Goal: Task Accomplishment & Management: Manage account settings

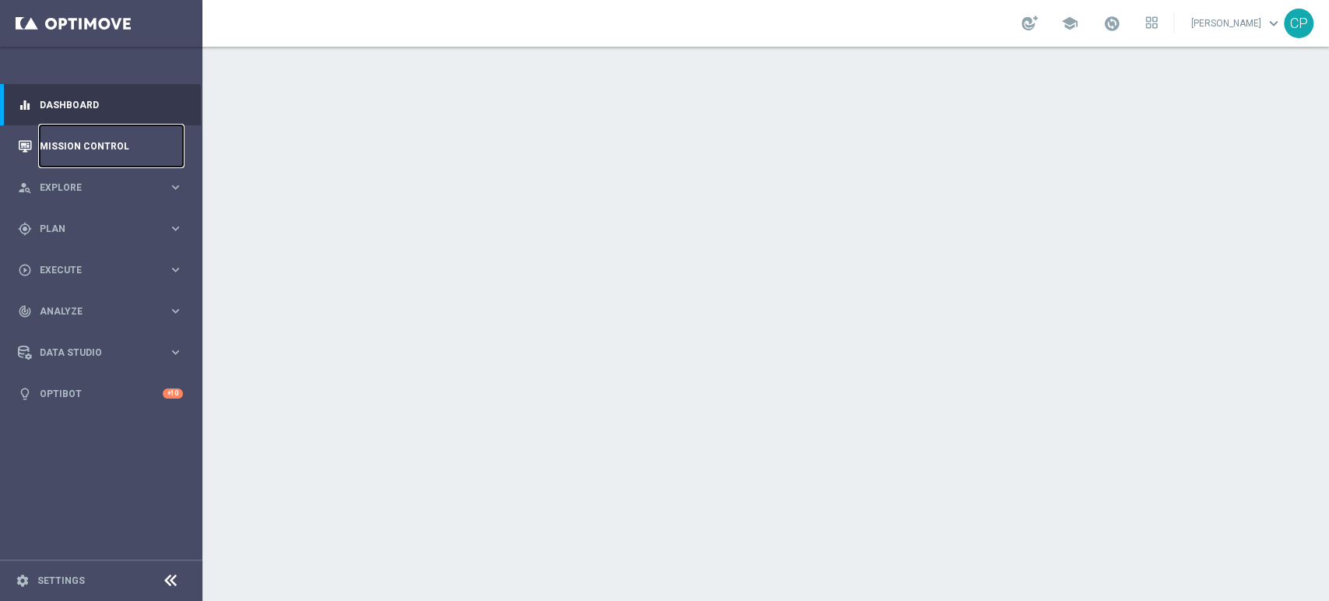
click at [93, 139] on link "Mission Control" at bounding box center [111, 145] width 143 height 41
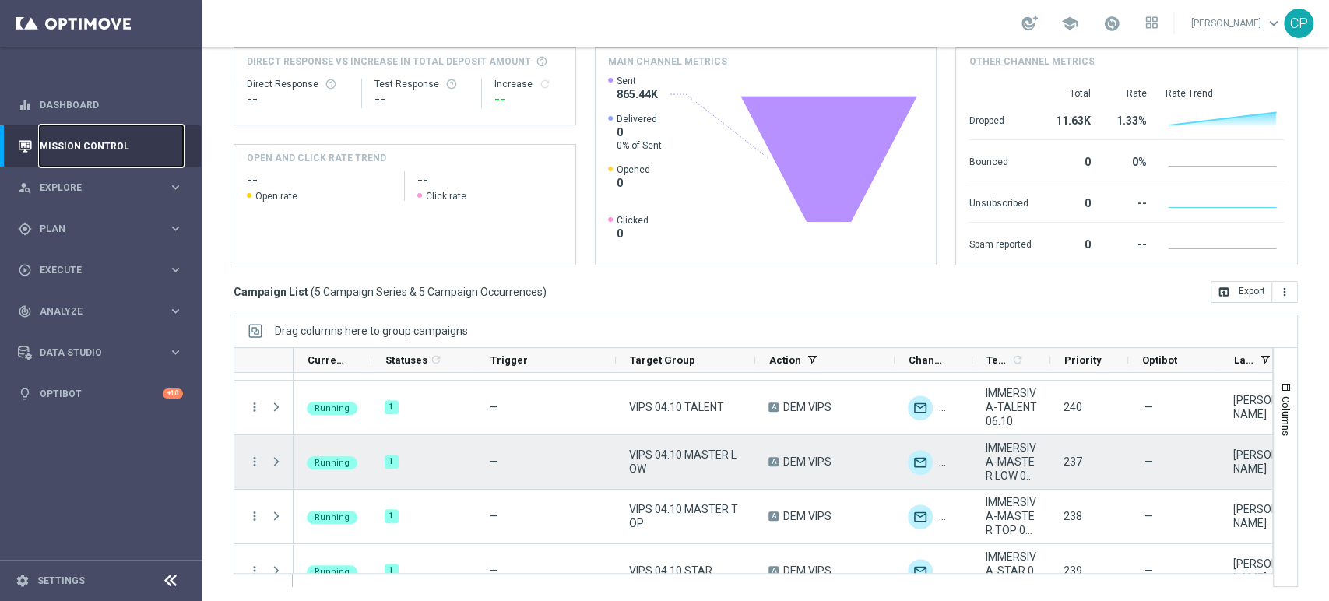
scroll to position [72, 0]
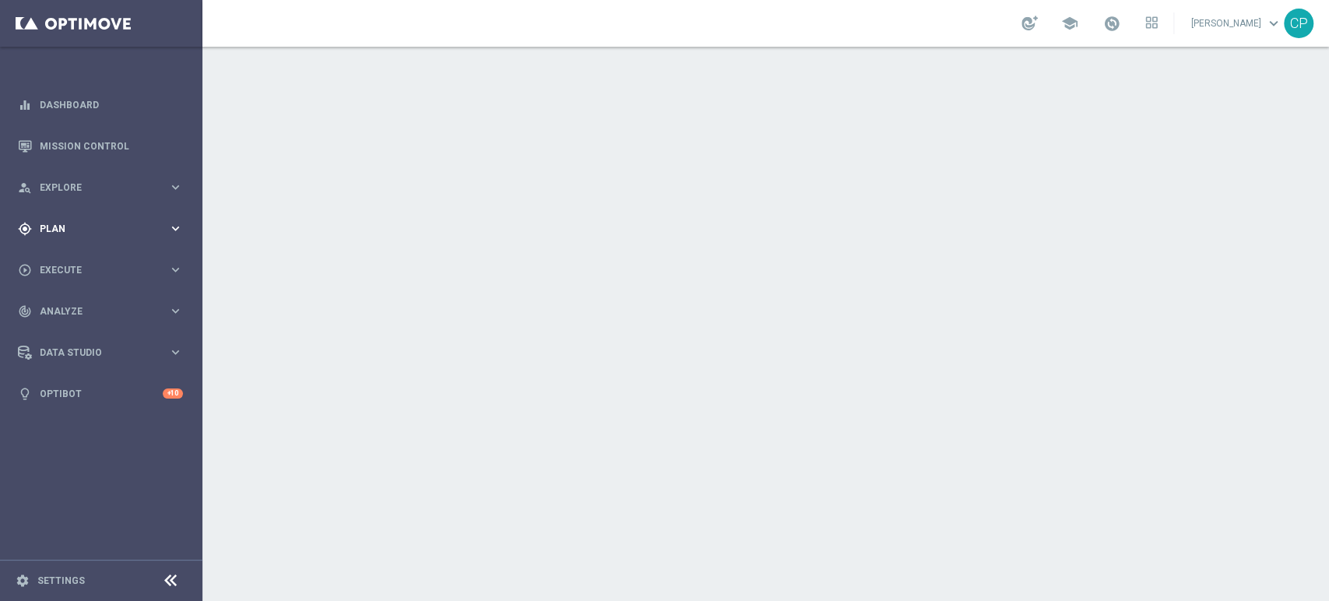
click at [176, 222] on icon "keyboard_arrow_right" at bounding box center [175, 228] width 15 height 15
click at [80, 305] on span "Templates" at bounding box center [96, 307] width 111 height 9
click at [81, 329] on link "Optimail" at bounding box center [105, 331] width 114 height 12
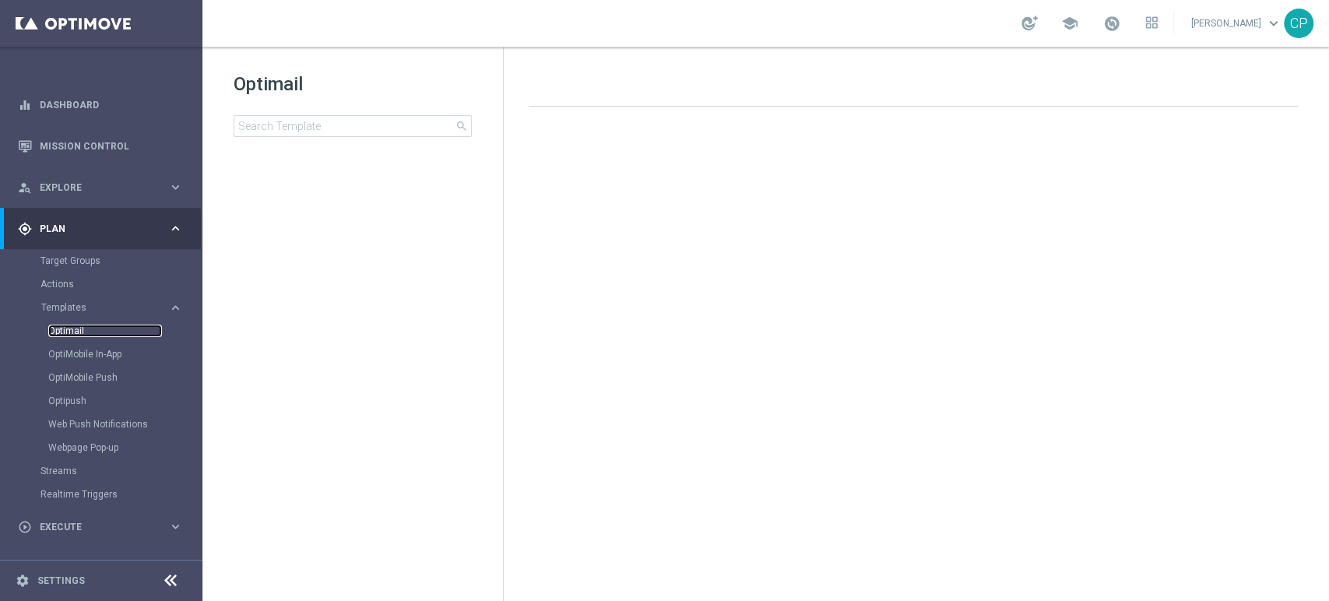
click at [75, 333] on link "Optimail" at bounding box center [105, 331] width 114 height 12
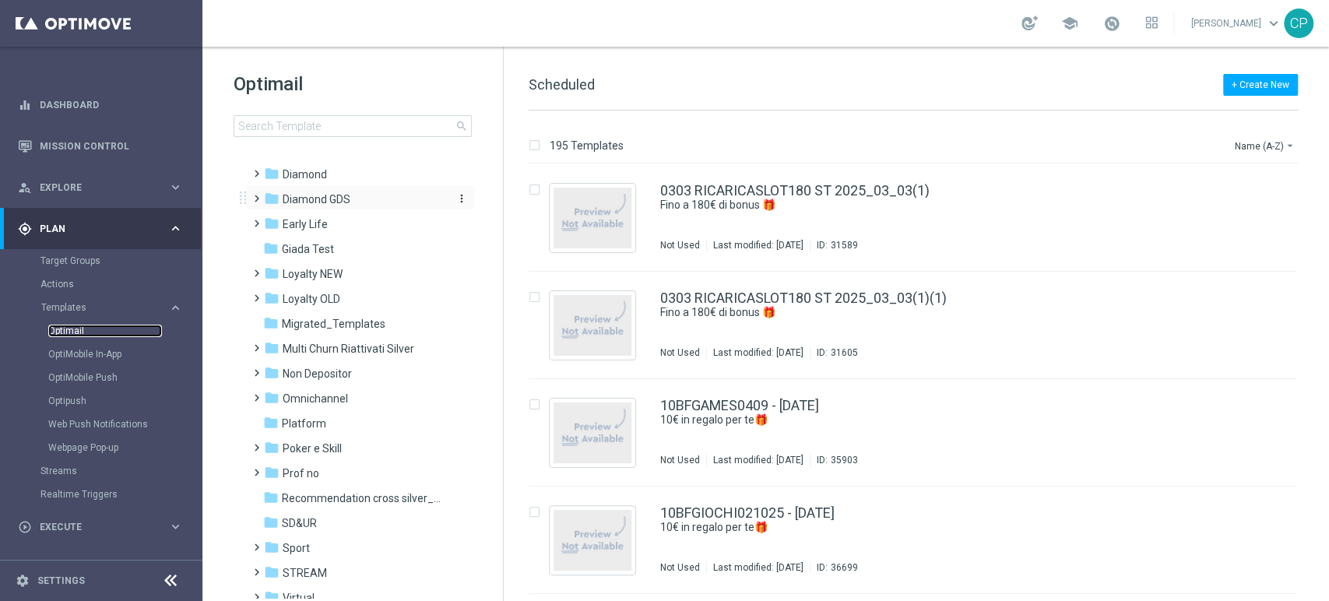
scroll to position [183, 0]
click at [330, 267] on span "Loyalty NEW" at bounding box center [313, 273] width 60 height 14
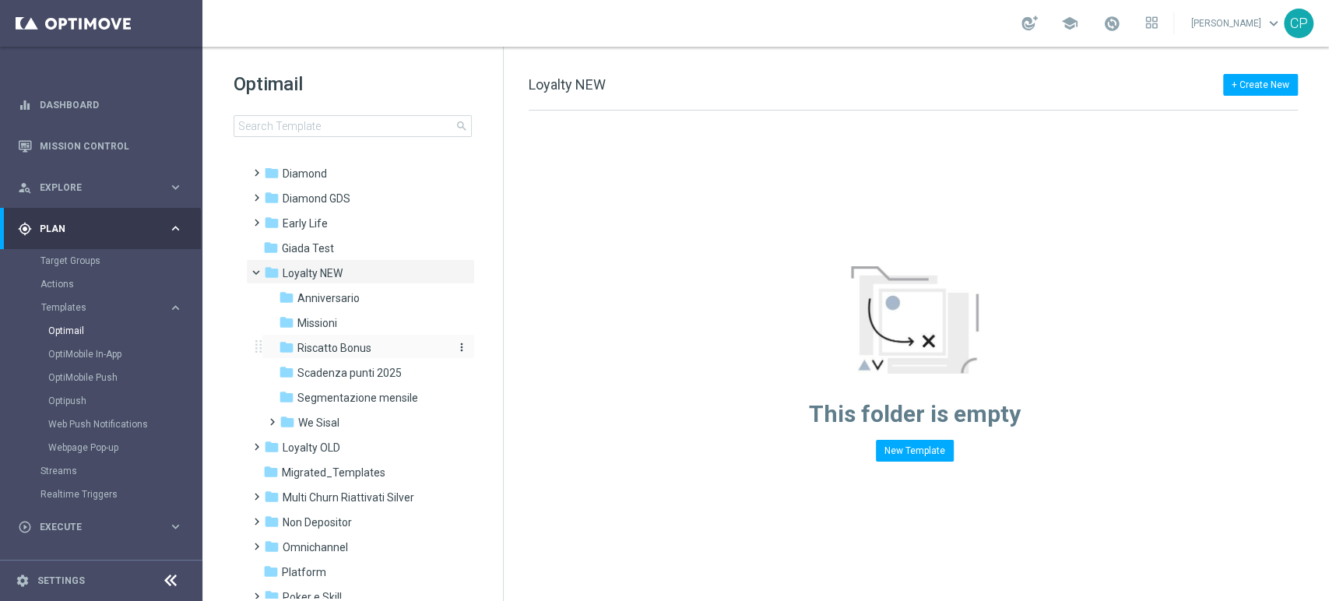
click at [350, 346] on span "Riscatto Bonus" at bounding box center [334, 348] width 74 height 14
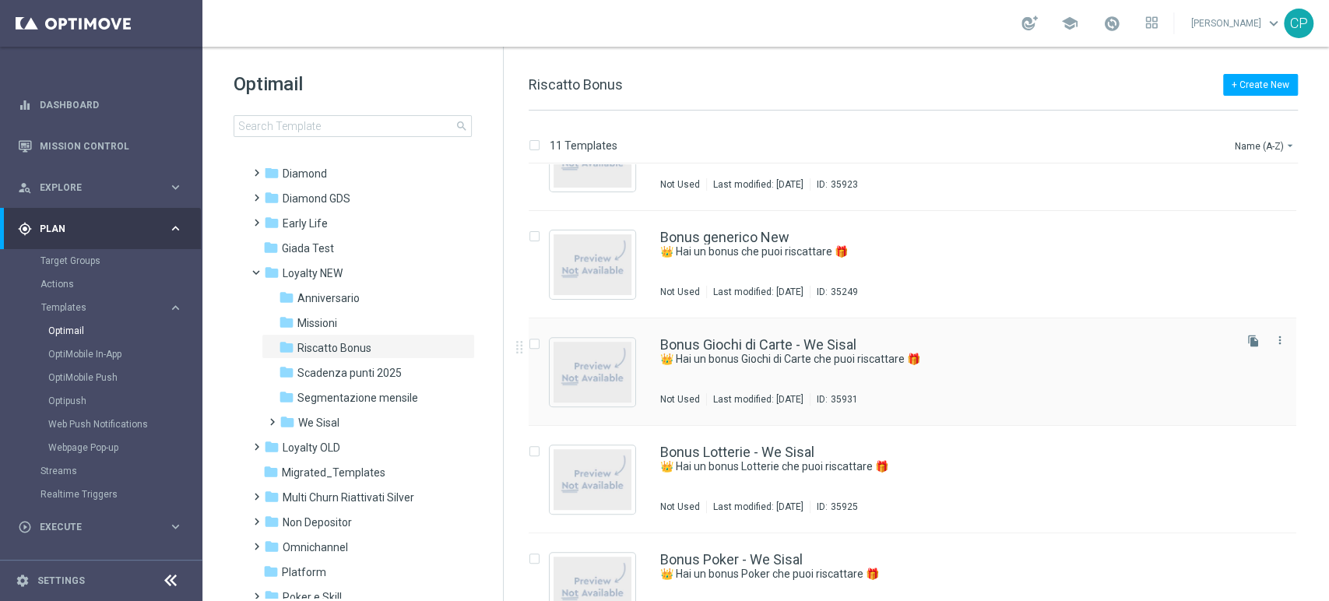
scroll to position [597, 0]
click at [730, 241] on link "Bonus generico New" at bounding box center [724, 238] width 129 height 14
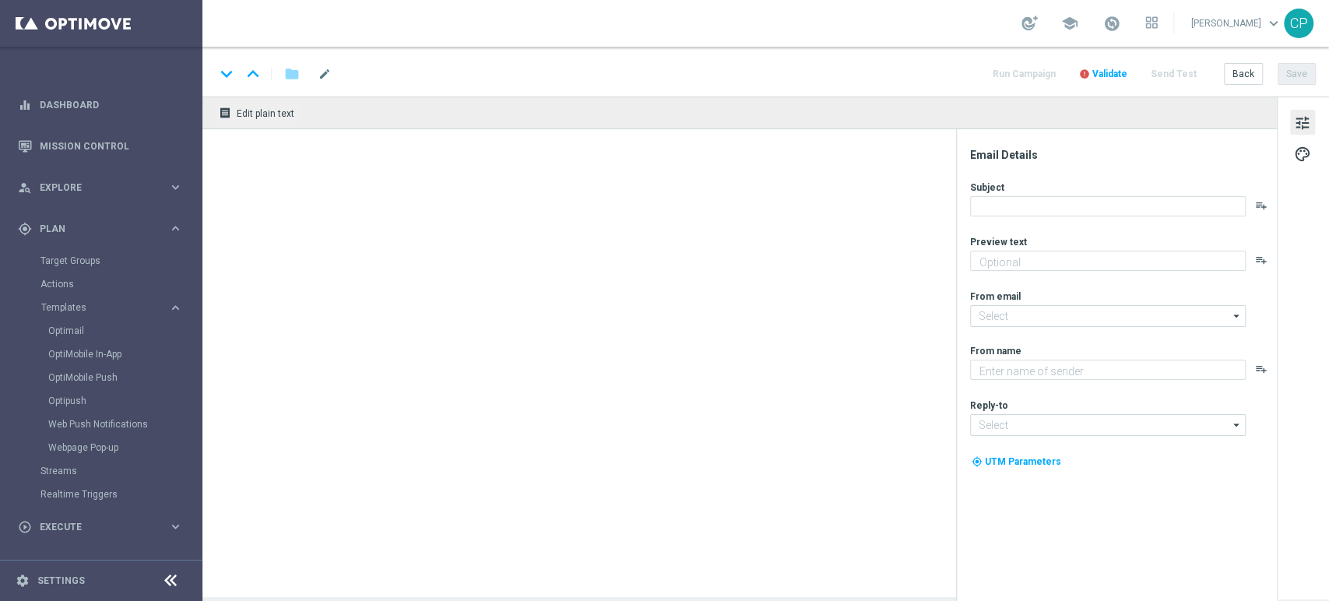
type textarea "Con i Sisal point che hai accumulato puoi già riscattare un bonus"
type input "[EMAIL_ADDRESS][DOMAIN_NAME]"
type textarea "Sisal"
type input "[EMAIL_ADDRESS][DOMAIN_NAME]"
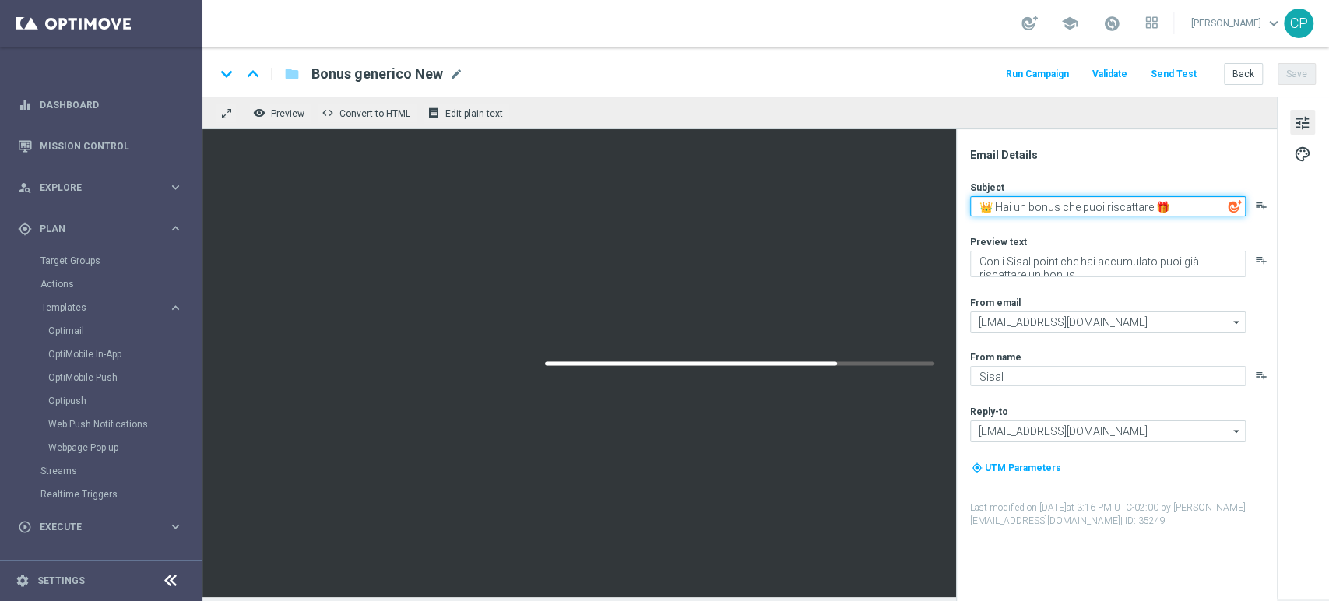
click at [1140, 207] on textarea "👑 Hai un bonus che puoi riscattare 🎁" at bounding box center [1108, 206] width 276 height 20
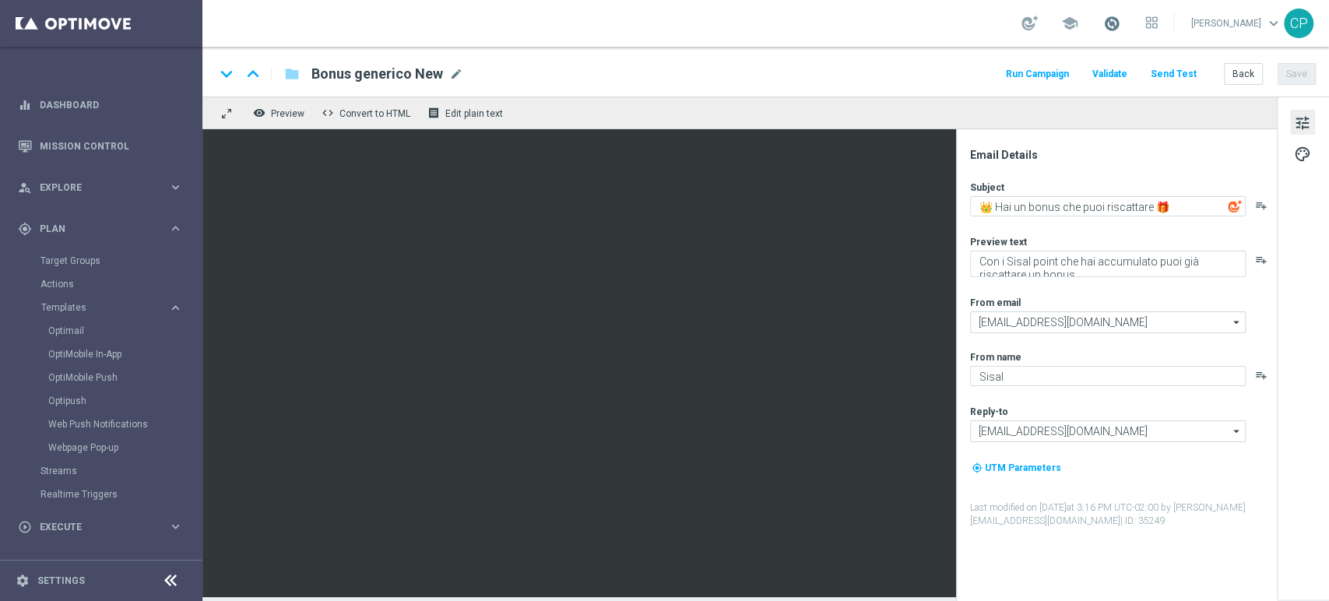
click at [1120, 24] on span at bounding box center [1111, 23] width 17 height 17
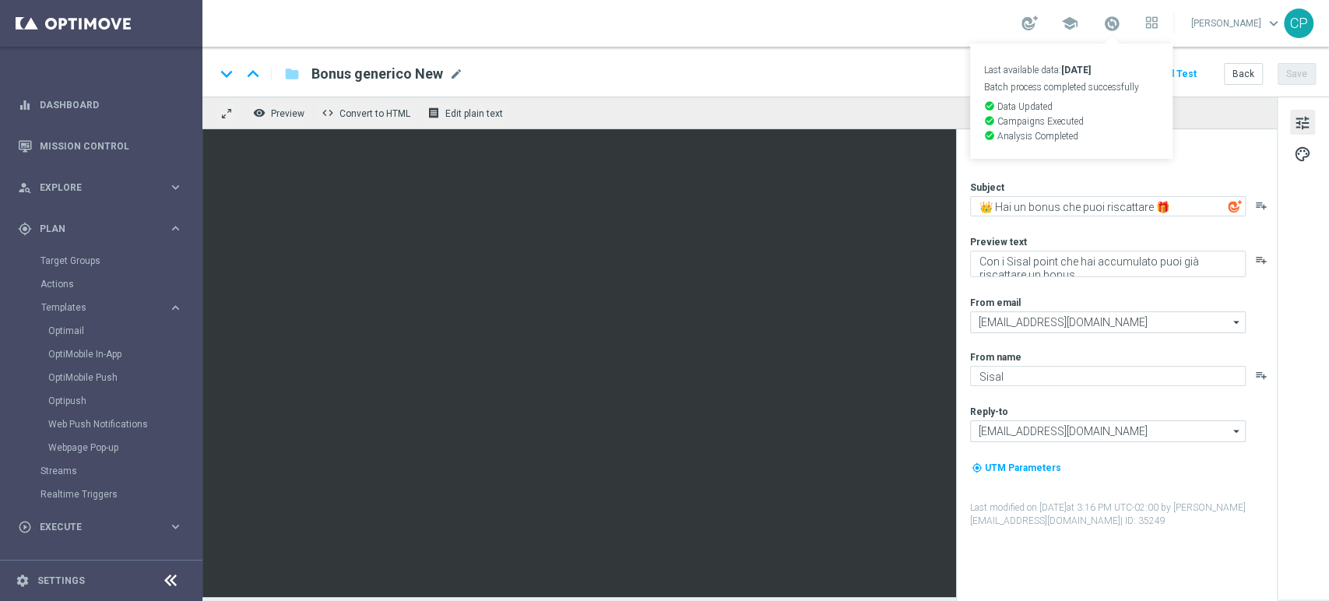
click at [909, 37] on div "school Last available data: [DATE] Batch process completed successfully check_c…" at bounding box center [765, 23] width 1127 height 47
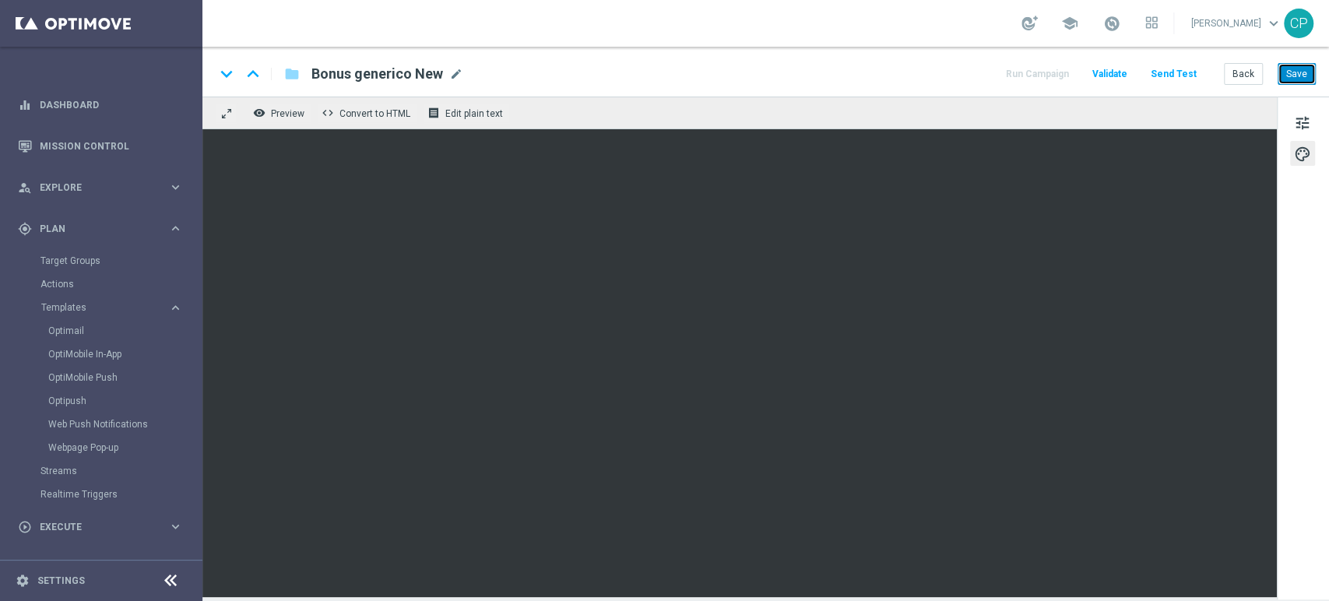
click at [1300, 77] on button "Save" at bounding box center [1297, 74] width 38 height 22
click at [1242, 73] on button "Back" at bounding box center [1243, 74] width 39 height 22
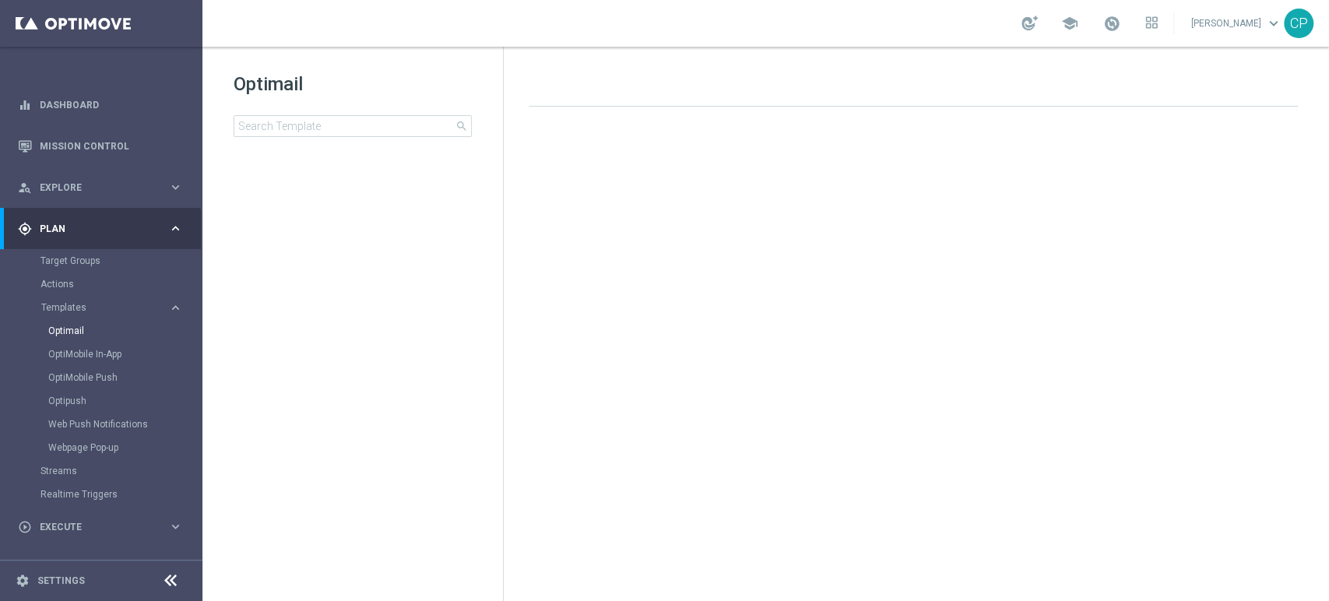
click at [666, 256] on div at bounding box center [919, 325] width 813 height 437
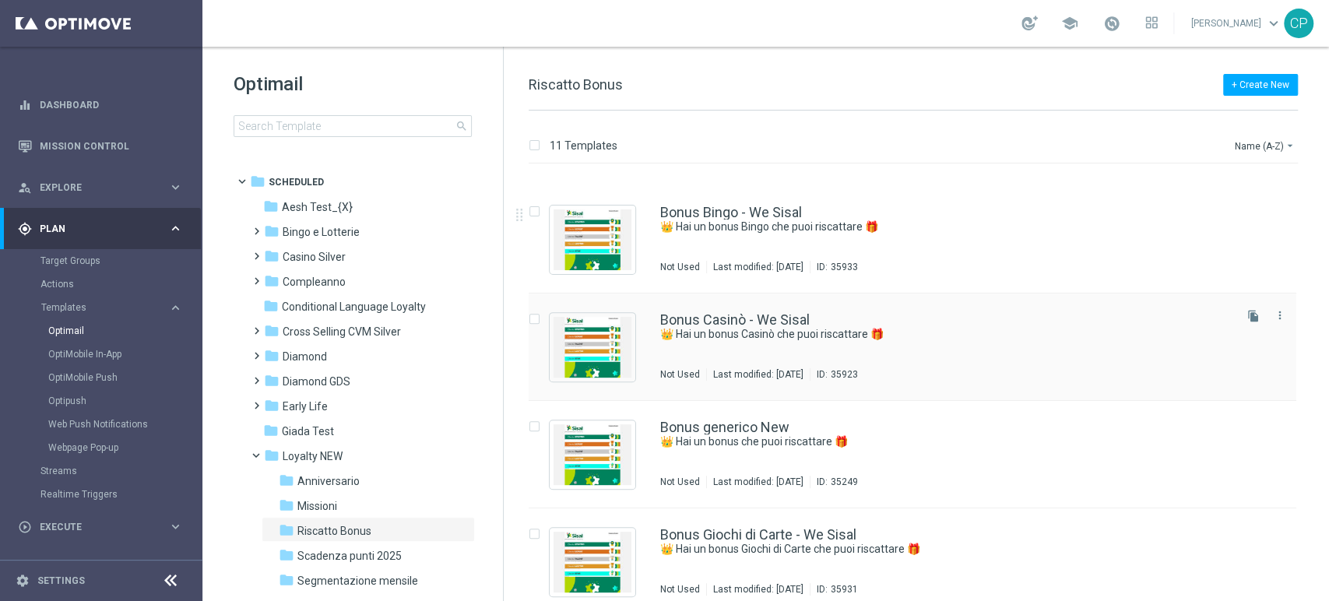
scroll to position [430, 0]
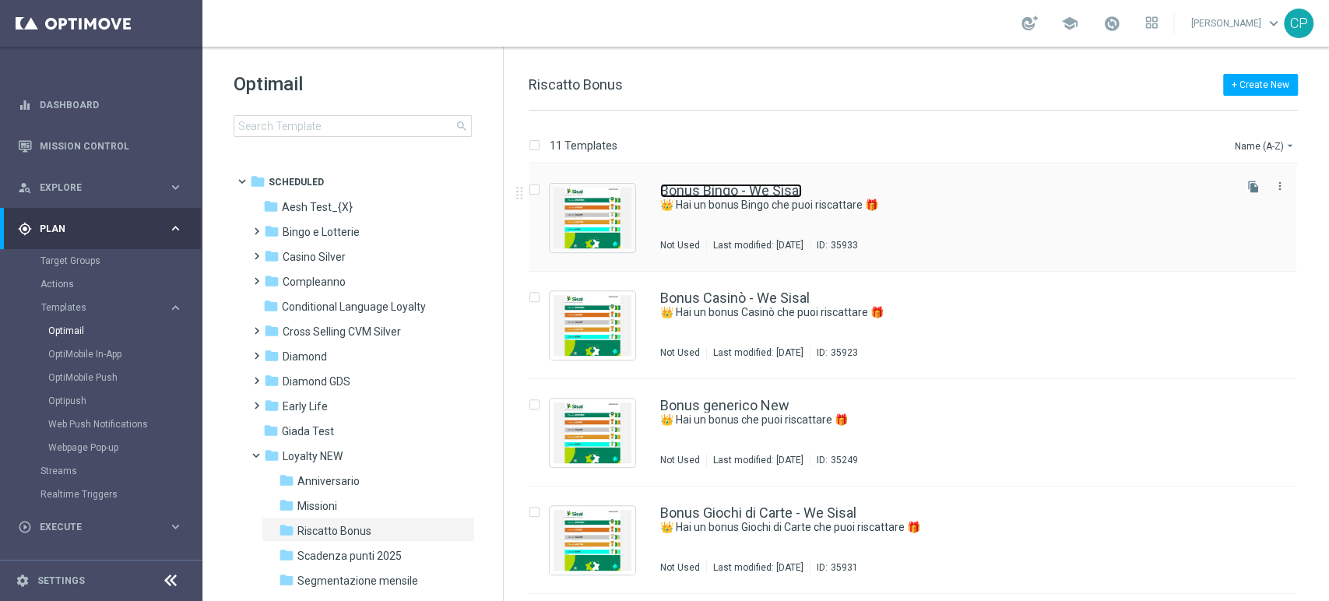
click at [737, 195] on link "Bonus Bingo - We Sisal" at bounding box center [731, 191] width 142 height 14
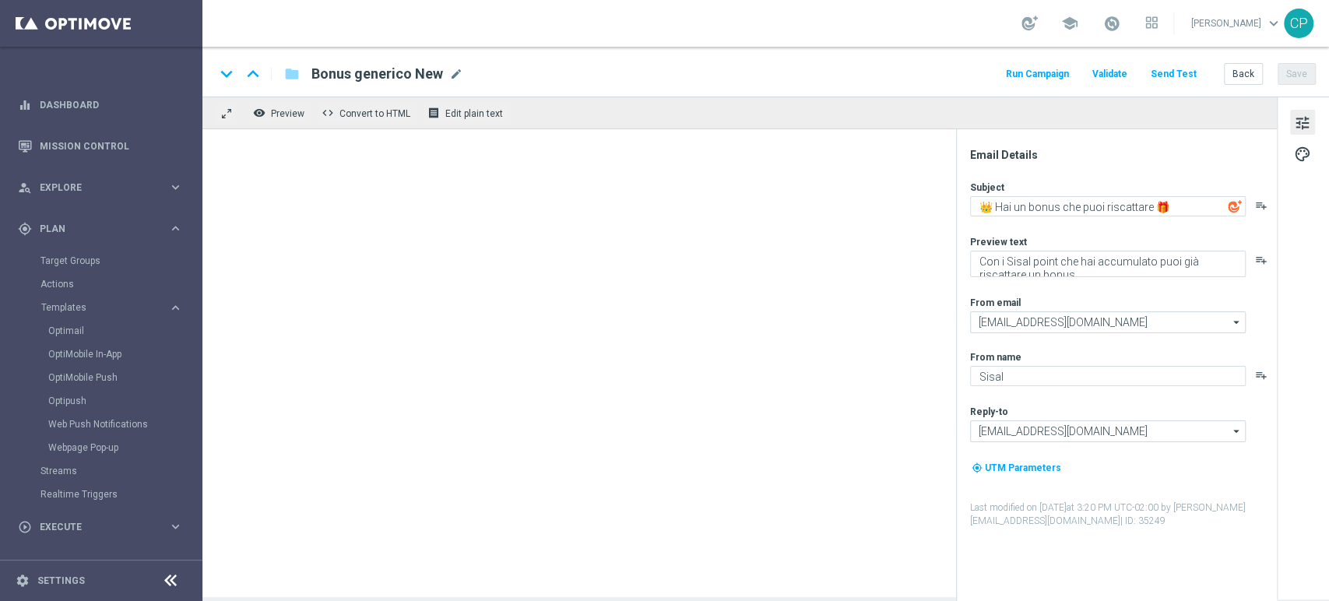
type textarea "👑 Hai un bonus Bingo che puoi riscattare 🎁"
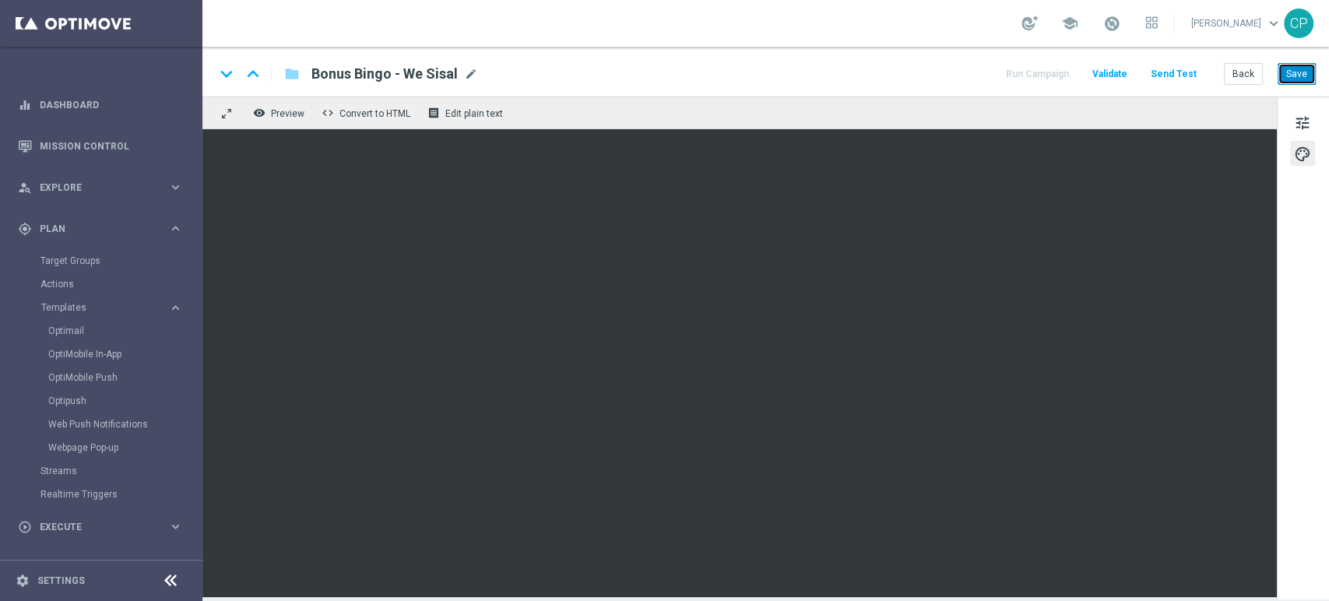
click at [1298, 75] on button "Save" at bounding box center [1297, 74] width 38 height 22
click at [230, 75] on icon "keyboard_arrow_down" at bounding box center [226, 73] width 23 height 23
click at [1292, 75] on button "Save" at bounding box center [1297, 74] width 38 height 22
click at [224, 75] on icon "keyboard_arrow_down" at bounding box center [226, 73] width 23 height 23
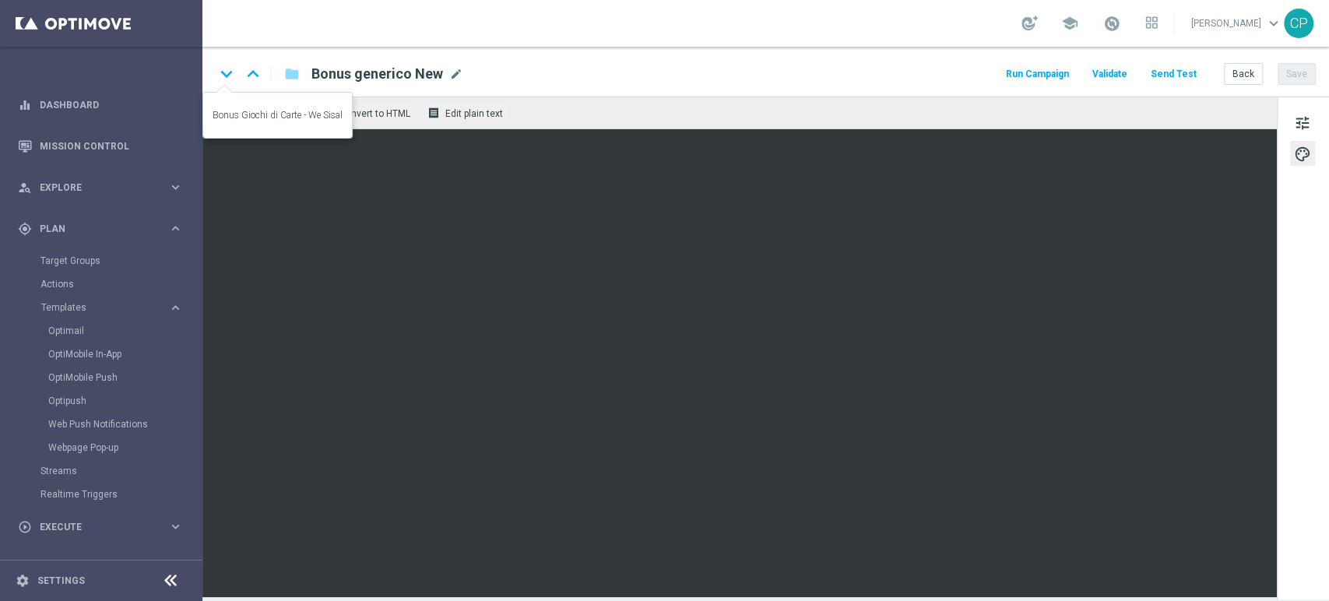
click at [224, 75] on icon "keyboard_arrow_down" at bounding box center [226, 73] width 23 height 23
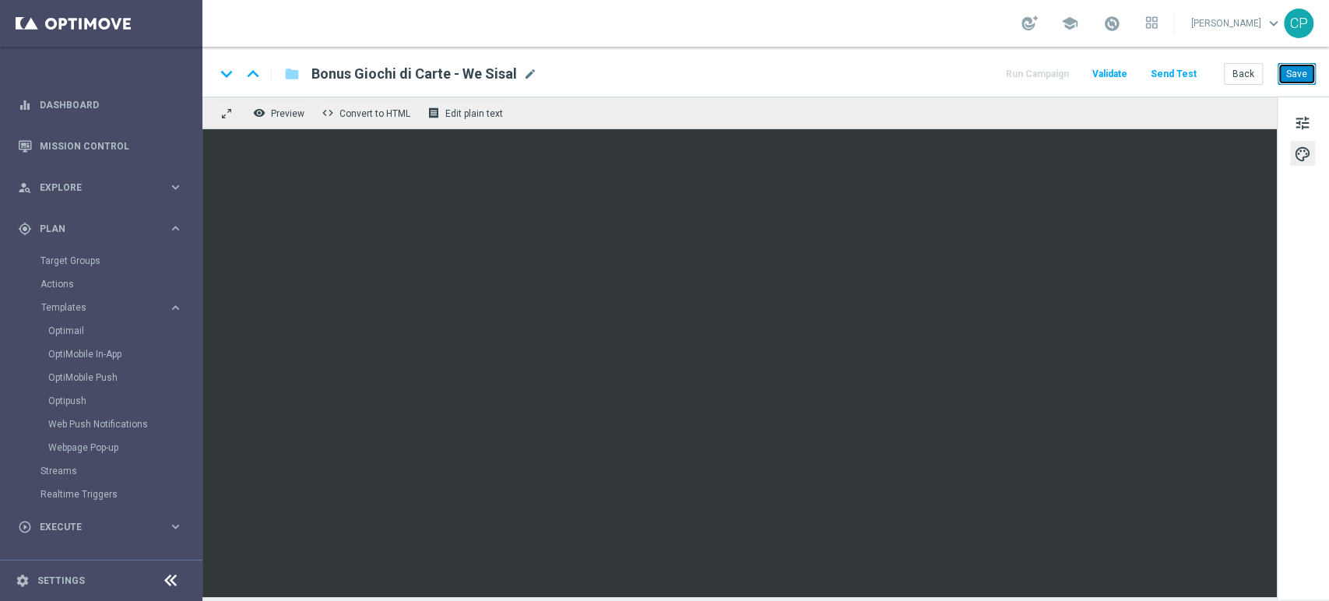
click at [1291, 71] on button "Save" at bounding box center [1297, 74] width 38 height 22
click at [223, 76] on icon "keyboard_arrow_down" at bounding box center [226, 73] width 23 height 23
click at [1297, 69] on button "Save" at bounding box center [1297, 74] width 38 height 22
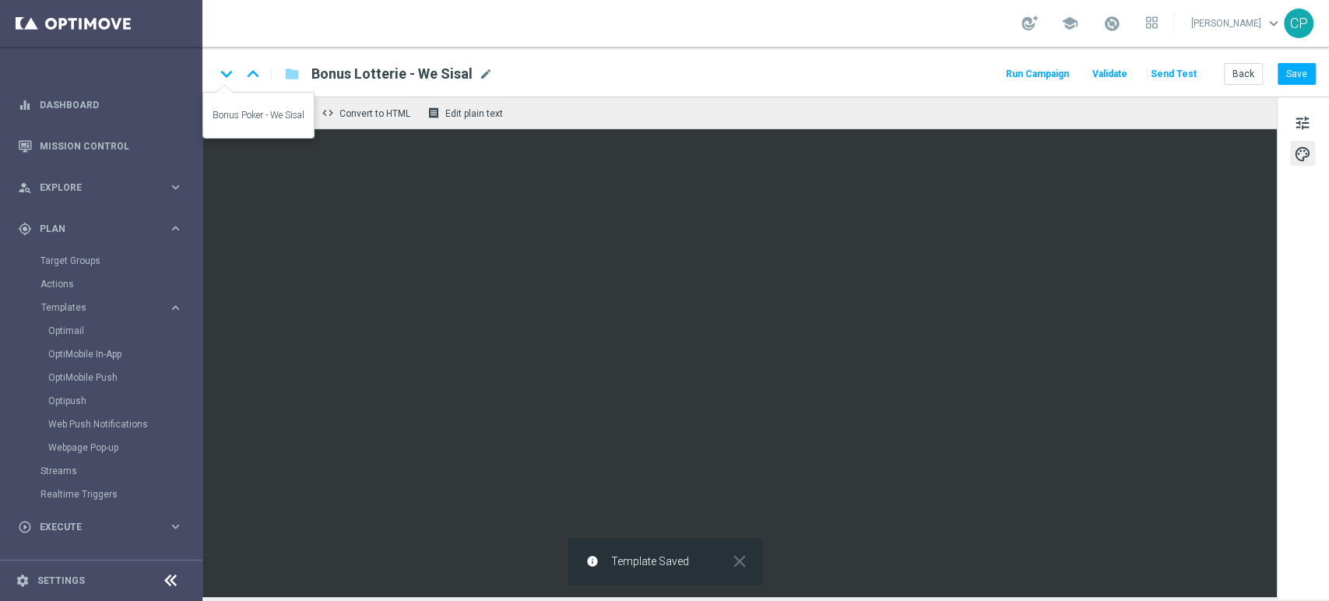
click at [228, 69] on icon "keyboard_arrow_down" at bounding box center [226, 73] width 23 height 23
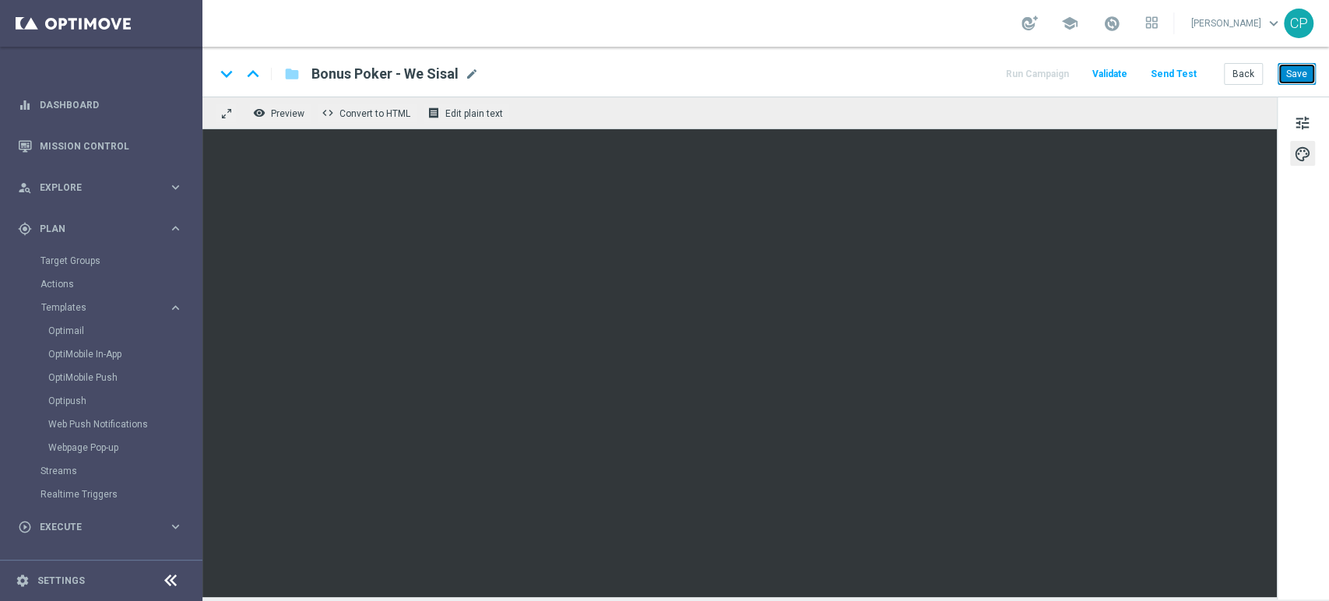
click at [1292, 73] on button "Save" at bounding box center [1297, 74] width 38 height 22
click at [229, 76] on icon "keyboard_arrow_down" at bounding box center [226, 73] width 23 height 23
click at [1295, 66] on button "Save" at bounding box center [1297, 74] width 38 height 22
click at [100, 140] on link "Mission Control" at bounding box center [111, 145] width 143 height 41
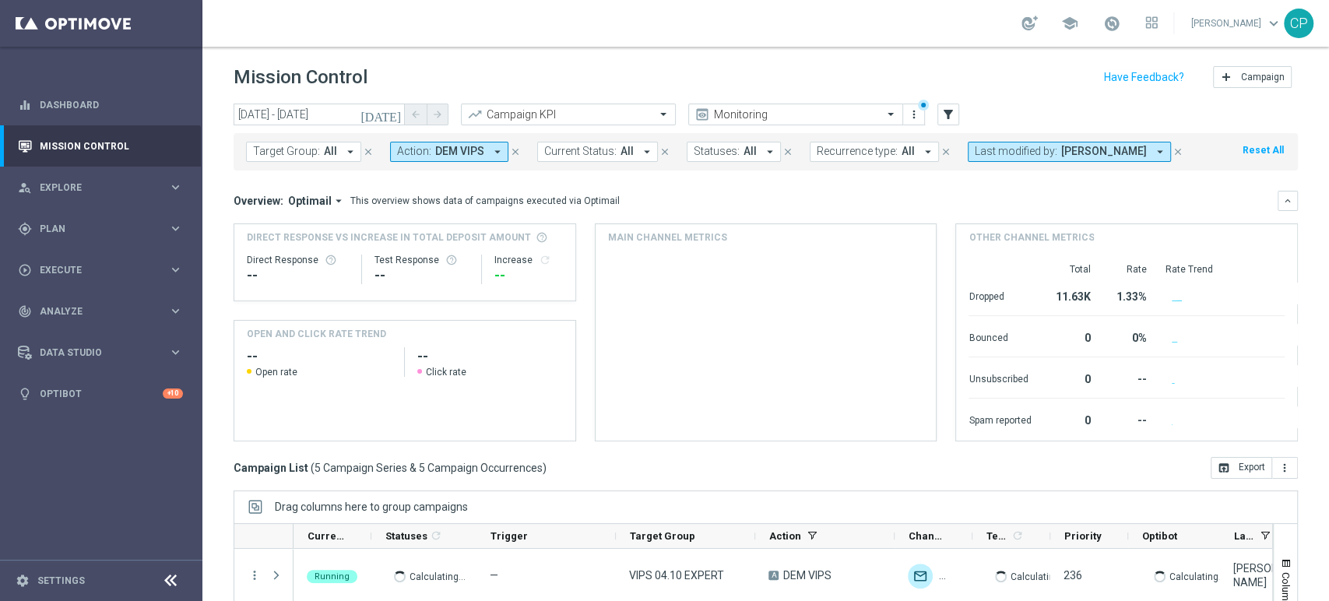
click at [510, 150] on icon "close" at bounding box center [515, 151] width 11 height 11
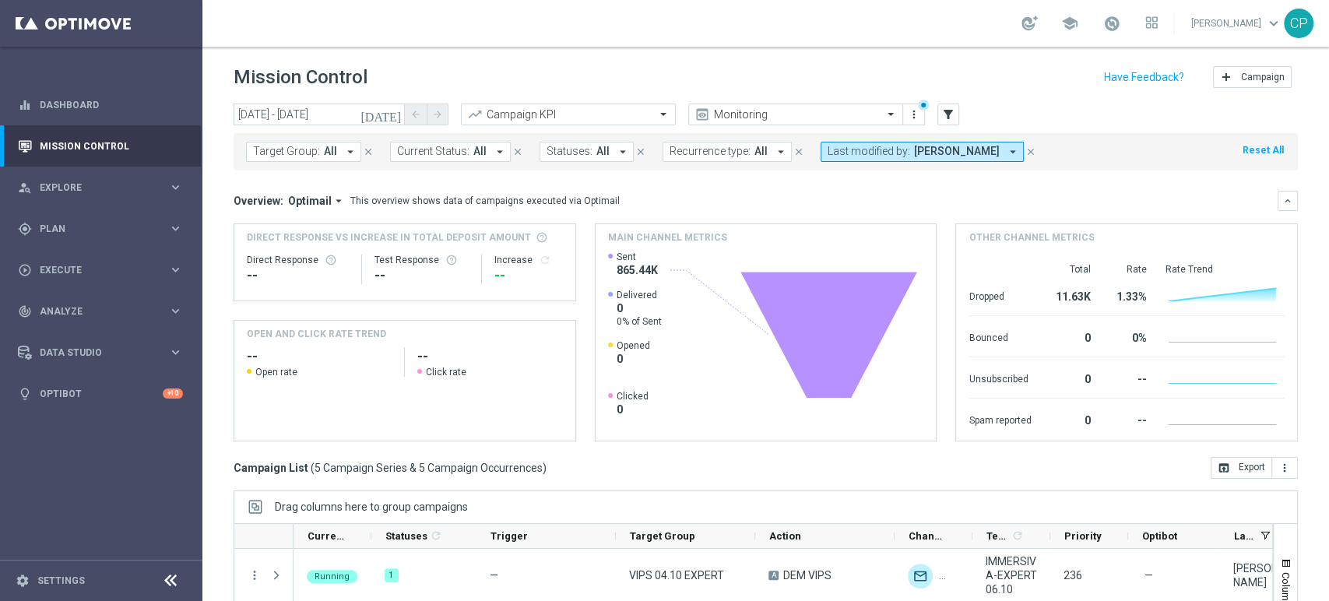
click at [389, 111] on icon "[DATE]" at bounding box center [381, 114] width 42 height 14
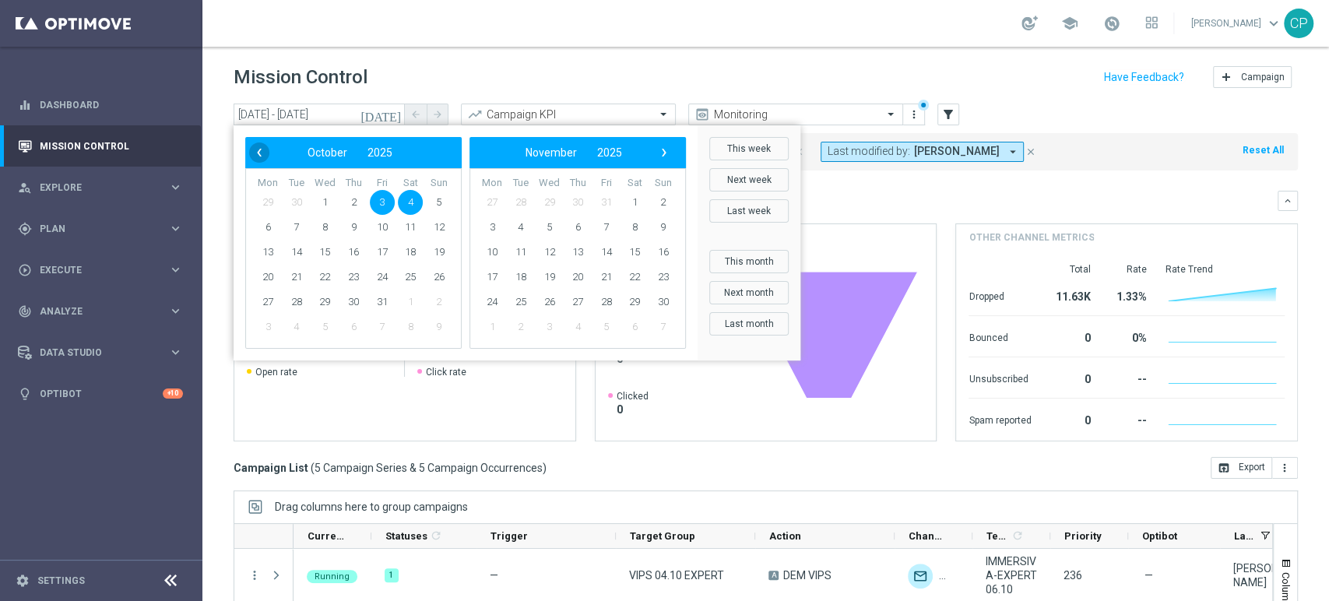
click at [258, 153] on span "‹" at bounding box center [259, 152] width 20 height 20
click at [265, 204] on span "1" at bounding box center [267, 202] width 25 height 25
click at [274, 225] on span "8" at bounding box center [267, 227] width 25 height 25
type input "[DATE] - [DATE]"
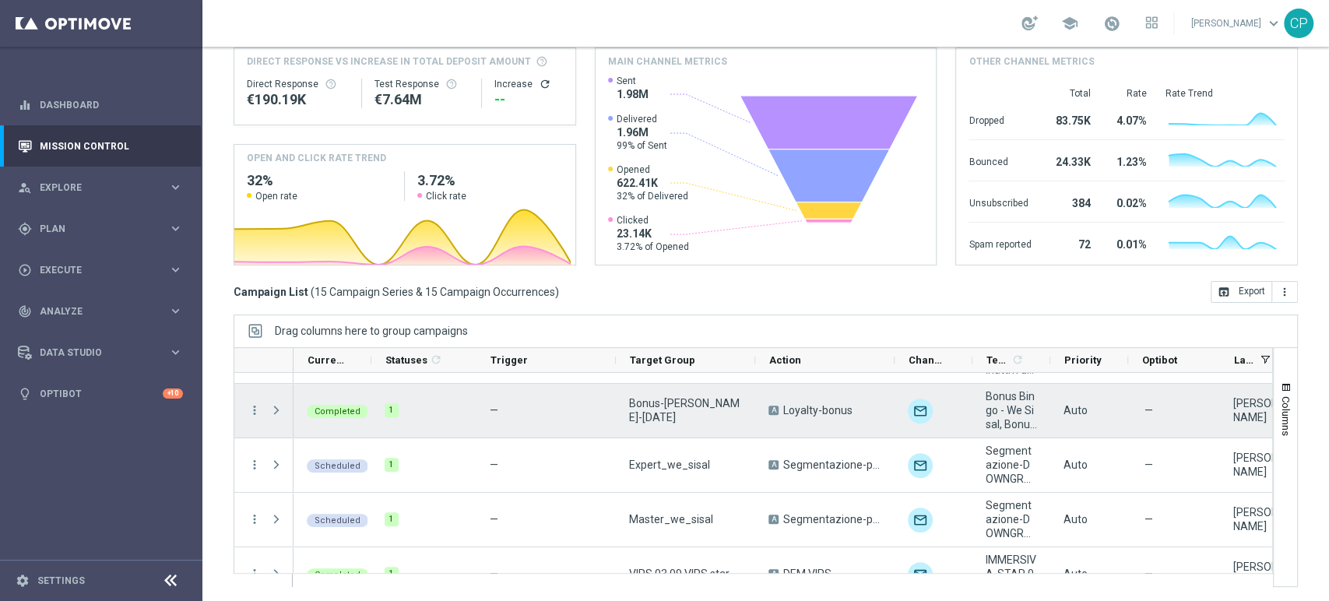
scroll to position [490, 0]
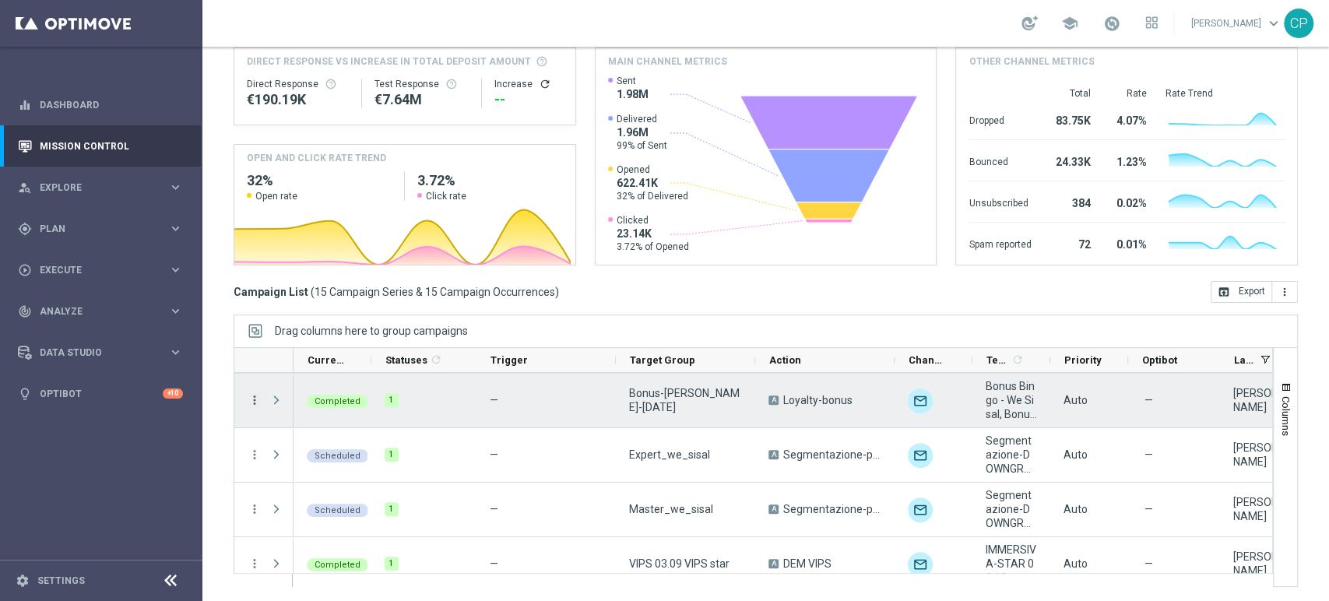
click at [254, 397] on icon "more_vert" at bounding box center [255, 400] width 14 height 14
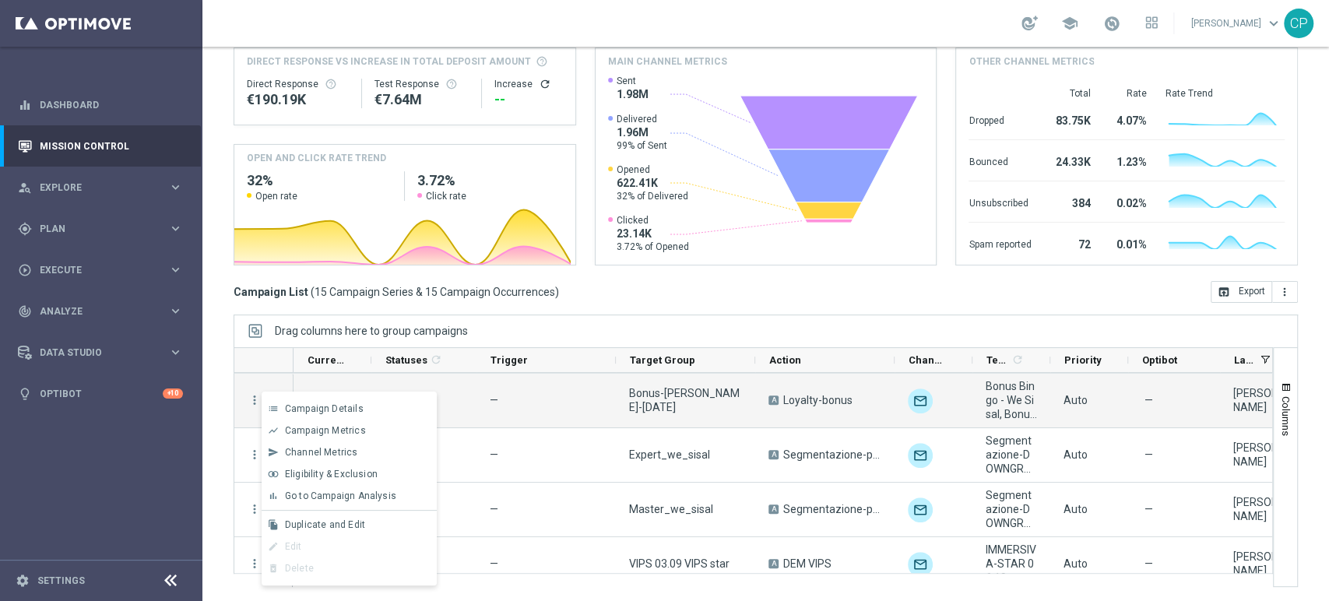
click at [598, 328] on div "Drag columns here to group campaigns" at bounding box center [766, 331] width 1064 height 33
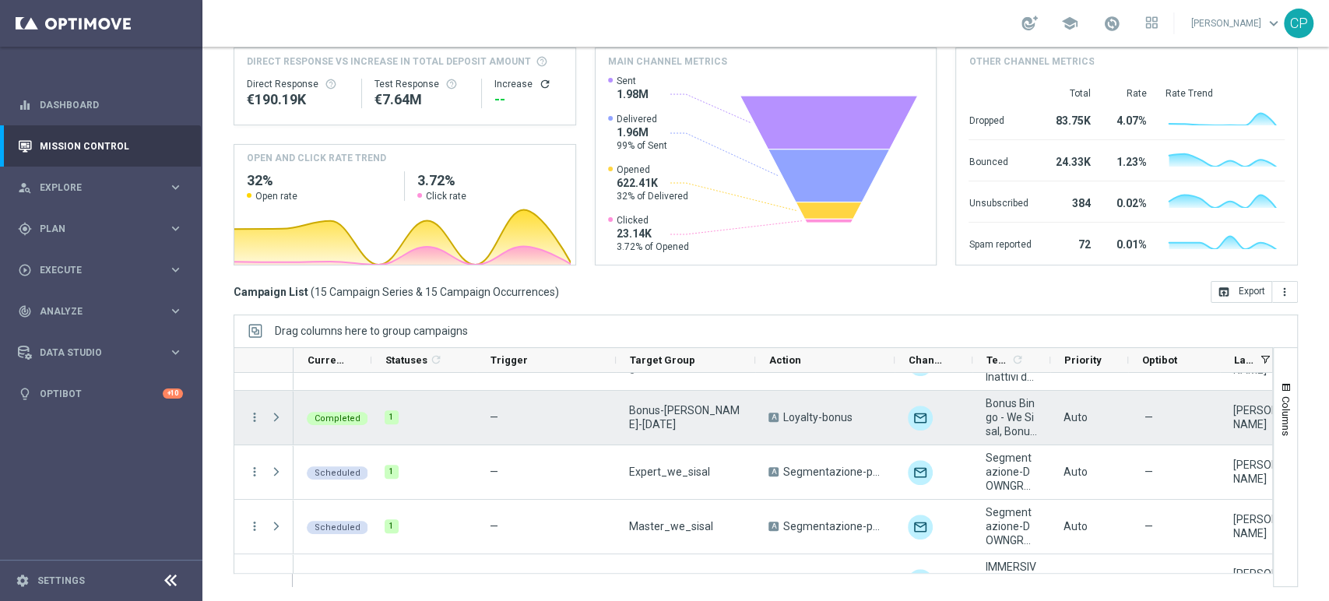
scroll to position [469, 0]
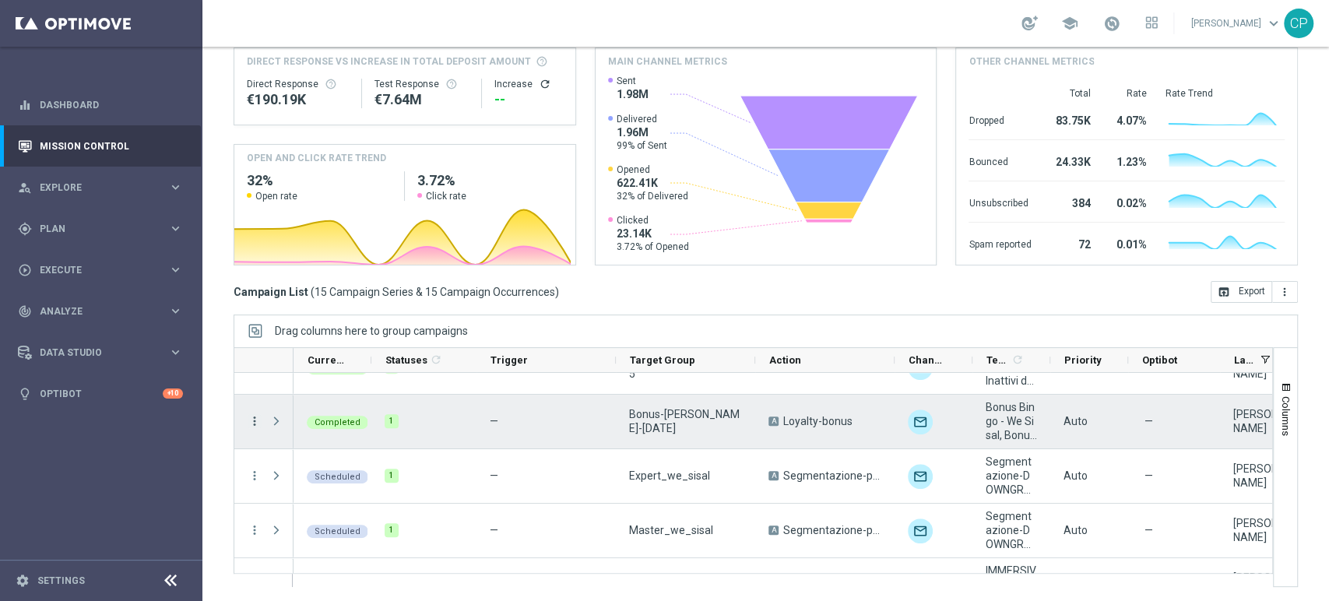
click at [255, 418] on icon "more_vert" at bounding box center [255, 421] width 14 height 14
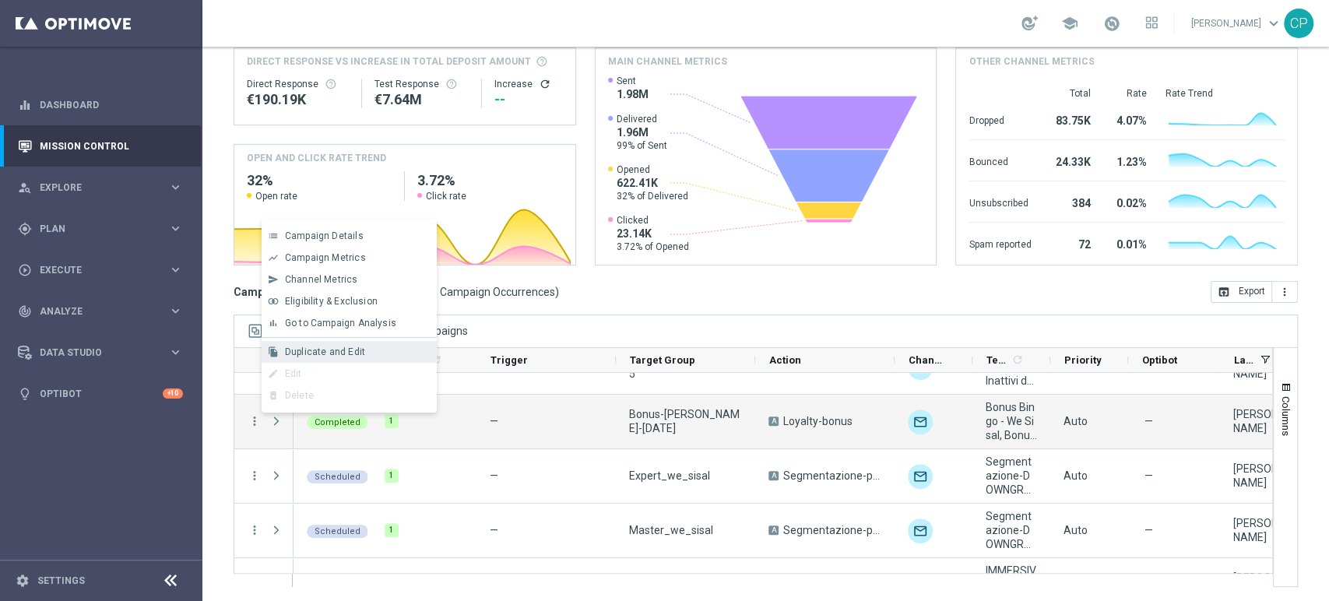
click at [317, 353] on span "Duplicate and Edit" at bounding box center [325, 351] width 80 height 11
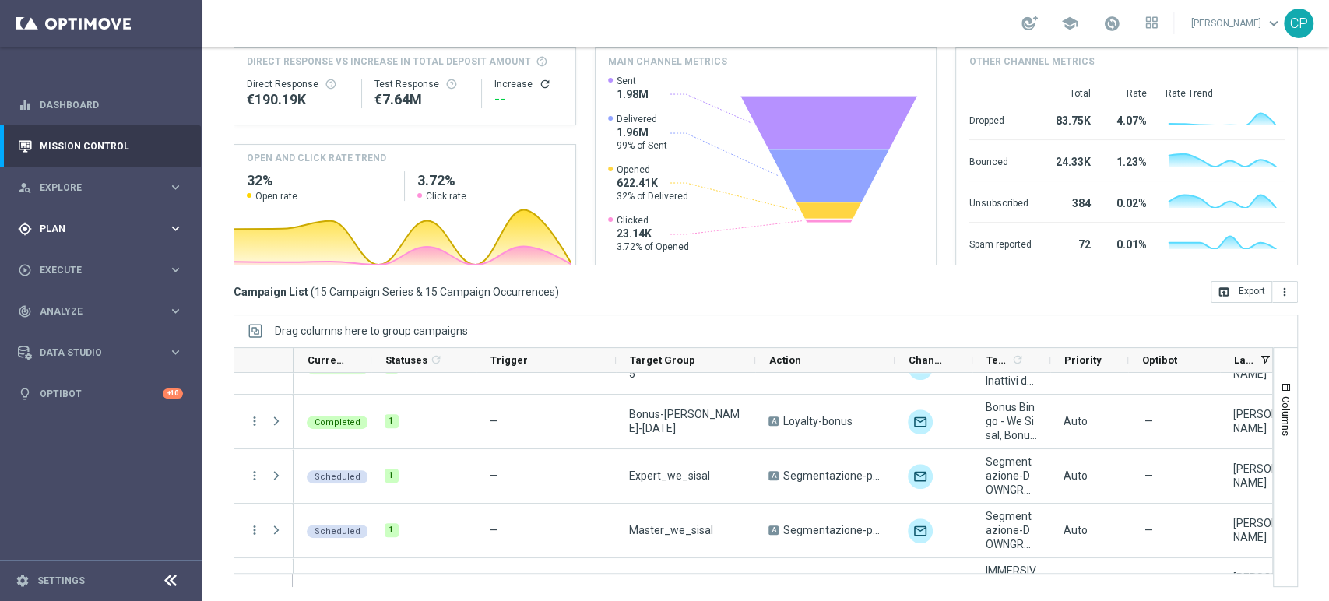
click at [86, 224] on span "Plan" at bounding box center [104, 228] width 128 height 9
click at [65, 331] on link "Optimail" at bounding box center [105, 331] width 114 height 12
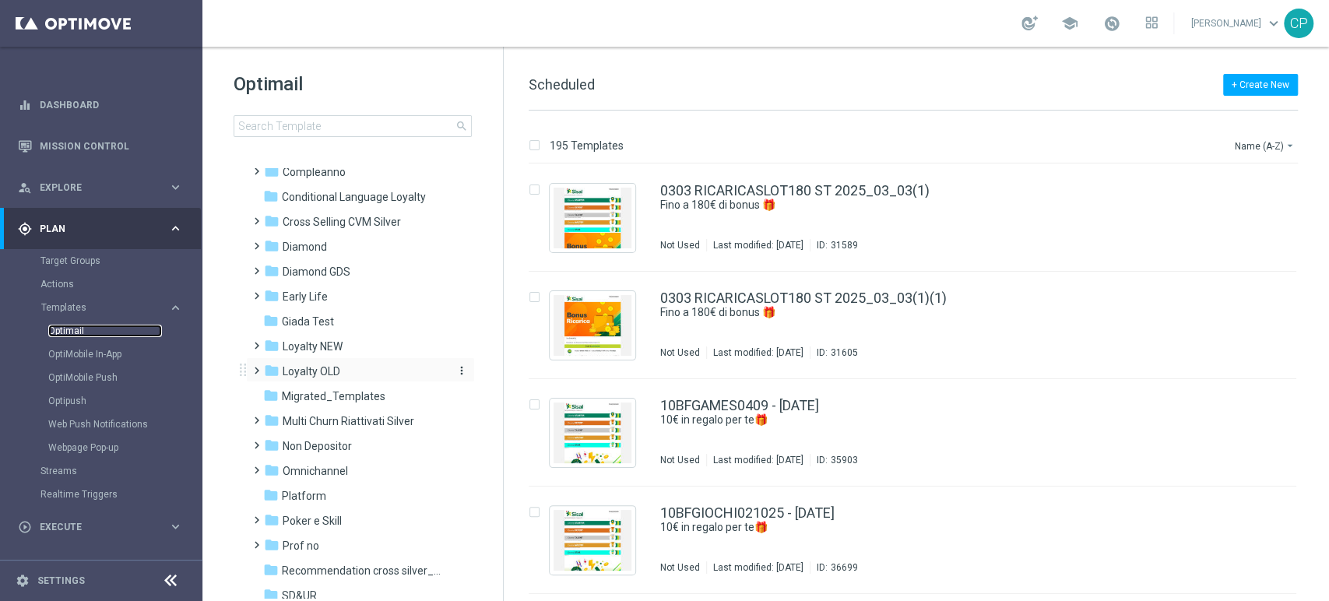
scroll to position [112, 0]
click at [315, 342] on span "Loyalty NEW" at bounding box center [313, 344] width 60 height 14
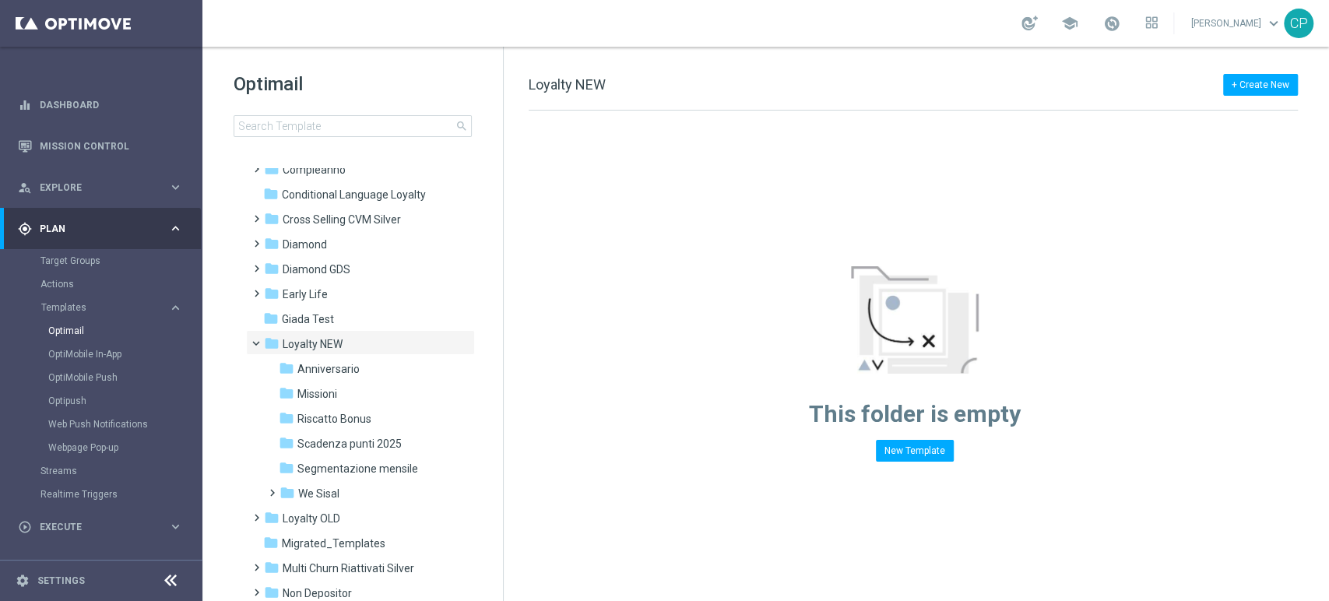
scroll to position [126, 0]
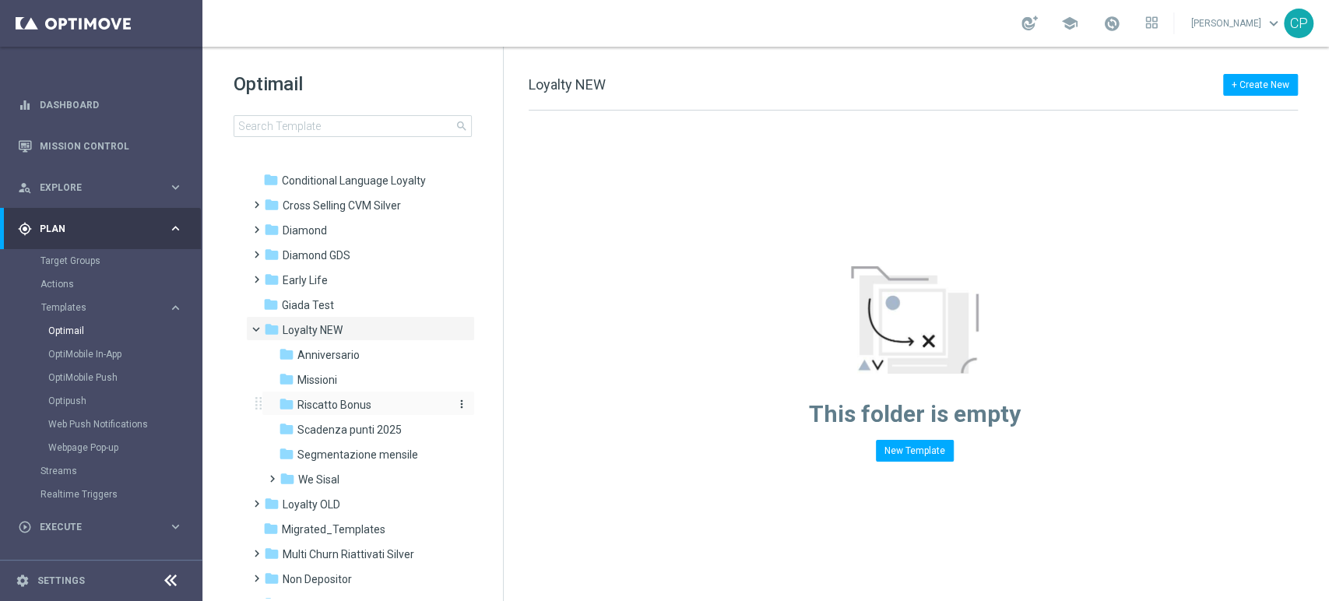
click at [328, 399] on span "Riscatto Bonus" at bounding box center [334, 405] width 74 height 14
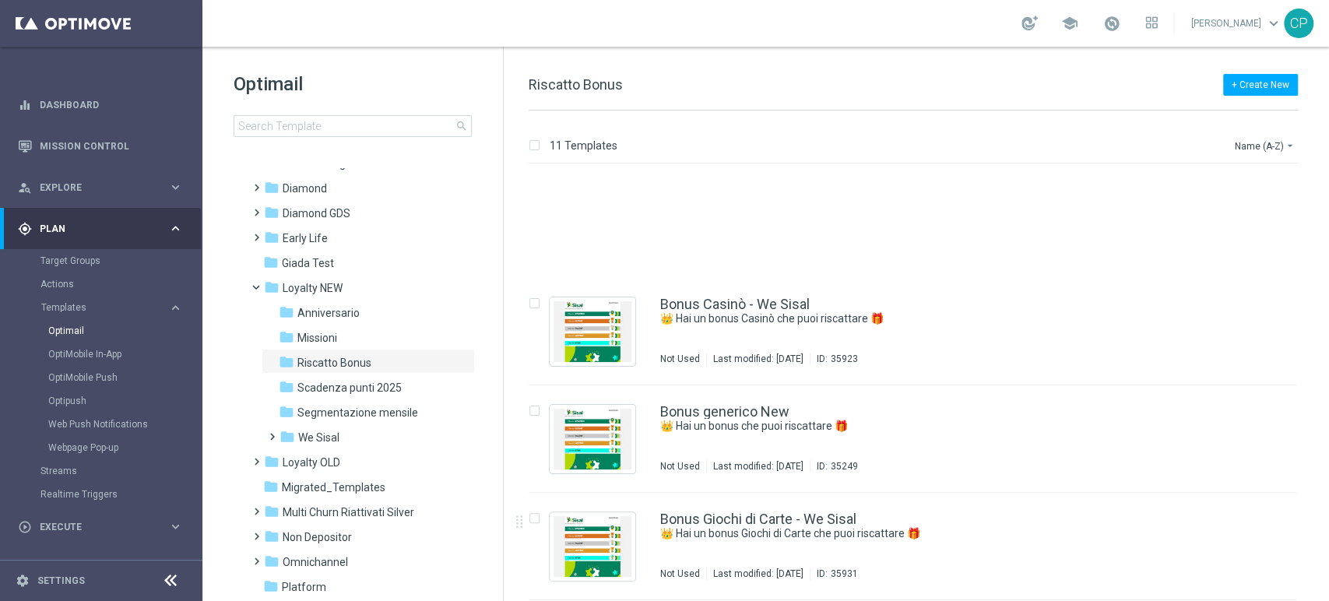
scroll to position [550, 0]
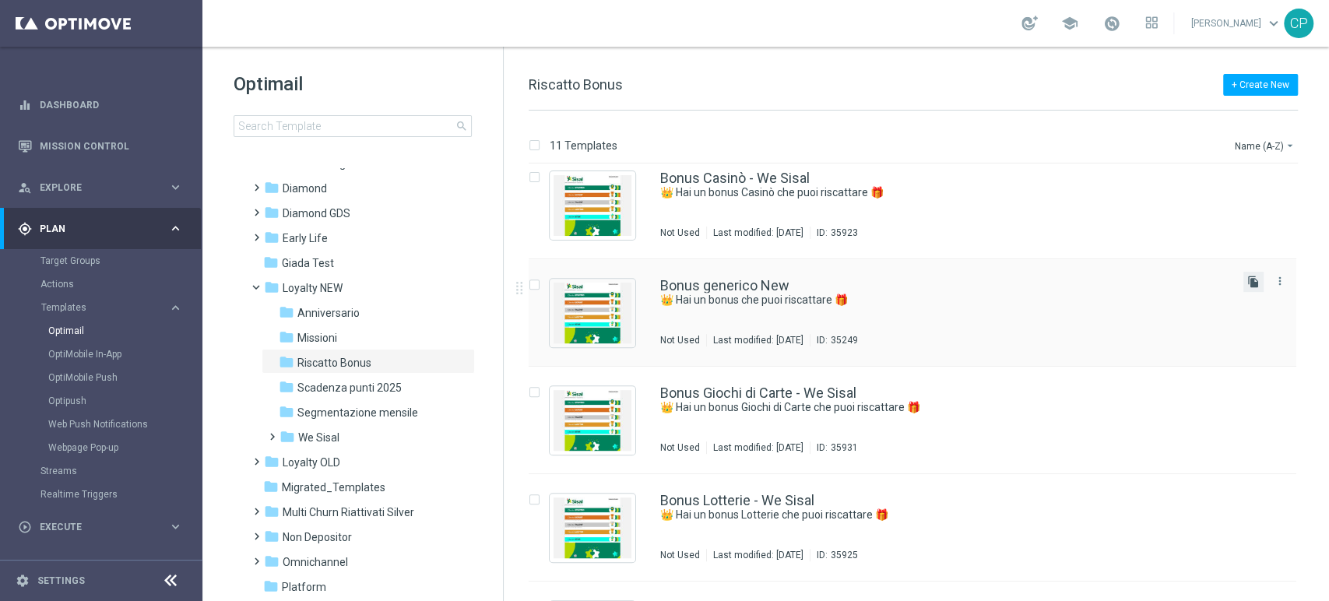
click at [1247, 279] on icon "file_copy" at bounding box center [1253, 282] width 12 height 12
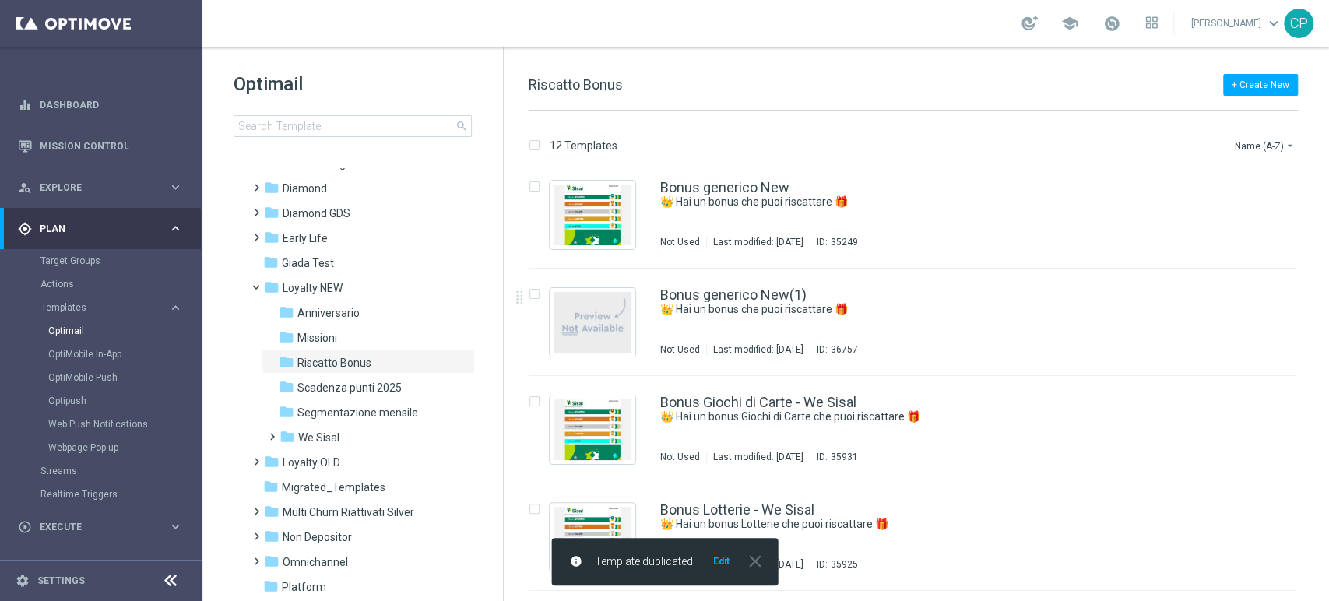
scroll to position [647, 0]
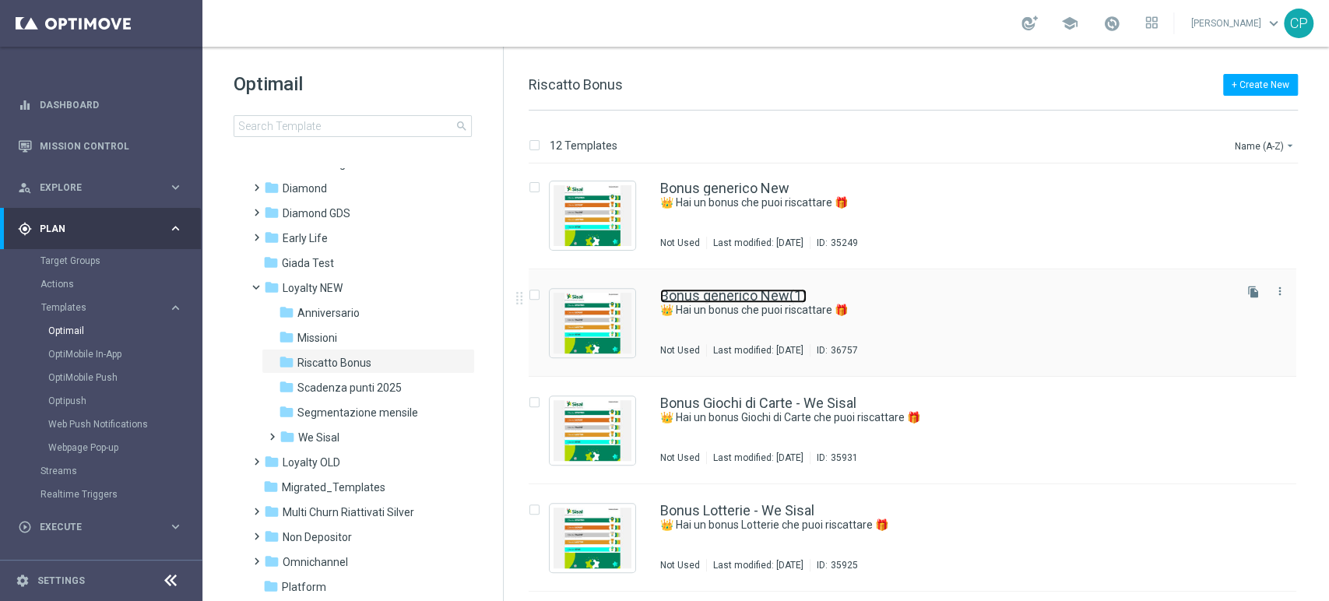
click at [759, 291] on link "Bonus generico New(1)" at bounding box center [733, 296] width 146 height 14
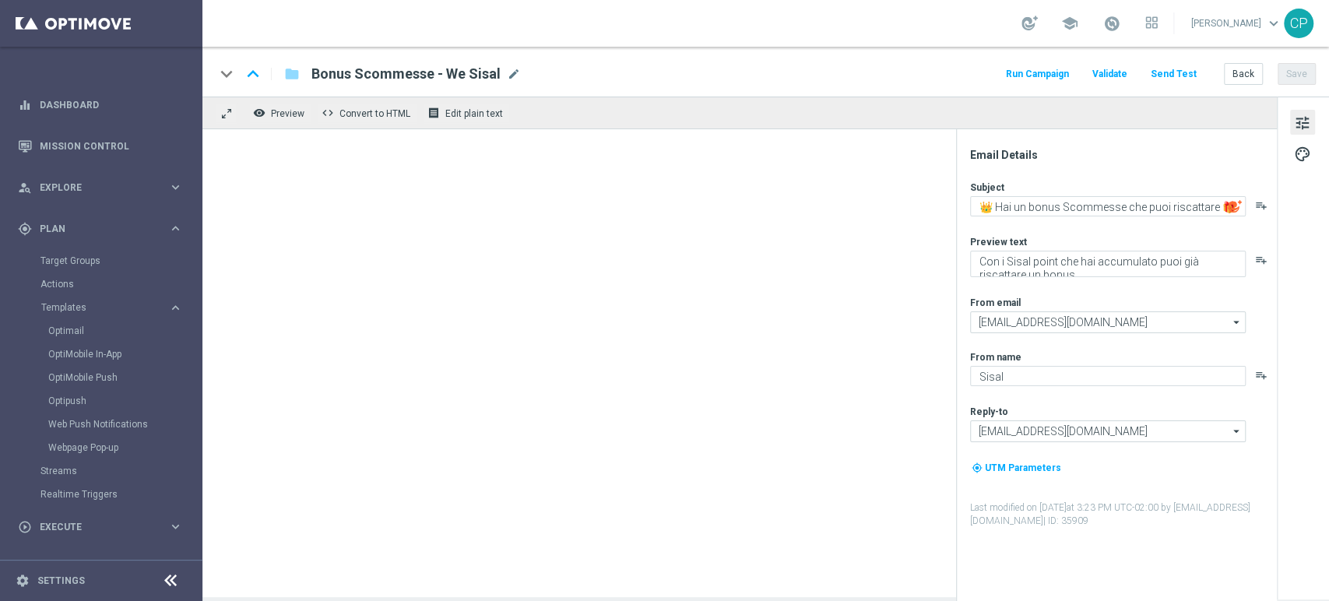
type input "Bonus generico New(1)"
type textarea "👑 Hai un bonus che puoi riscattare 🎁"
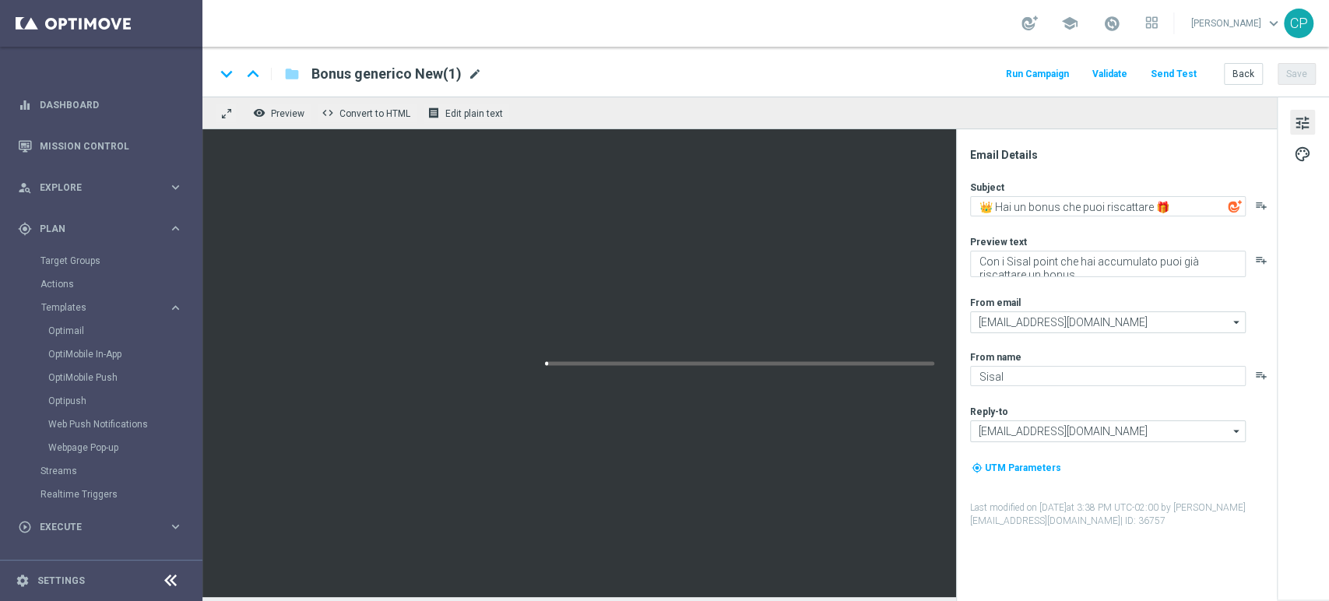
click at [469, 72] on span "mode_edit" at bounding box center [475, 74] width 14 height 14
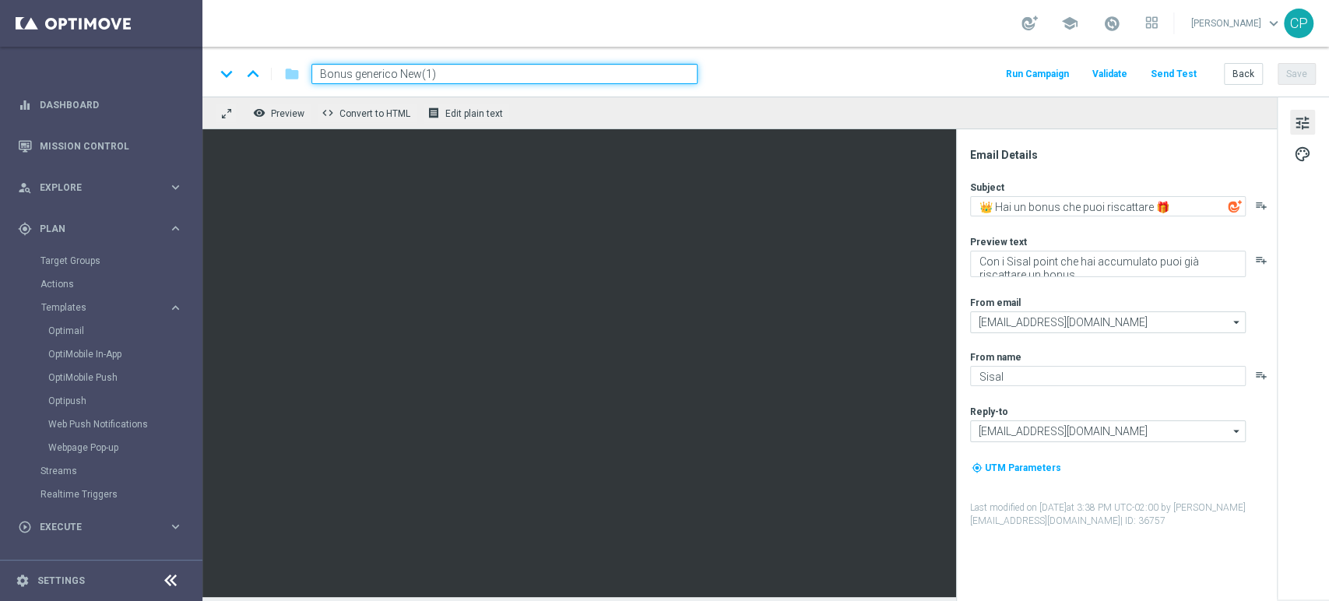
drag, startPoint x: 454, startPoint y: 71, endPoint x: 353, endPoint y: 70, distance: 100.4
click at [353, 70] on input "Bonus generico New(1)" at bounding box center [504, 74] width 386 height 20
type input "Bonus + accredito punti"
click at [786, 83] on div "keyboard_arrow_down keyboard_arrow_up folder Bonus + accredito punti Run Campai…" at bounding box center [765, 74] width 1101 height 20
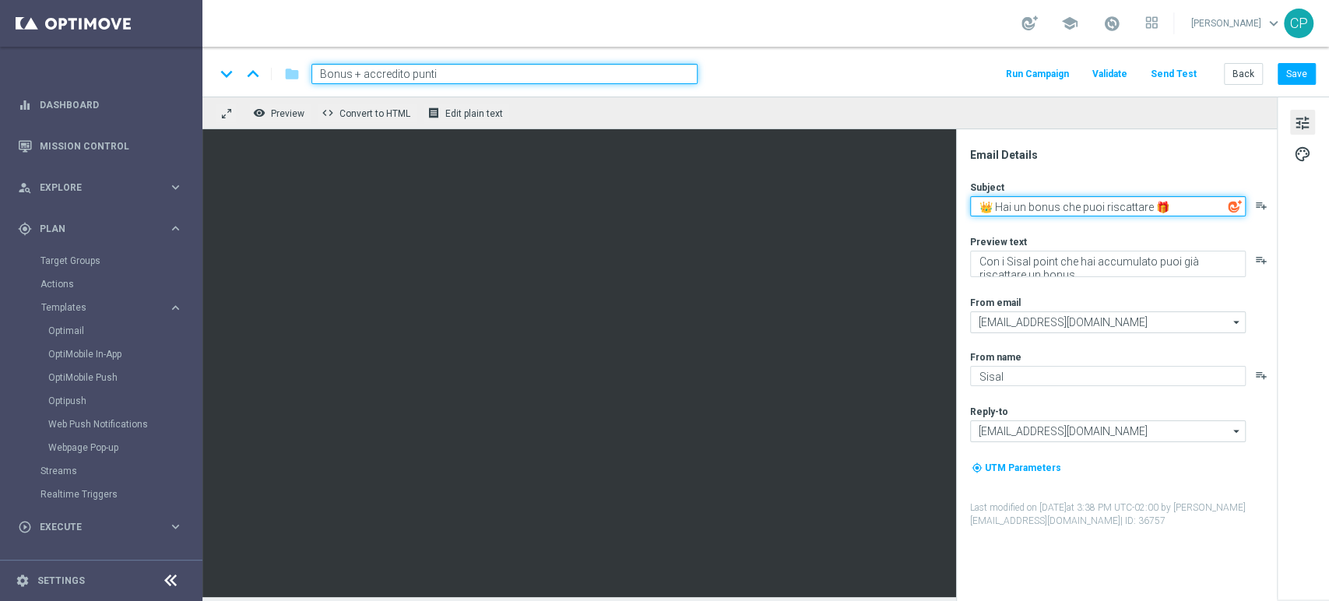
drag, startPoint x: 1016, startPoint y: 208, endPoint x: 1150, endPoint y: 202, distance: 134.0
click at [1150, 202] on textarea "👑 Hai un bonus che puoi riscattare 🎁" at bounding box center [1108, 206] width 276 height 20
drag, startPoint x: 1123, startPoint y: 206, endPoint x: 1096, endPoint y: 206, distance: 27.2
click at [1096, 206] on textarea "👑 Hai ricevuto Sisal point per 🎁" at bounding box center [1108, 206] width 276 height 20
drag, startPoint x: 1056, startPoint y: 204, endPoint x: 1000, endPoint y: 206, distance: 56.1
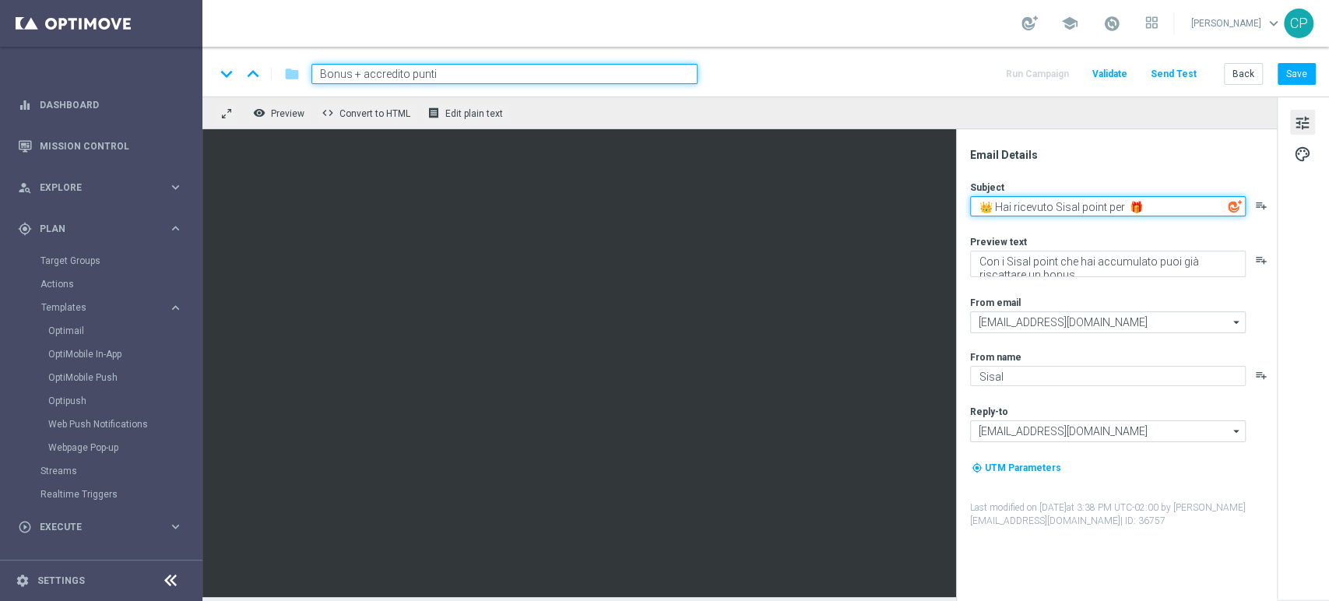
click at [1000, 206] on textarea "👑 Hai ricevuto Sisal point per 🎁" at bounding box center [1108, 206] width 276 height 20
click at [1096, 208] on textarea "👑 Per te Sisal point per 🎁" at bounding box center [1108, 206] width 276 height 20
click at [1080, 204] on textarea "👑 Per te Sisal point per riscattare un bonus 🎁" at bounding box center [1108, 206] width 276 height 20
click at [1028, 202] on textarea "👑 Per te Sisal point per riscattare un bonus 🎁" at bounding box center [1108, 206] width 276 height 20
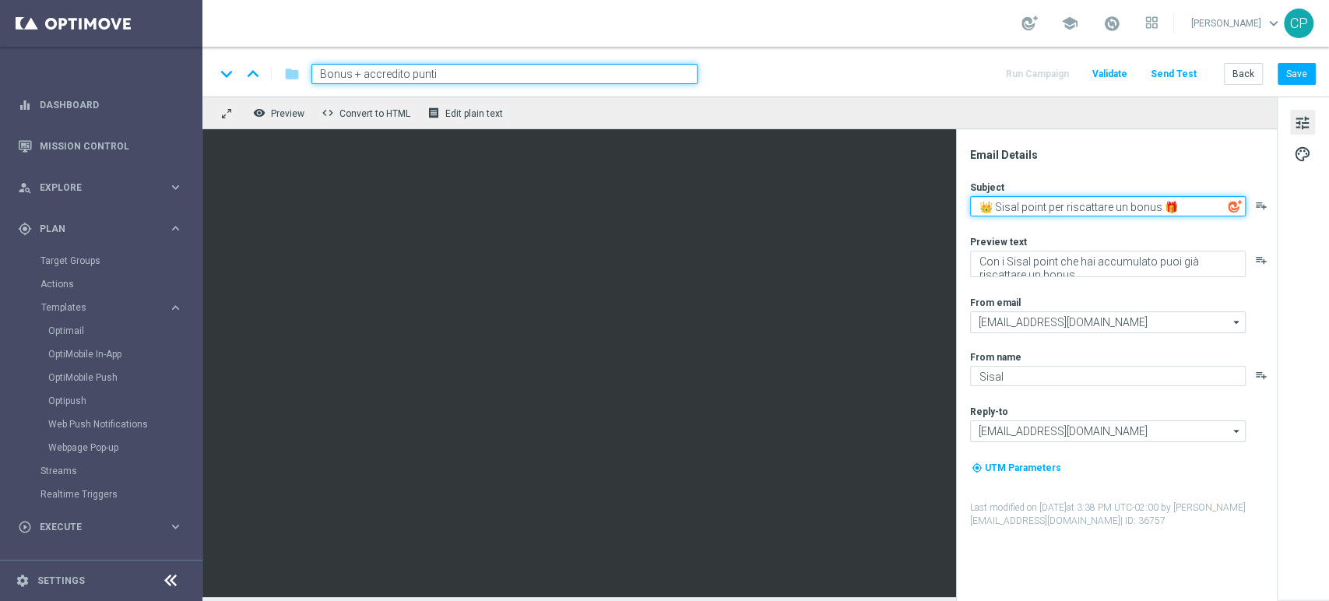
click at [1049, 206] on textarea "👑 Sisal point per riscattare un bonus 🎁" at bounding box center [1108, 206] width 276 height 20
drag, startPoint x: 1094, startPoint y: 207, endPoint x: 1201, endPoint y: 206, distance: 107.4
click at [1201, 206] on textarea "👑 Sisal point in regalo per riscattare un bonus 🎁" at bounding box center [1108, 206] width 276 height 20
type textarea "👑 Sisal point in regalo per te 🎁"
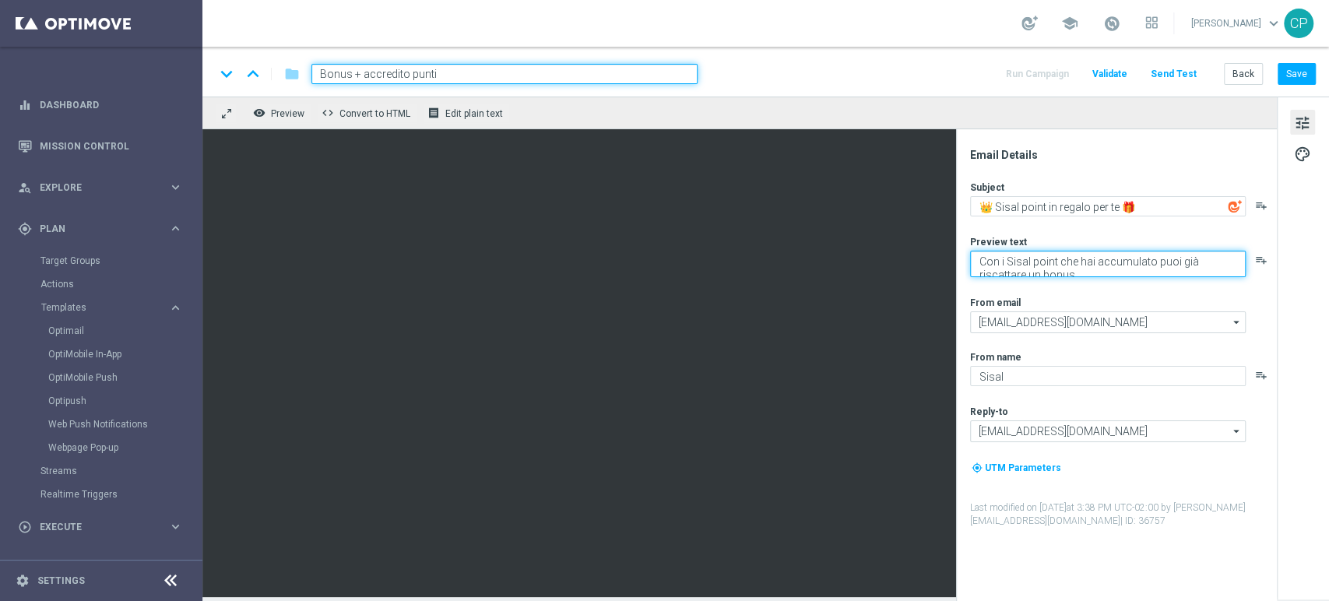
click at [1028, 263] on textarea "Con i Sisal point che hai accumulato puoi già riscattare un bonus" at bounding box center [1108, 264] width 276 height 26
click at [1105, 261] on textarea "Con i Sisal point che hai accumulato puoi già riscattare un bonus" at bounding box center [1108, 264] width 276 height 26
drag, startPoint x: 1138, startPoint y: 263, endPoint x: 957, endPoint y: 259, distance: 181.4
click at [957, 259] on div "Email Details Subject 👑 Sisal point in regalo per te 🎁 playlist_add Preview tex…" at bounding box center [1116, 365] width 321 height 472
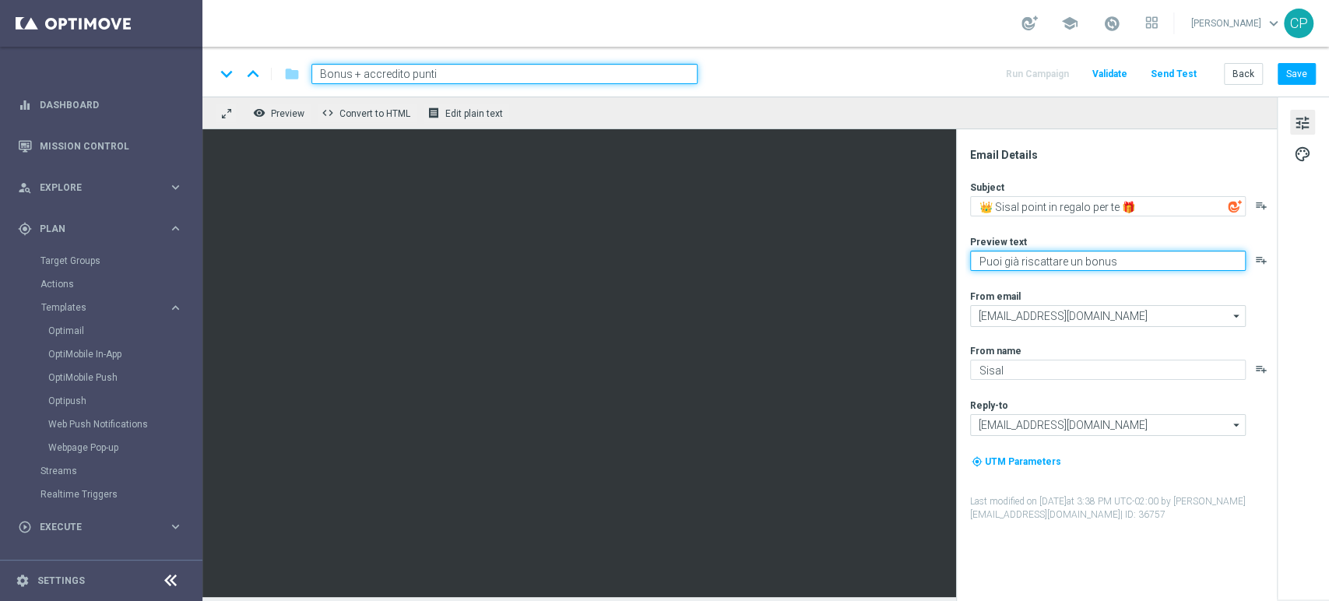
click at [1123, 265] on textarea "Puoi già riscattare un bonus" at bounding box center [1108, 261] width 276 height 20
paste textarea "Con i Sisal point che hai ricevuto p"
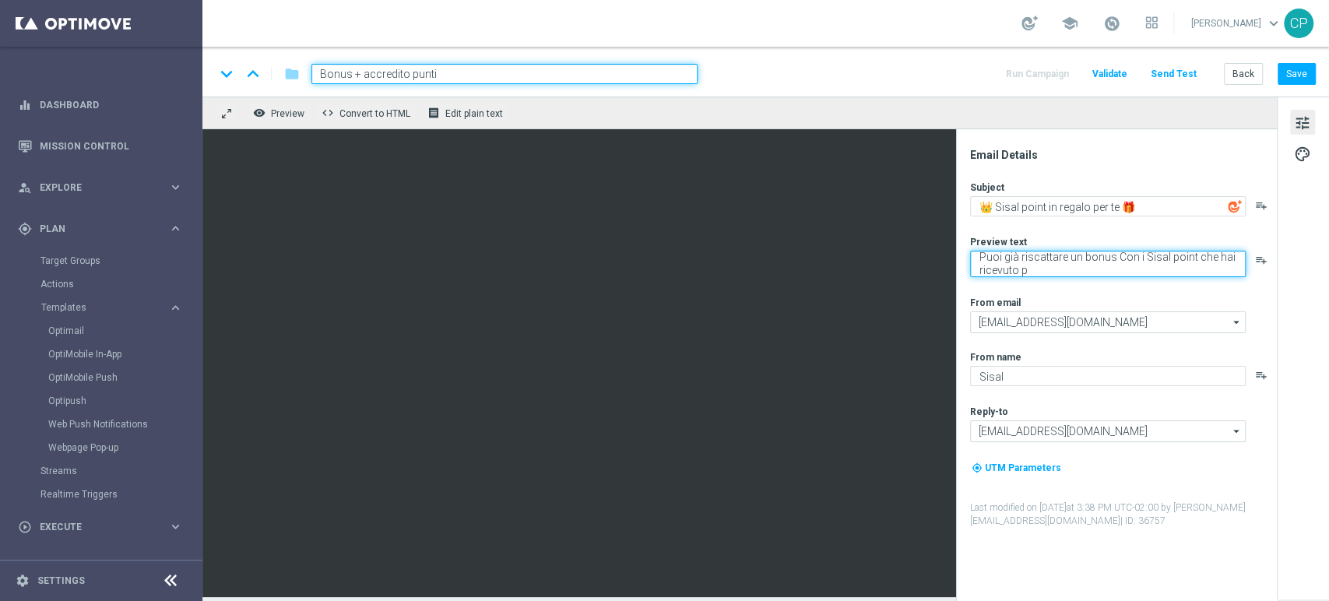
click at [1122, 263] on textarea "Puoi già riscattare un bonus Con i Sisal point che hai ricevuto p" at bounding box center [1108, 264] width 276 height 26
click at [1002, 256] on textarea "Puoi già riscattare un bonus con i Sisal point che hai ricevuto p" at bounding box center [1108, 264] width 276 height 26
click at [1046, 272] on textarea "Puoi riscattare un bonus con i Sisal point che hai ricevuto p" at bounding box center [1108, 264] width 276 height 26
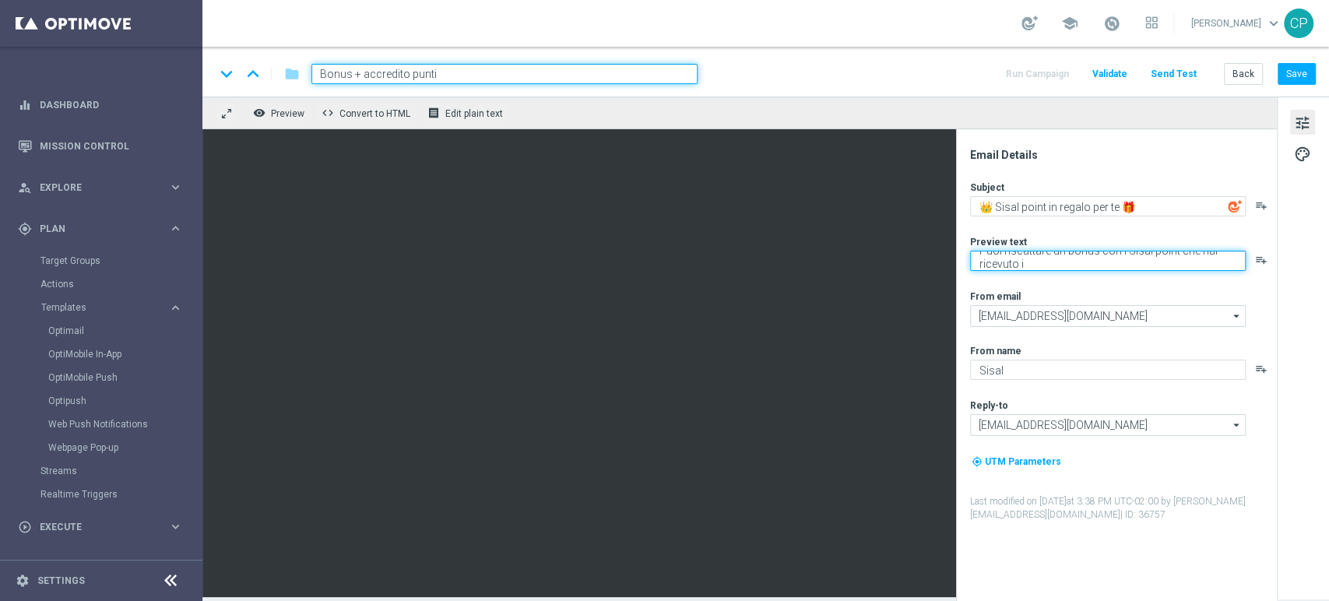
scroll to position [5, 0]
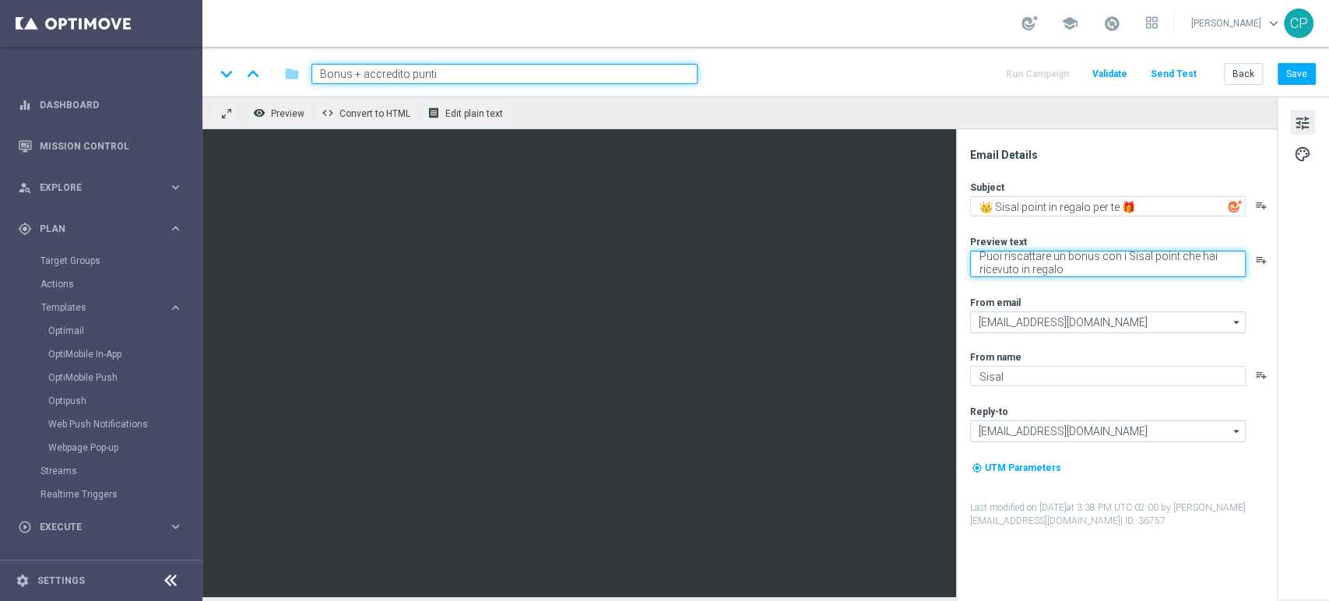
type textarea "Puoi riscattare un bonus con i Sisal point che hai ricevuto in regalo"
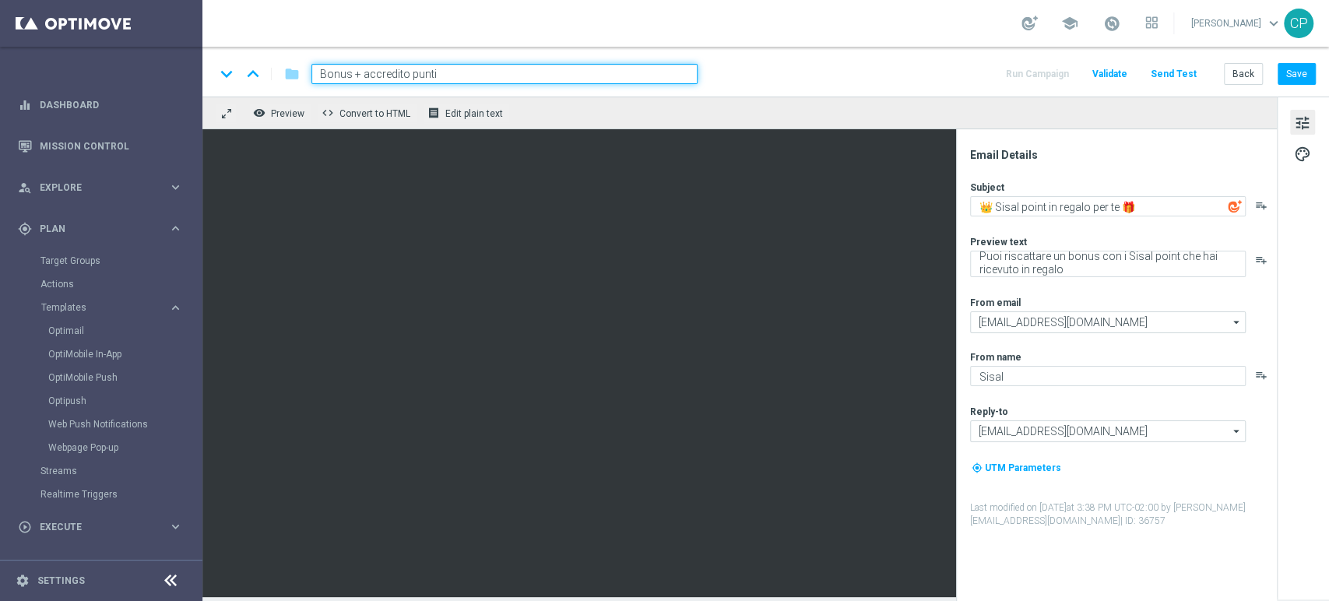
click at [1035, 291] on div "Subject 👑 Sisal point in regalo per te 🎁 playlist_add Preview text Puoi riscatt…" at bounding box center [1122, 354] width 305 height 347
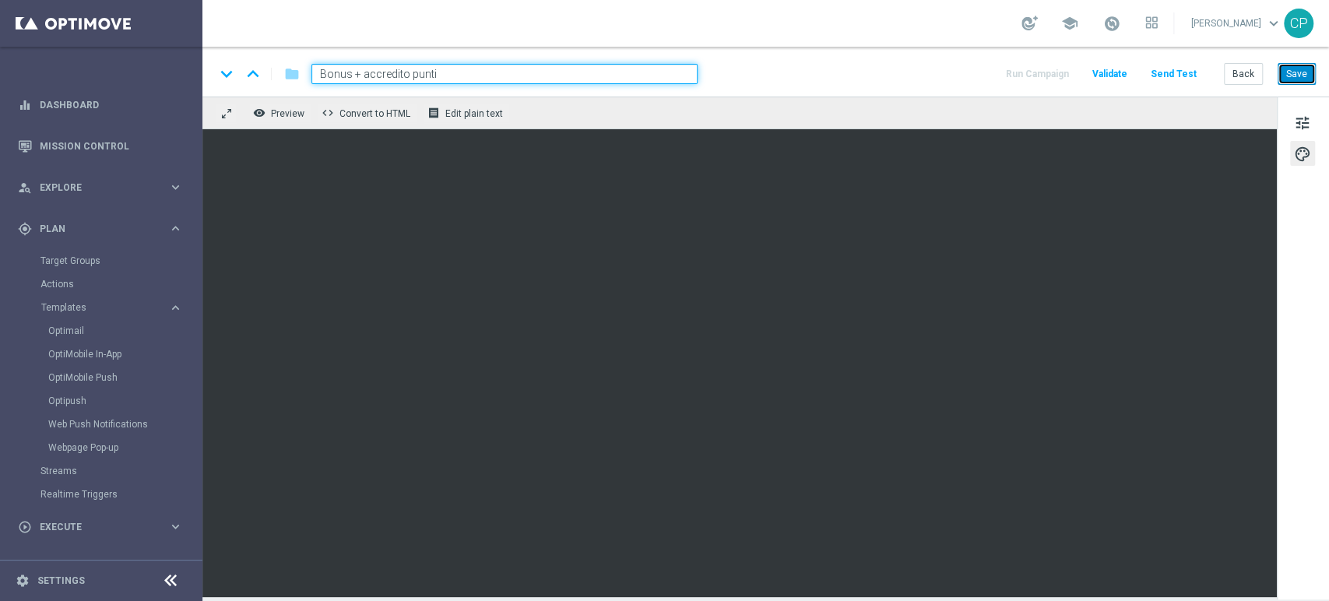
click at [1302, 79] on button "Save" at bounding box center [1297, 74] width 38 height 22
click at [1295, 116] on span "tune" at bounding box center [1302, 123] width 17 height 20
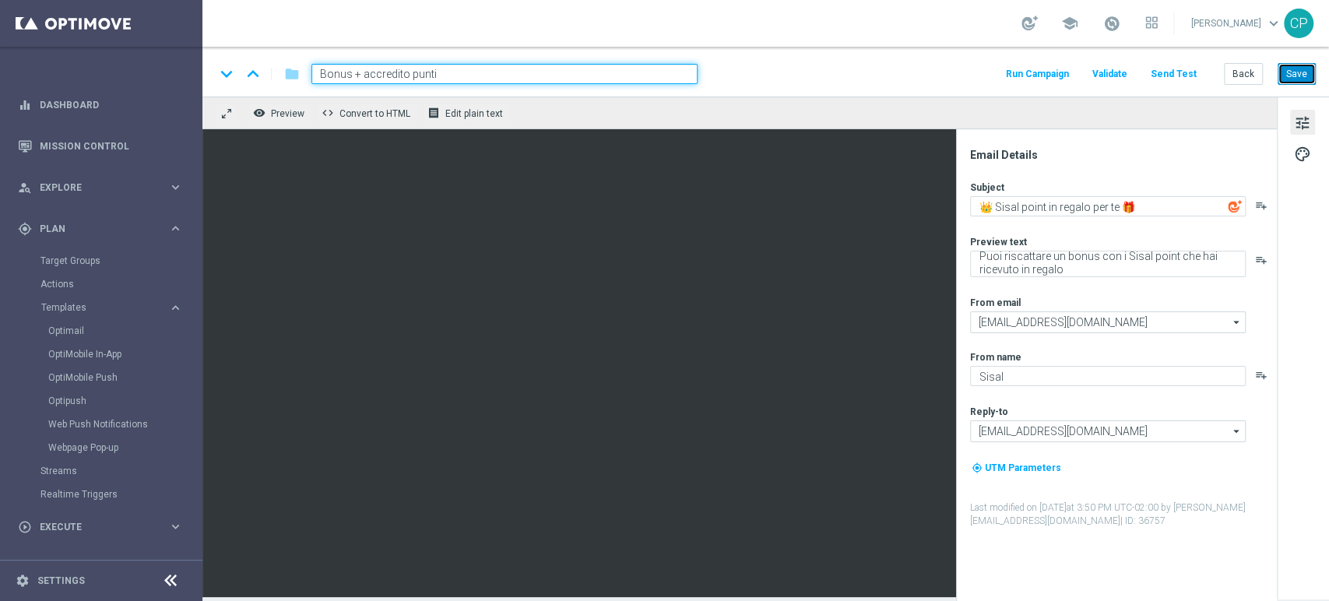
click at [1305, 74] on button "Save" at bounding box center [1297, 74] width 38 height 22
click at [76, 259] on link "Target Groups" at bounding box center [100, 261] width 121 height 12
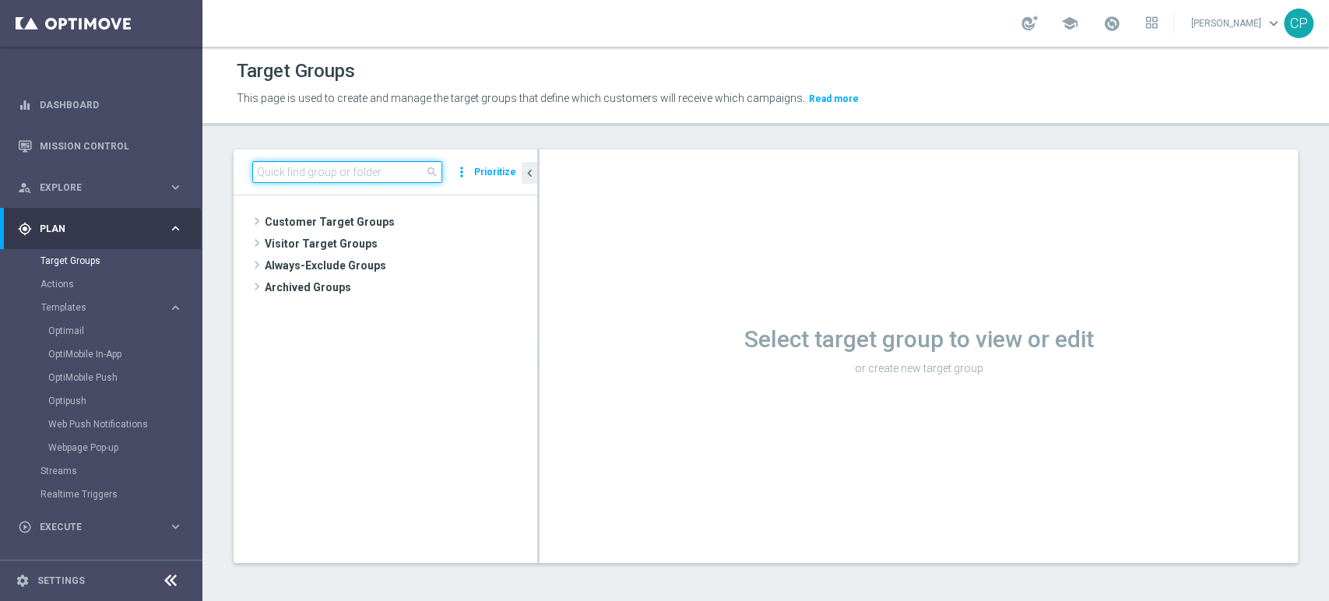
click at [346, 173] on input at bounding box center [347, 172] width 190 height 22
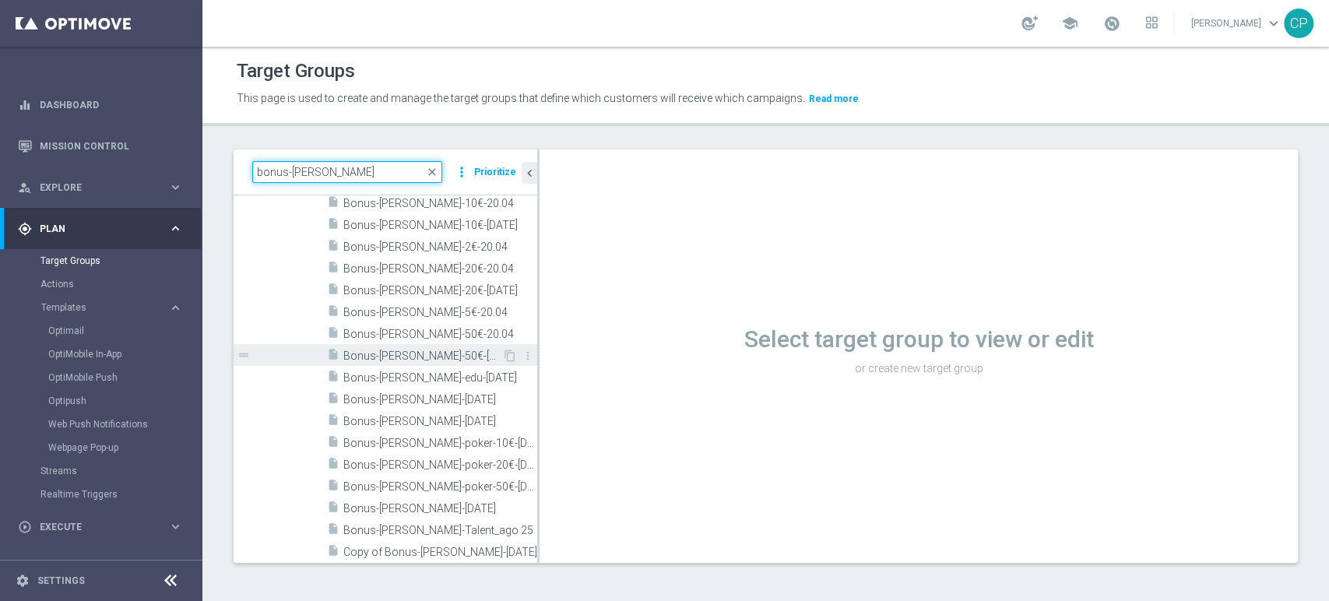
scroll to position [107, 0]
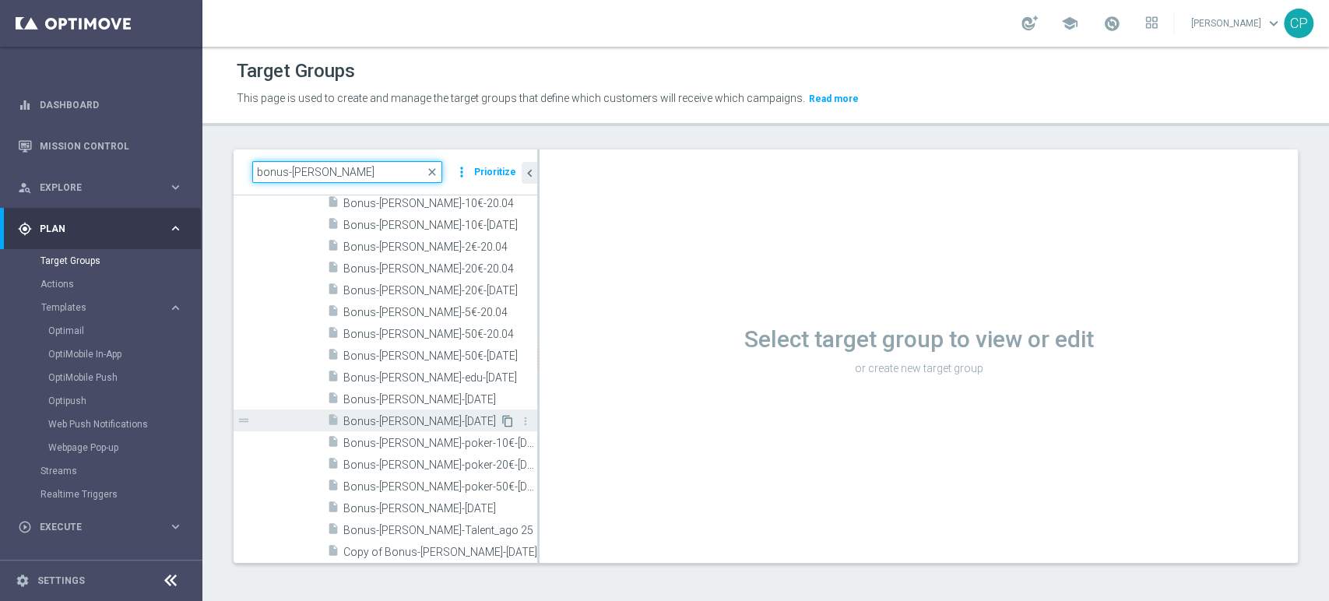
type input "bonus-[PERSON_NAME]"
click at [501, 417] on icon "content_copy" at bounding box center [507, 421] width 12 height 12
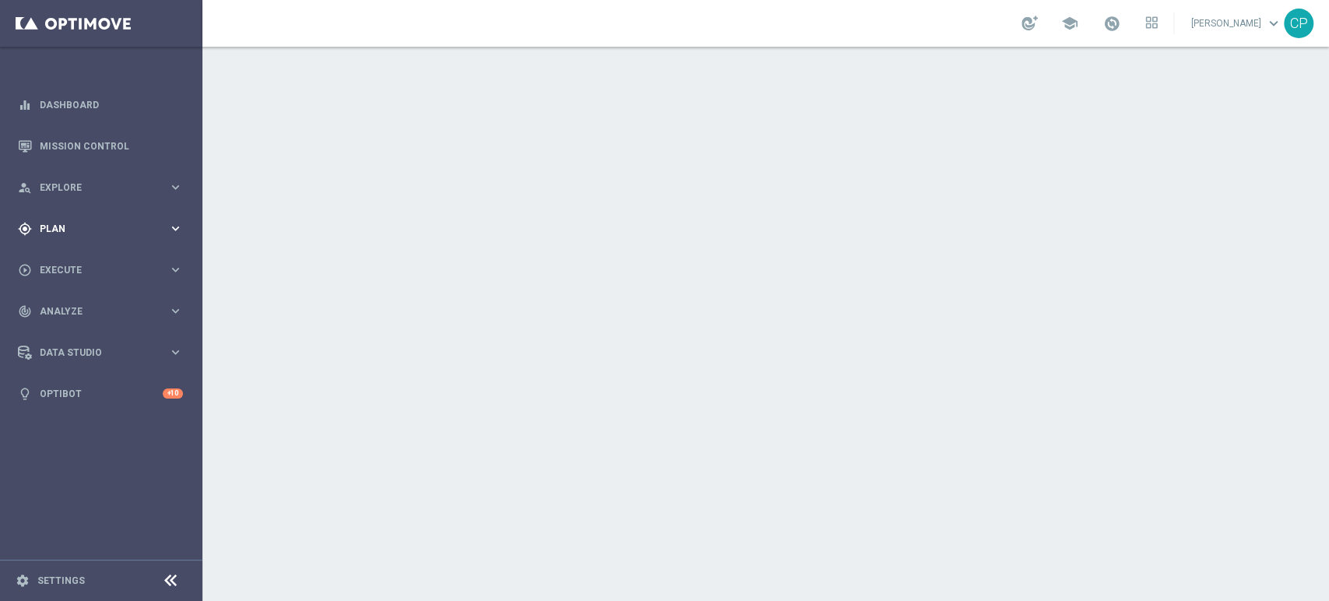
click at [126, 227] on span "Plan" at bounding box center [104, 228] width 128 height 9
click at [76, 260] on link "Target Groups" at bounding box center [100, 261] width 121 height 12
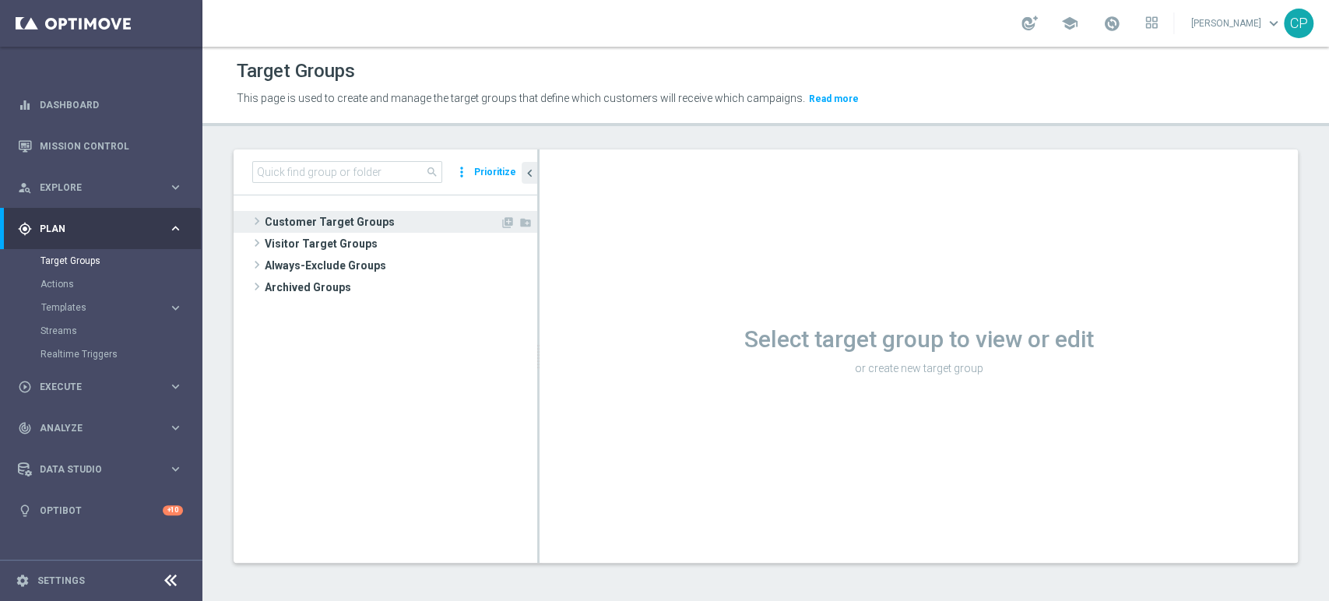
click at [297, 216] on span "Customer Target Groups" at bounding box center [382, 222] width 235 height 22
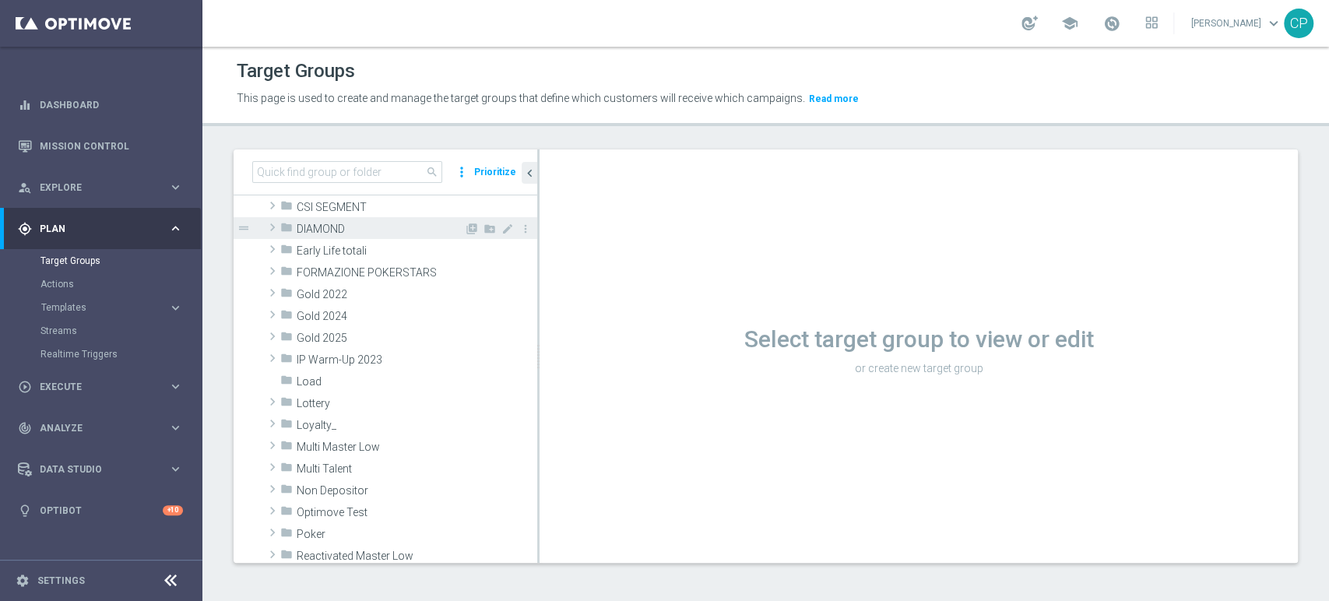
scroll to position [218, 0]
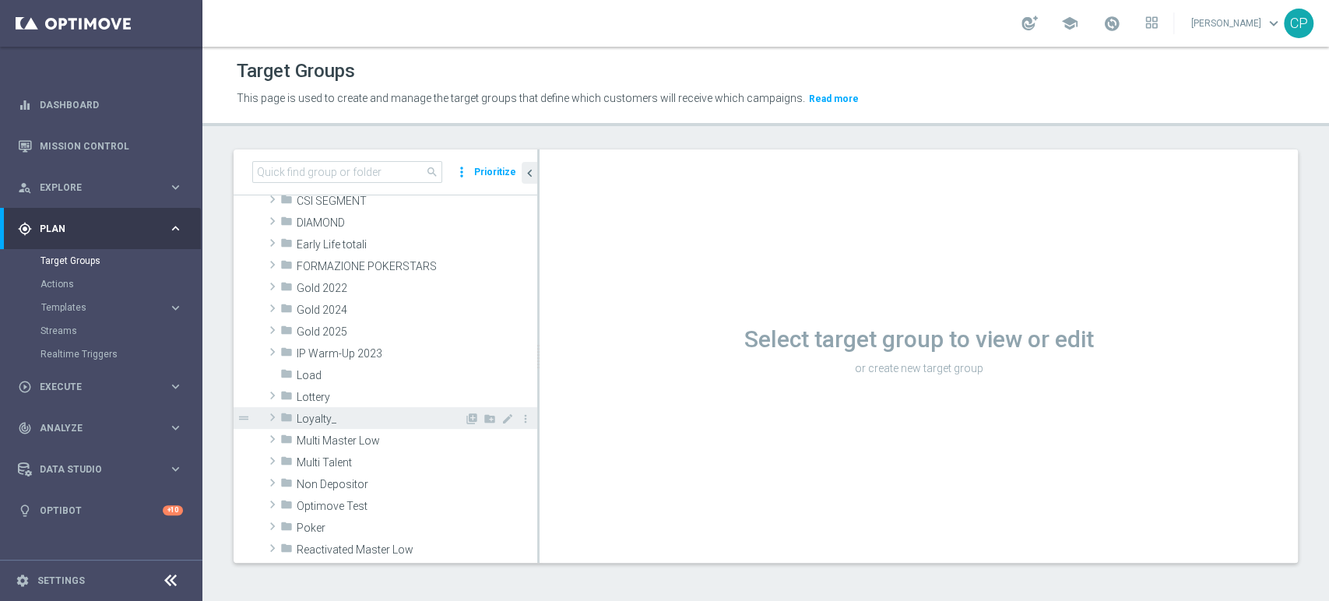
click at [327, 413] on span "Loyalty_" at bounding box center [380, 419] width 167 height 13
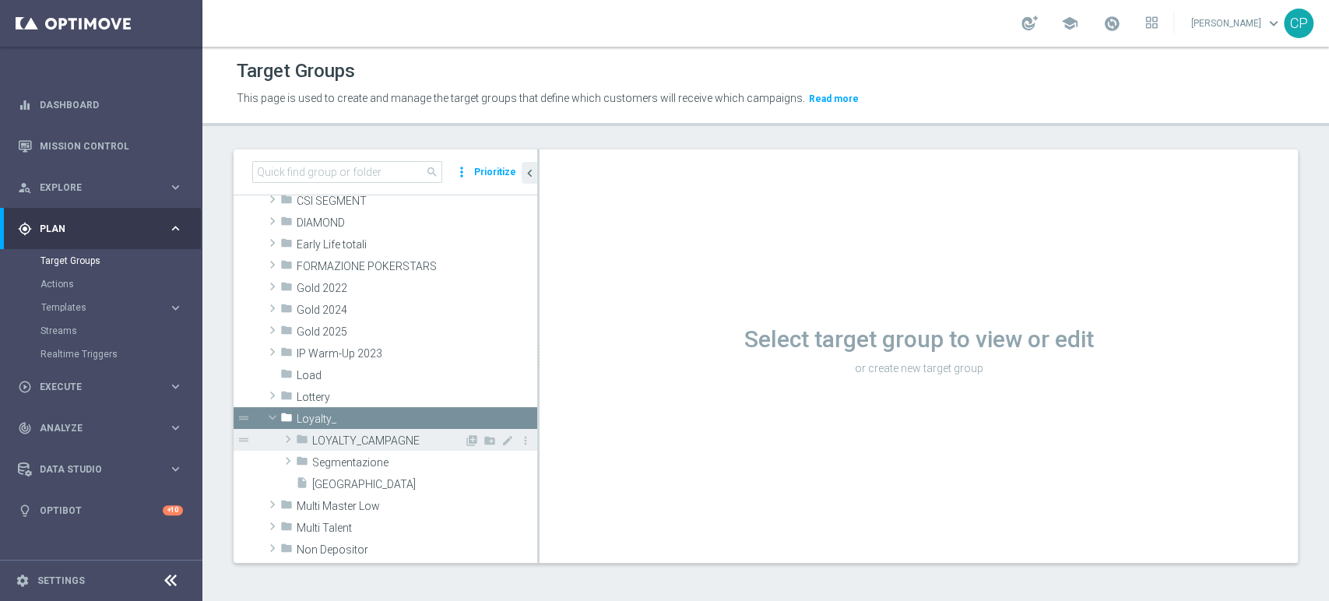
click at [364, 434] on span "LOYALTY_CAMPAGNE" at bounding box center [388, 440] width 152 height 13
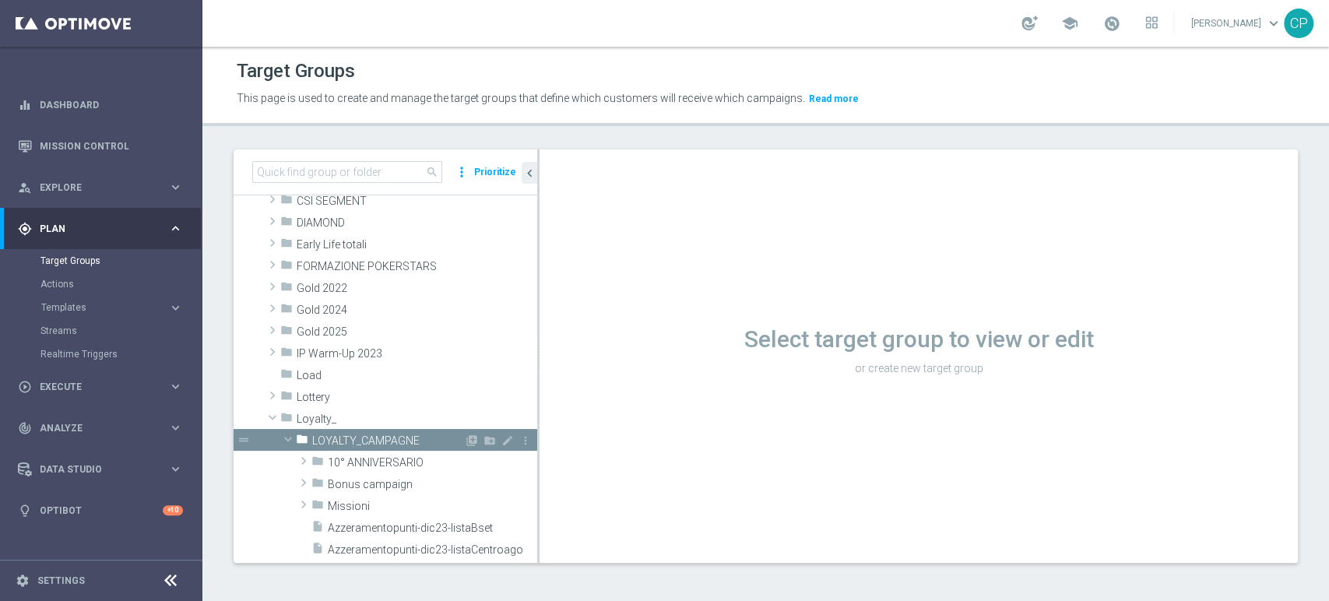
scroll to position [273, 0]
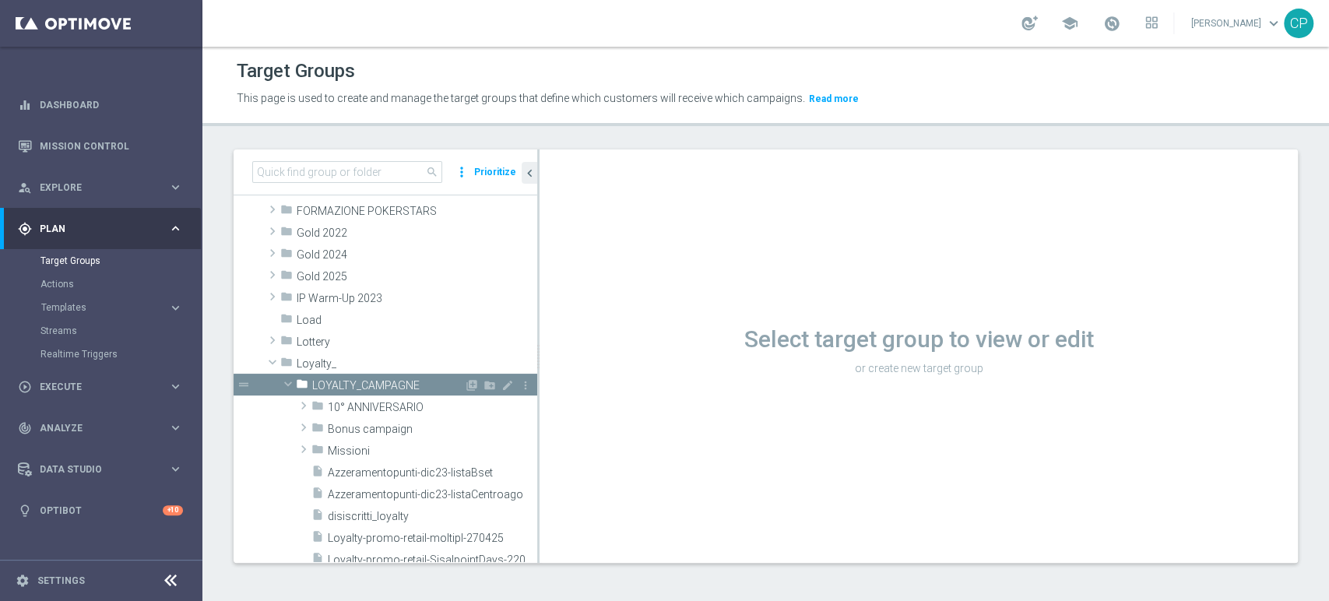
click at [364, 434] on div "folder Bonus campaign" at bounding box center [424, 428] width 226 height 22
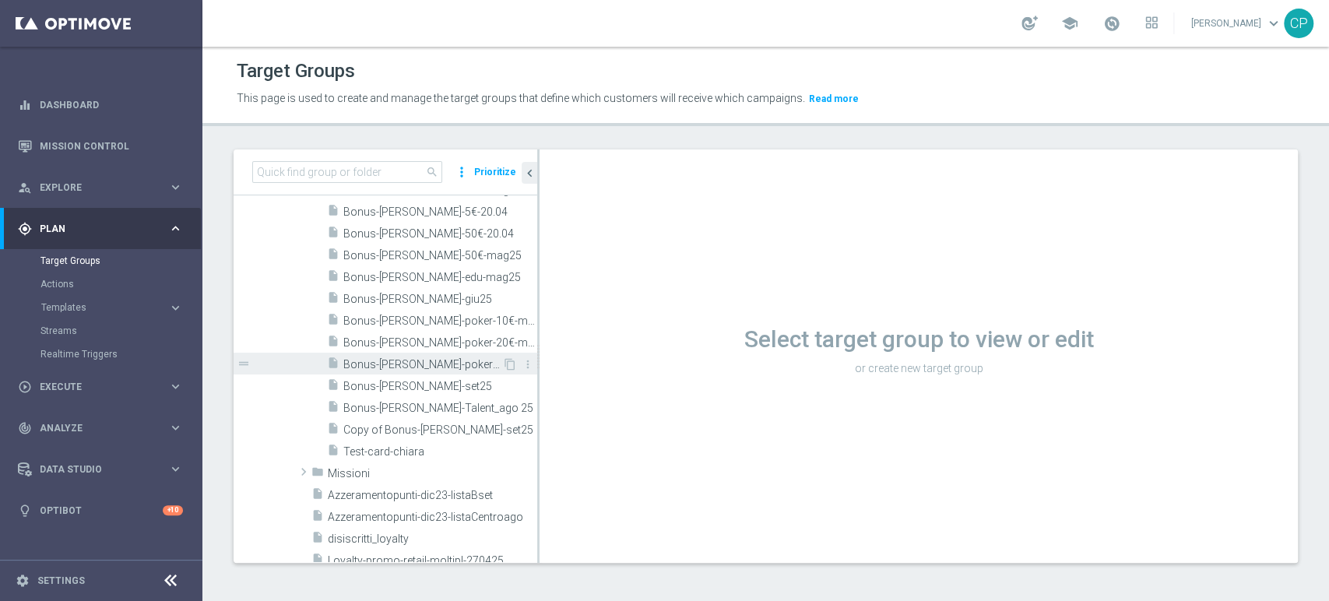
scroll to position [682, 0]
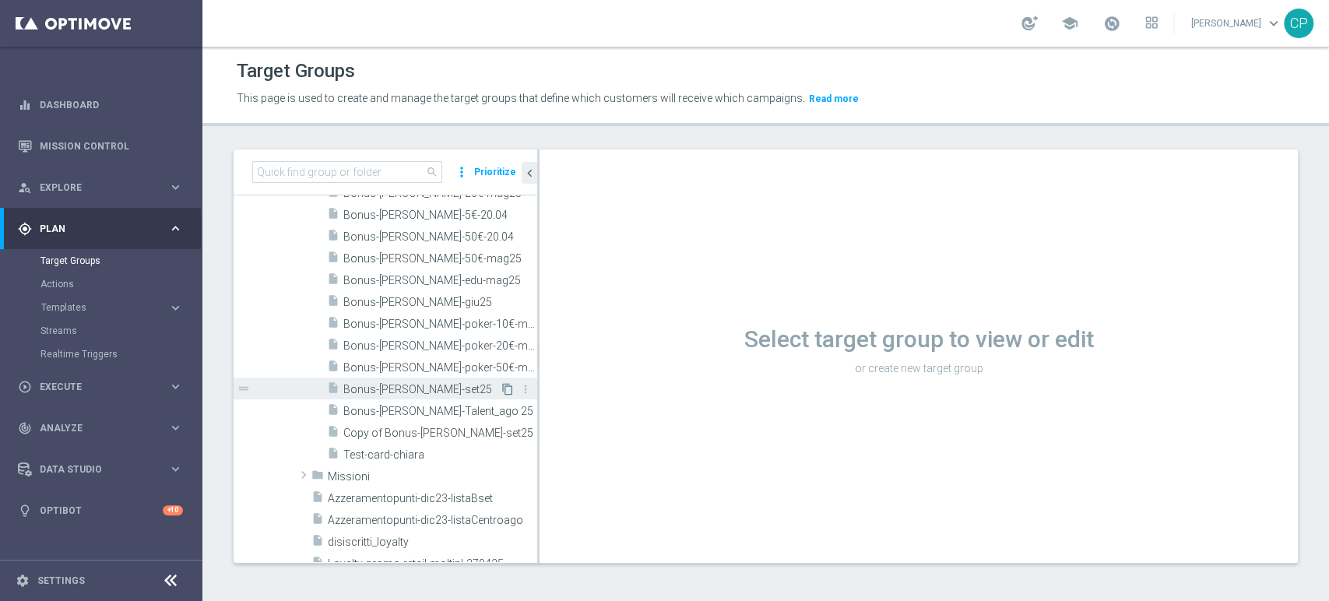
click at [501, 385] on icon "content_copy" at bounding box center [507, 389] width 12 height 12
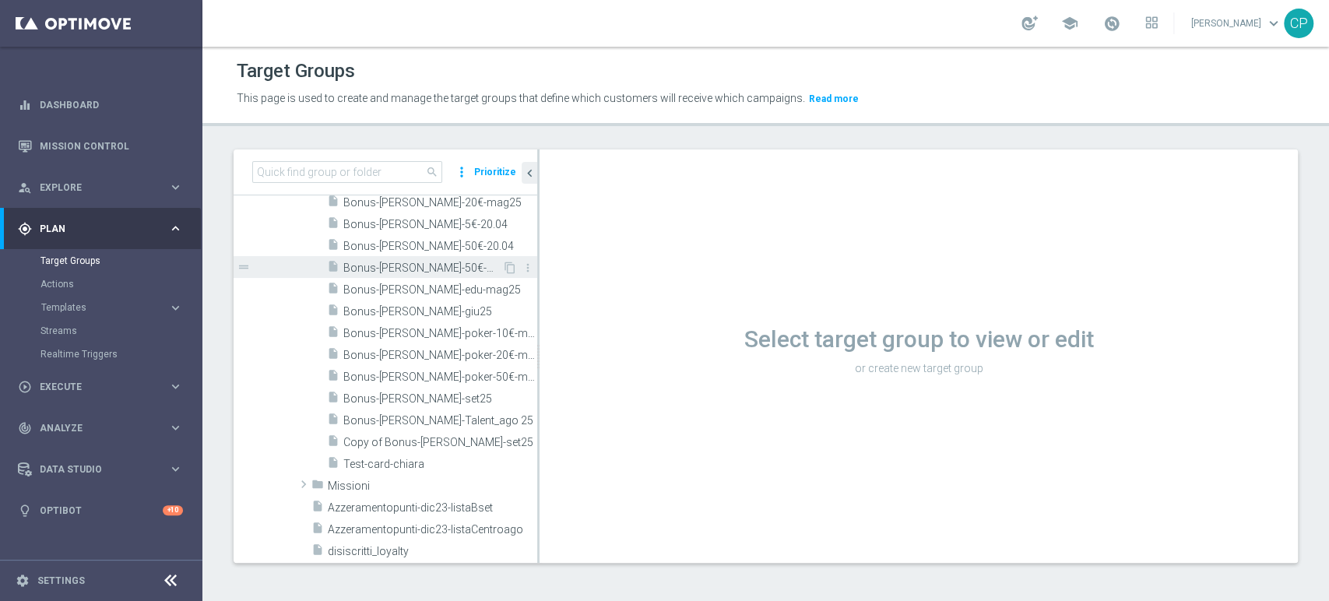
scroll to position [580, 0]
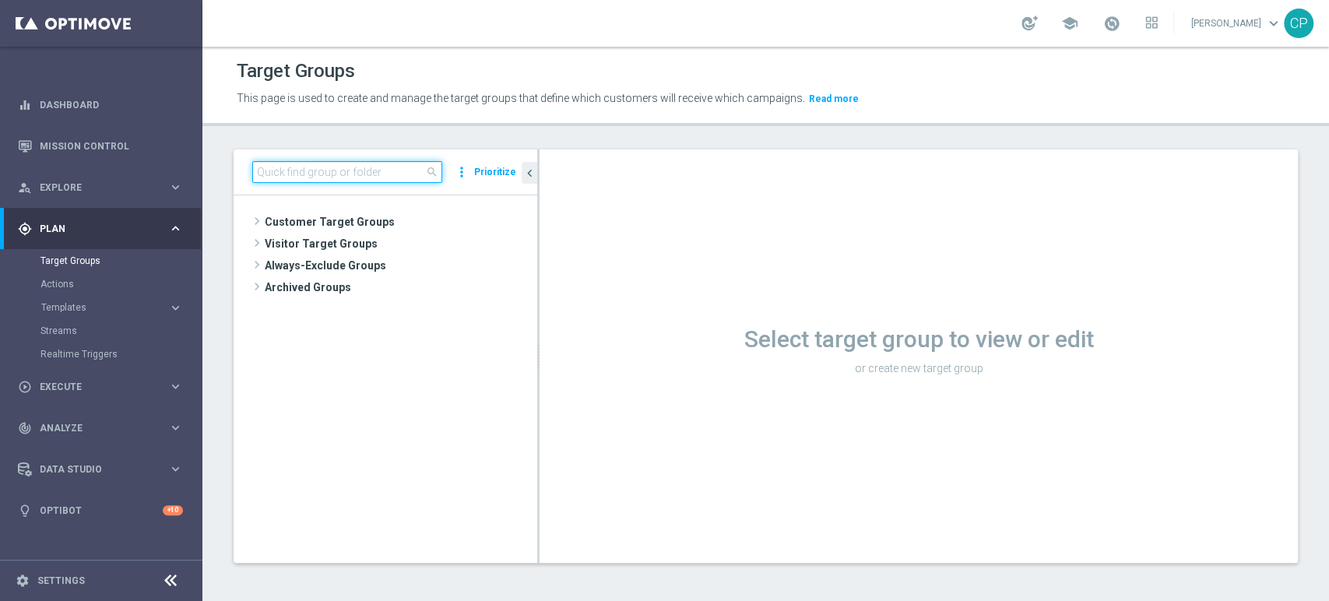
click at [361, 171] on input at bounding box center [347, 172] width 190 height 22
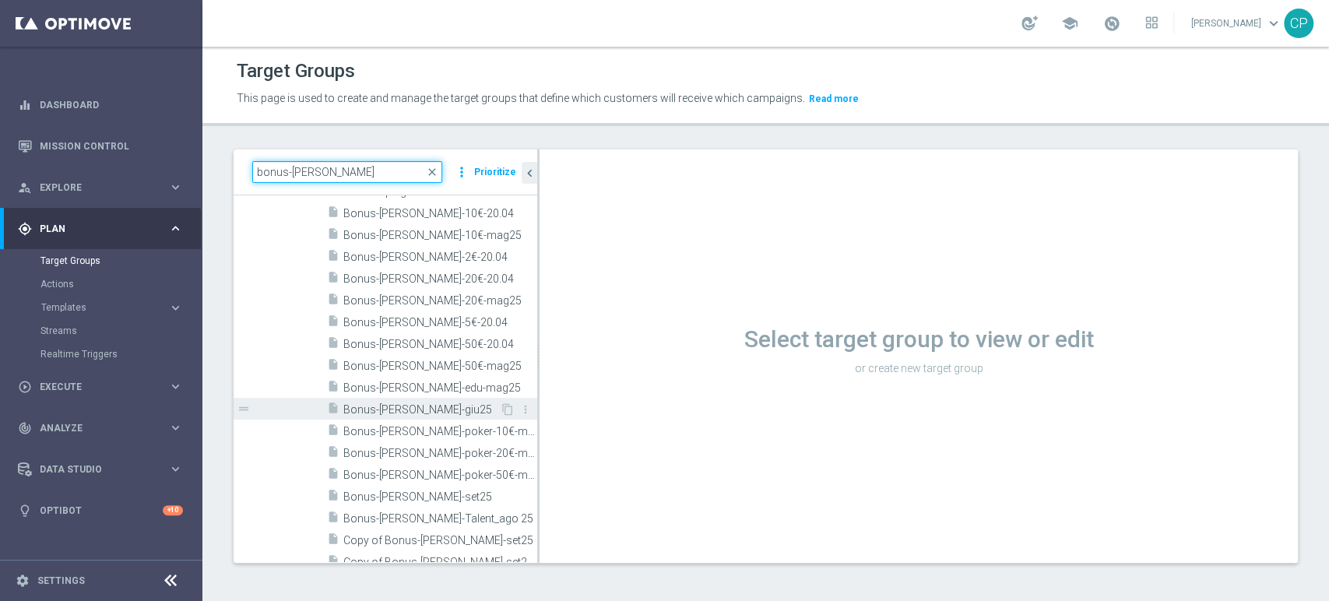
scroll to position [110, 0]
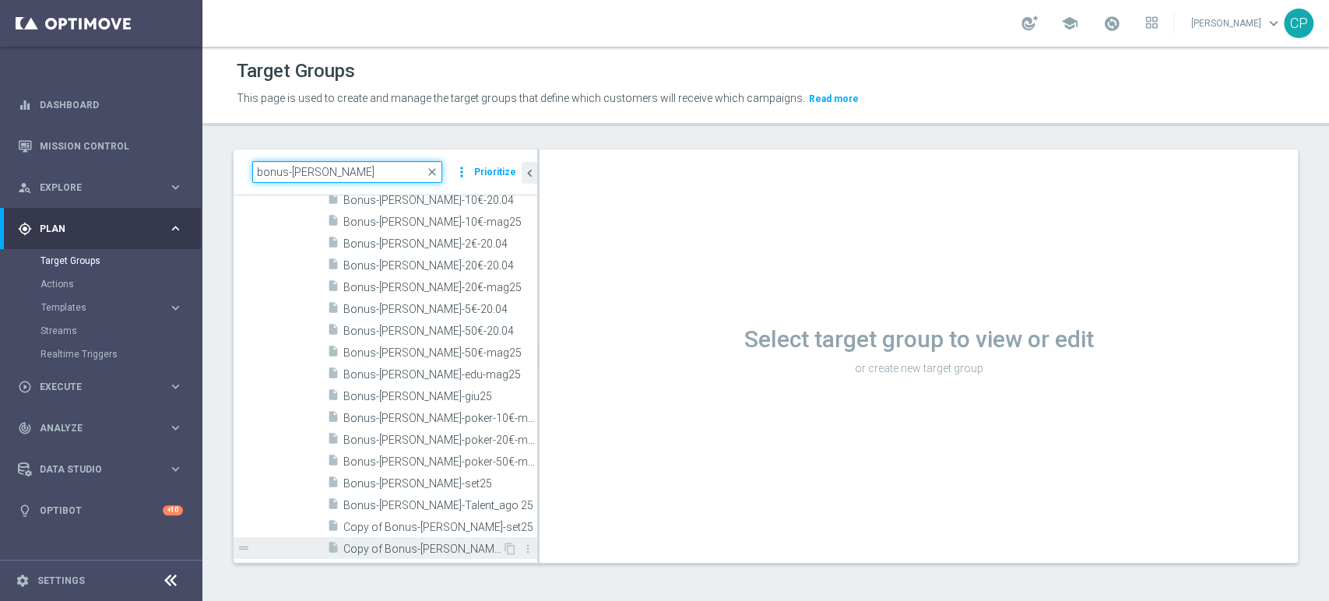
type input "bonus-[PERSON_NAME]"
click at [402, 543] on span "Copy of Bonus-loy-set25 (1)" at bounding box center [422, 549] width 159 height 13
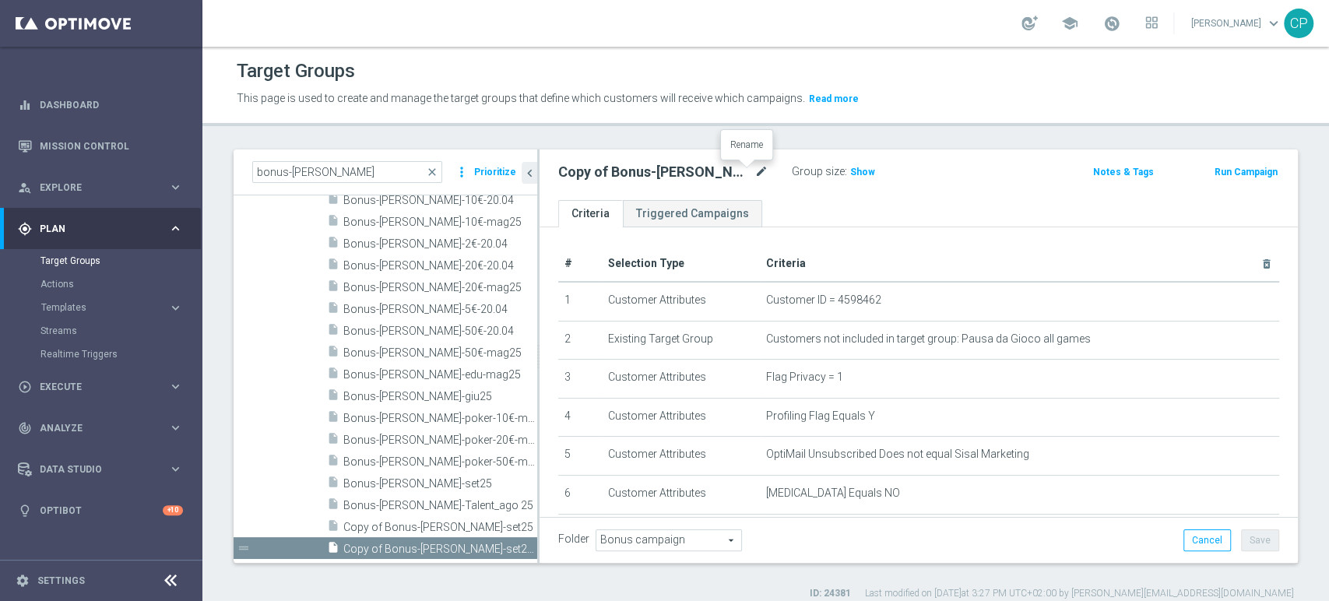
click at [754, 171] on icon "mode_edit" at bounding box center [761, 172] width 14 height 19
click at [603, 173] on input "Copy of Bonus-loy-set25 (1)" at bounding box center [663, 174] width 210 height 22
drag, startPoint x: 662, startPoint y: 174, endPoint x: 614, endPoint y: 174, distance: 47.5
click at [614, 174] on input "Bonus-loy-set25 (1)" at bounding box center [663, 174] width 210 height 22
type input "Bonus-[PERSON_NAME]-ott25"
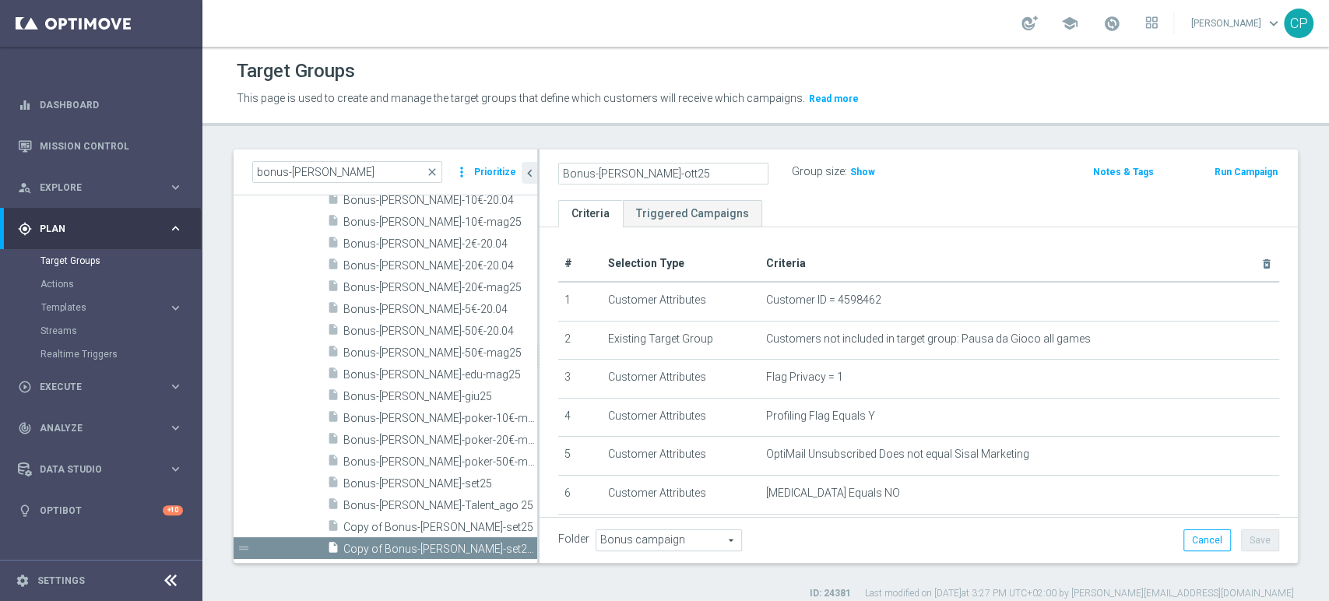
click at [795, 195] on div "Bonus-loy-ott25 Group size : Show Notes & Tags Run Campaign" at bounding box center [919, 174] width 758 height 51
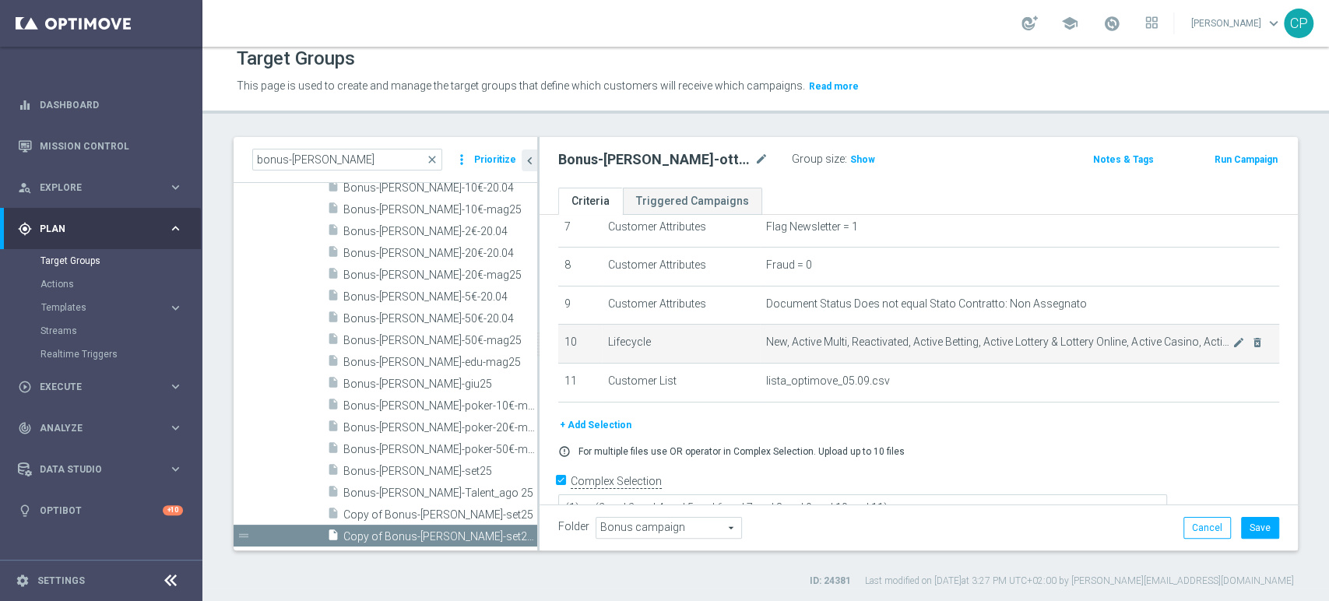
scroll to position [306, 0]
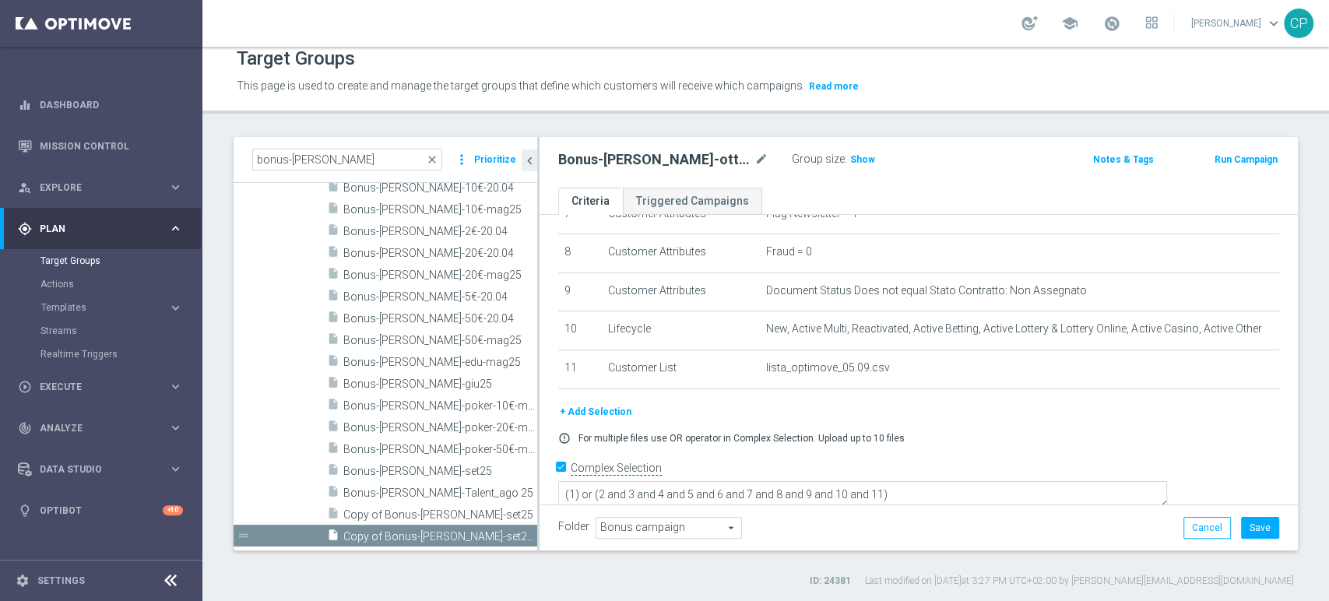
click at [1067, 191] on ul "Criteria Triggered Campaigns" at bounding box center [919, 201] width 758 height 27
click at [1070, 192] on ul "Criteria Triggered Campaigns" at bounding box center [919, 201] width 758 height 27
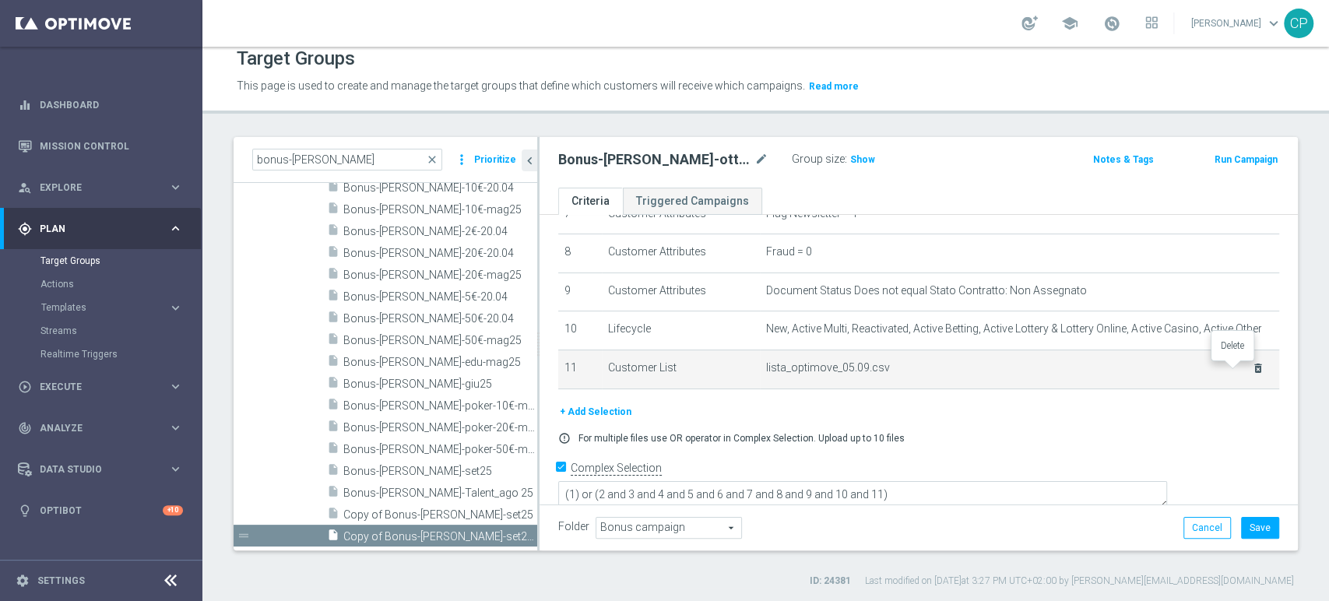
click at [1252, 372] on icon "delete_forever" at bounding box center [1258, 368] width 12 height 12
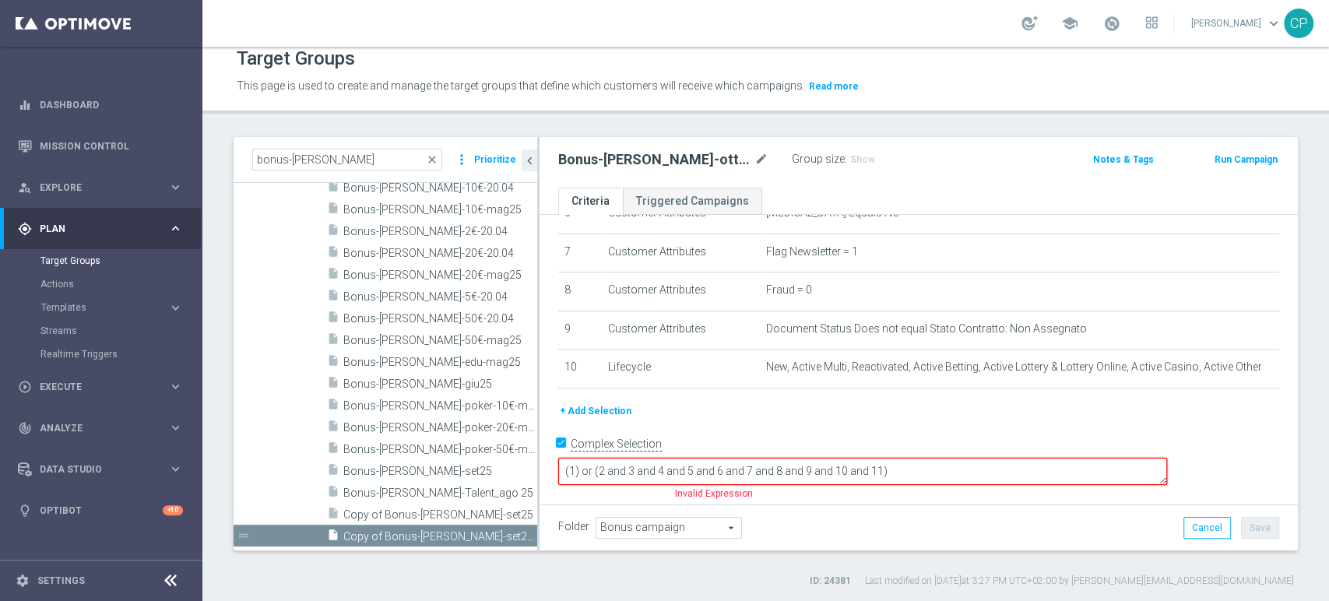
scroll to position [245, 0]
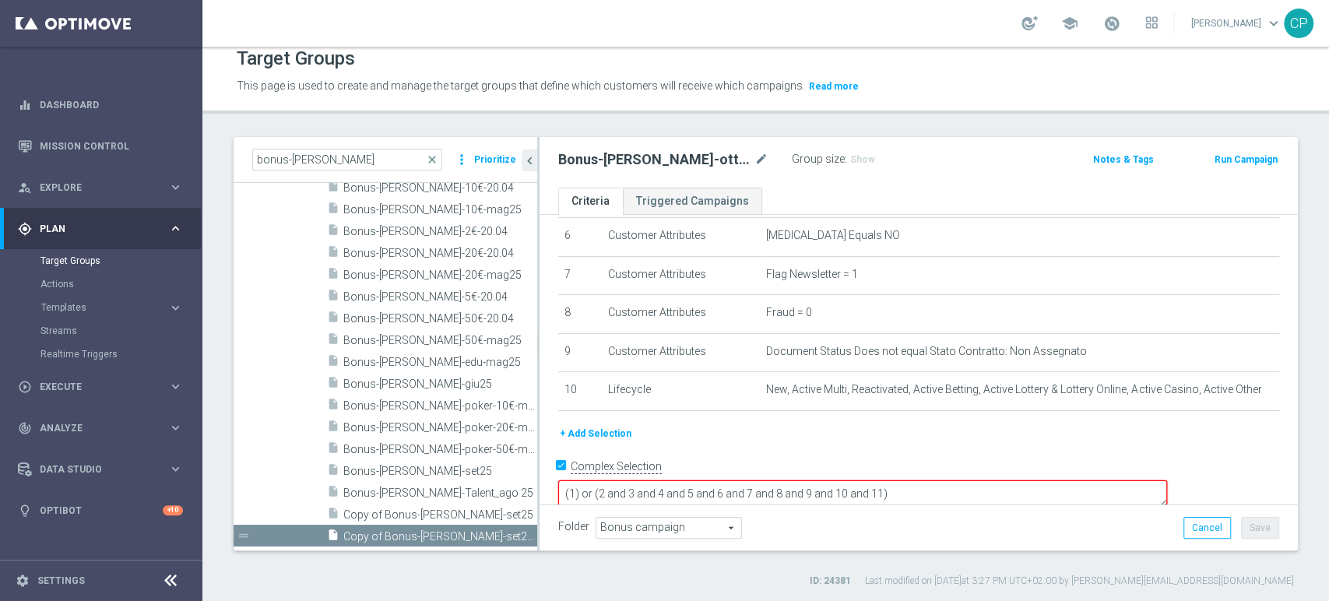
click at [611, 437] on button "+ Add Selection" at bounding box center [595, 433] width 75 height 17
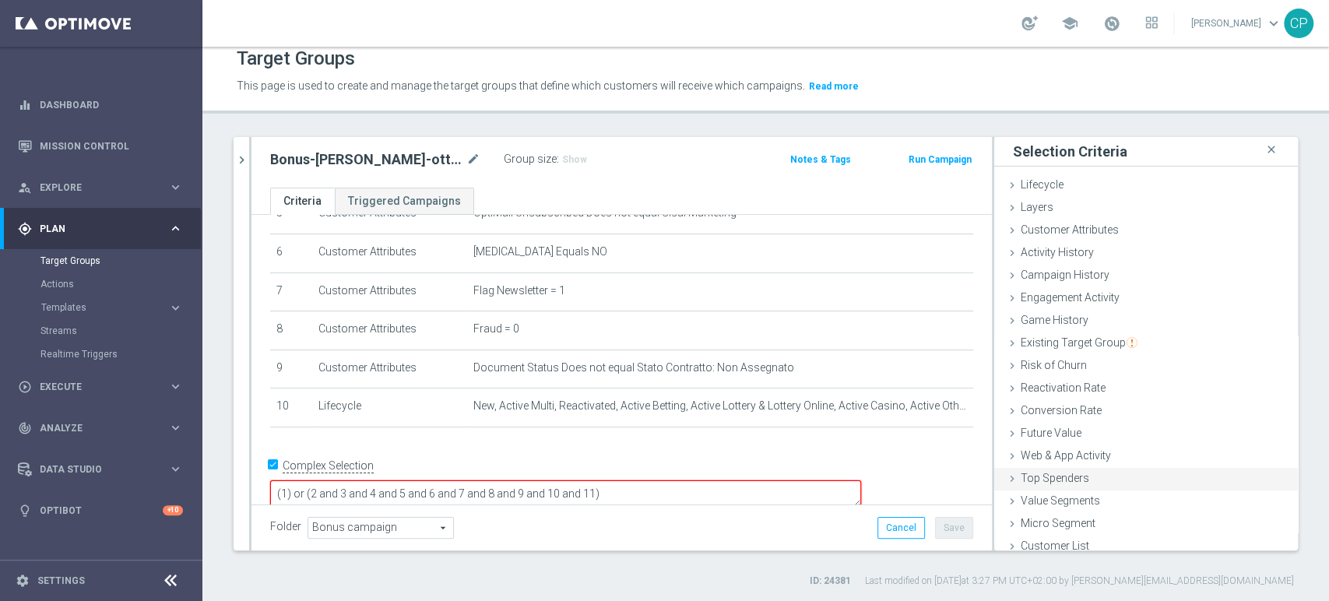
scroll to position [8, 0]
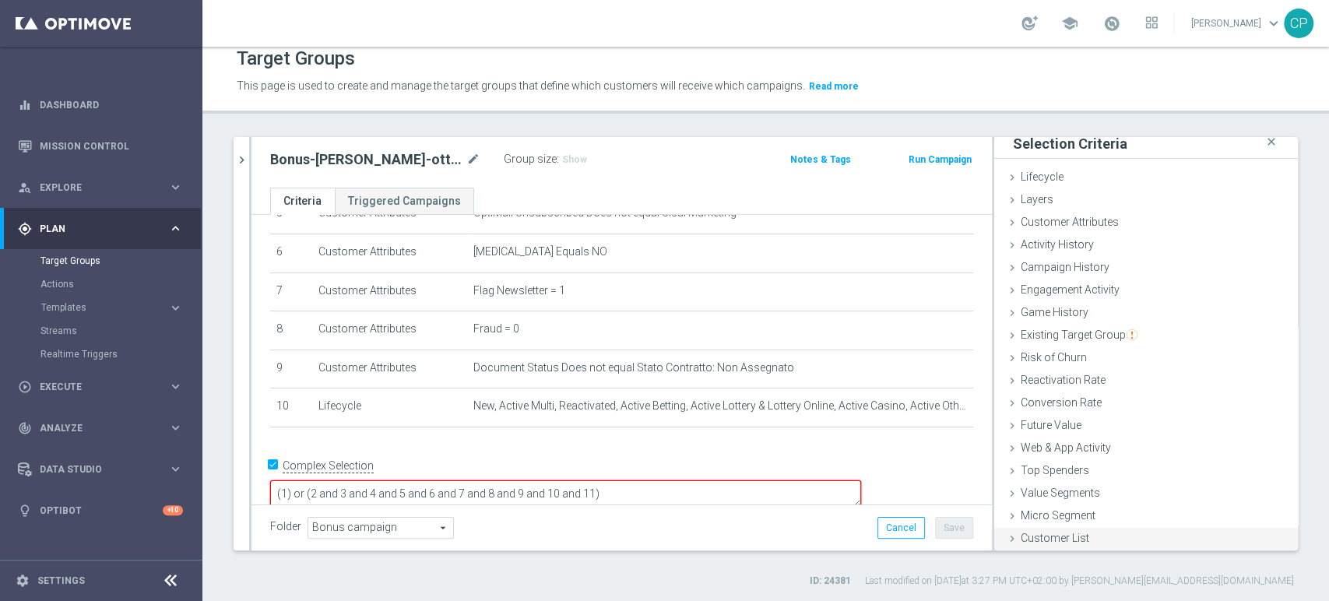
click at [1039, 535] on span "Customer List" at bounding box center [1055, 538] width 69 height 12
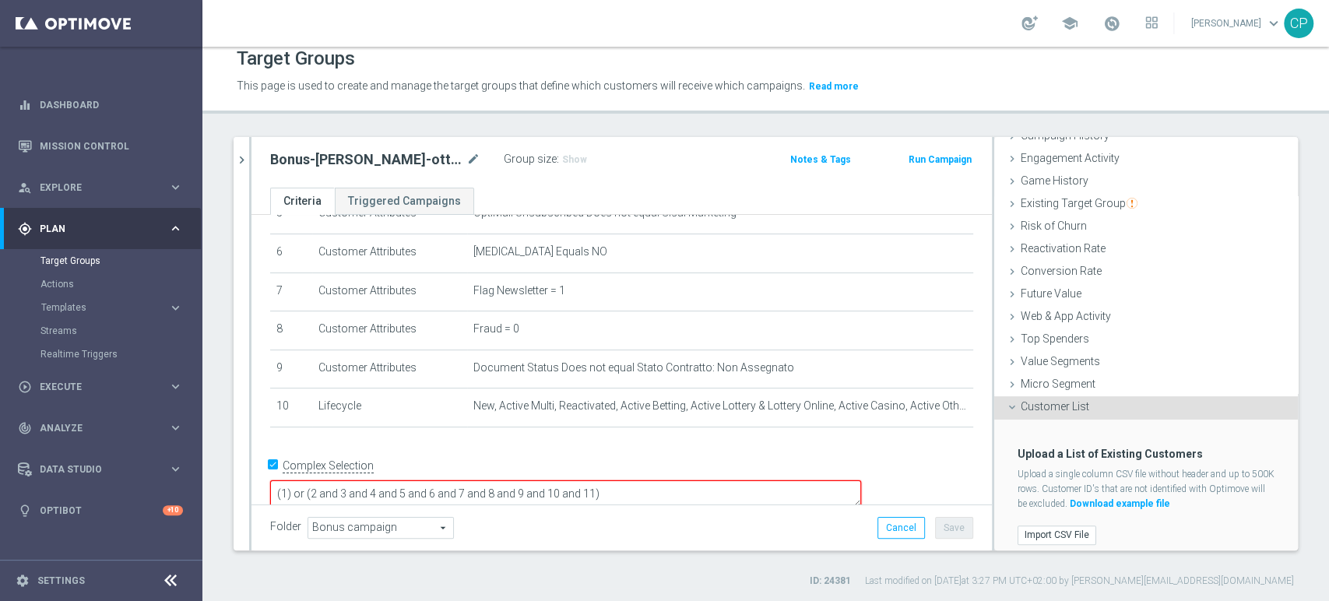
scroll to position [147, 0]
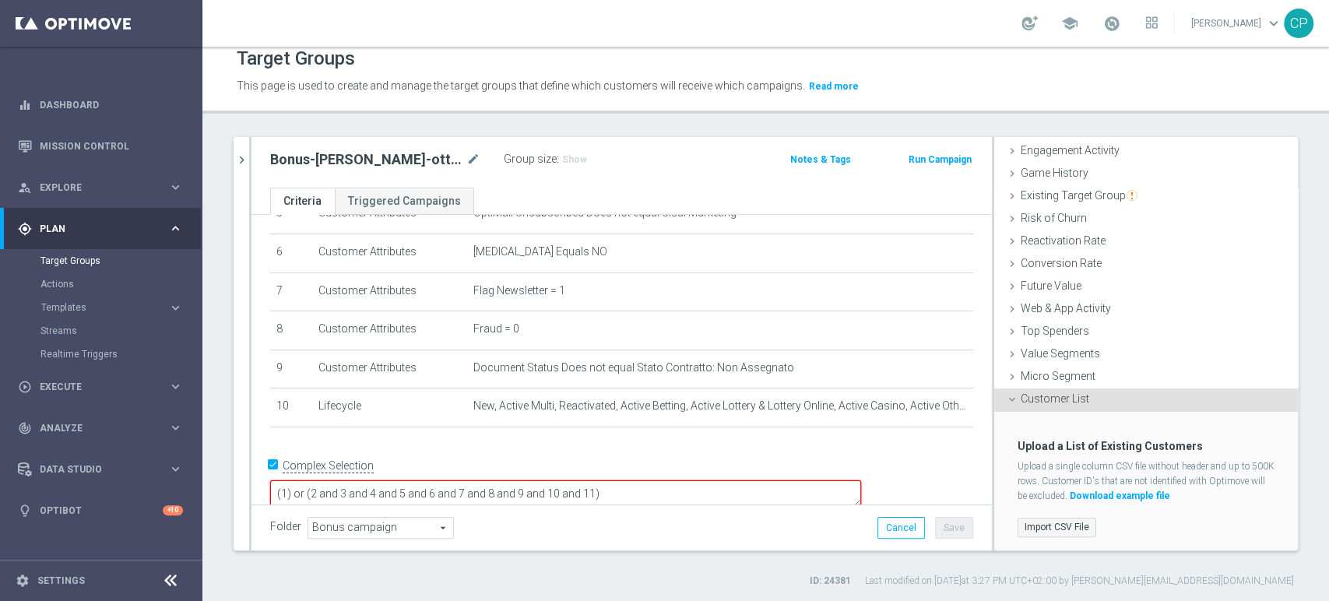
click at [1049, 520] on label "Import CSV File" at bounding box center [1057, 527] width 79 height 19
click at [0, 0] on input "Import CSV File" at bounding box center [0, 0] width 0 height 0
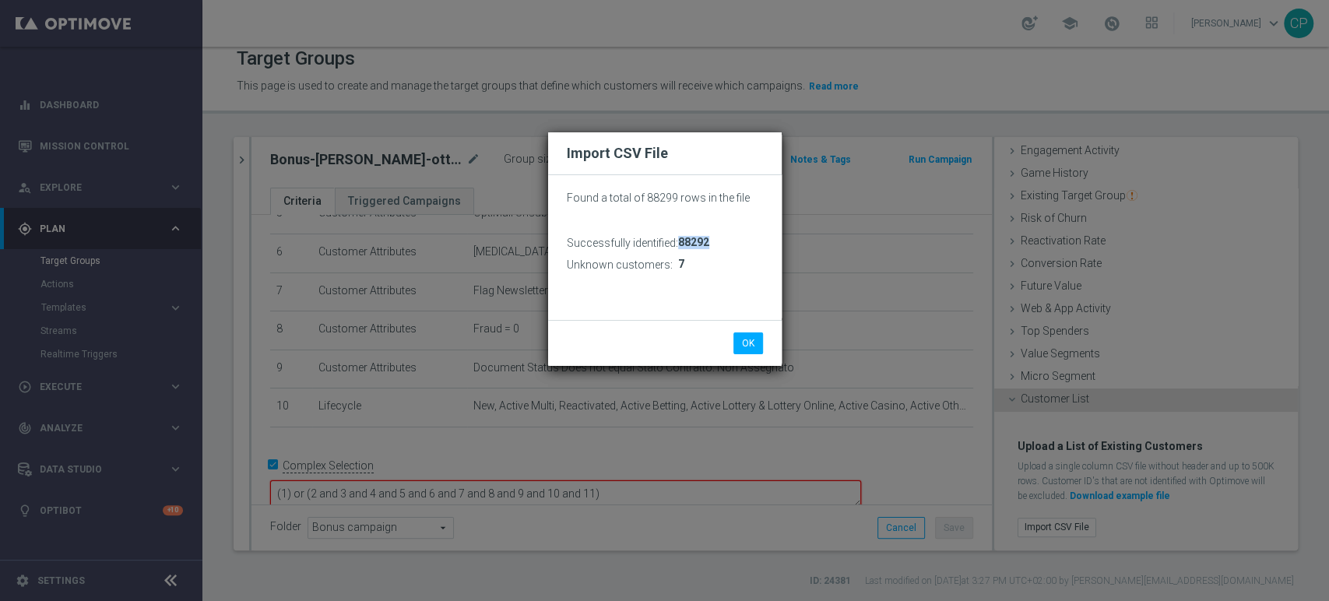
drag, startPoint x: 677, startPoint y: 241, endPoint x: 710, endPoint y: 240, distance: 33.5
click at [710, 240] on div "Successfully identified: 88292 Unknown customers: 7" at bounding box center [665, 254] width 220 height 44
click at [750, 341] on button "OK" at bounding box center [748, 343] width 30 height 22
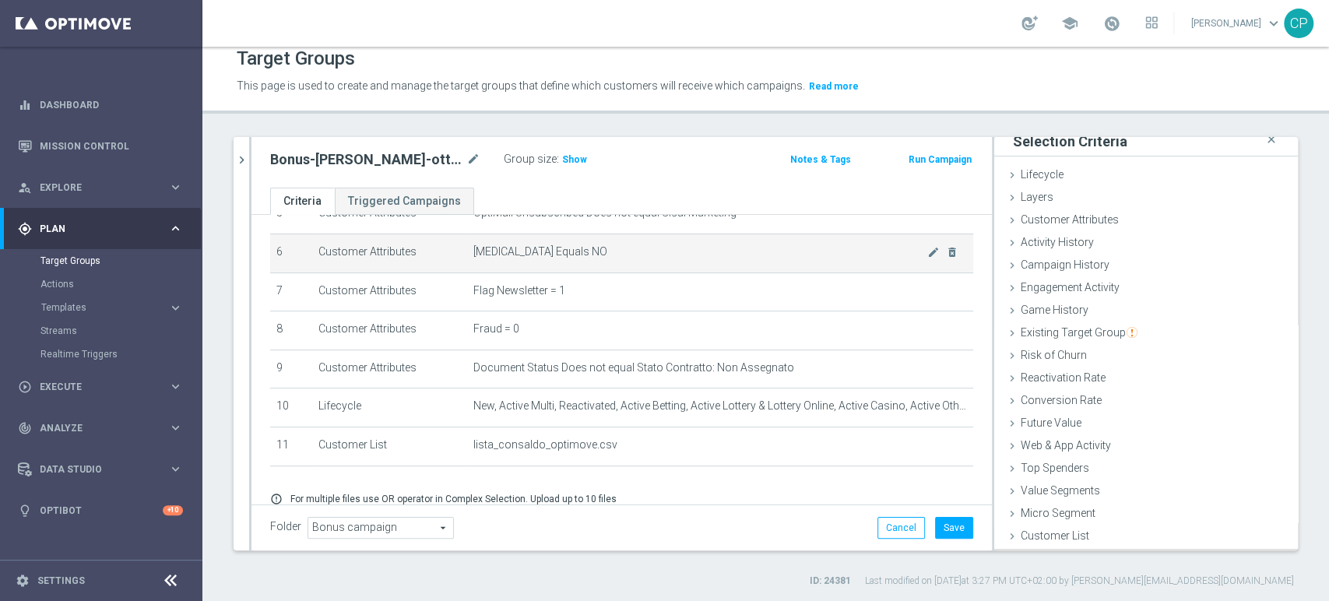
scroll to position [8, 0]
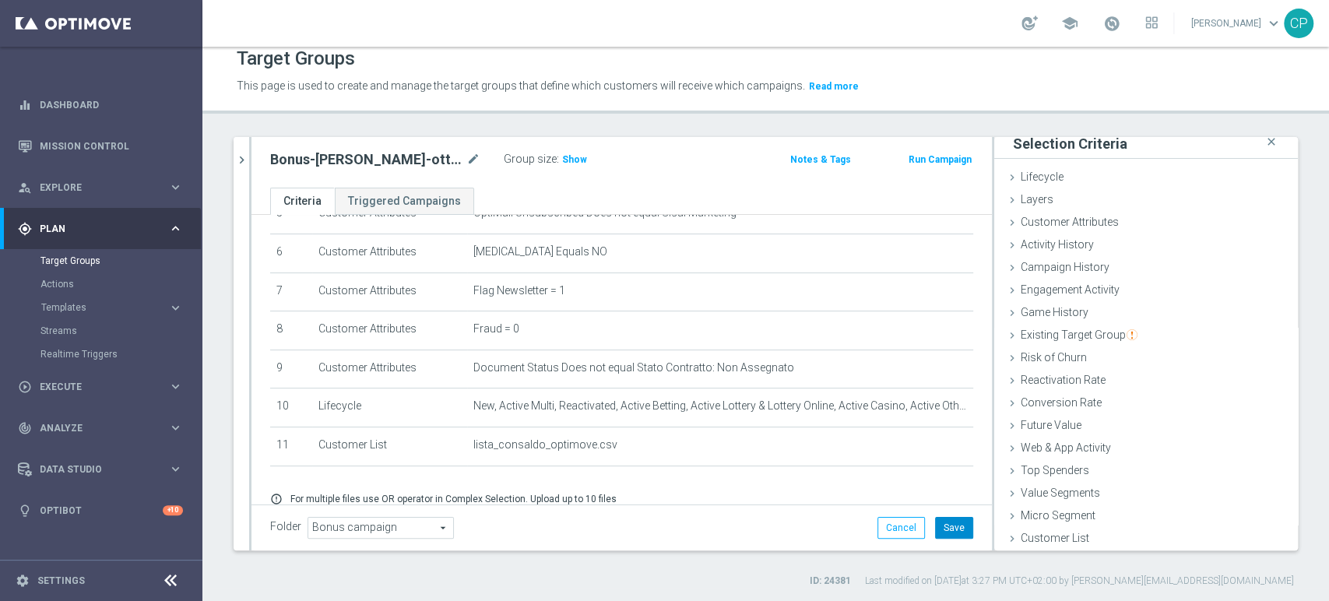
click at [936, 528] on button "Save" at bounding box center [954, 528] width 38 height 22
click at [562, 163] on span "Show" at bounding box center [574, 159] width 25 height 11
click at [696, 171] on div "Bonus-loy-ott25 mode_edit Group size : 74,960 Notes & Tags Run Campaign" at bounding box center [621, 162] width 740 height 51
click at [79, 258] on link "Target Groups" at bounding box center [100, 261] width 121 height 12
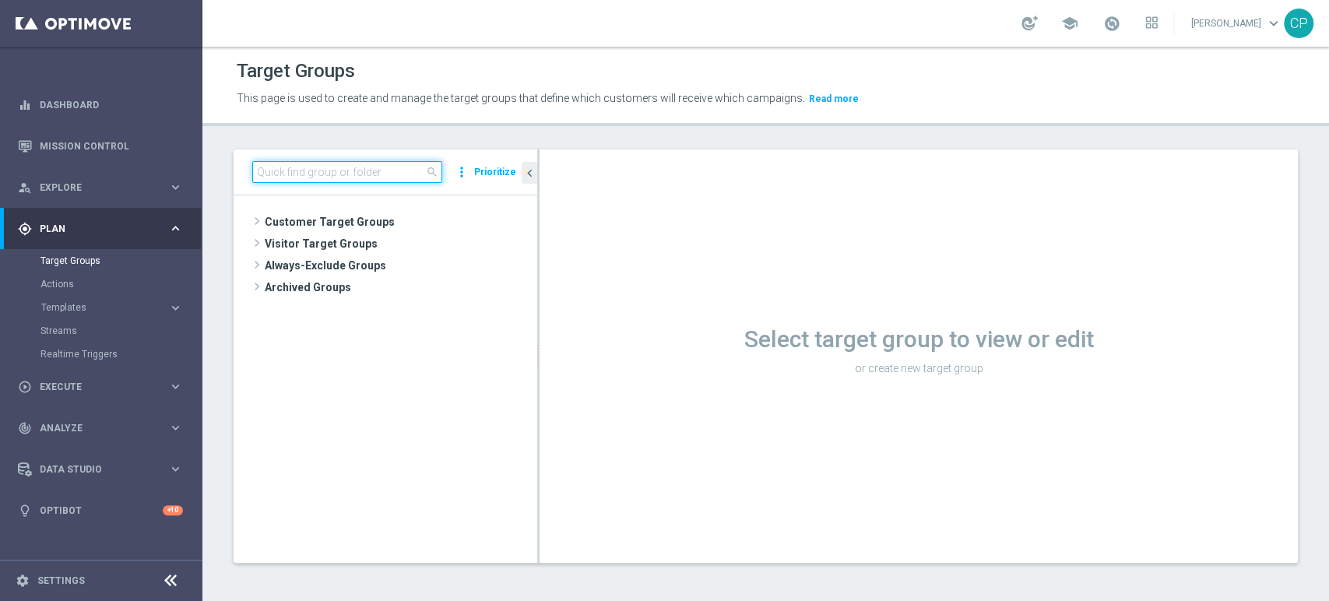
click at [337, 173] on input at bounding box center [347, 172] width 190 height 22
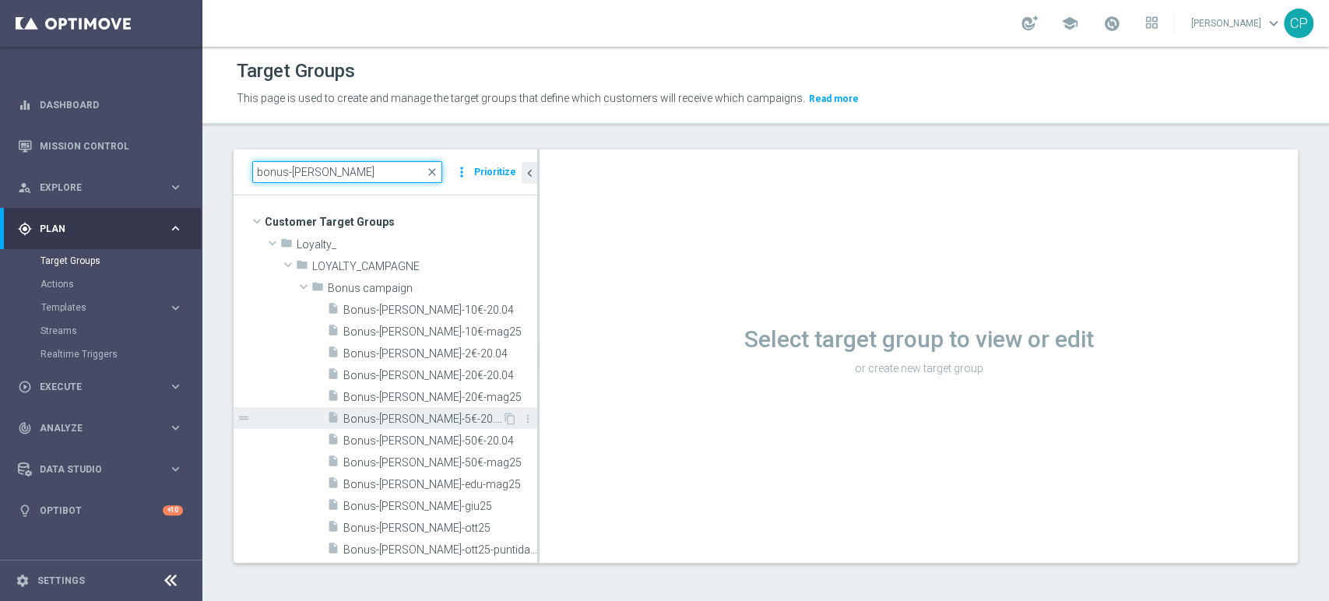
scroll to position [131, 0]
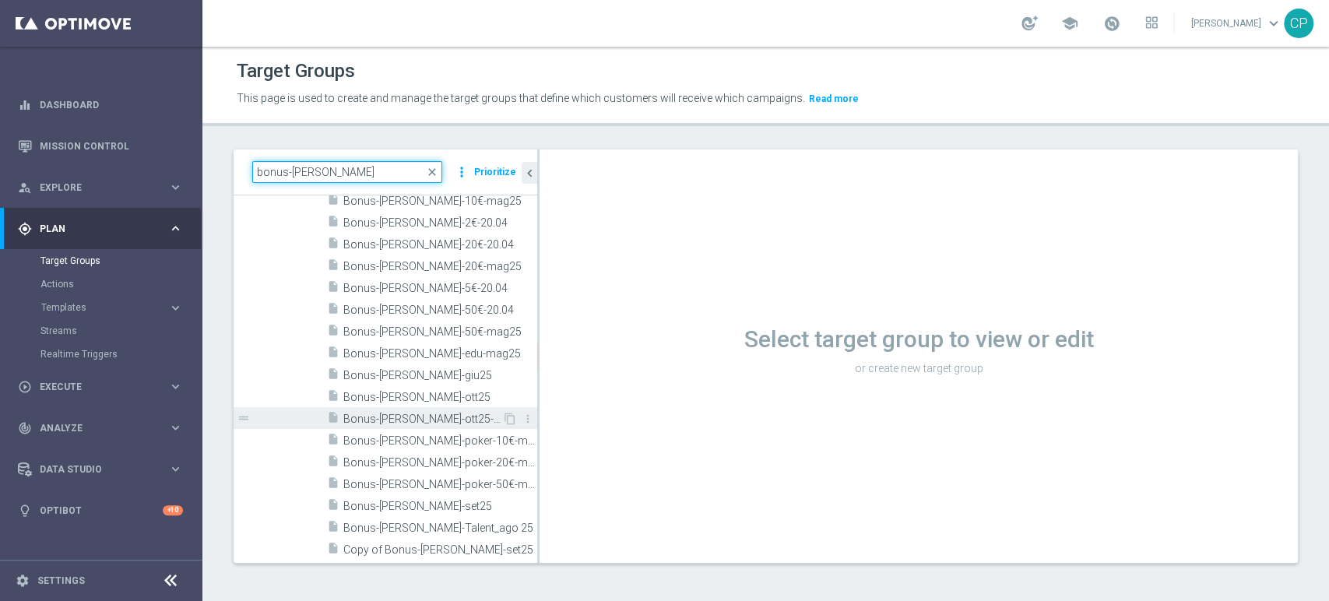
type input "bonus-[PERSON_NAME]"
click at [392, 415] on span "Bonus-loy-ott25-puntidaaccrdidtare" at bounding box center [422, 419] width 159 height 13
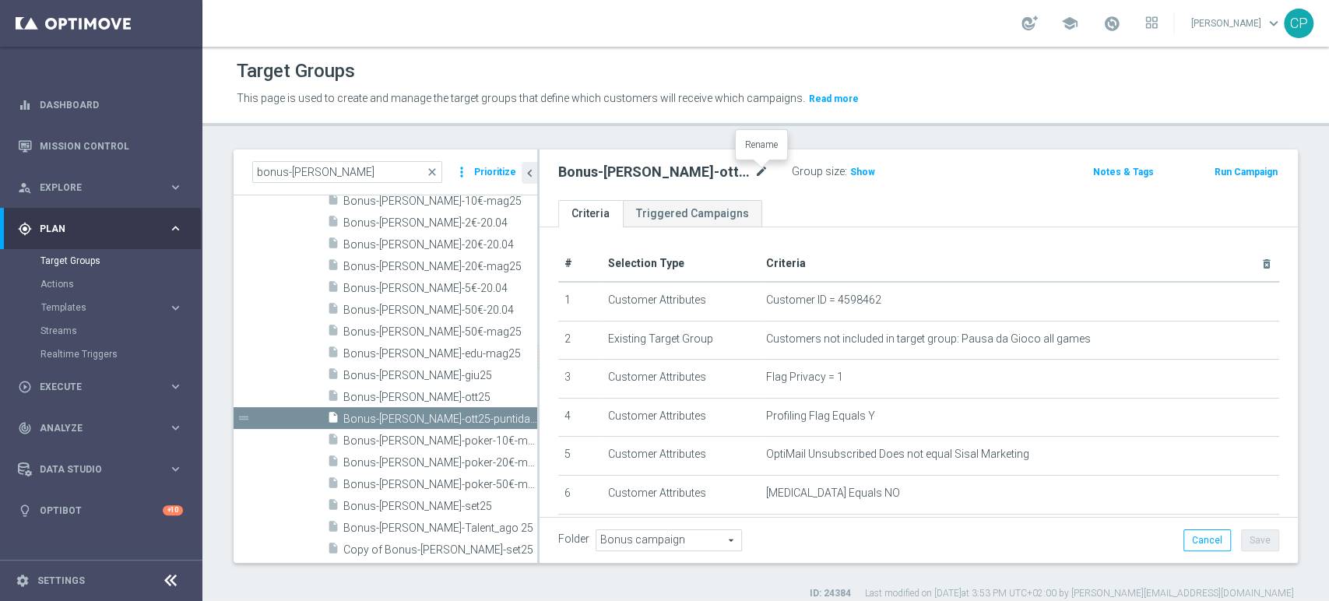
click at [760, 171] on icon "mode_edit" at bounding box center [761, 172] width 14 height 19
click at [726, 175] on input "Bonus-loy-ott25-puntidaaccrdidtare" at bounding box center [663, 174] width 210 height 22
click at [744, 173] on input "Bonus-loy-ott25-puntidaaccrdidtare" at bounding box center [663, 174] width 210 height 22
type input "Bonus-loy-ott25-puntidaaccreditare"
click at [1084, 536] on div "Folder Bonus campaign Bonus campaign arrow_drop_down search Cancel Save Saving.…" at bounding box center [918, 540] width 721 height 22
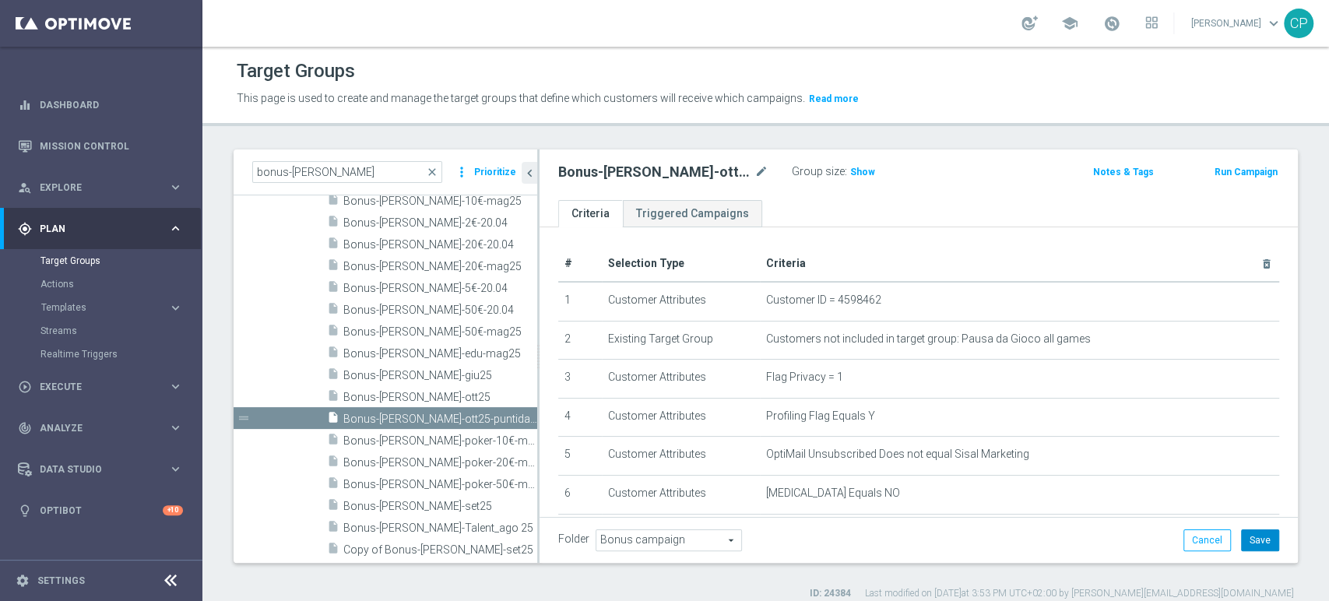
click at [1253, 538] on button "Save" at bounding box center [1260, 540] width 38 height 22
click at [810, 15] on div "school Chiara Pigato keyboard_arrow_down CP" at bounding box center [765, 23] width 1127 height 47
click at [76, 385] on span "Execute" at bounding box center [104, 386] width 128 height 9
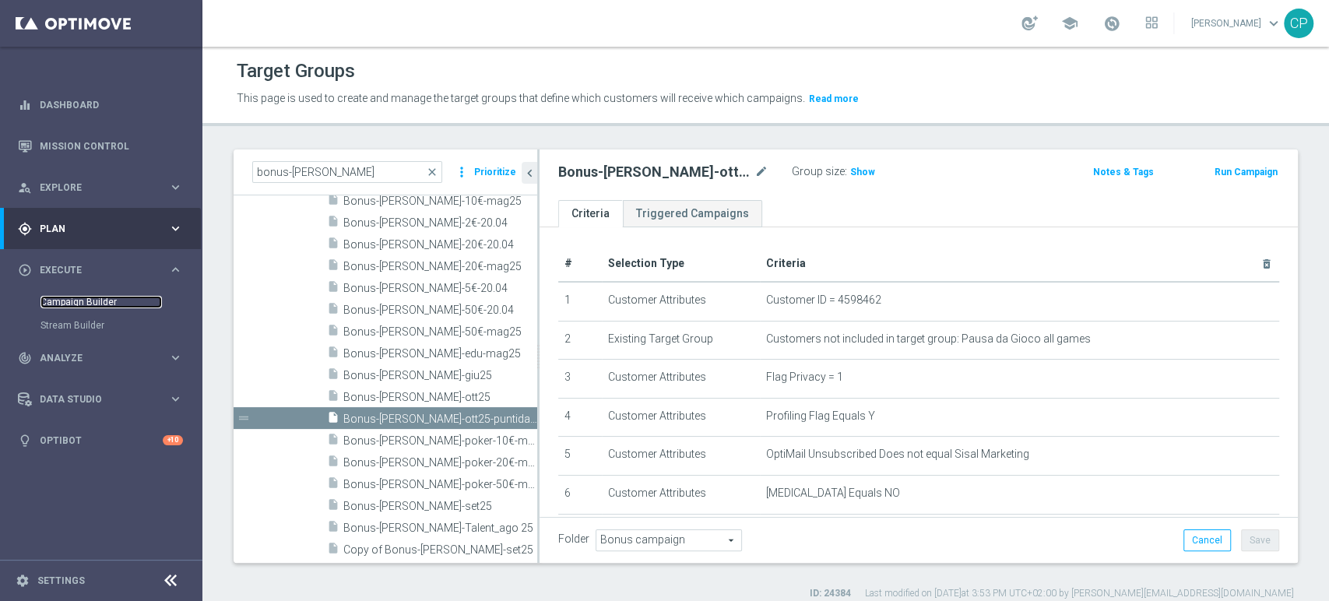
click at [95, 297] on link "Campaign Builder" at bounding box center [100, 302] width 121 height 12
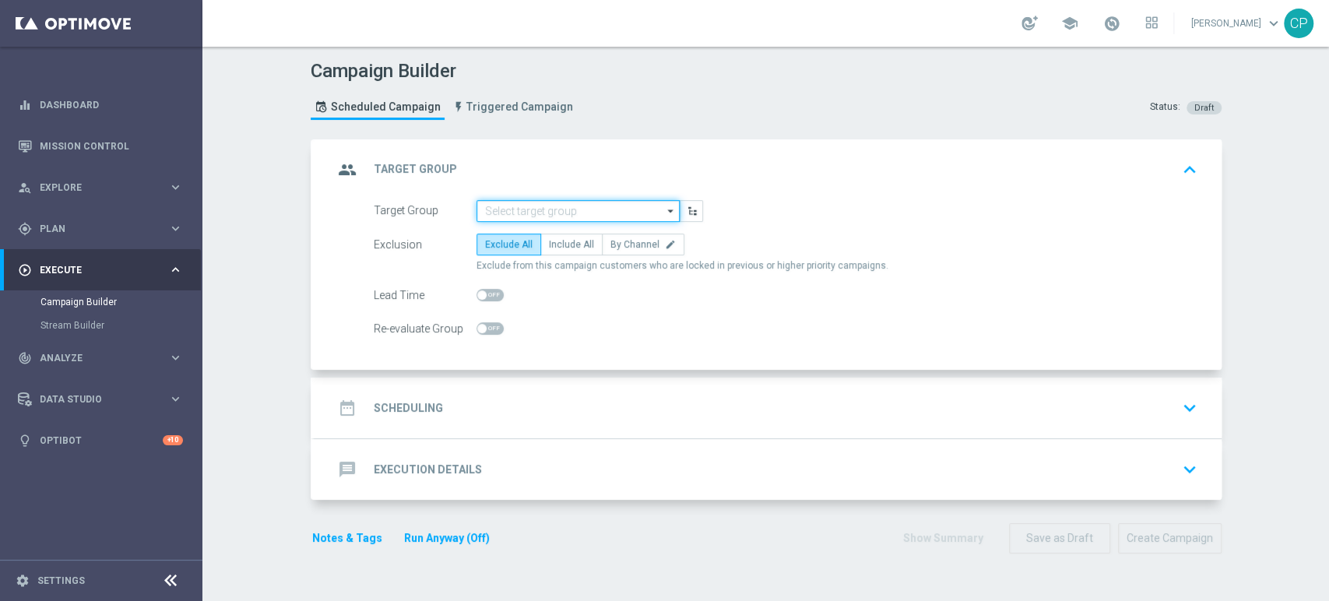
click at [536, 218] on input at bounding box center [577, 211] width 203 height 22
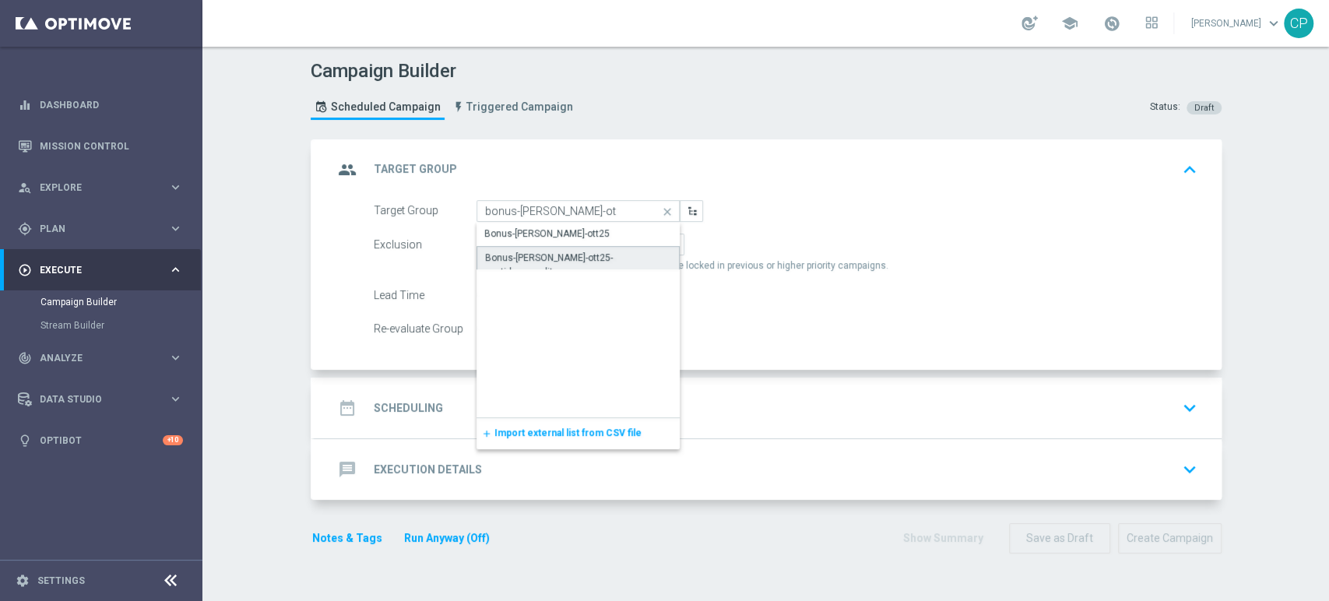
click at [586, 254] on div "Bonus-loy-ott25-puntidaaccreditare" at bounding box center [578, 265] width 187 height 28
type input "Bonus-loy-ott25-puntidaaccreditare"
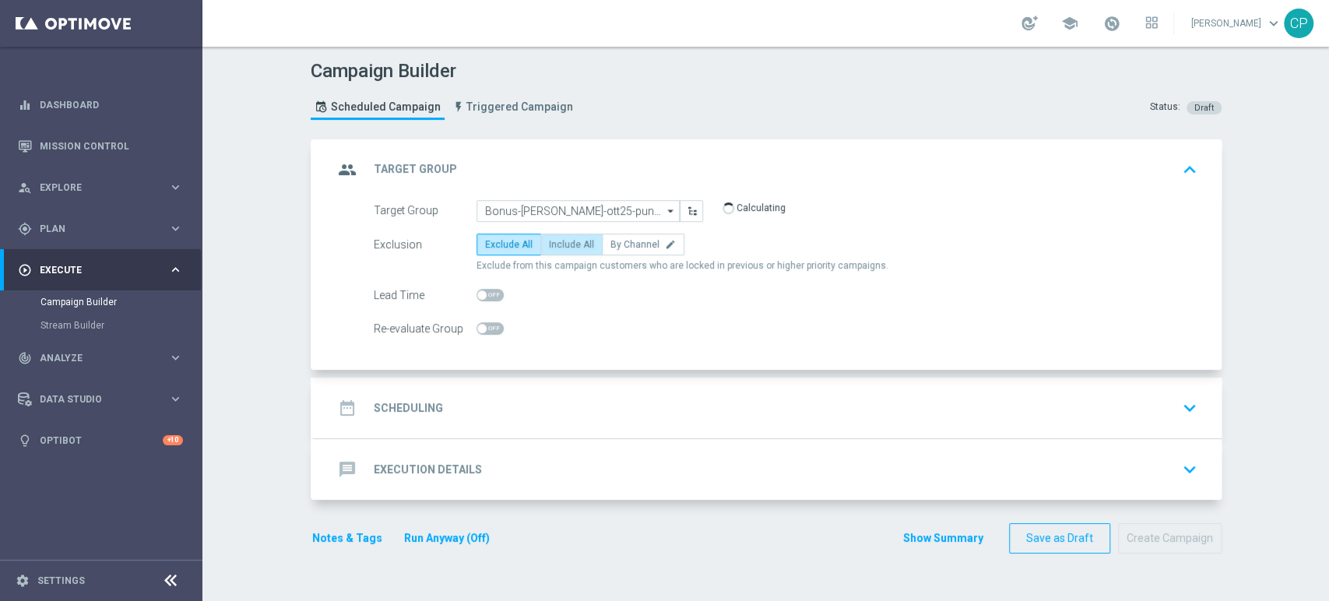
click at [573, 245] on span "Include All" at bounding box center [571, 244] width 45 height 11
click at [559, 245] on input "Include All" at bounding box center [554, 247] width 10 height 10
radio input "true"
click at [543, 397] on div "date_range Scheduling keyboard_arrow_down" at bounding box center [768, 408] width 870 height 30
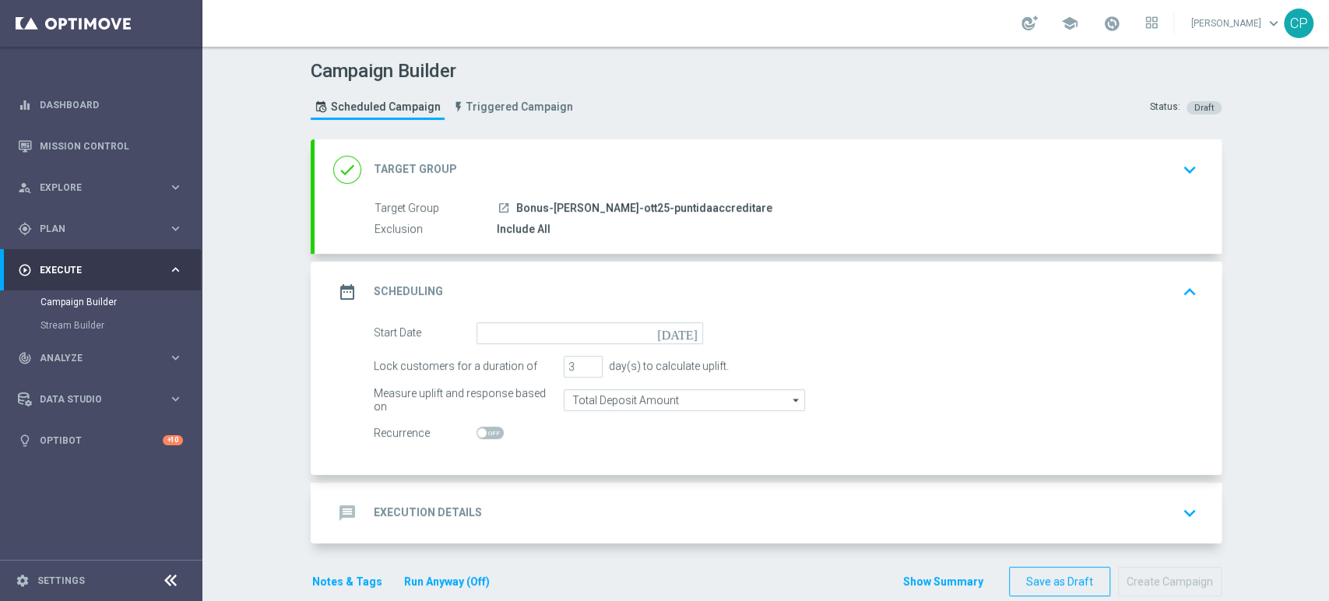
click at [684, 336] on icon "[DATE]" at bounding box center [680, 330] width 46 height 17
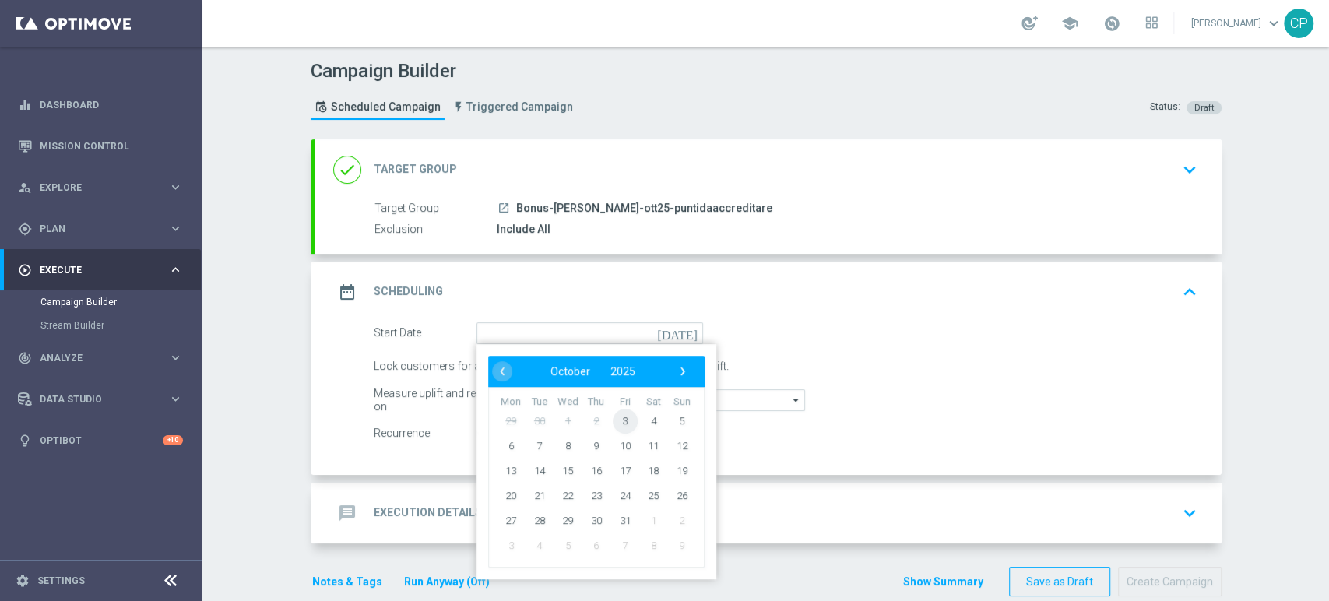
click at [615, 418] on span "3" at bounding box center [624, 420] width 25 height 25
type input "03 Oct 2025"
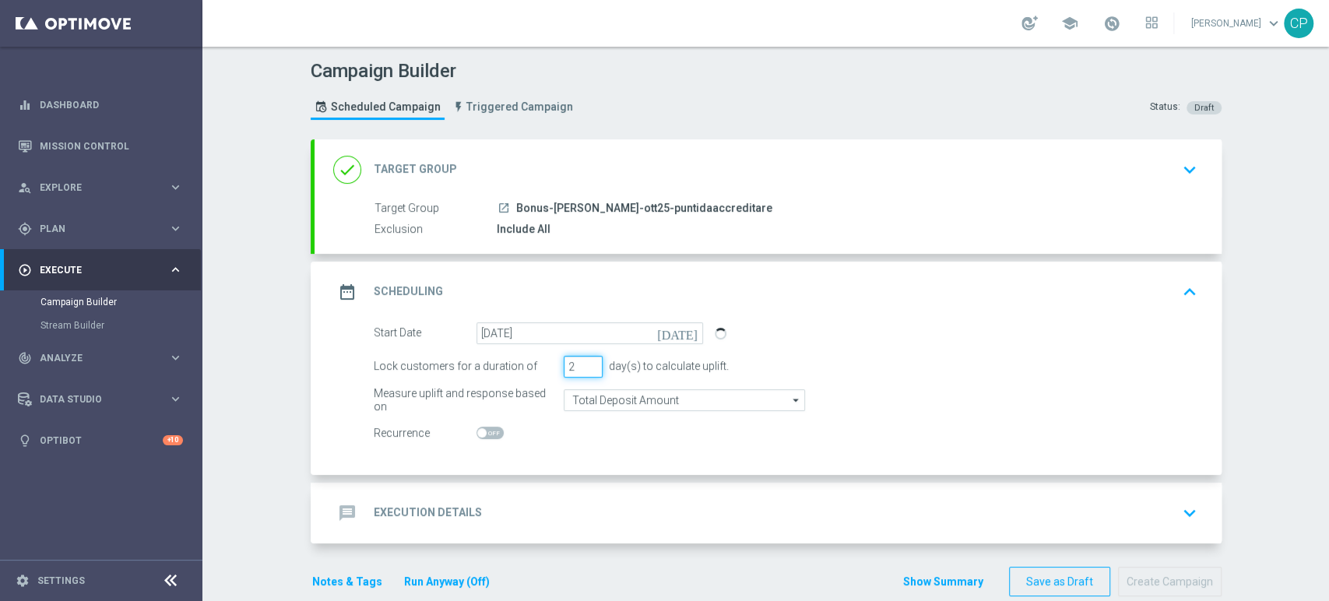
click at [587, 371] on input "2" at bounding box center [583, 367] width 39 height 22
type input "1"
click at [587, 371] on input "1" at bounding box center [583, 367] width 39 height 22
click at [636, 465] on div "Start Date 03 Oct 2025 today Lock customers for a duration of 1 day(s) to calcu…" at bounding box center [768, 398] width 907 height 153
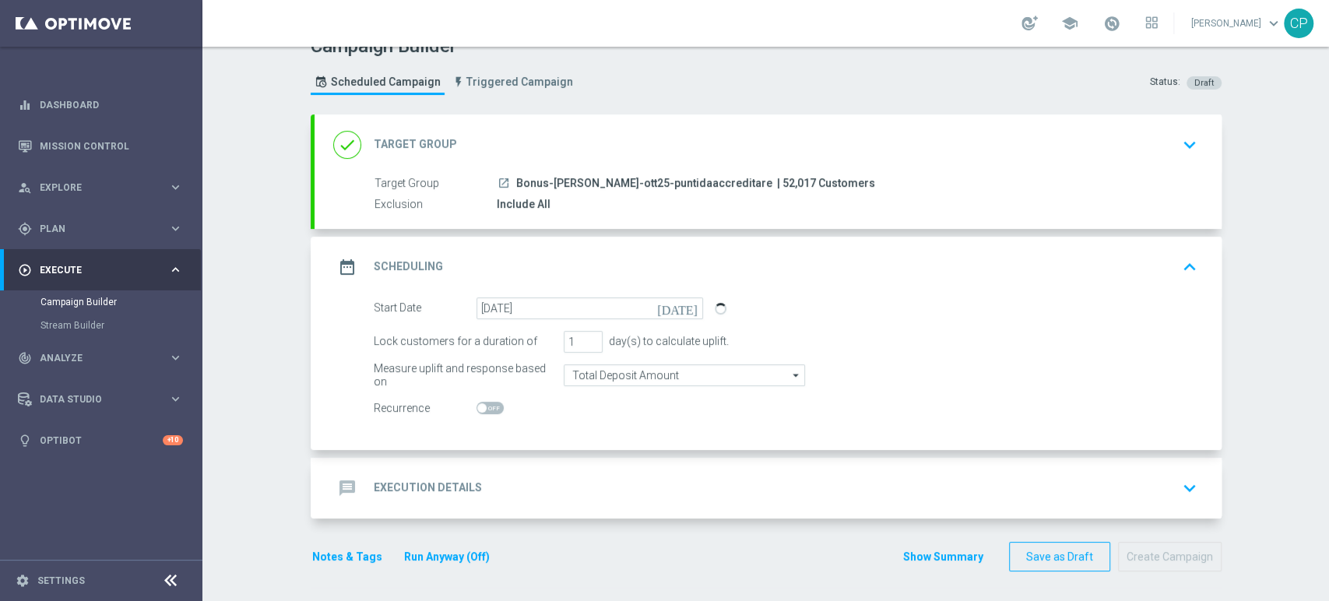
click at [611, 484] on div "message Execution Details keyboard_arrow_down" at bounding box center [768, 488] width 870 height 30
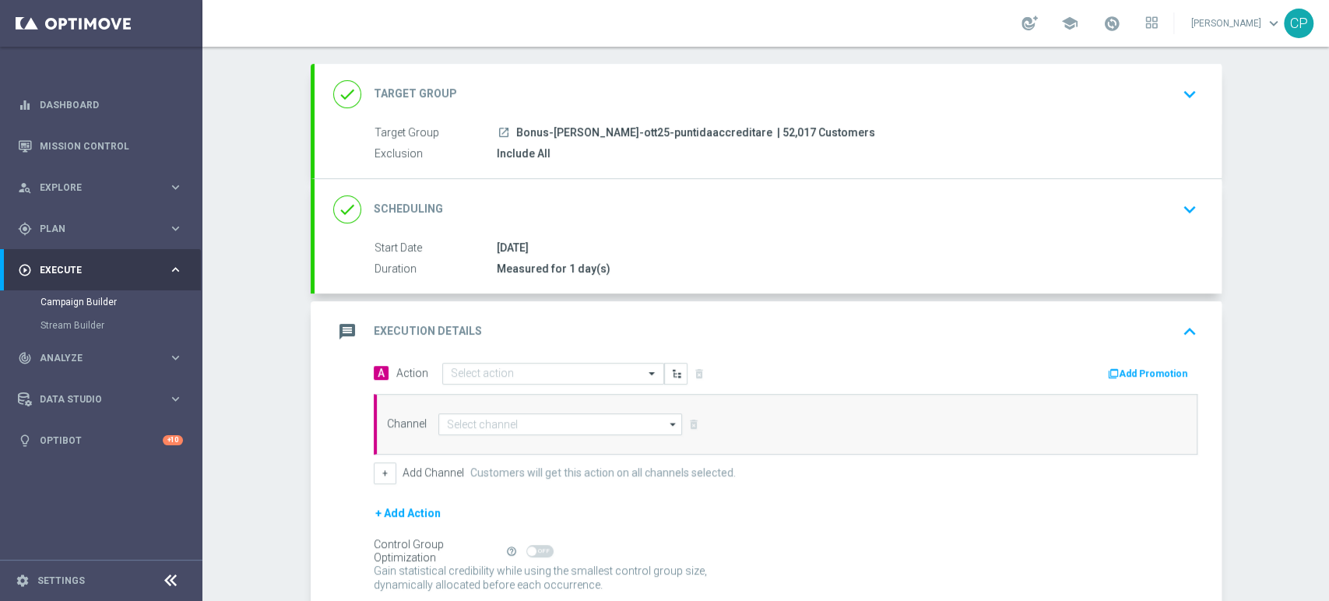
scroll to position [77, 0]
click at [540, 372] on input "text" at bounding box center [538, 372] width 174 height 13
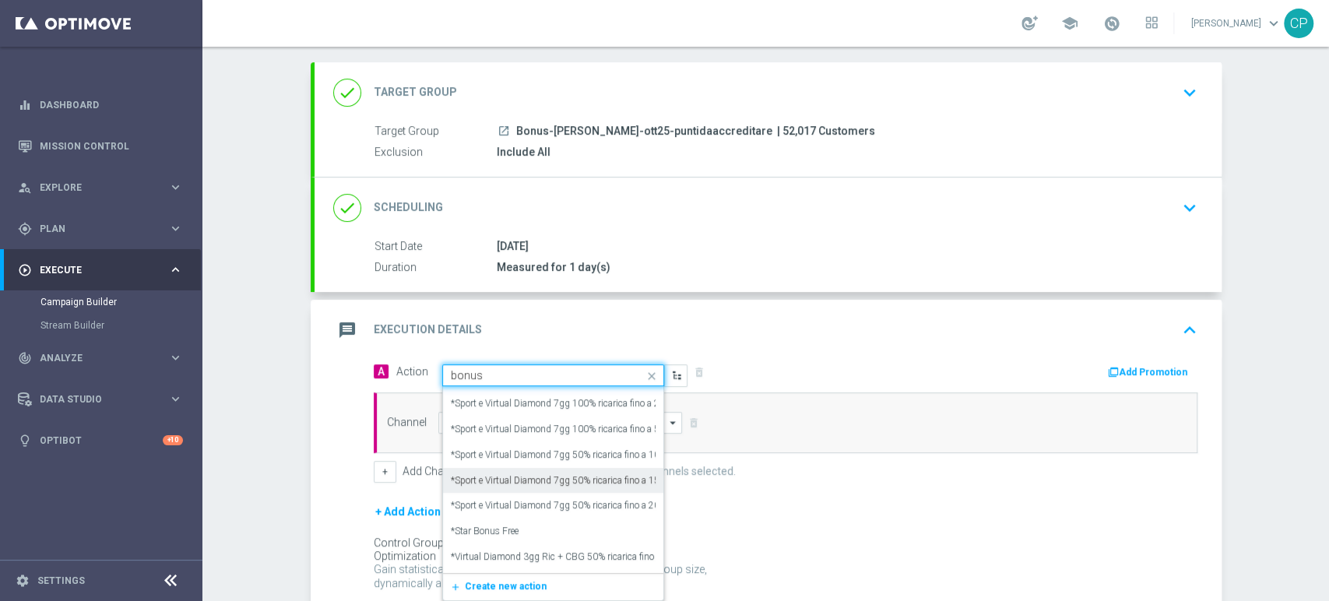
scroll to position [409, 0]
drag, startPoint x: 504, startPoint y: 367, endPoint x: 340, endPoint y: 350, distance: 165.2
click at [340, 350] on div "message Execution Details keyboard_arrow_up A Action Quick find bonus *Sport Di…" at bounding box center [768, 472] width 907 height 345
type input "loy"
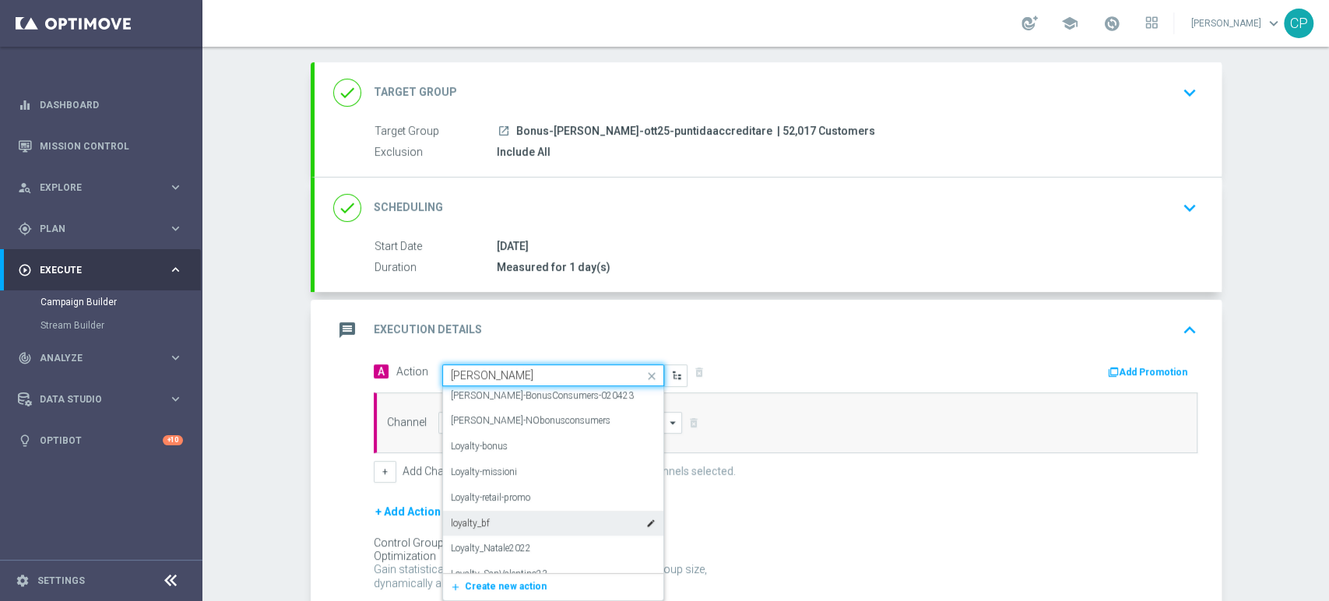
scroll to position [79, 0]
click at [501, 448] on div "Loyalty-bonus edit" at bounding box center [553, 448] width 205 height 26
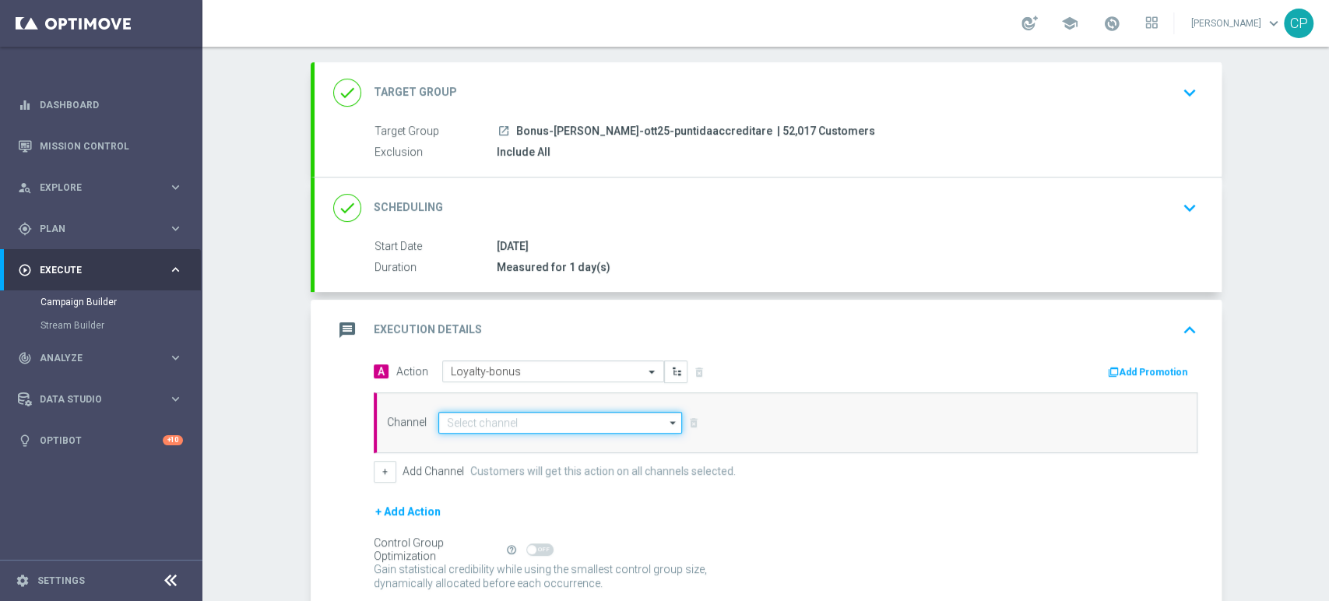
click at [529, 428] on input at bounding box center [560, 423] width 244 height 22
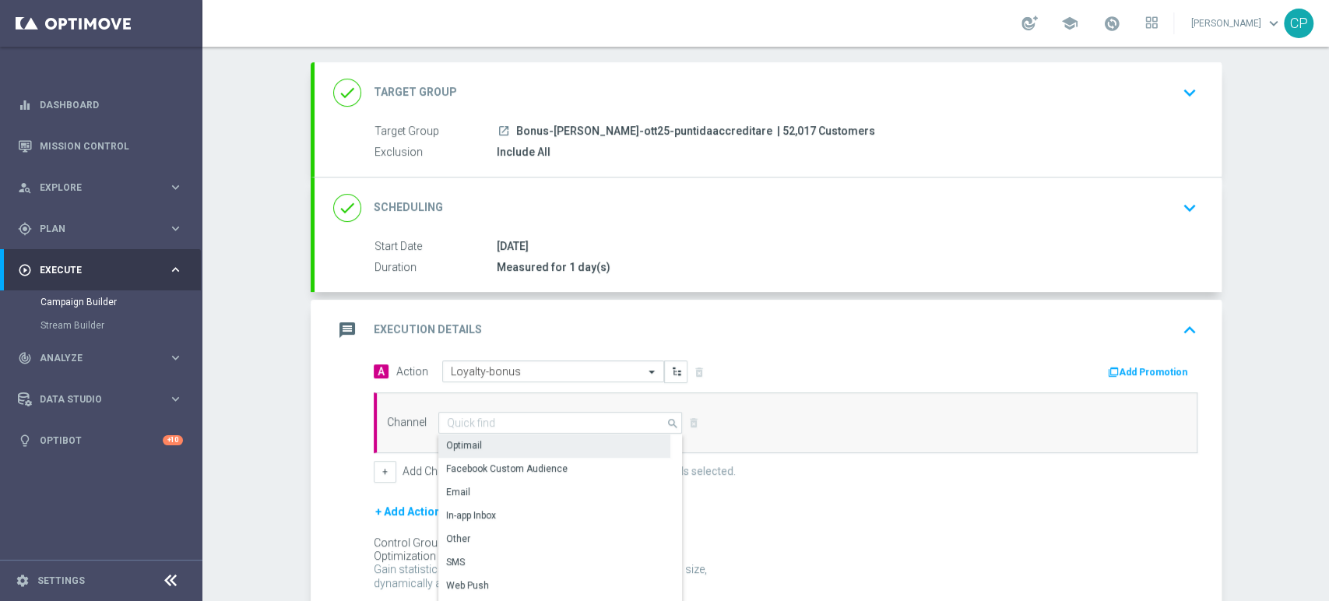
click at [480, 445] on div "Optimail" at bounding box center [554, 445] width 232 height 22
type input "Optimail"
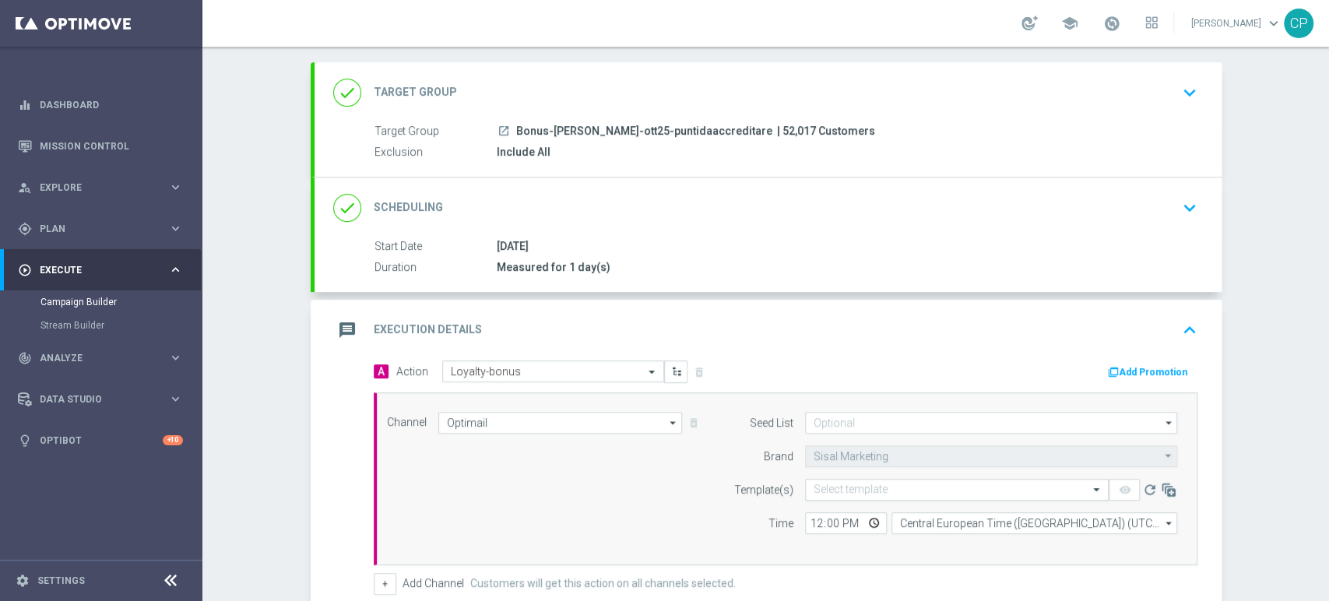
click at [828, 490] on input "text" at bounding box center [941, 489] width 255 height 13
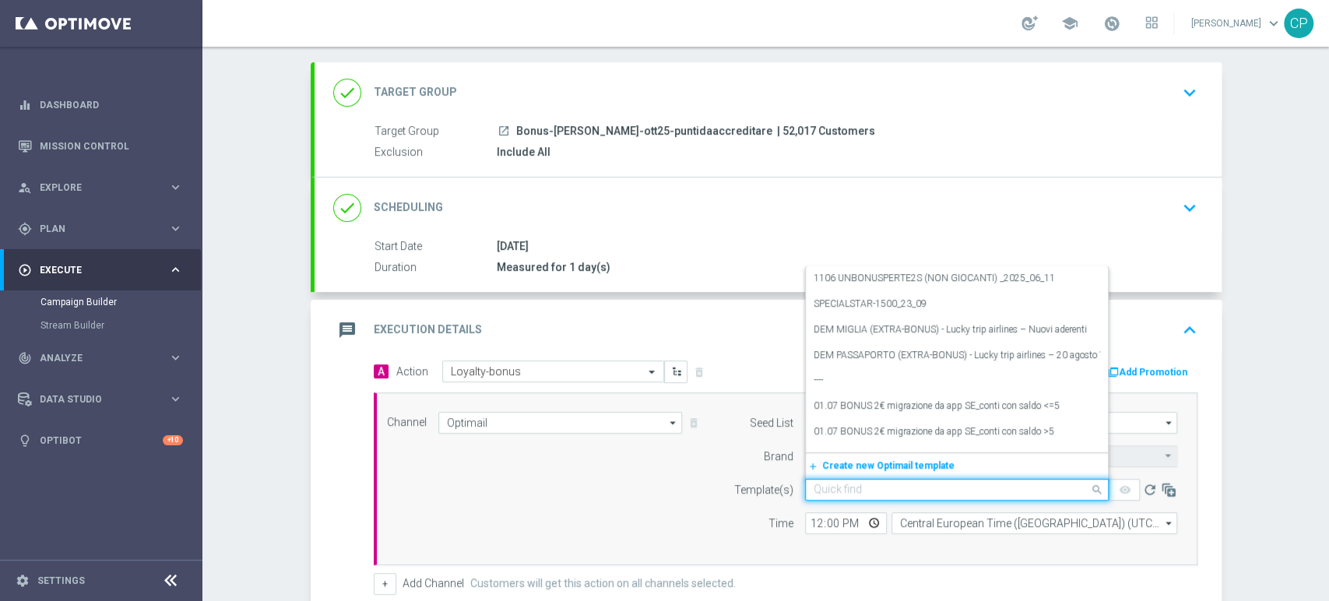
click at [827, 487] on input "text" at bounding box center [941, 489] width 255 height 13
type input "g"
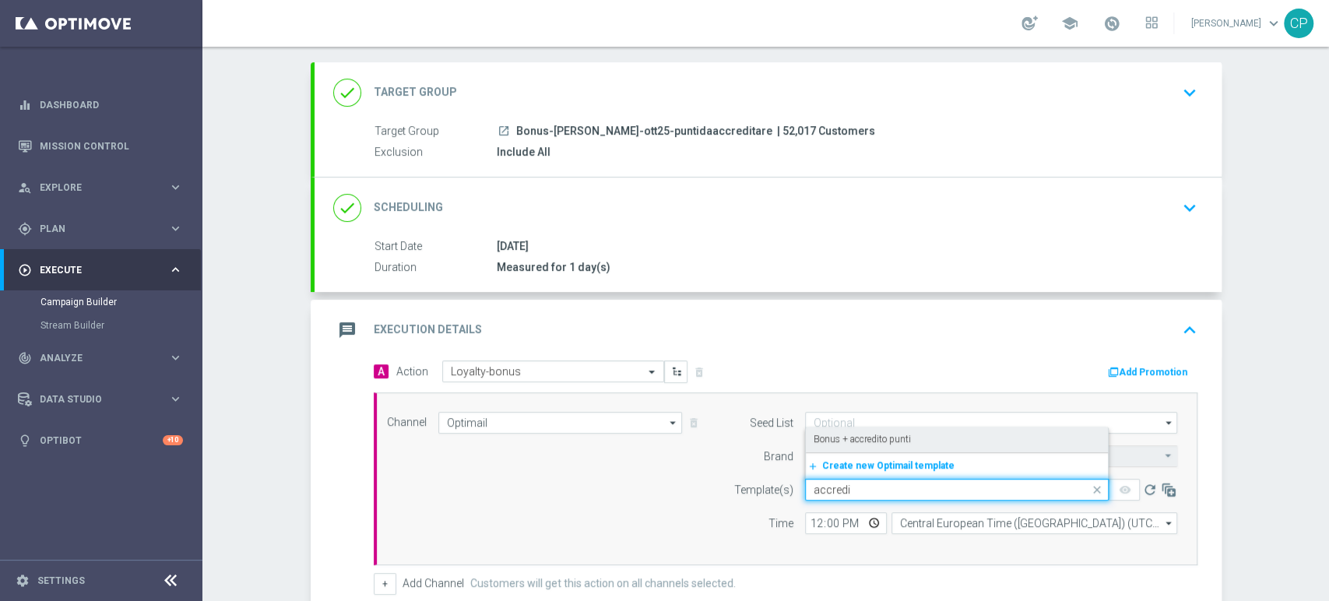
click at [884, 439] on label "Bonus + accredito punti" at bounding box center [862, 439] width 97 height 13
type input "accredi"
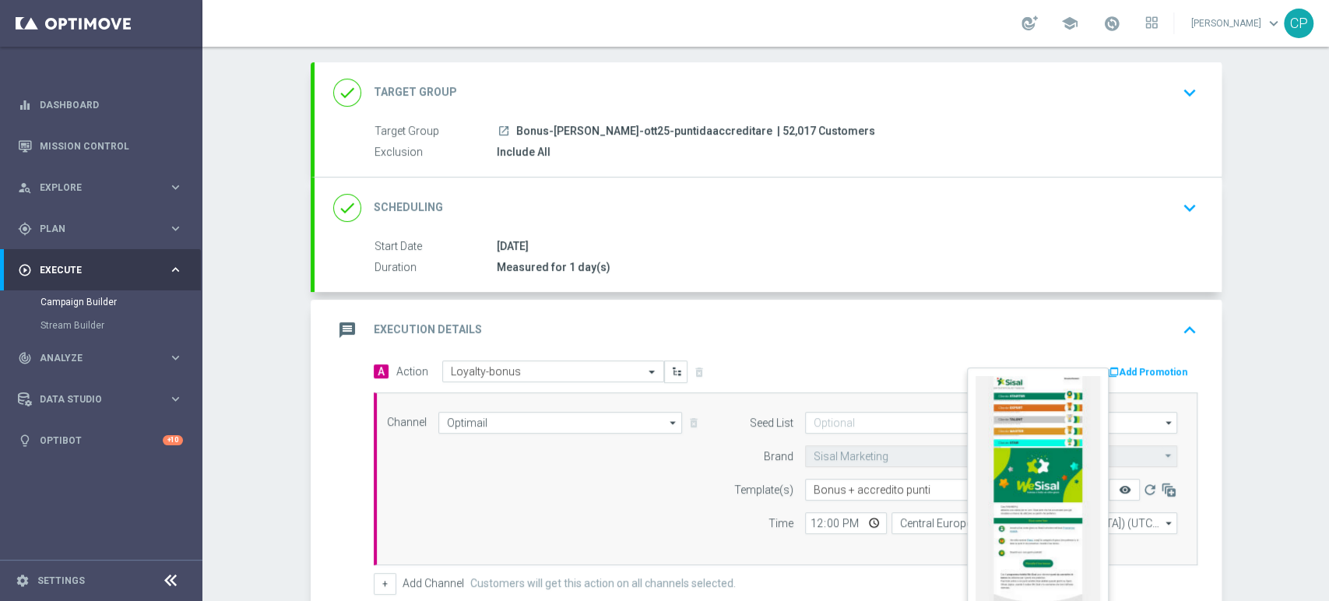
click at [1118, 487] on icon "remove_red_eye" at bounding box center [1124, 489] width 12 height 12
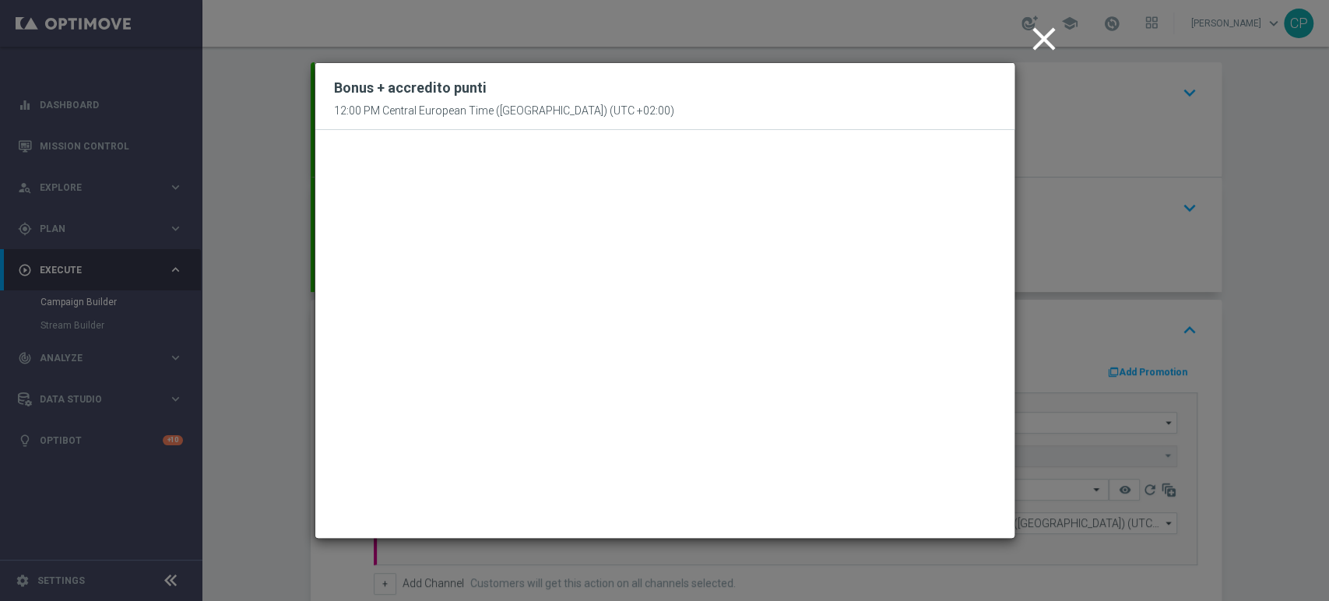
click at [1039, 42] on icon "close" at bounding box center [1044, 38] width 39 height 39
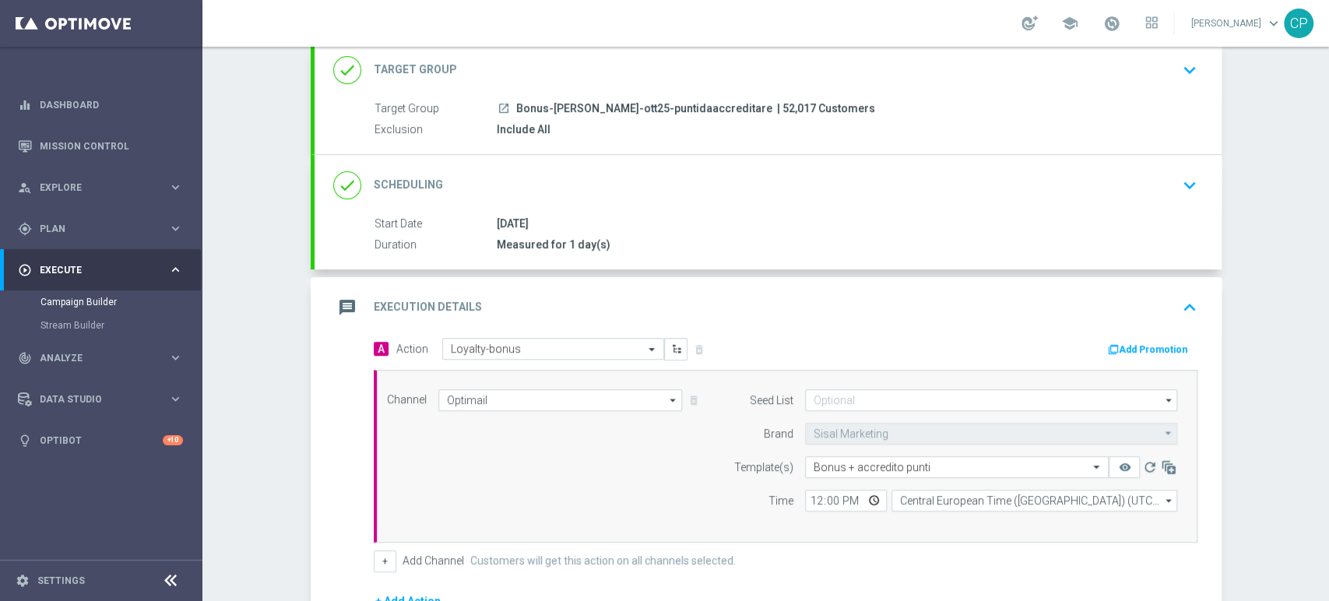
scroll to position [101, 0]
click at [805, 500] on input "12:00" at bounding box center [846, 499] width 82 height 22
type input "20:00"
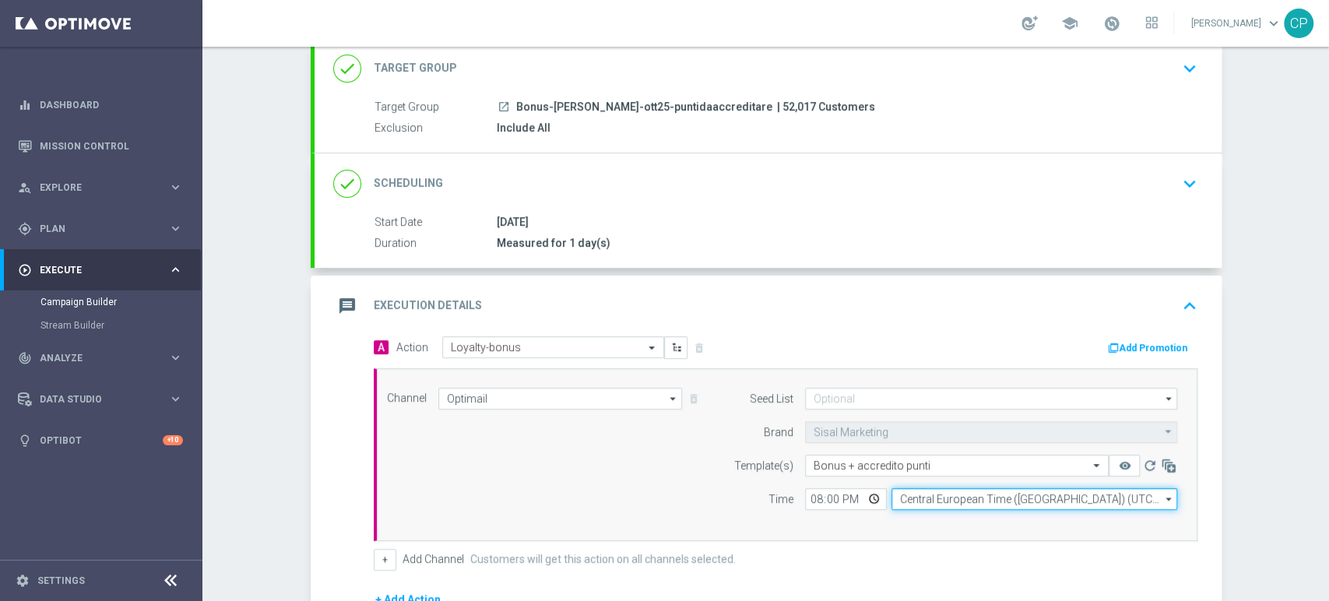
click at [939, 497] on input "Central European Time (Berlin) (UTC +02:00)" at bounding box center [1034, 499] width 286 height 22
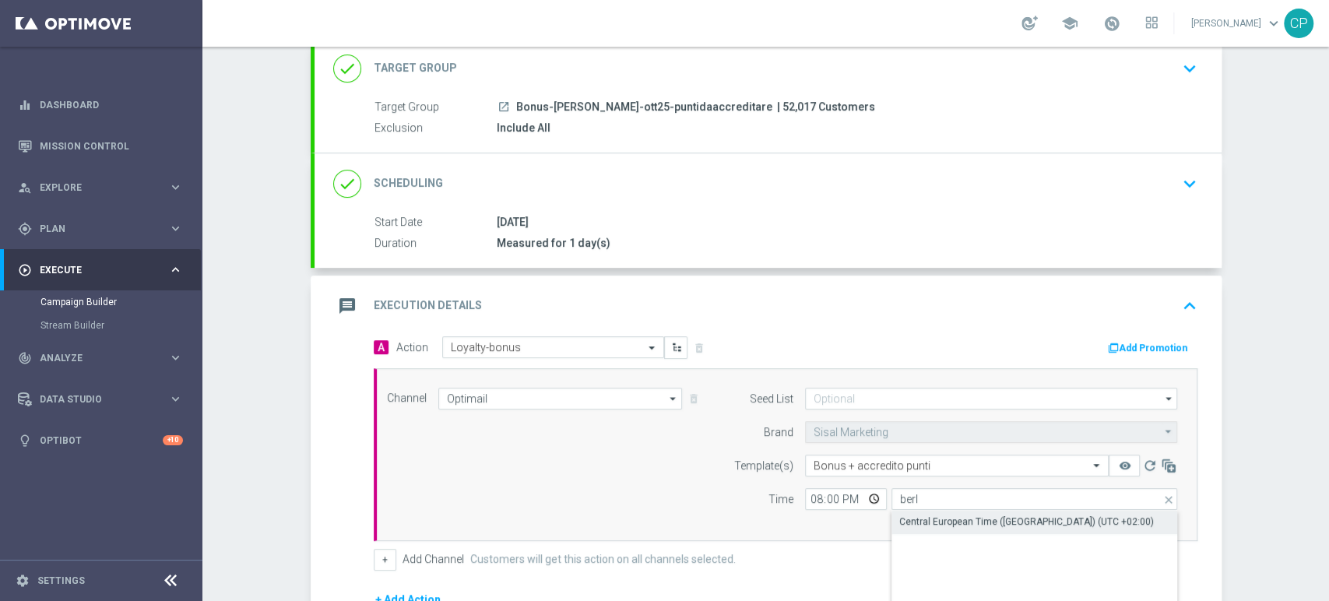
click at [947, 525] on div "Central European Time (Berlin) (UTC +02:00)" at bounding box center [1026, 522] width 255 height 14
type input "Central European Time (Berlin) (UTC +02:00)"
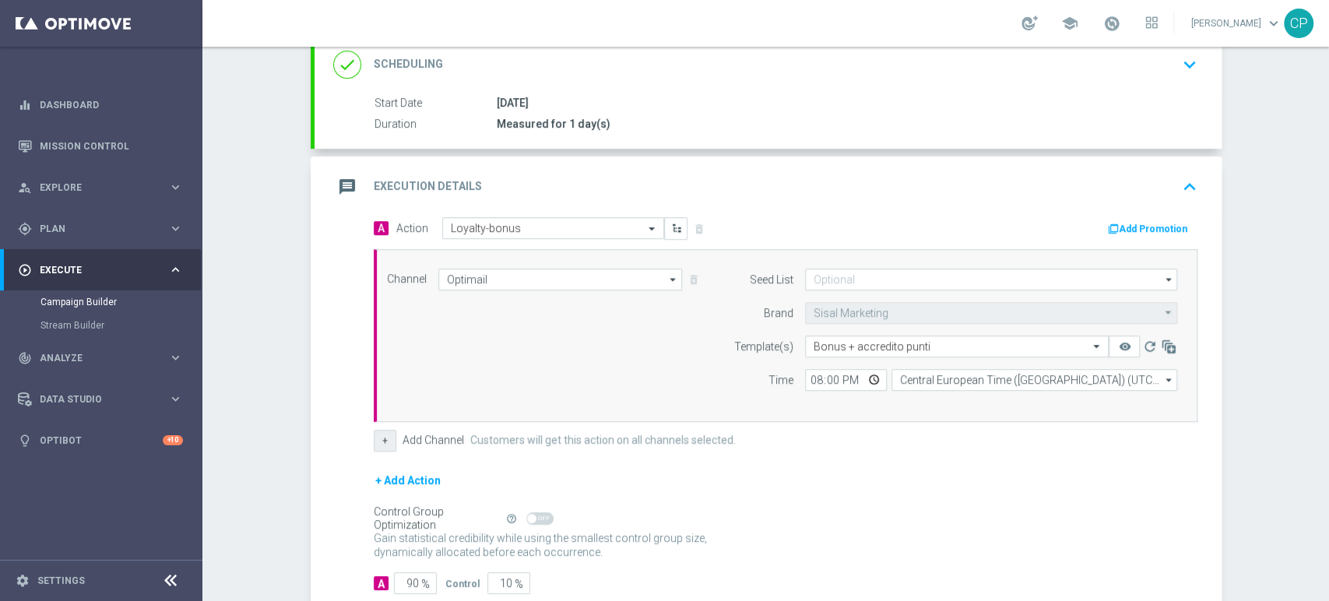
click at [376, 441] on button "+" at bounding box center [385, 441] width 23 height 22
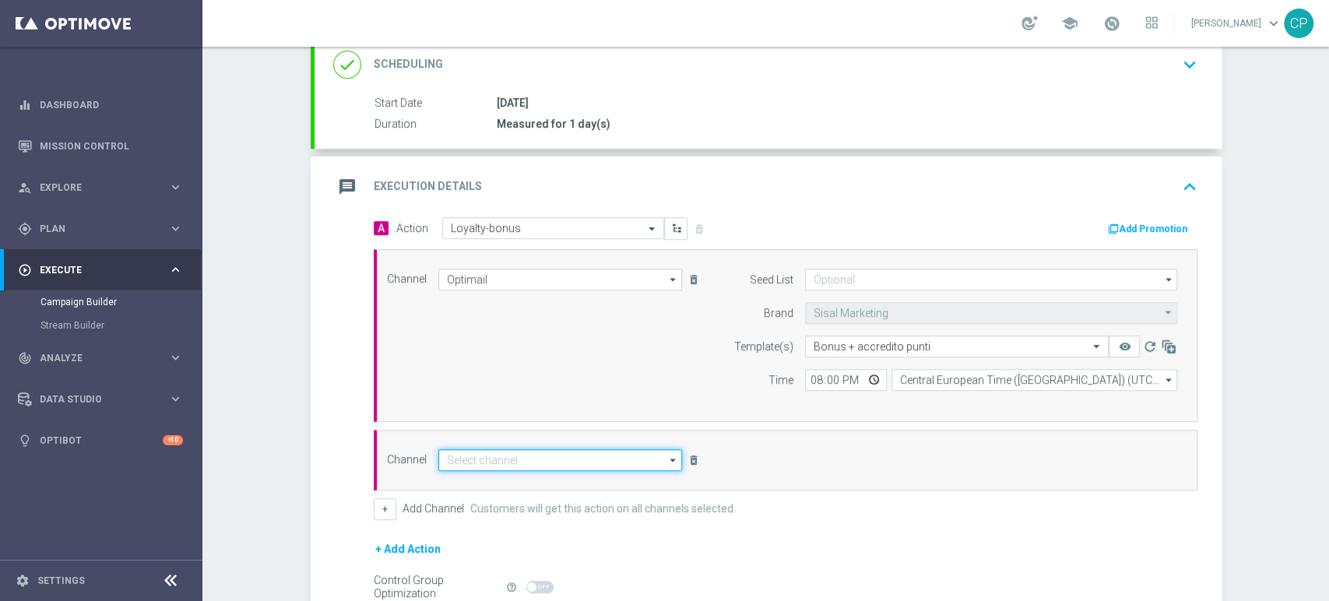
click at [469, 454] on input at bounding box center [560, 460] width 244 height 22
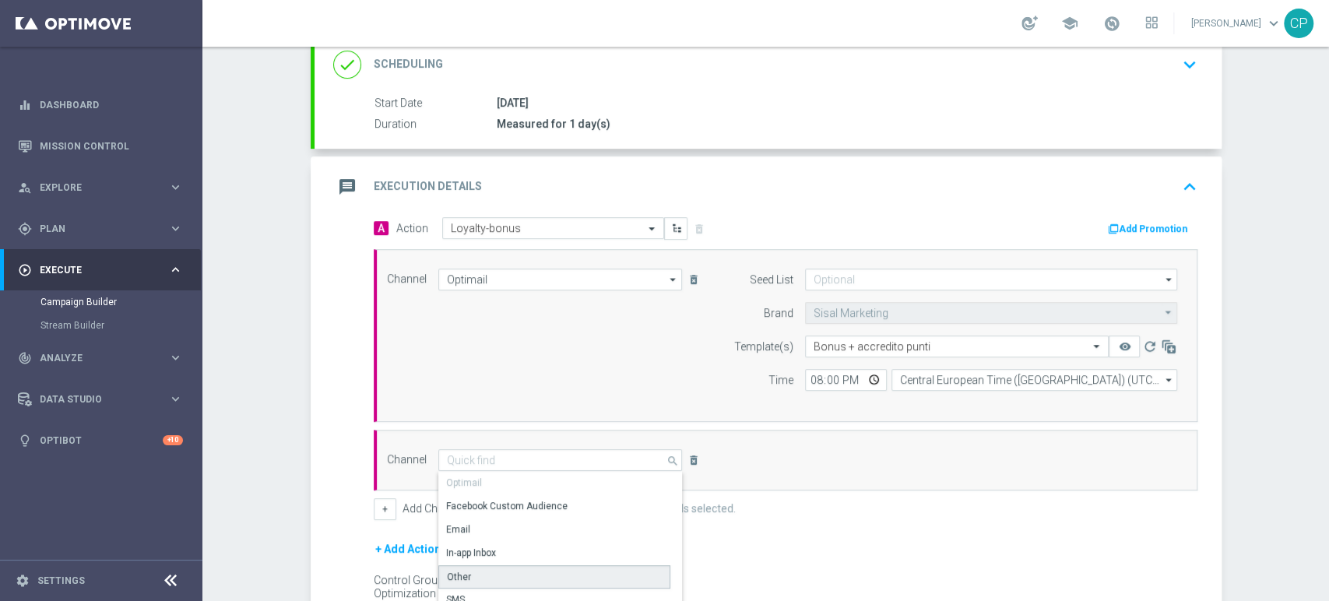
click at [470, 568] on div "Other" at bounding box center [554, 576] width 232 height 23
type input "Other"
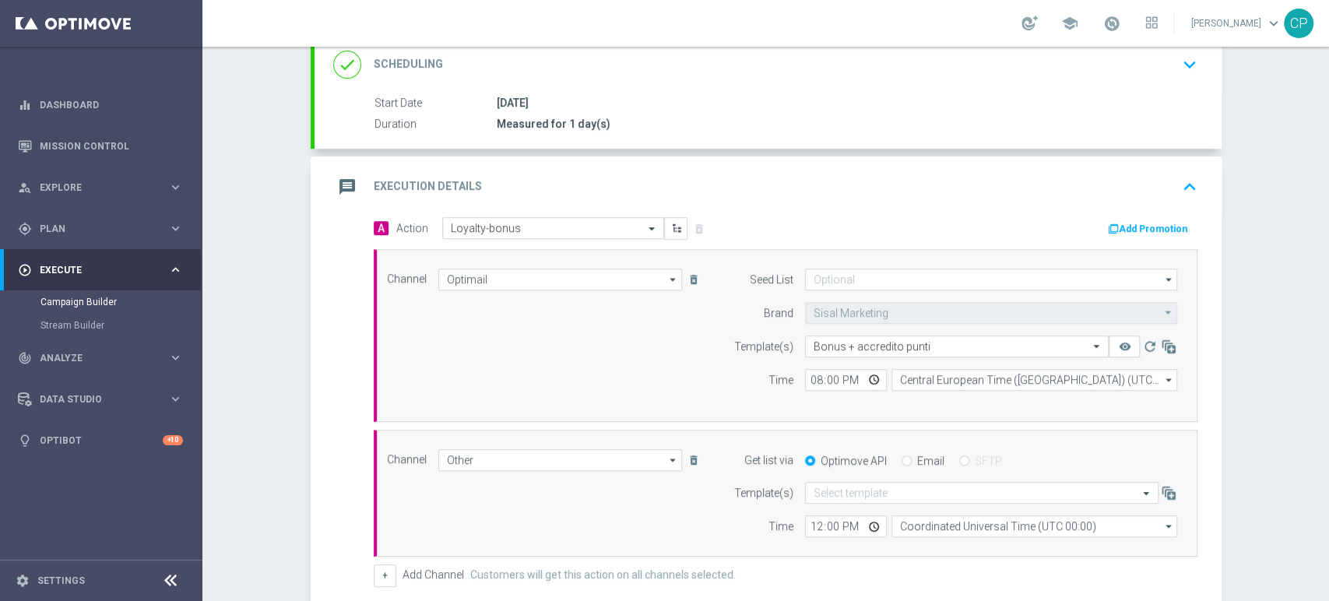
click at [902, 457] on input "Email" at bounding box center [907, 462] width 10 height 10
radio input "true"
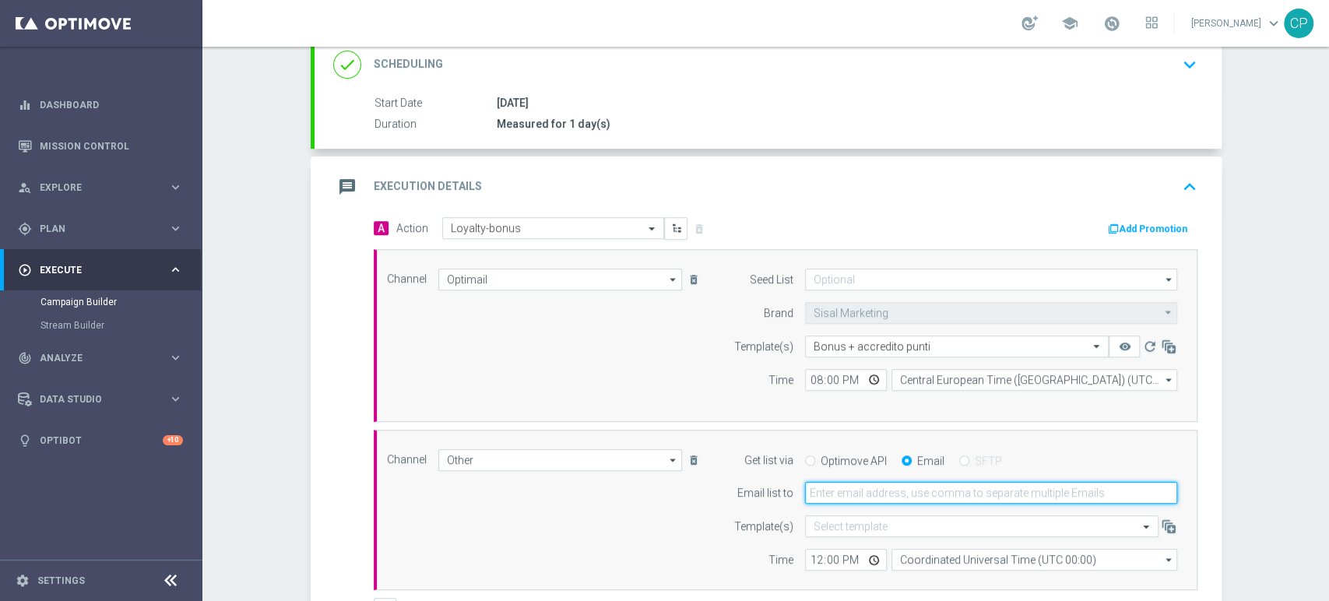
click at [828, 493] on input "email" at bounding box center [991, 493] width 372 height 22
type input "alessandro.giannotta@sisal.it"
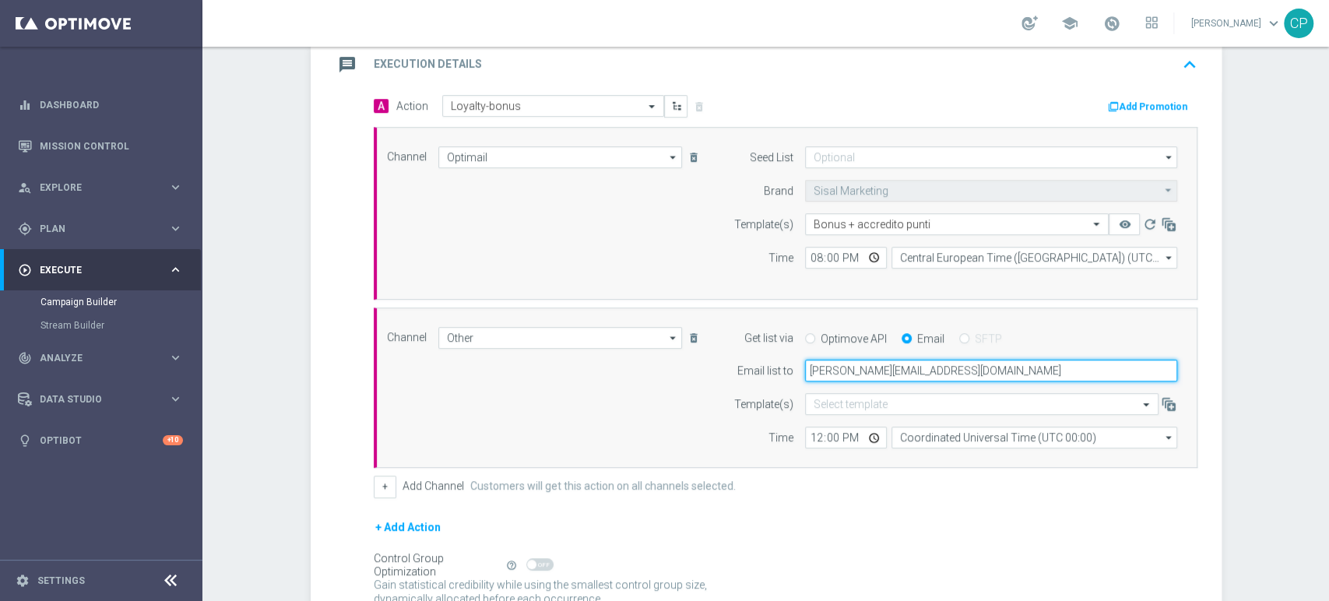
scroll to position [343, 0]
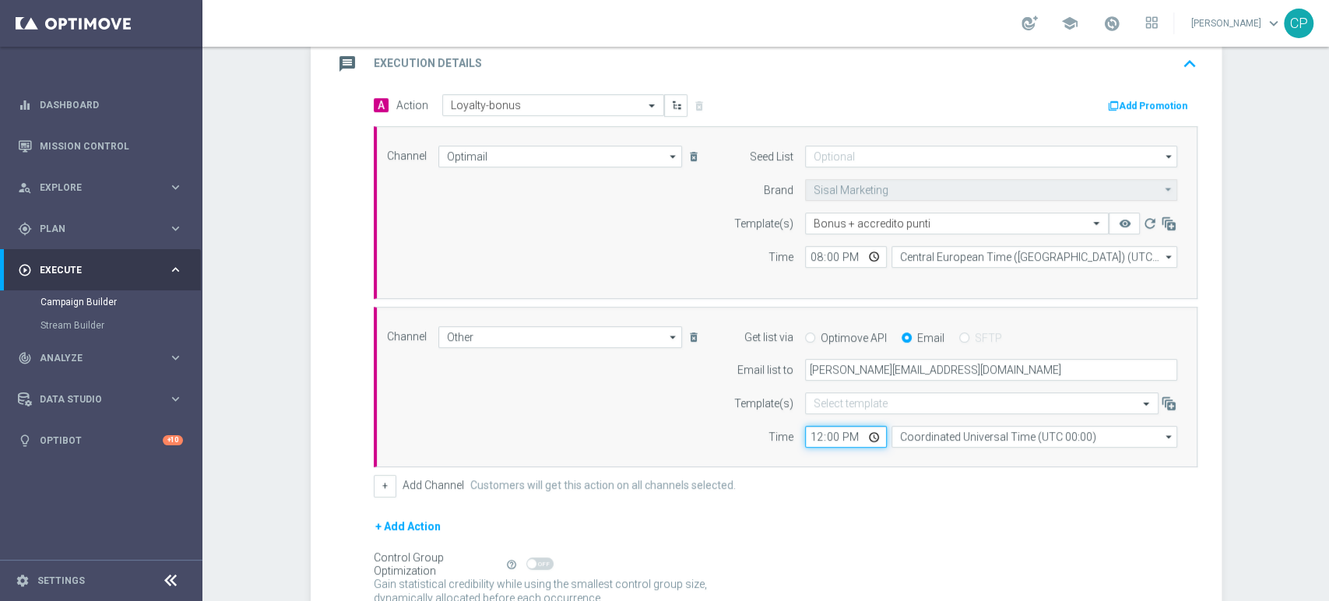
click at [815, 434] on input "12:00" at bounding box center [846, 437] width 82 height 22
type input "16:10"
click at [841, 459] on div "Channel Other Other arrow_drop_down Show Selected 1 of 20 Optimail" at bounding box center [786, 387] width 824 height 161
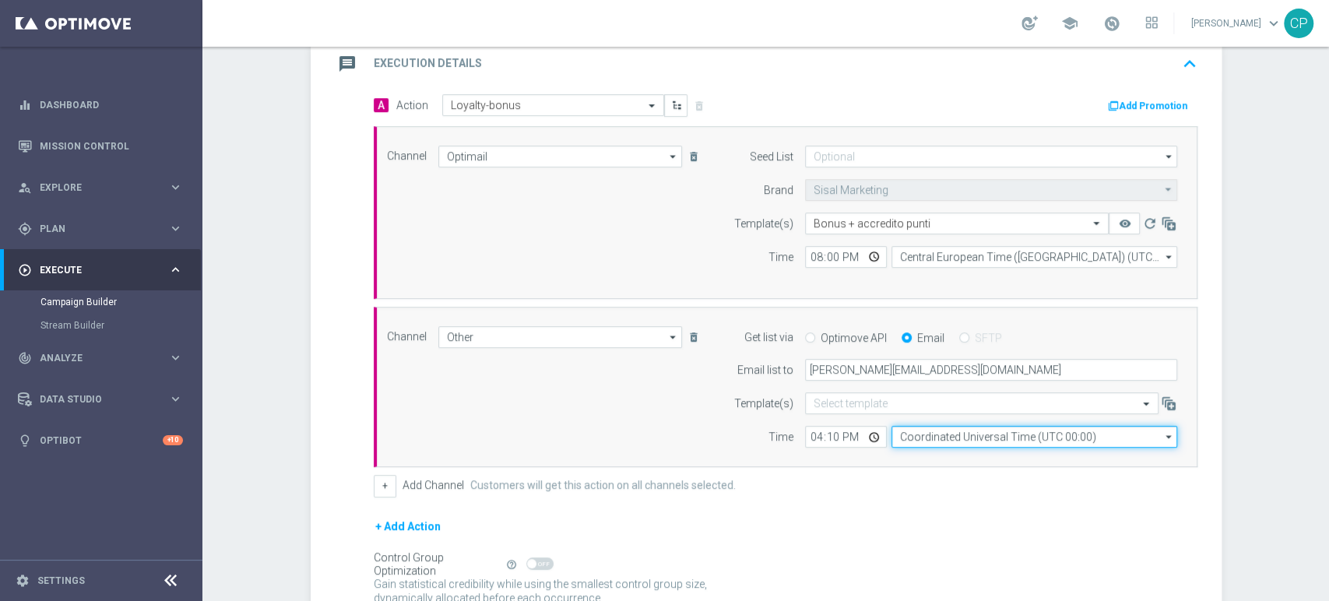
click at [976, 429] on input "Coordinated Universal Time (UTC 00:00)" at bounding box center [1034, 437] width 286 height 22
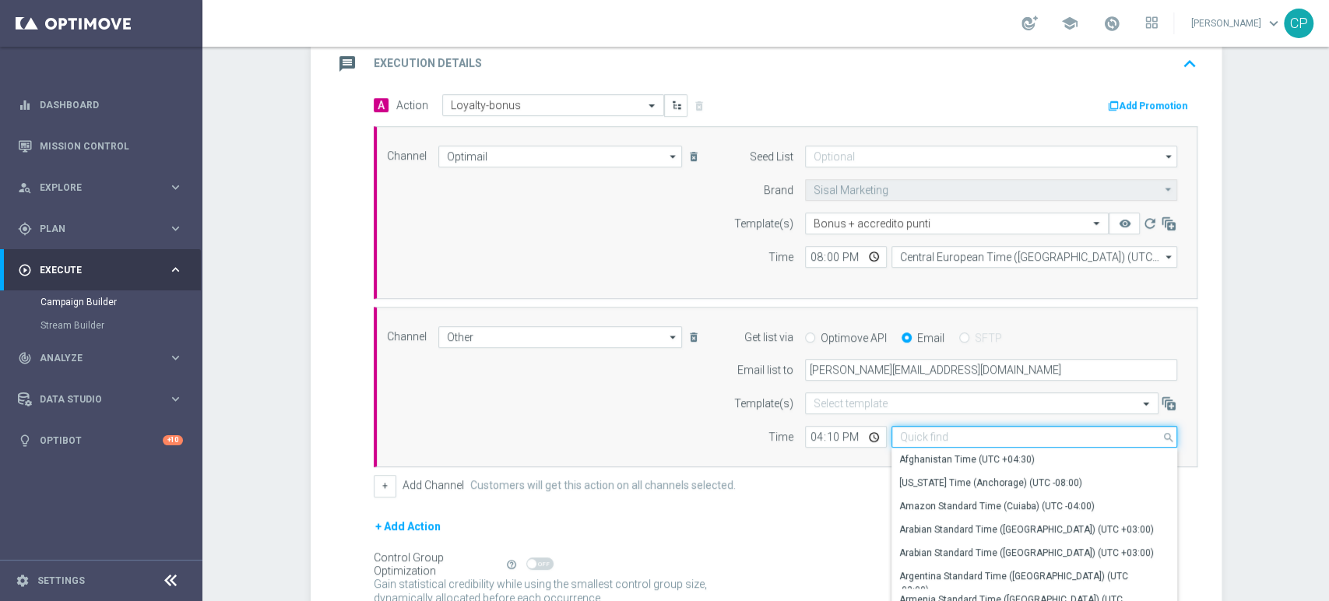
click at [953, 430] on input at bounding box center [1034, 437] width 286 height 22
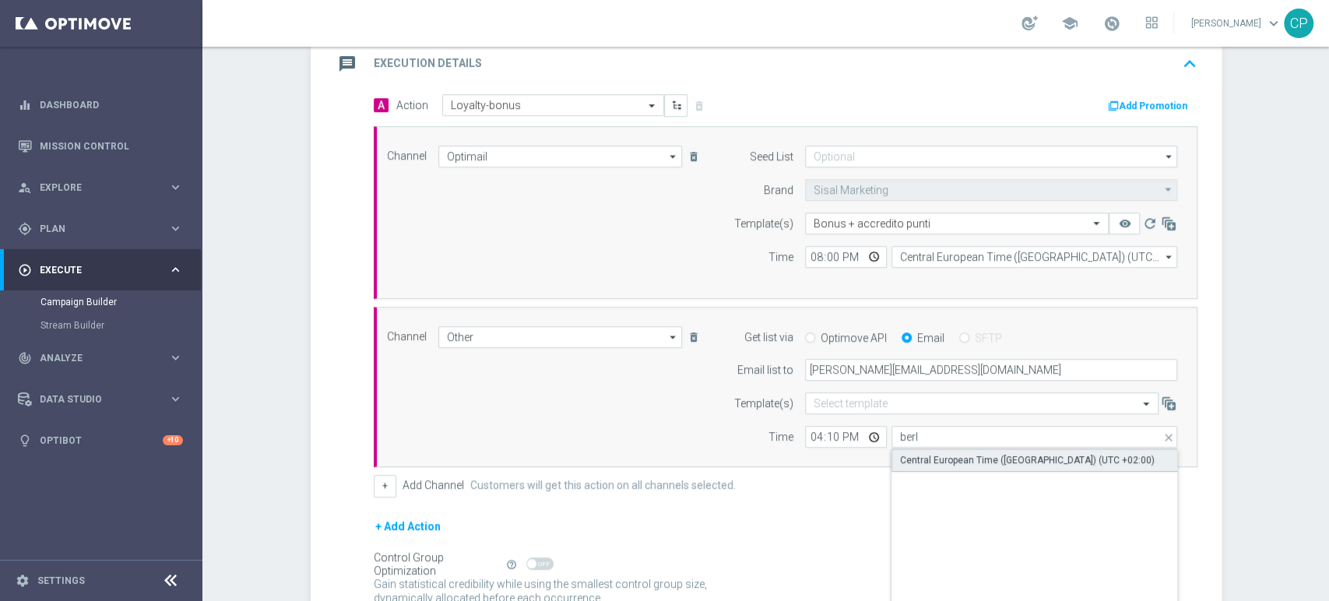
click at [941, 462] on div "Central European Time (Berlin) (UTC +02:00)" at bounding box center [1027, 460] width 255 height 14
type input "Central European Time (Berlin) (UTC +02:00)"
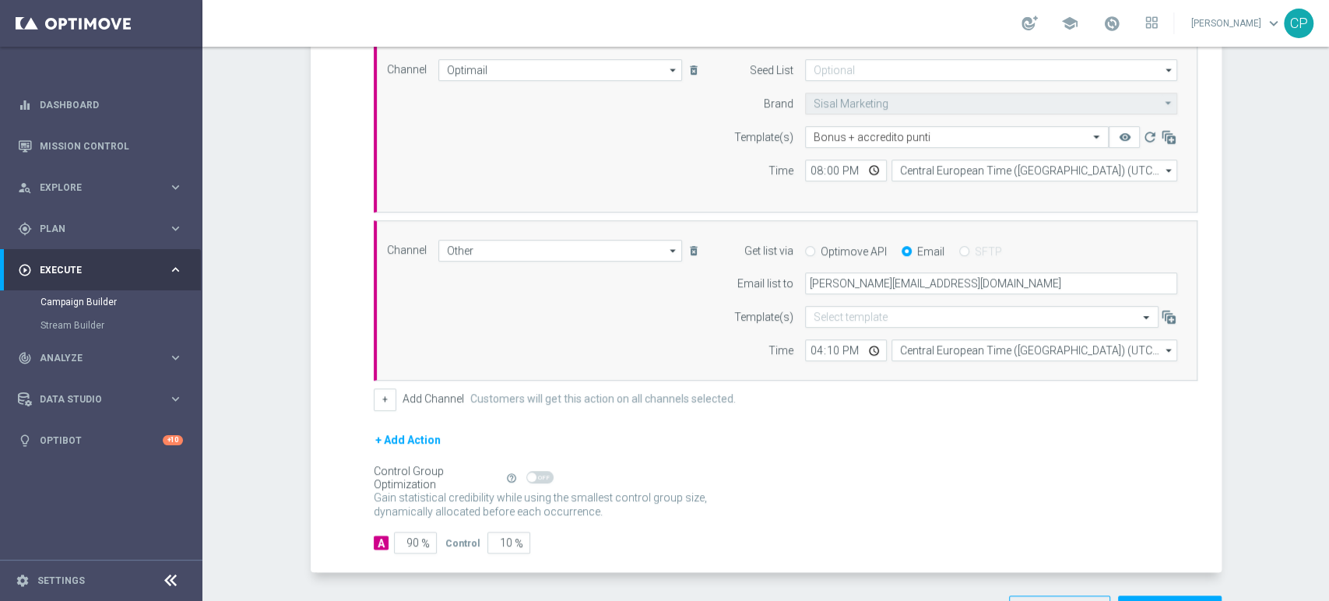
scroll to position [483, 0]
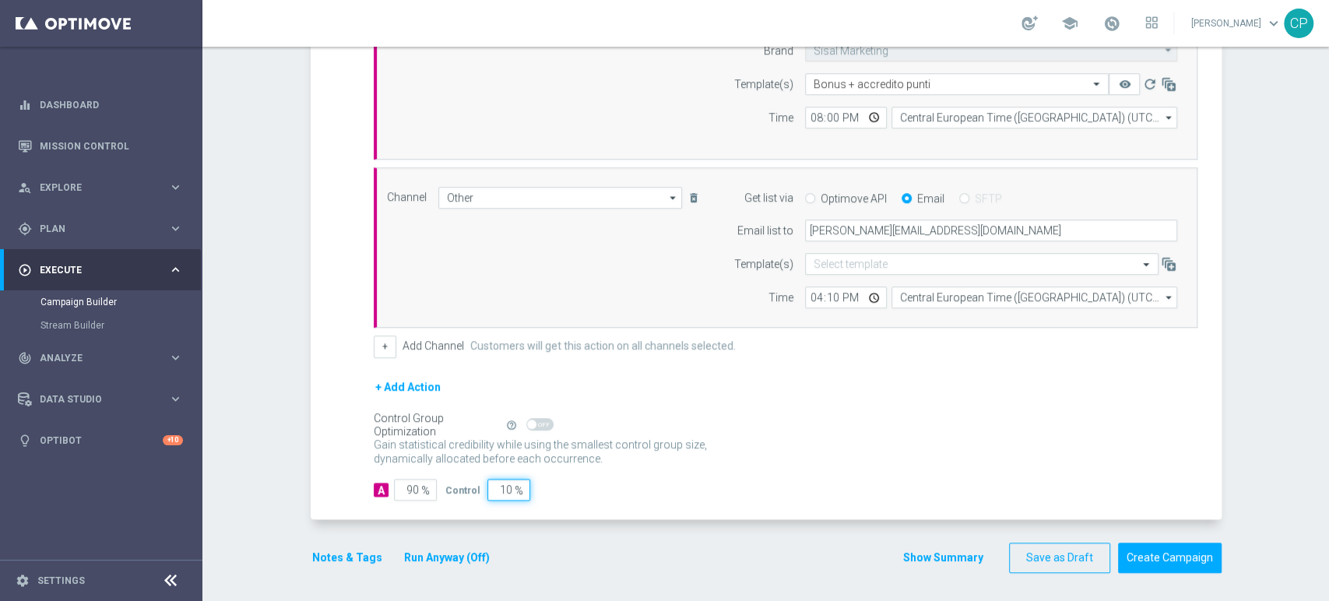
click at [492, 487] on input "10" at bounding box center [508, 490] width 43 height 22
type input "0"
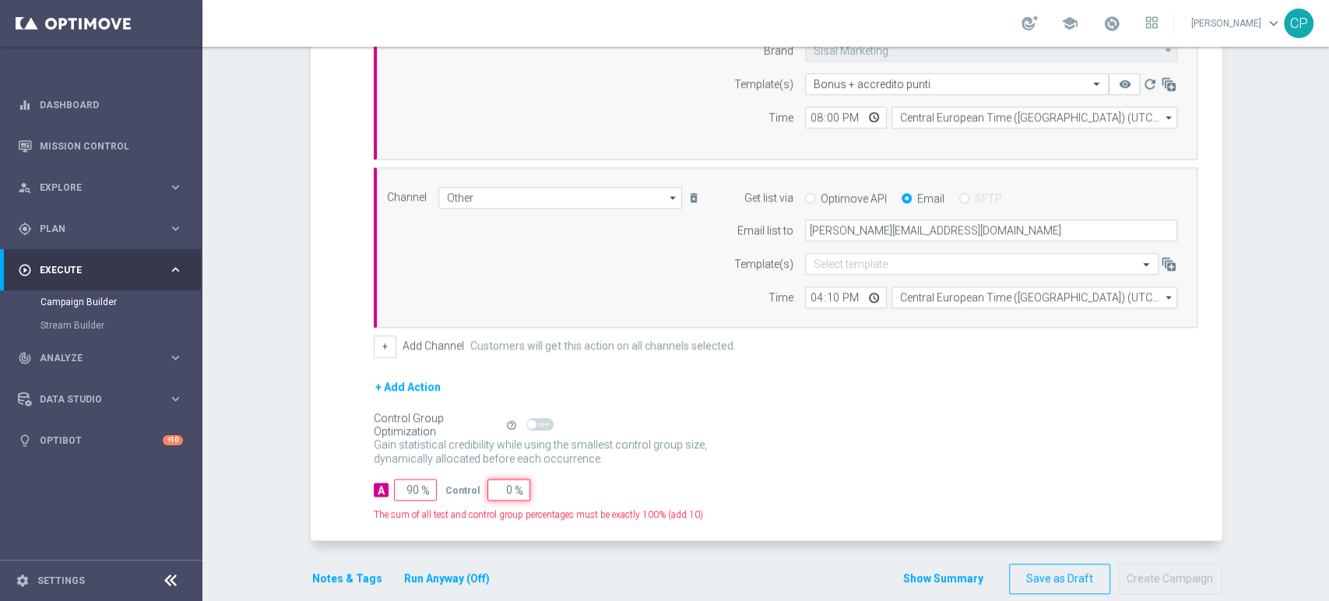
type input "100"
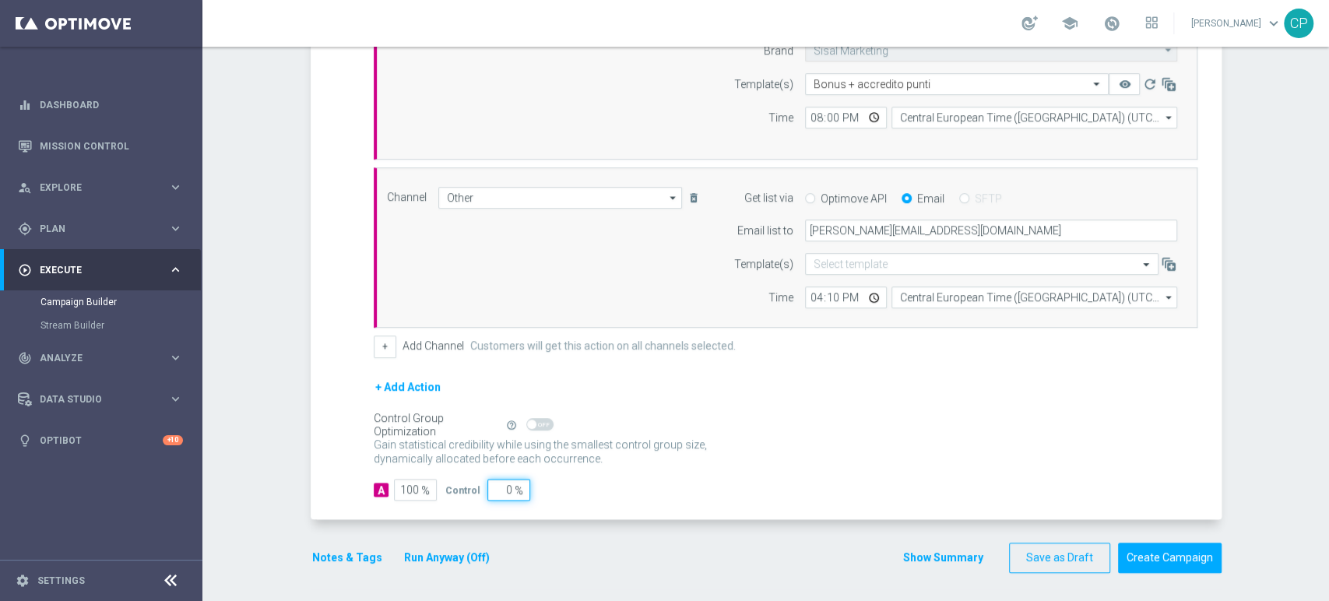
type input "0"
click at [824, 403] on div "+ Add Action" at bounding box center [786, 397] width 824 height 39
click at [329, 554] on button "Notes & Tags" at bounding box center [347, 557] width 73 height 19
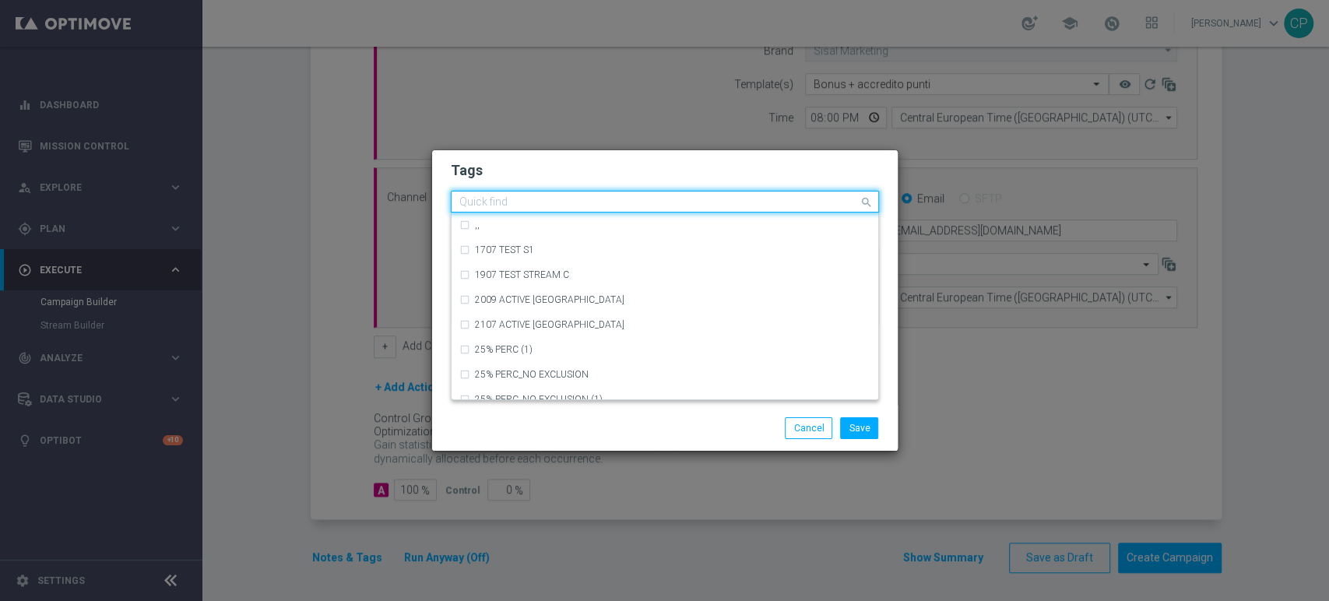
click at [536, 204] on input "text" at bounding box center [658, 202] width 399 height 13
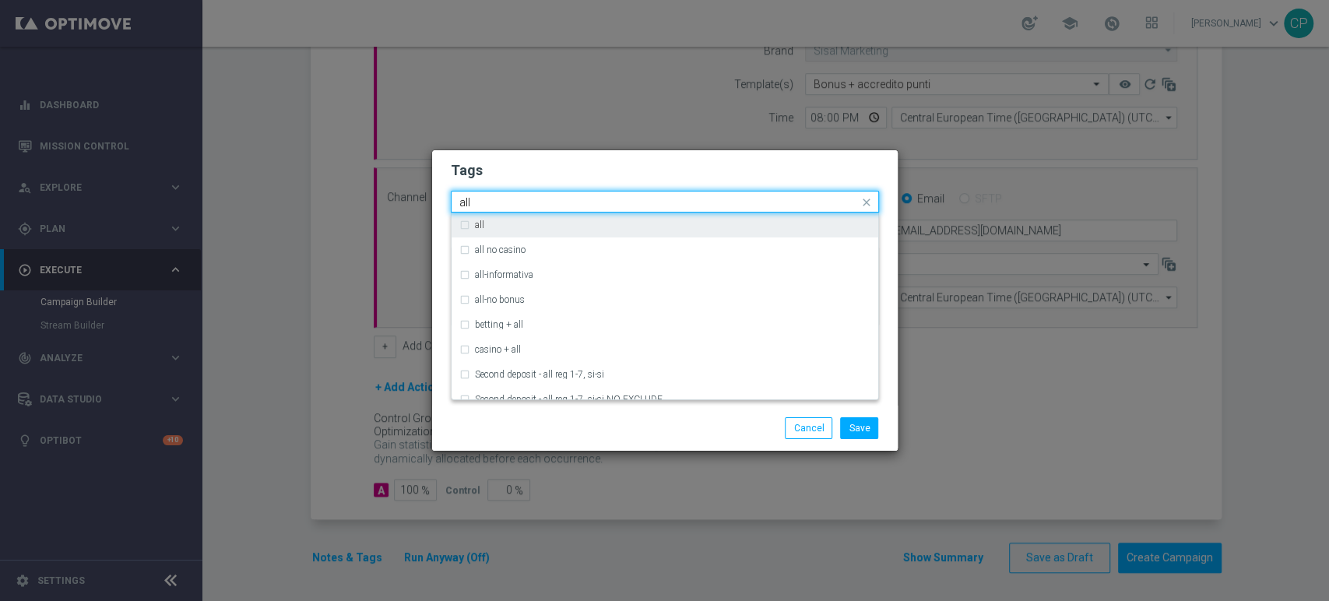
click at [466, 227] on div "all" at bounding box center [664, 225] width 411 height 25
type input "all"
drag, startPoint x: 497, startPoint y: 199, endPoint x: 414, endPoint y: 198, distance: 83.3
click at [414, 198] on modal-container "Tags Quick find × all all all all no casino all-informativa all-no bonus bettin…" at bounding box center [664, 300] width 1329 height 601
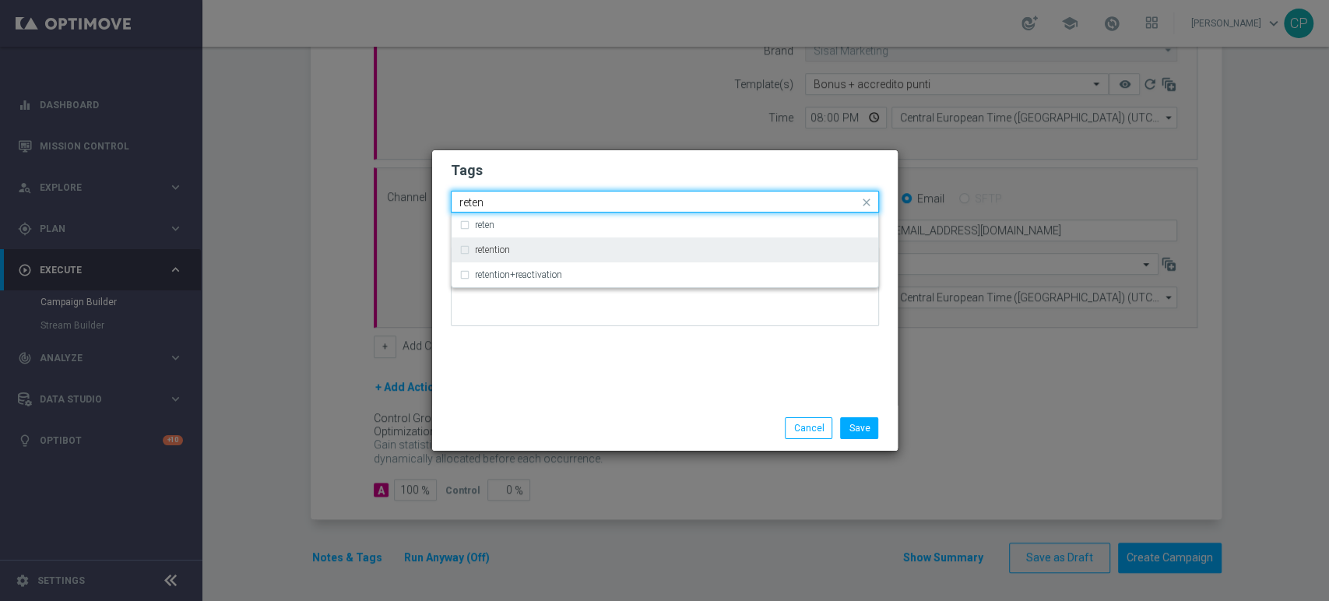
click at [494, 251] on label "retention" at bounding box center [492, 249] width 35 height 9
type input "reten"
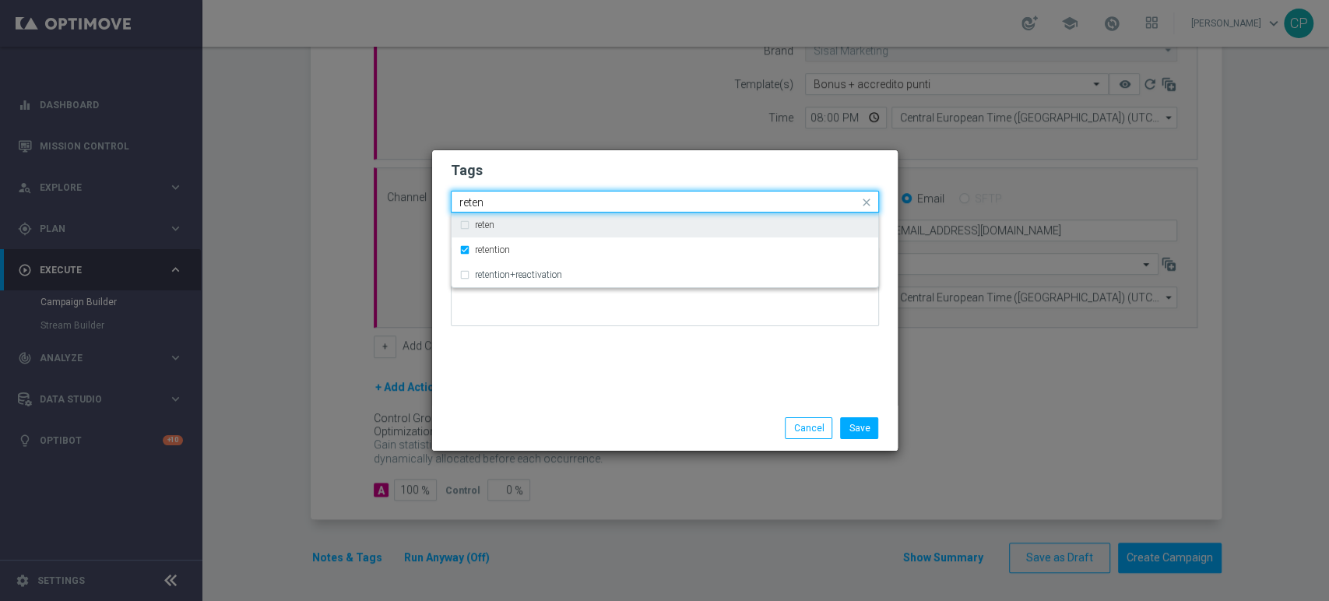
drag, startPoint x: 519, startPoint y: 202, endPoint x: 381, endPoint y: 192, distance: 138.2
click at [381, 192] on modal-container "Tags Quick find × all × retention reten reten retention retention+reactivation …" at bounding box center [664, 300] width 1329 height 601
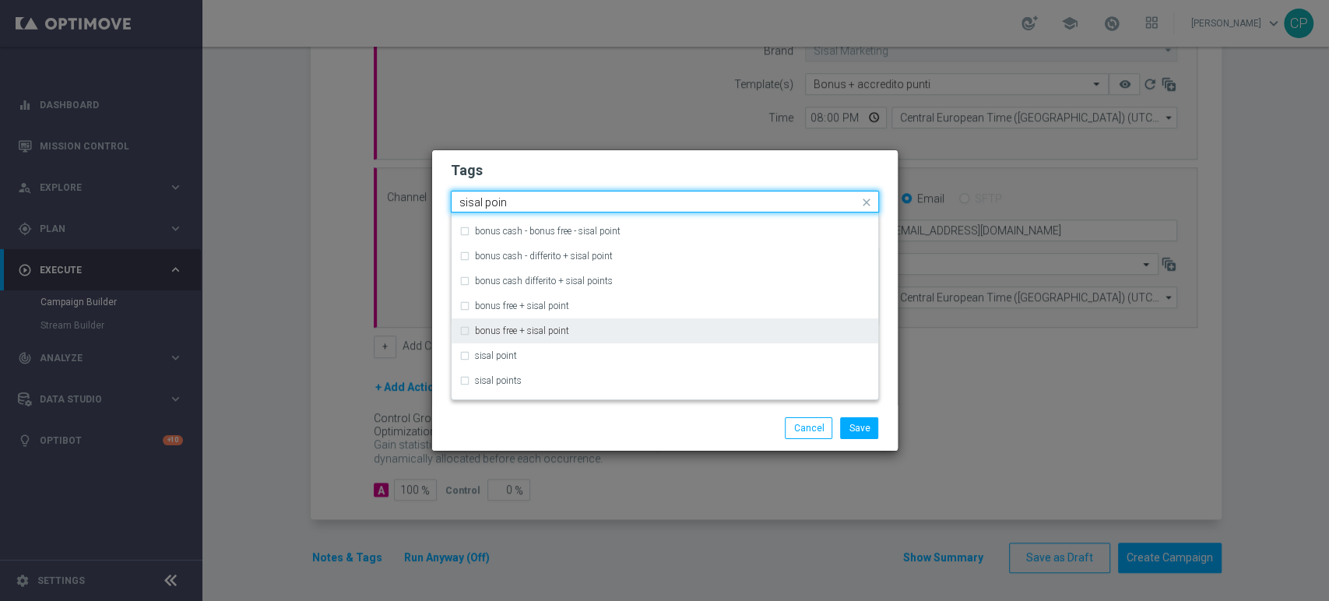
scroll to position [168, 0]
click at [504, 328] on label "sisal point" at bounding box center [496, 330] width 42 height 9
type input "sisal poin"
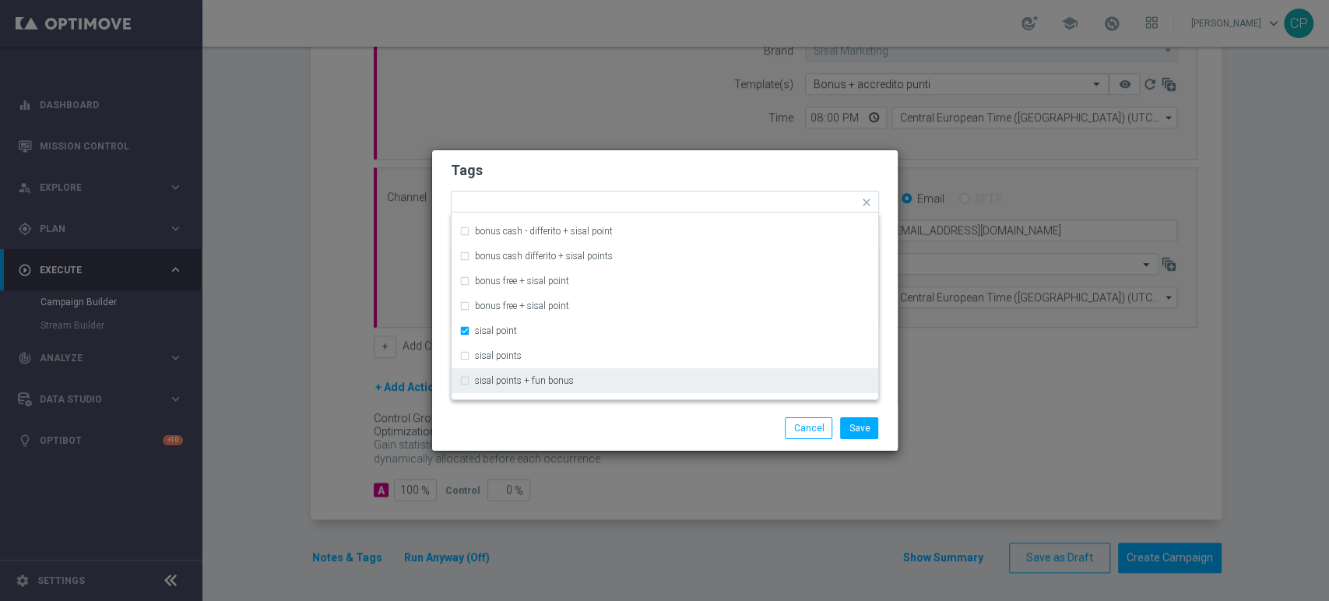
click at [519, 427] on div "Save Cancel" at bounding box center [665, 428] width 452 height 22
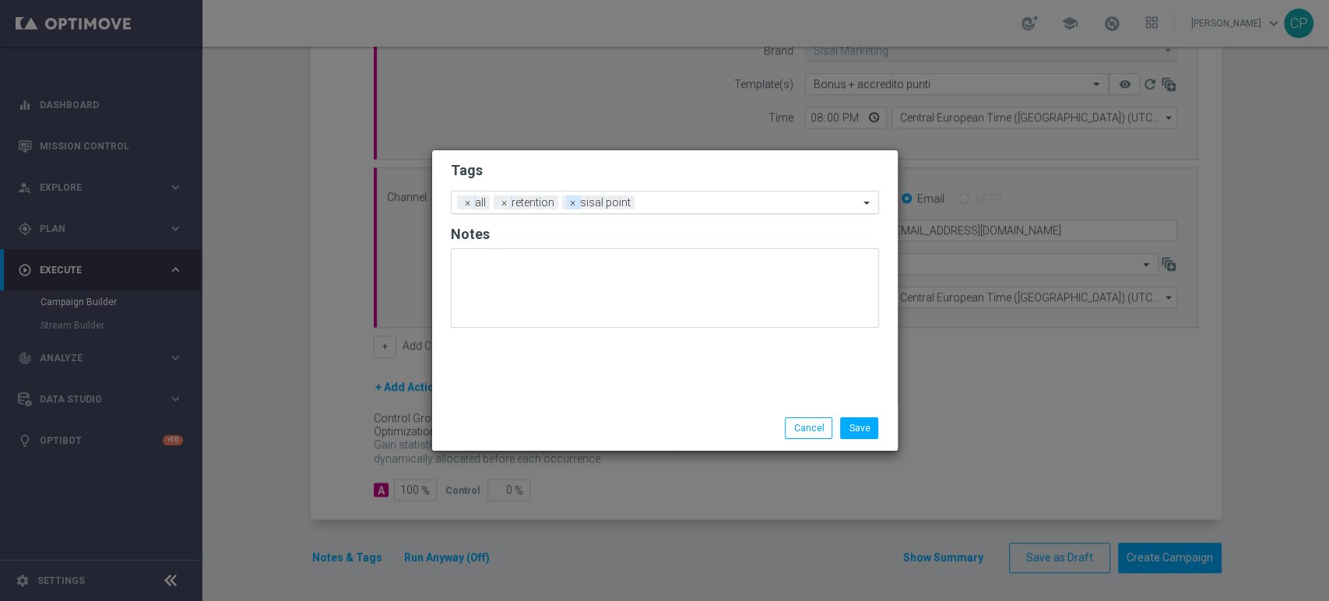
click at [570, 202] on span "×" at bounding box center [573, 202] width 14 height 14
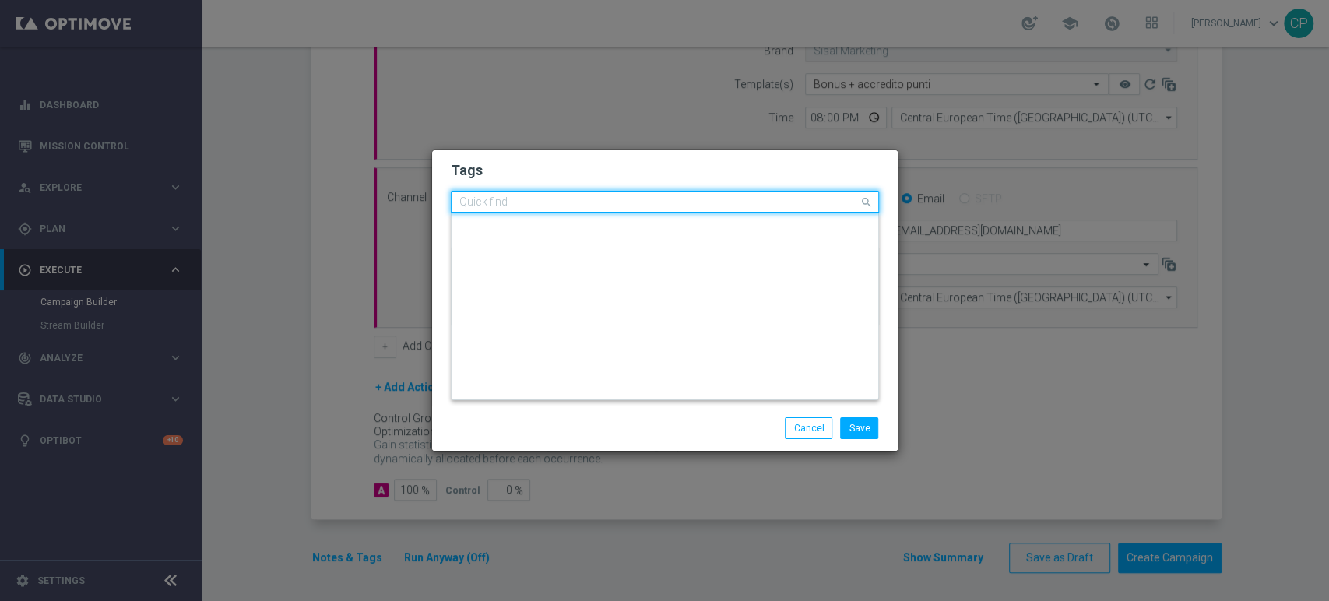
scroll to position [0, 0]
click at [579, 205] on input "text" at bounding box center [658, 202] width 399 height 13
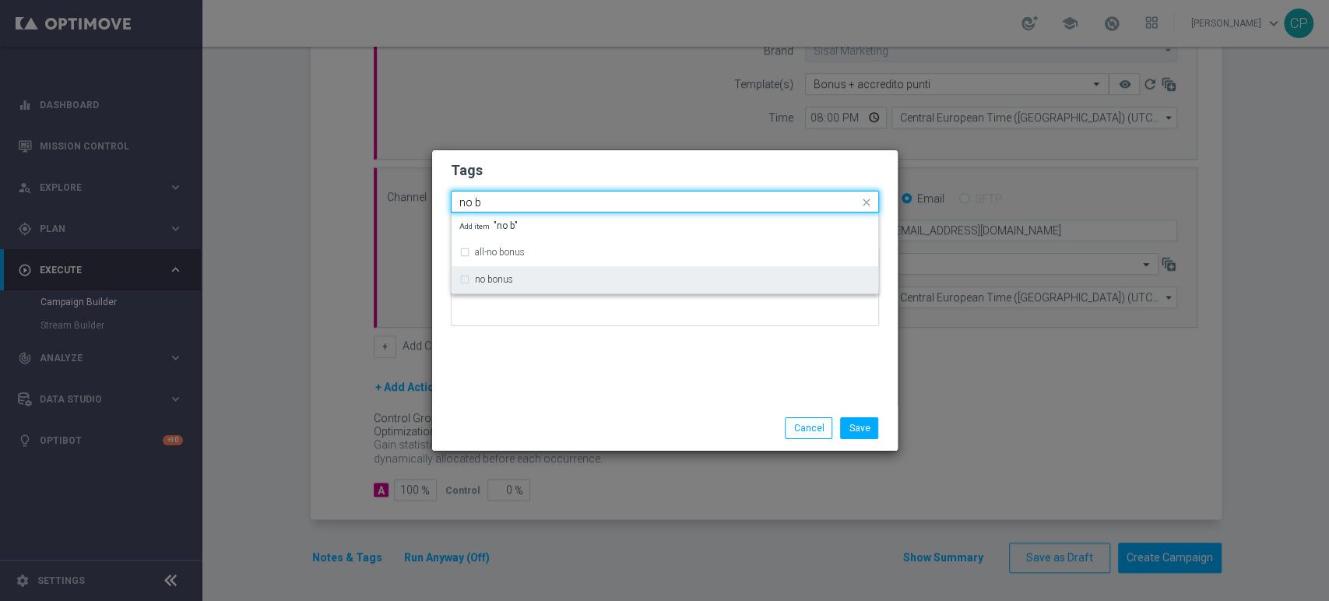
click at [495, 279] on label "no bonus" at bounding box center [494, 279] width 38 height 9
type input "no b"
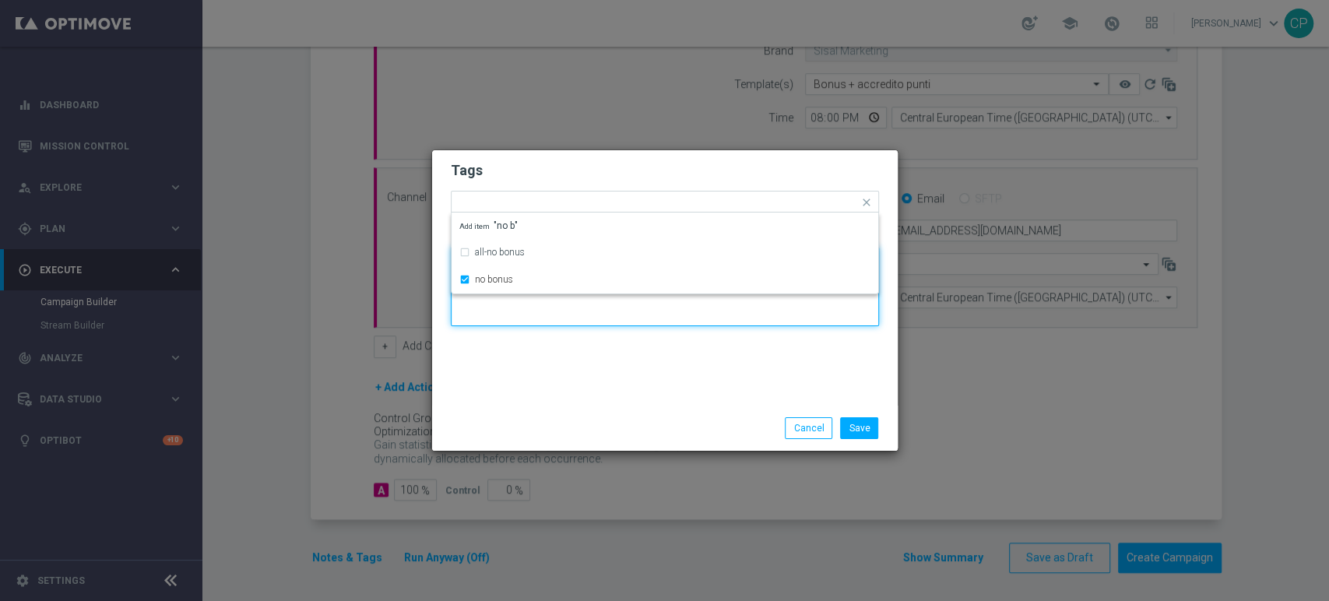
click at [543, 315] on textarea at bounding box center [665, 286] width 428 height 79
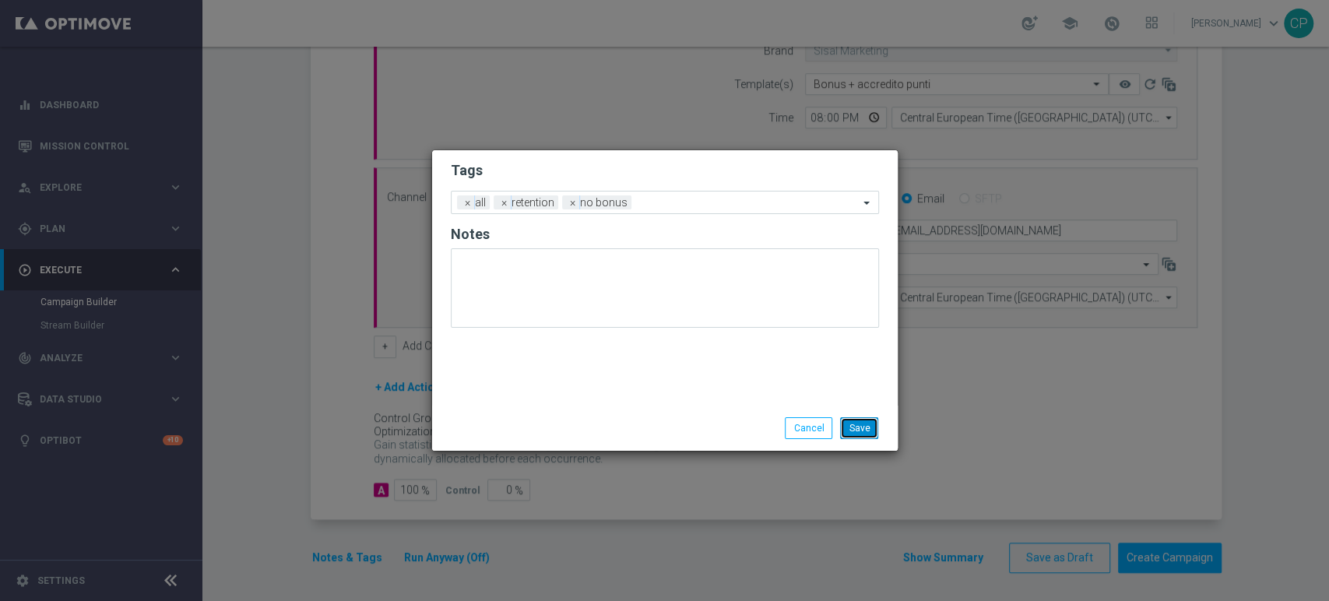
click at [859, 424] on button "Save" at bounding box center [859, 428] width 38 height 22
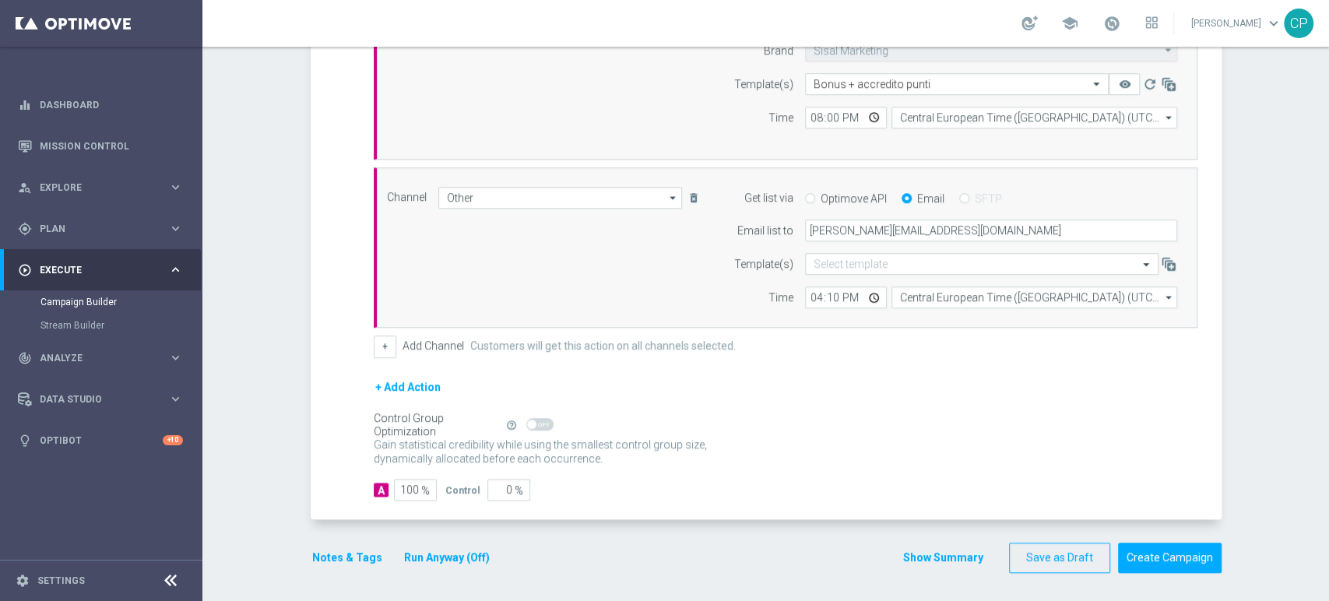
click at [430, 553] on button "Run Anyway (Off)" at bounding box center [447, 557] width 89 height 19
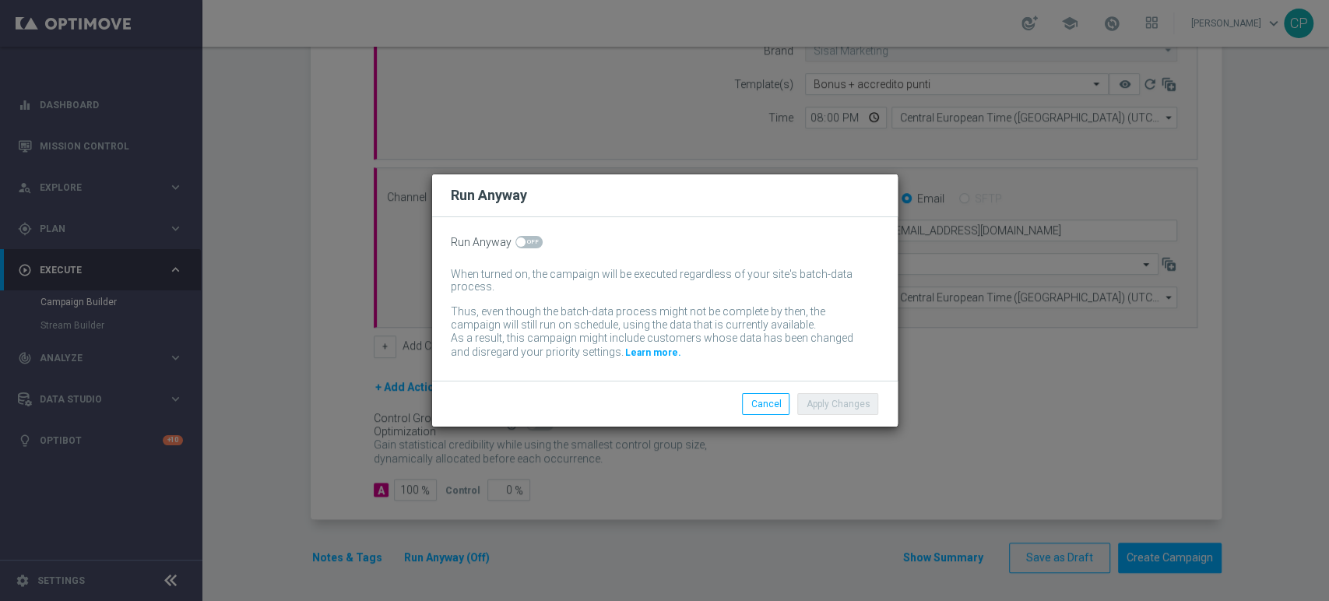
click at [525, 238] on span at bounding box center [528, 242] width 27 height 12
click at [525, 238] on input "checkbox" at bounding box center [528, 242] width 27 height 12
checkbox input "true"
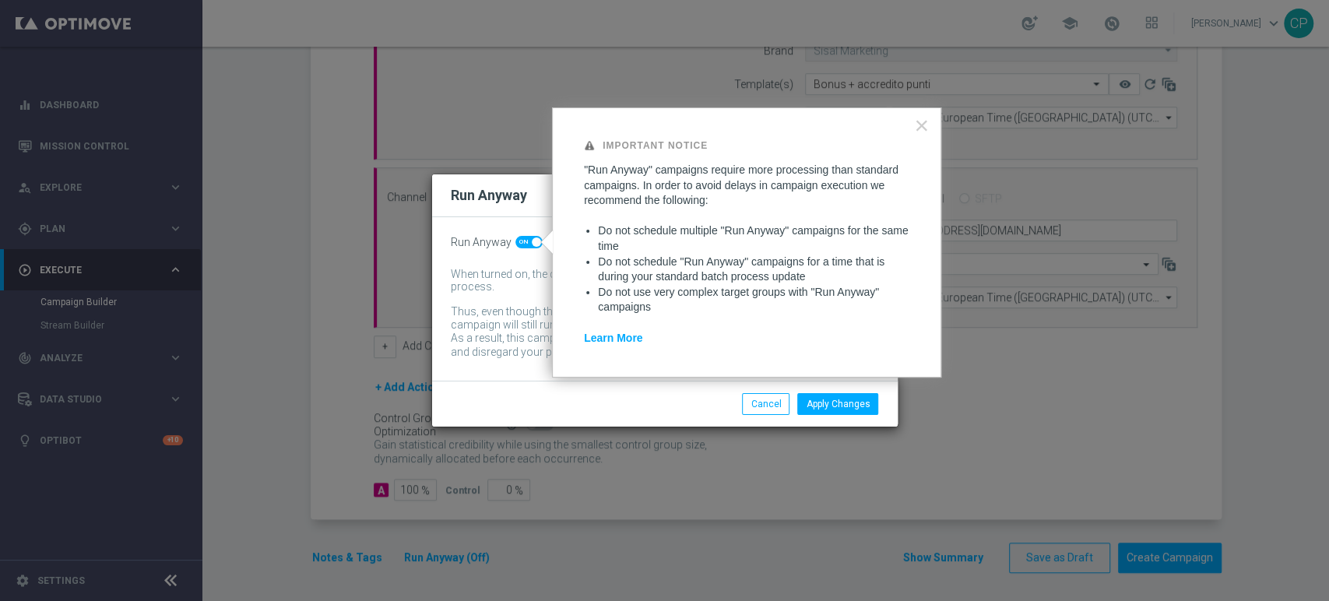
click at [716, 407] on div "Apply Changes Cancel" at bounding box center [739, 404] width 301 height 22
click at [856, 406] on button "Apply Changes" at bounding box center [837, 404] width 81 height 22
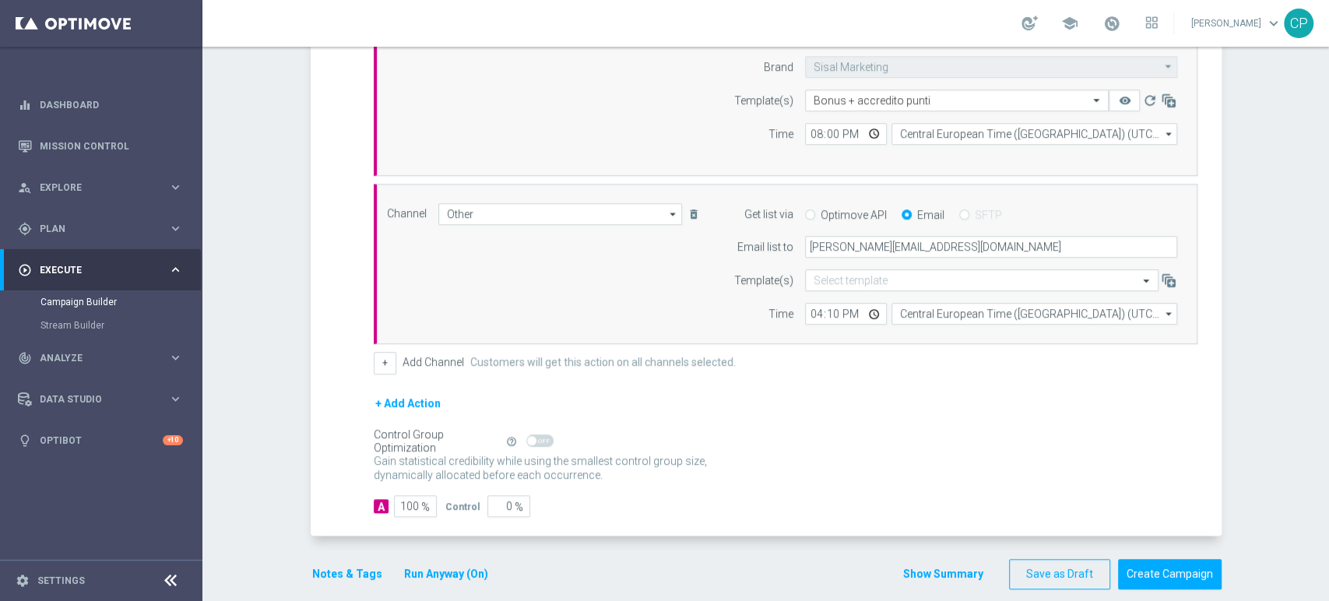
scroll to position [483, 0]
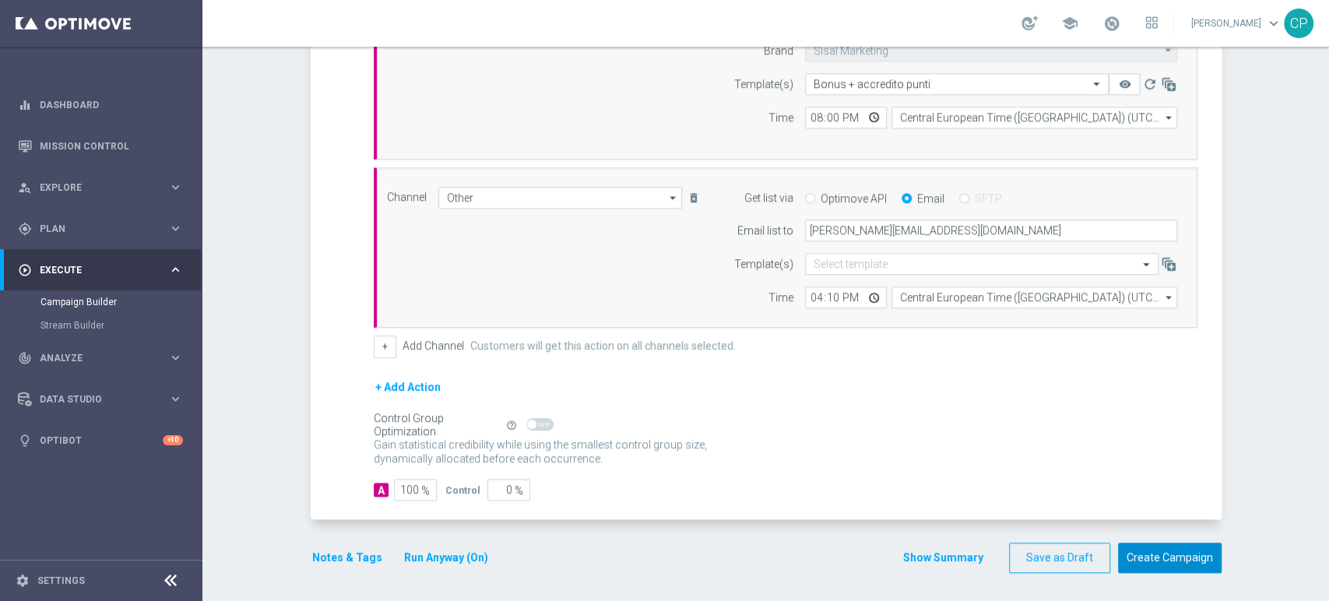
click at [1158, 553] on button "Create Campaign" at bounding box center [1170, 558] width 104 height 30
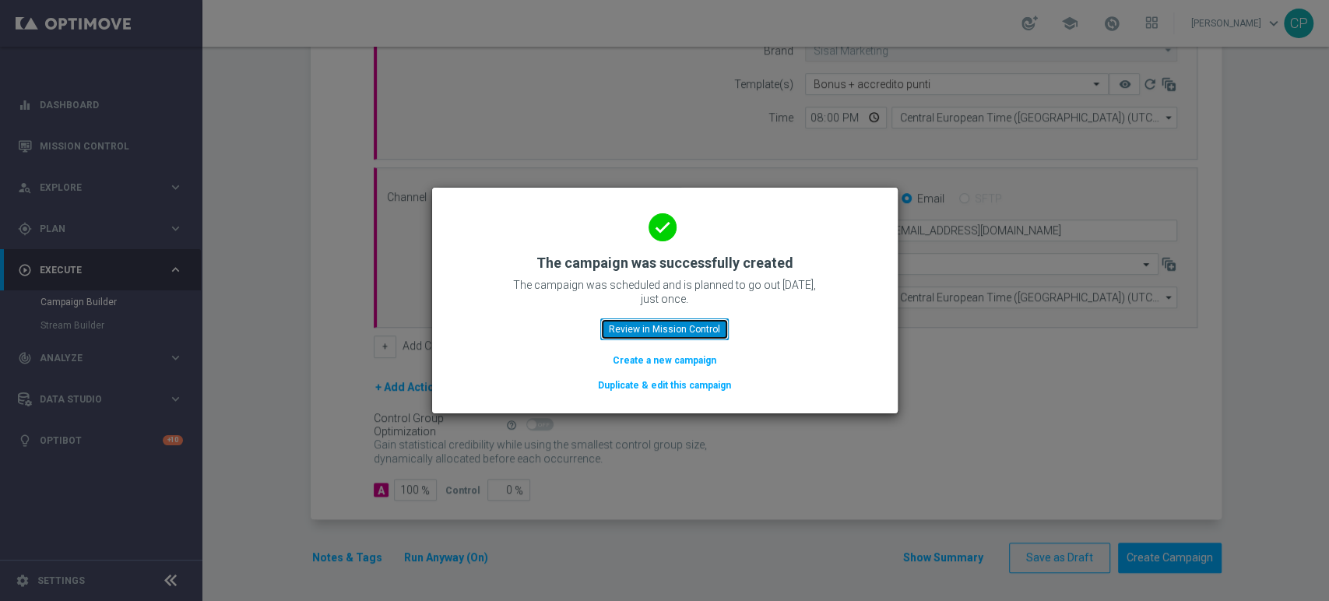
click at [662, 325] on button "Review in Mission Control" at bounding box center [664, 329] width 128 height 22
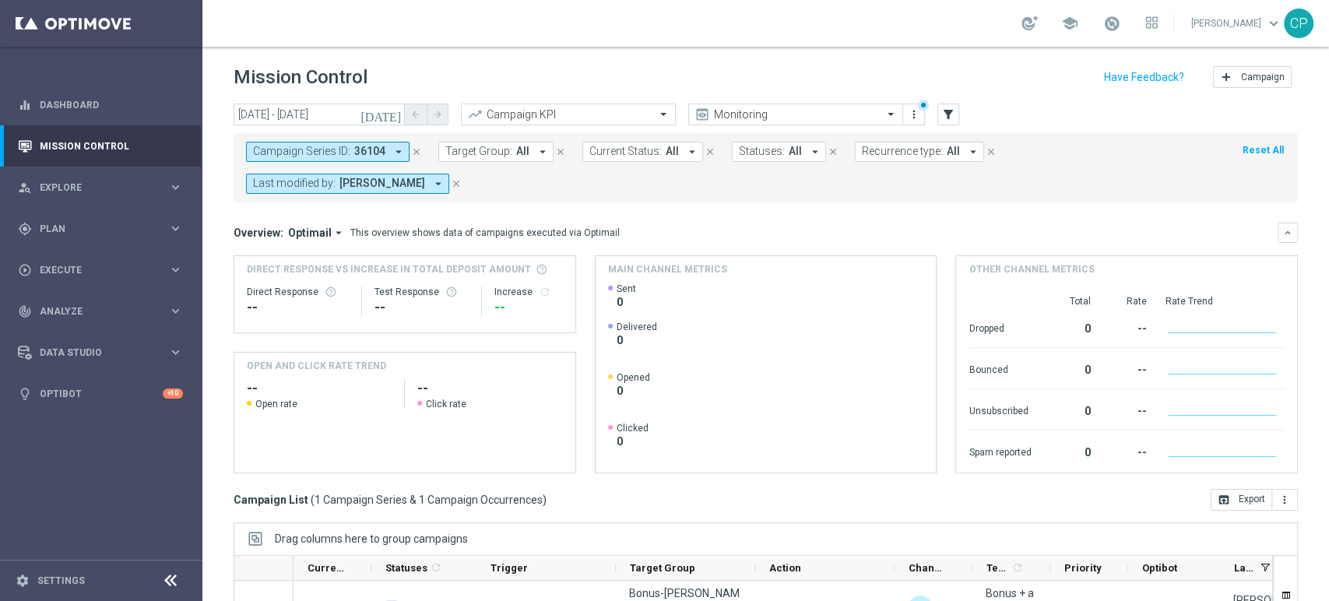
drag, startPoint x: 508, startPoint y: 226, endPoint x: 657, endPoint y: 230, distance: 148.8
click at [657, 230] on div "Overview: Optimail arrow_drop_down This overview shows data of campaigns execut…" at bounding box center [756, 233] width 1044 height 14
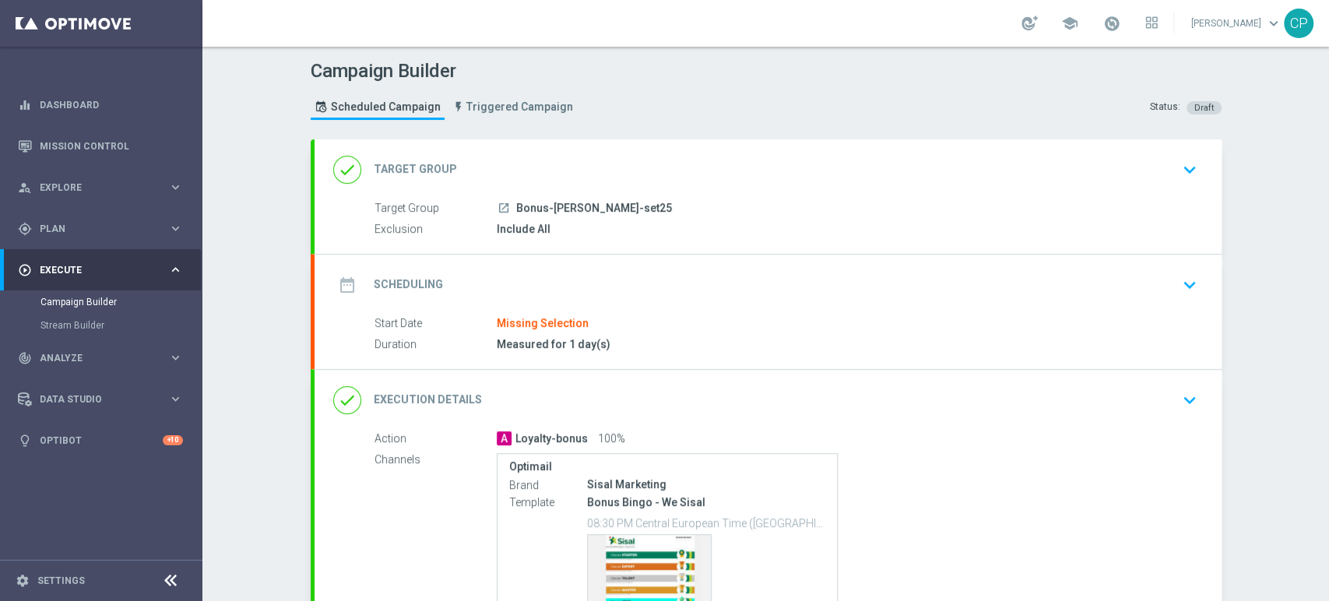
click at [1178, 165] on icon "keyboard_arrow_down" at bounding box center [1189, 169] width 23 height 23
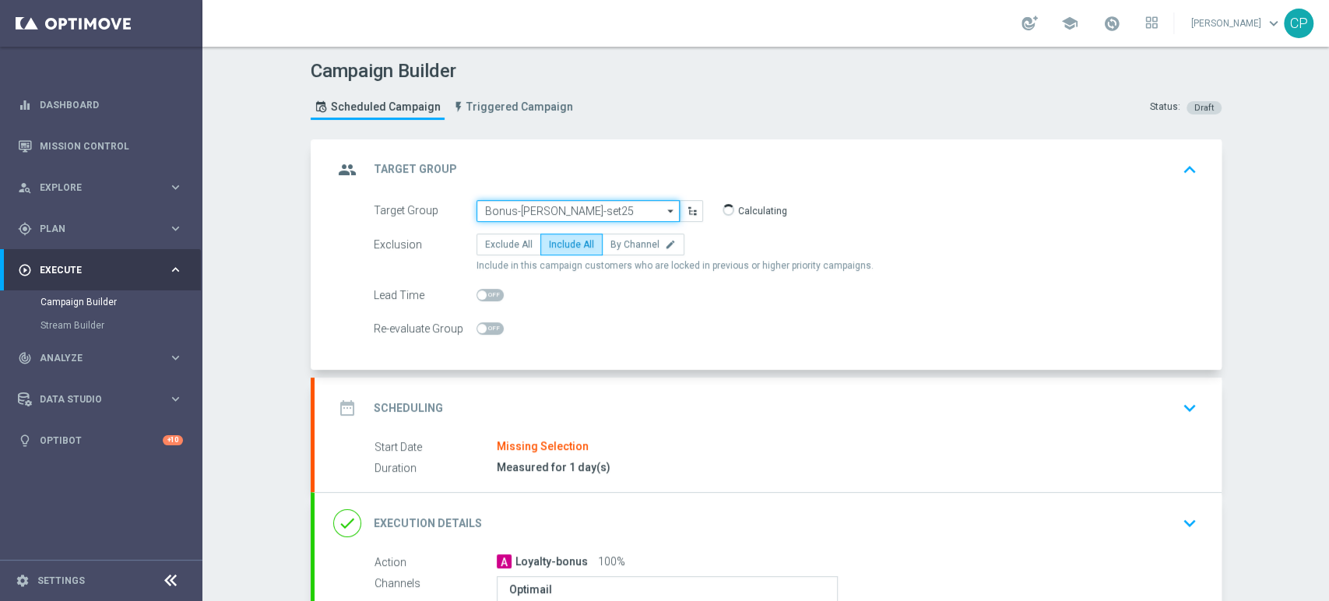
click at [609, 207] on input "Bonus-[PERSON_NAME]-set25" at bounding box center [577, 211] width 203 height 22
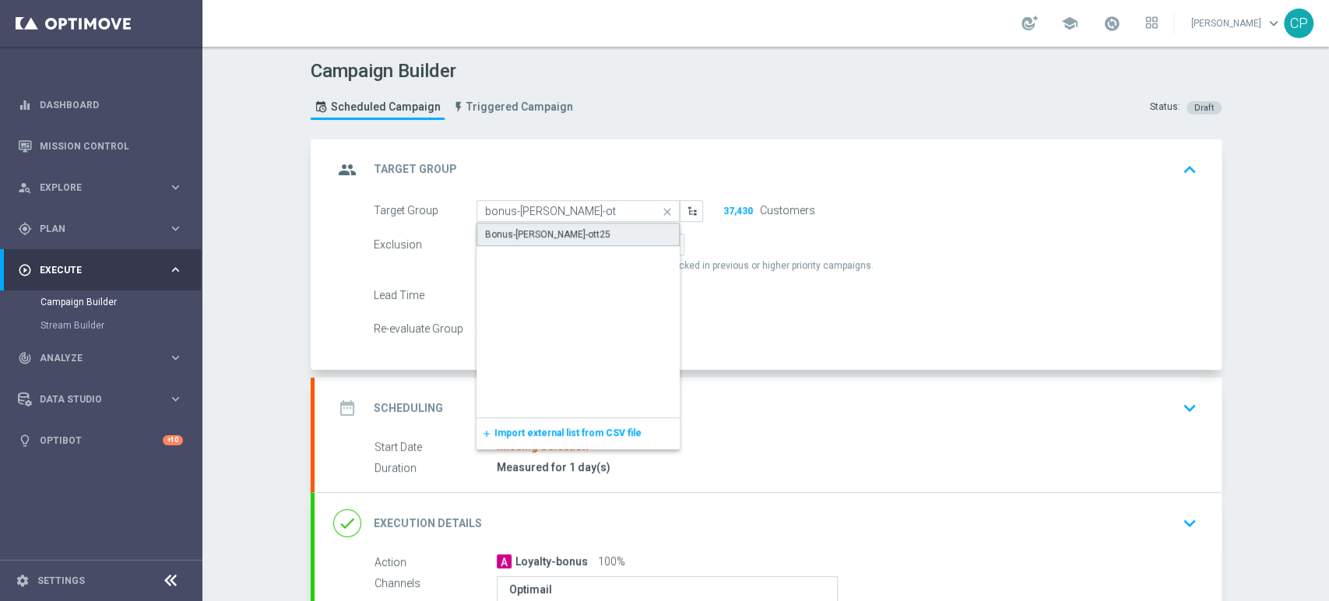
click at [569, 232] on div "Bonus-[PERSON_NAME]-ott25" at bounding box center [578, 234] width 204 height 23
type input "Bonus-[PERSON_NAME]-ott25"
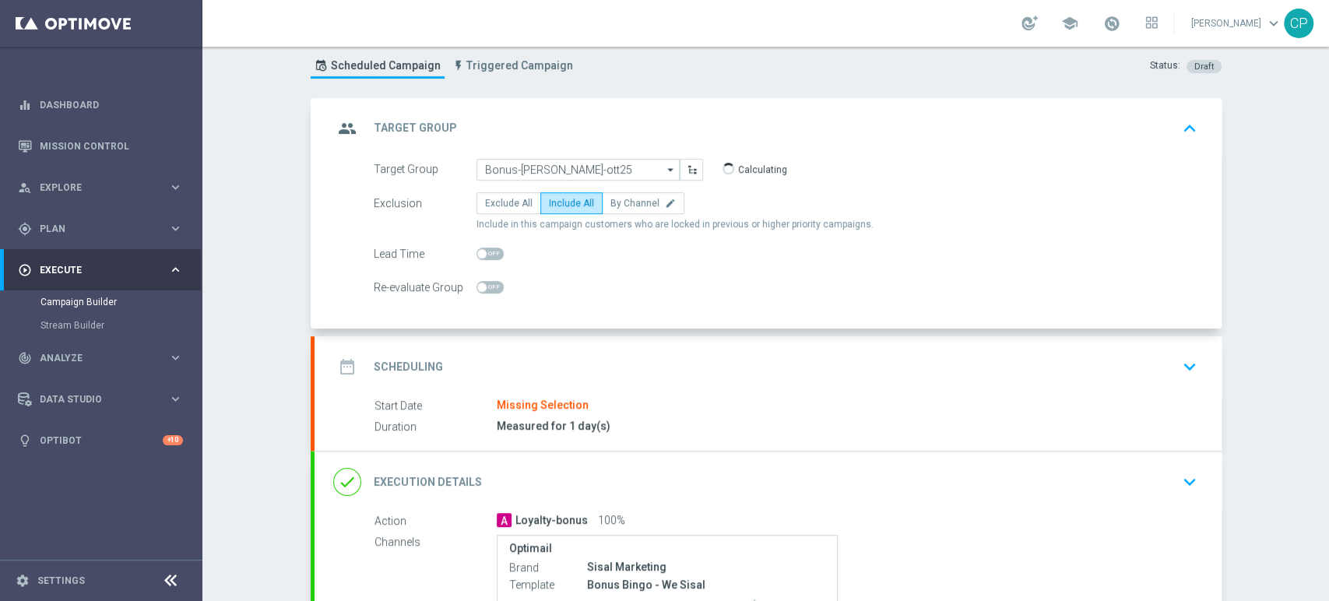
scroll to position [40, 0]
click at [1179, 360] on icon "keyboard_arrow_down" at bounding box center [1189, 367] width 23 height 23
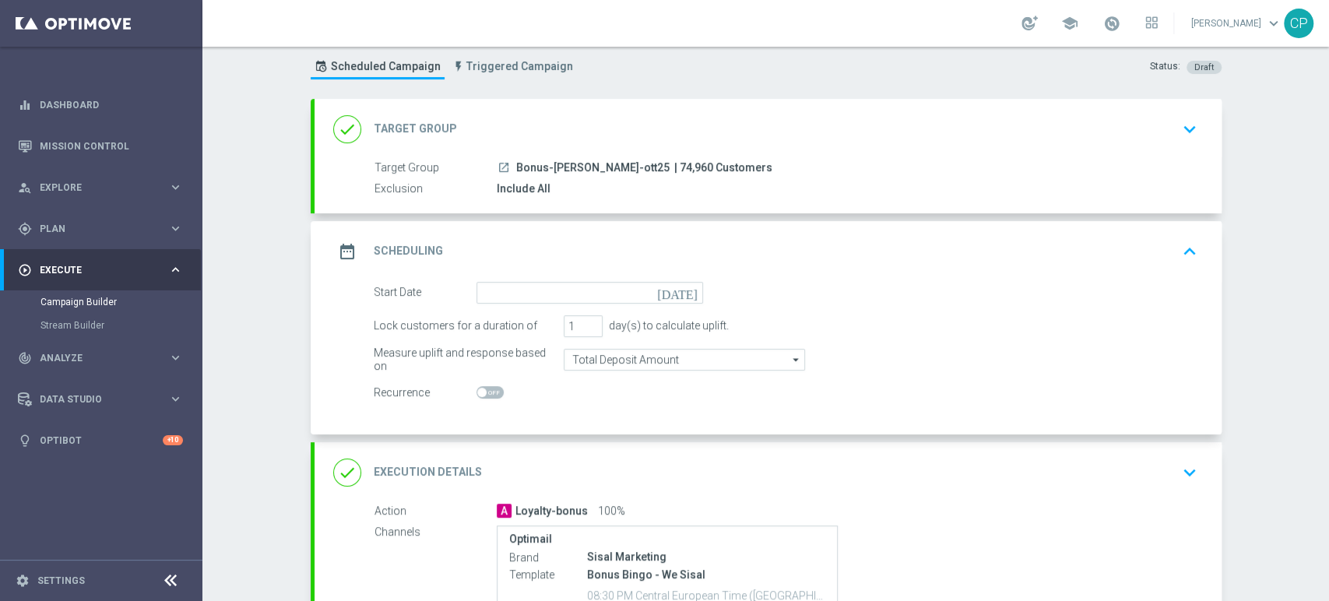
click at [687, 292] on icon "[DATE]" at bounding box center [680, 290] width 46 height 17
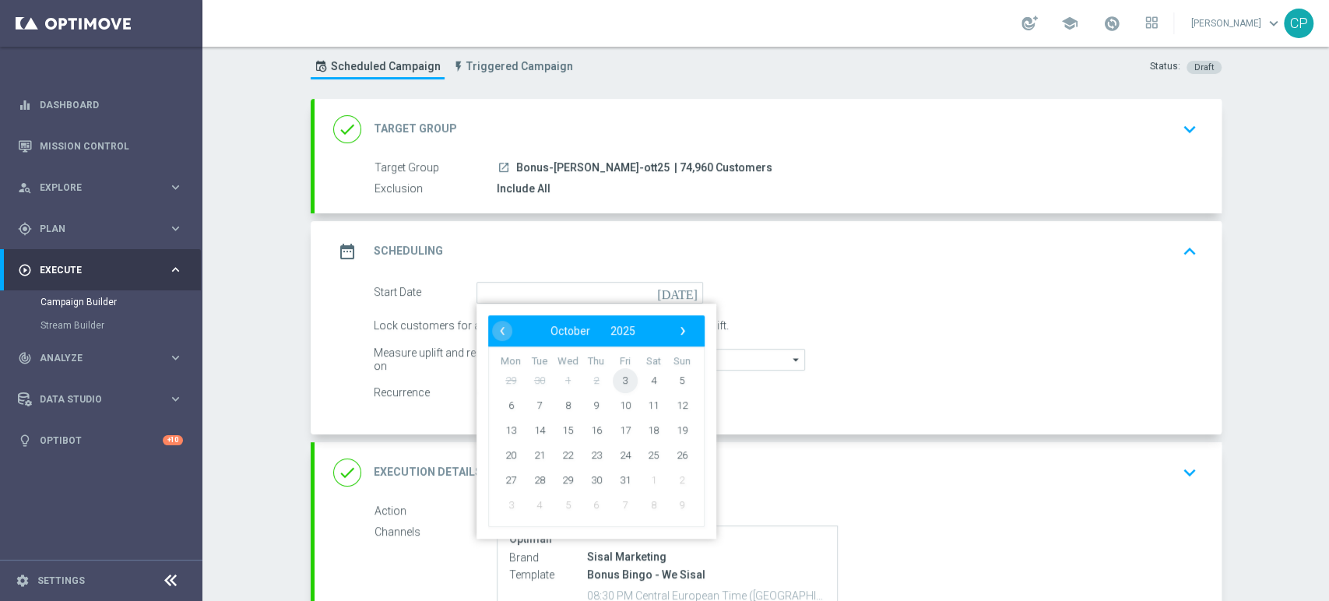
click at [614, 384] on span "3" at bounding box center [624, 379] width 25 height 25
type input "03 Oct 2025"
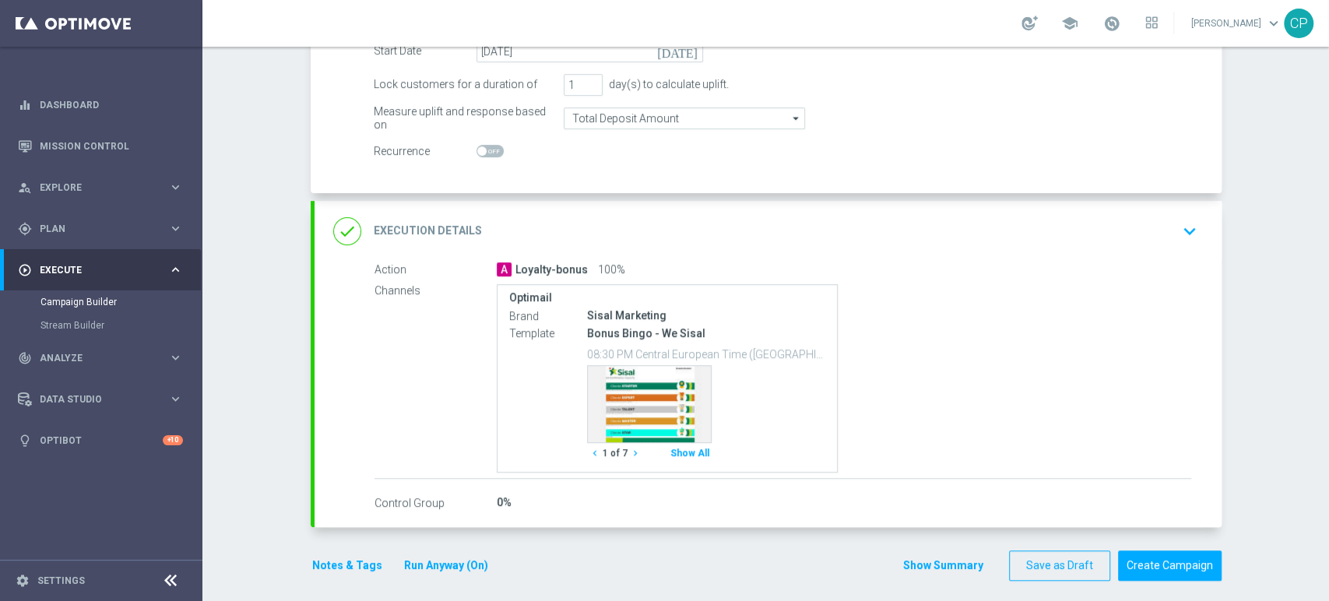
scroll to position [290, 0]
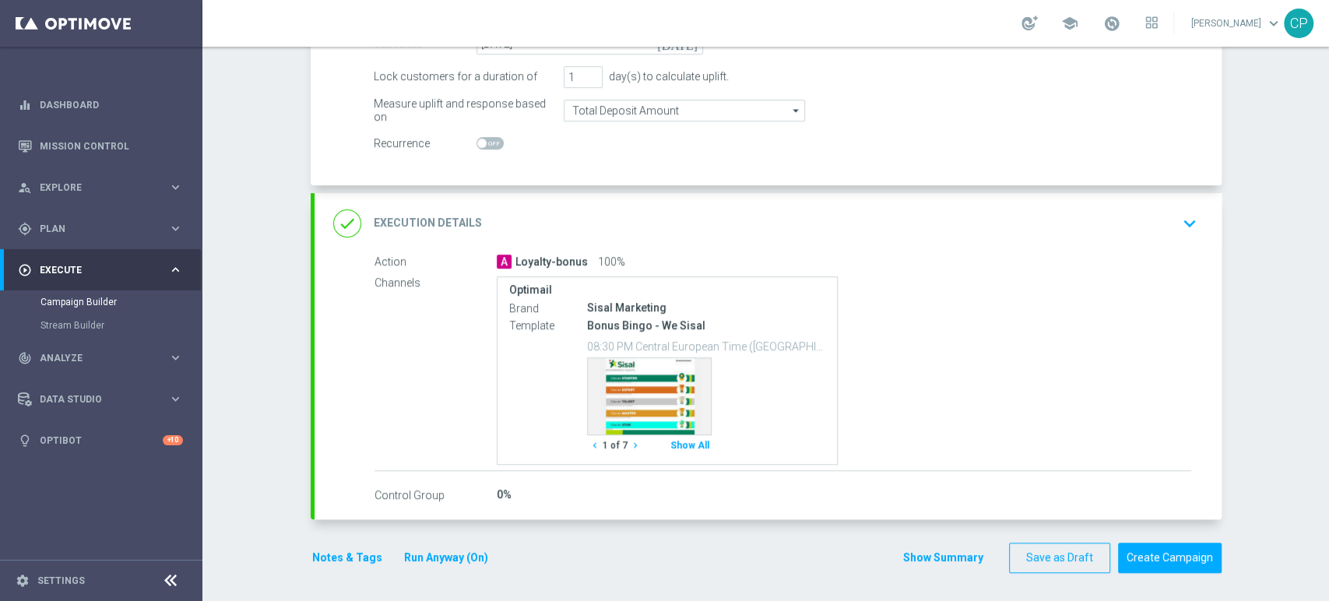
click at [1178, 222] on icon "keyboard_arrow_down" at bounding box center [1189, 223] width 23 height 23
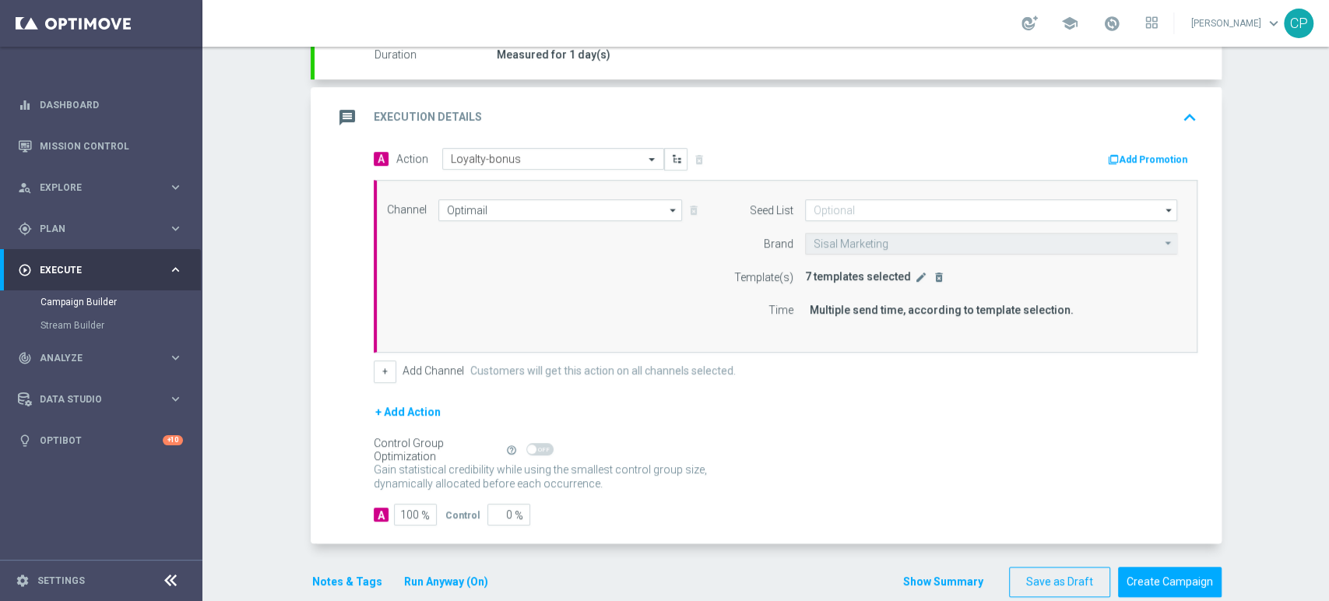
scroll to position [274, 0]
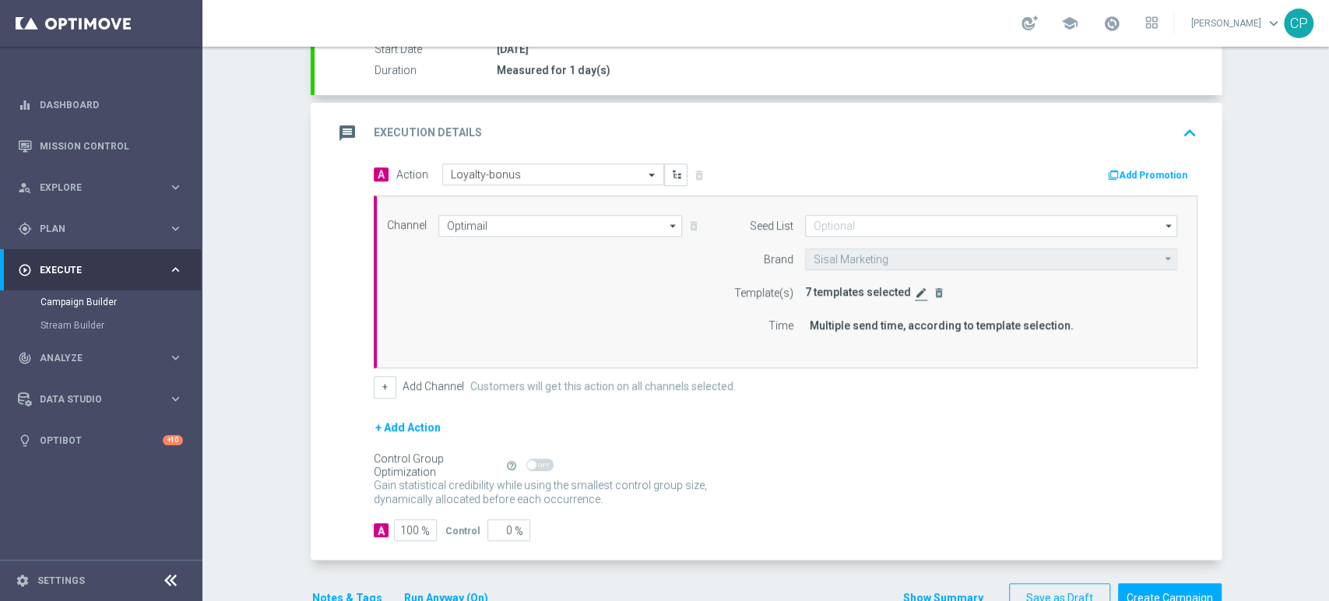
click at [915, 291] on icon "edit" at bounding box center [921, 293] width 12 height 12
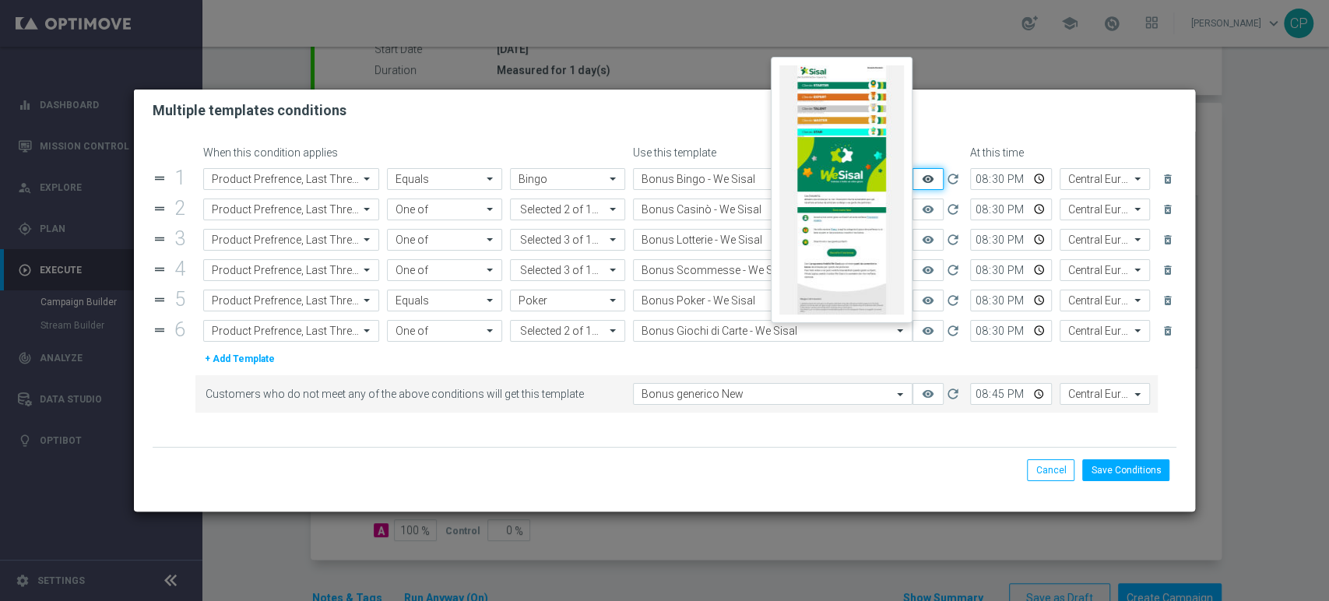
click at [927, 181] on icon "remove_red_eye" at bounding box center [928, 179] width 12 height 12
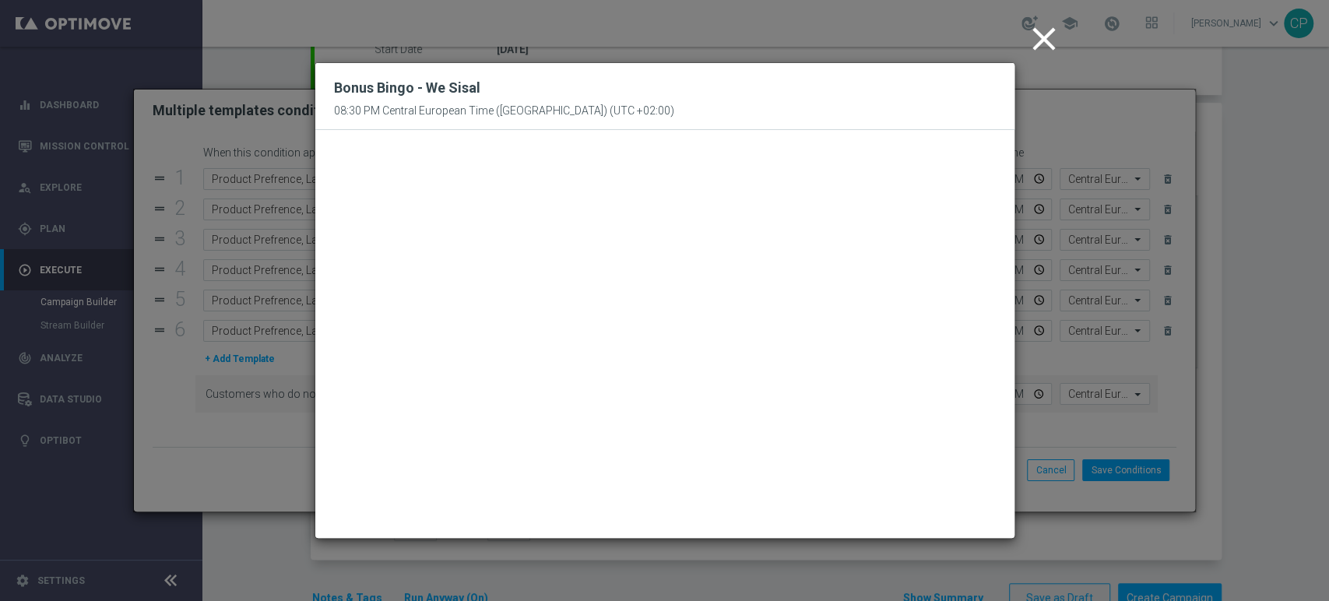
click at [1046, 45] on icon "close" at bounding box center [1044, 38] width 39 height 39
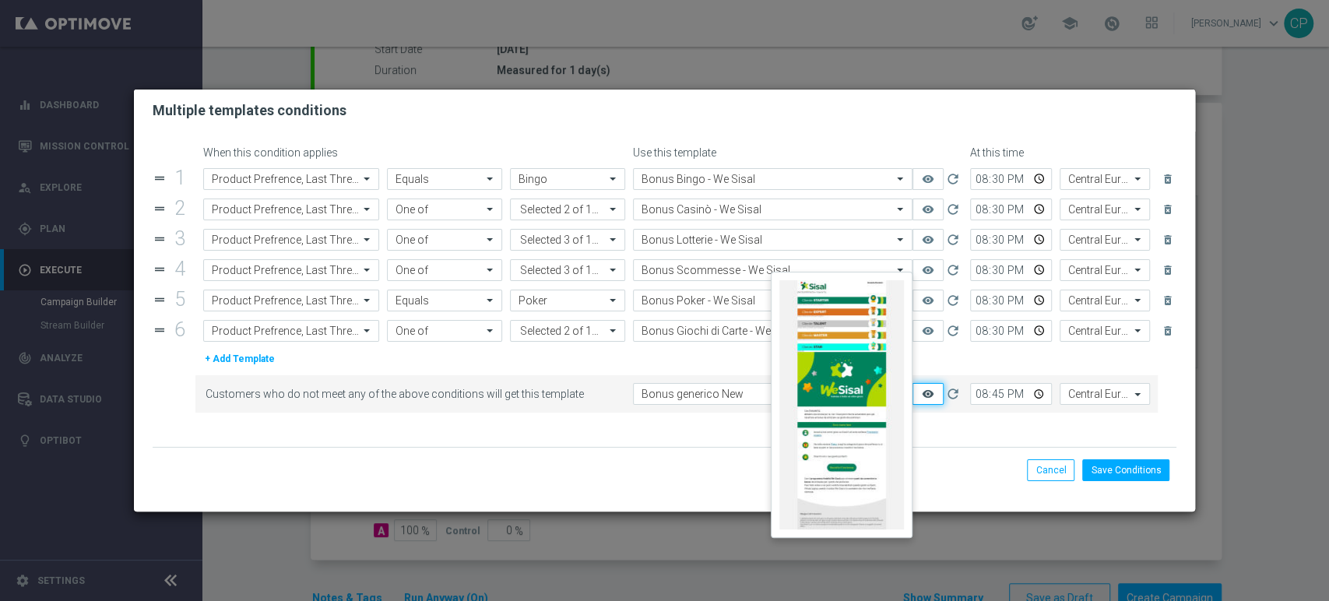
click at [926, 392] on icon "remove_red_eye" at bounding box center [928, 394] width 12 height 12
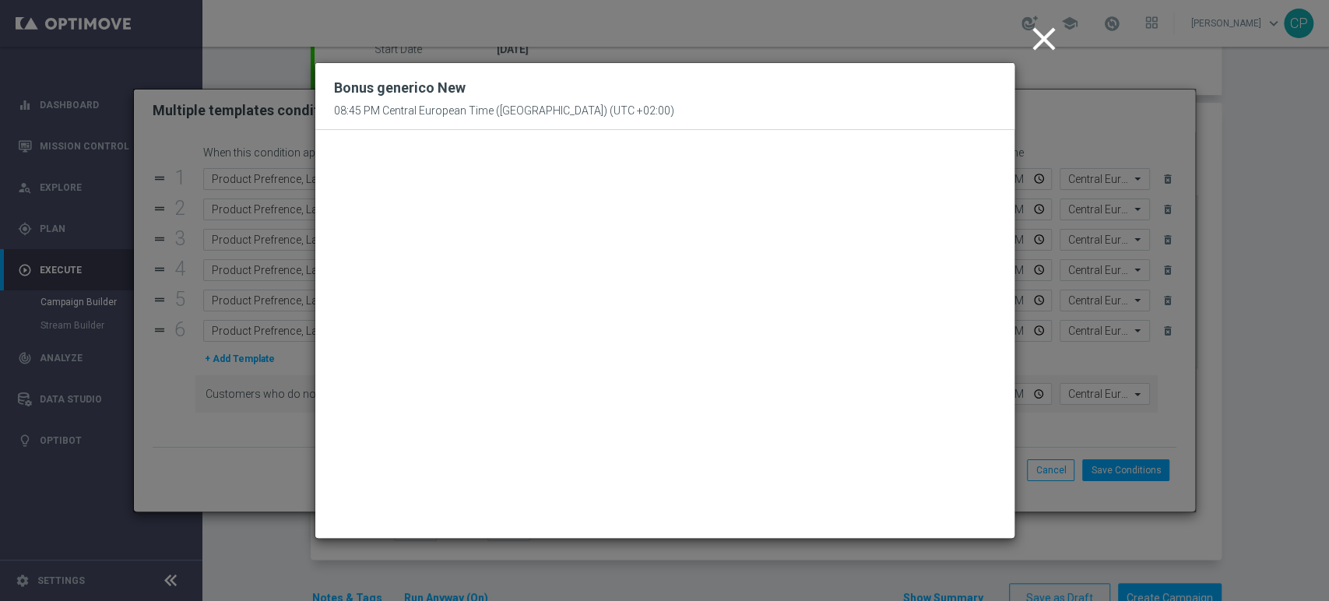
click at [1038, 38] on icon "close" at bounding box center [1044, 38] width 39 height 39
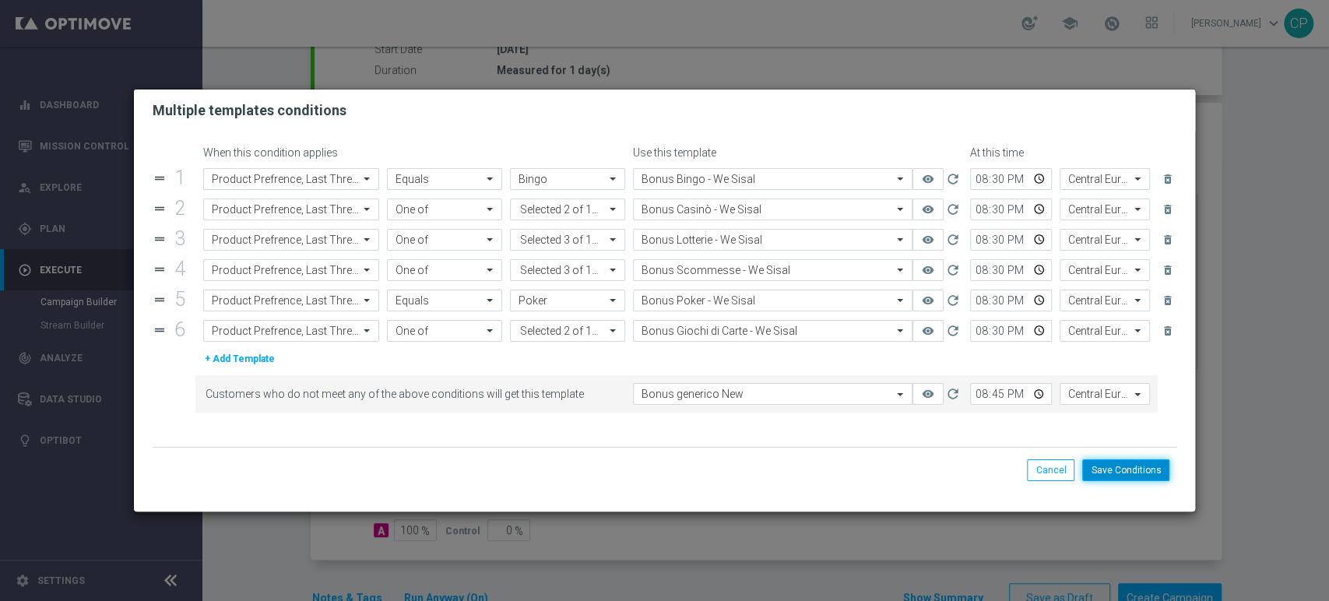
click at [1124, 467] on button "Save Conditions" at bounding box center [1125, 470] width 87 height 22
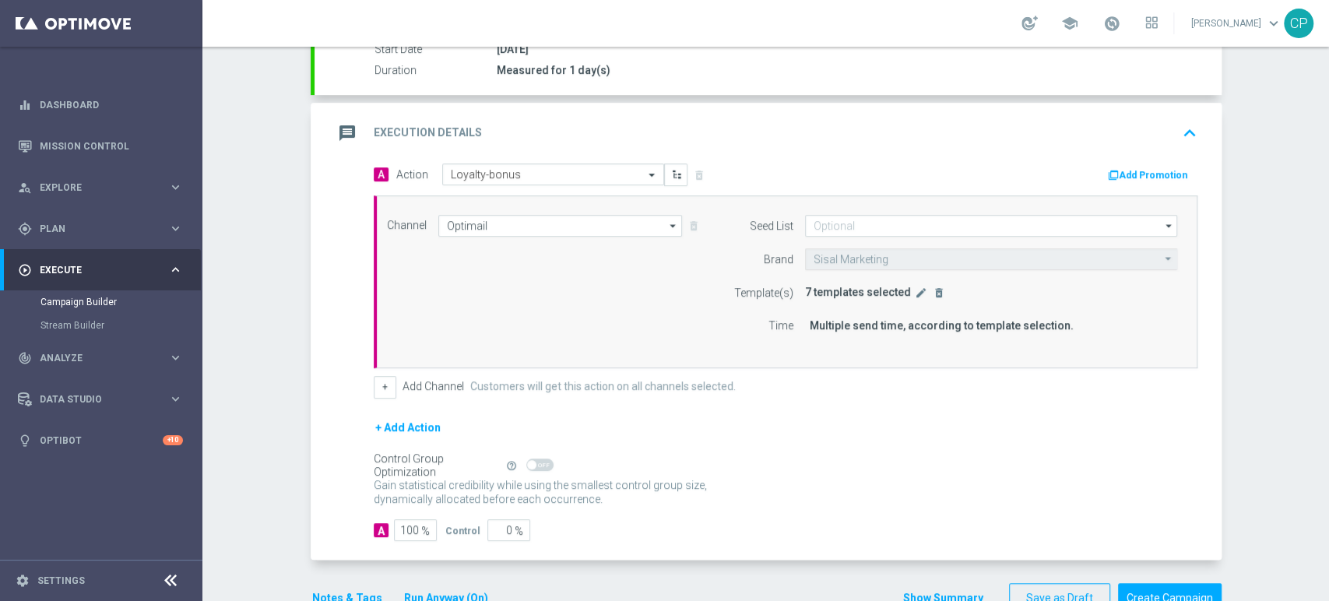
scroll to position [315, 0]
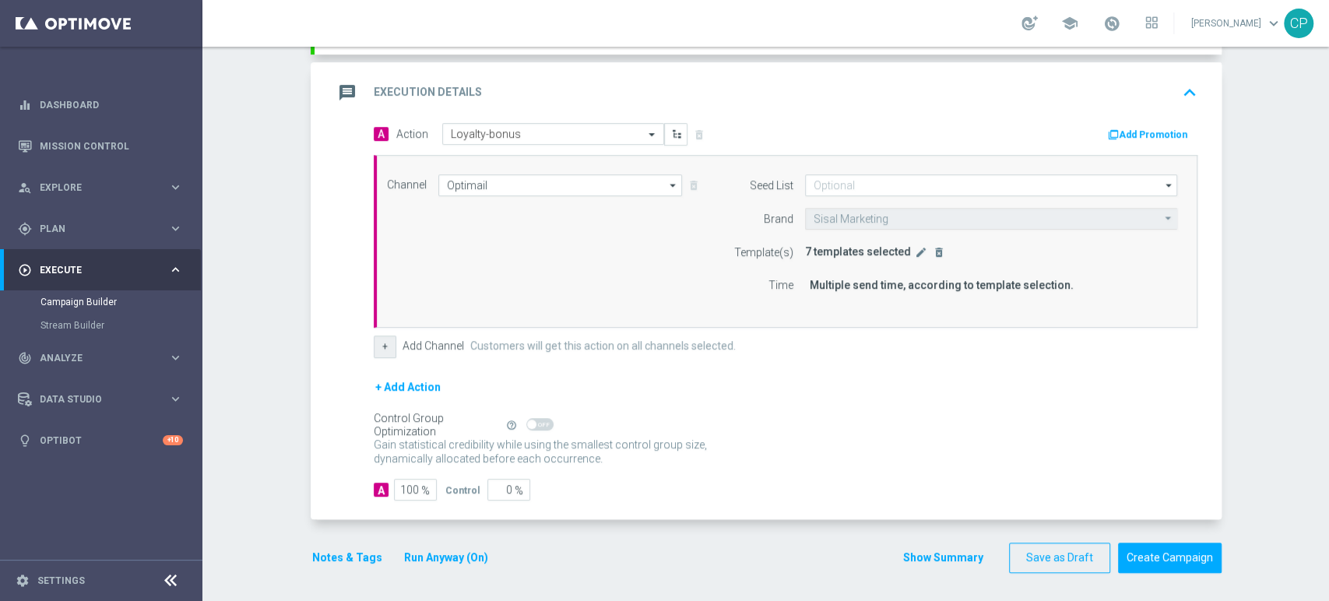
click at [380, 342] on button "+" at bounding box center [385, 347] width 23 height 22
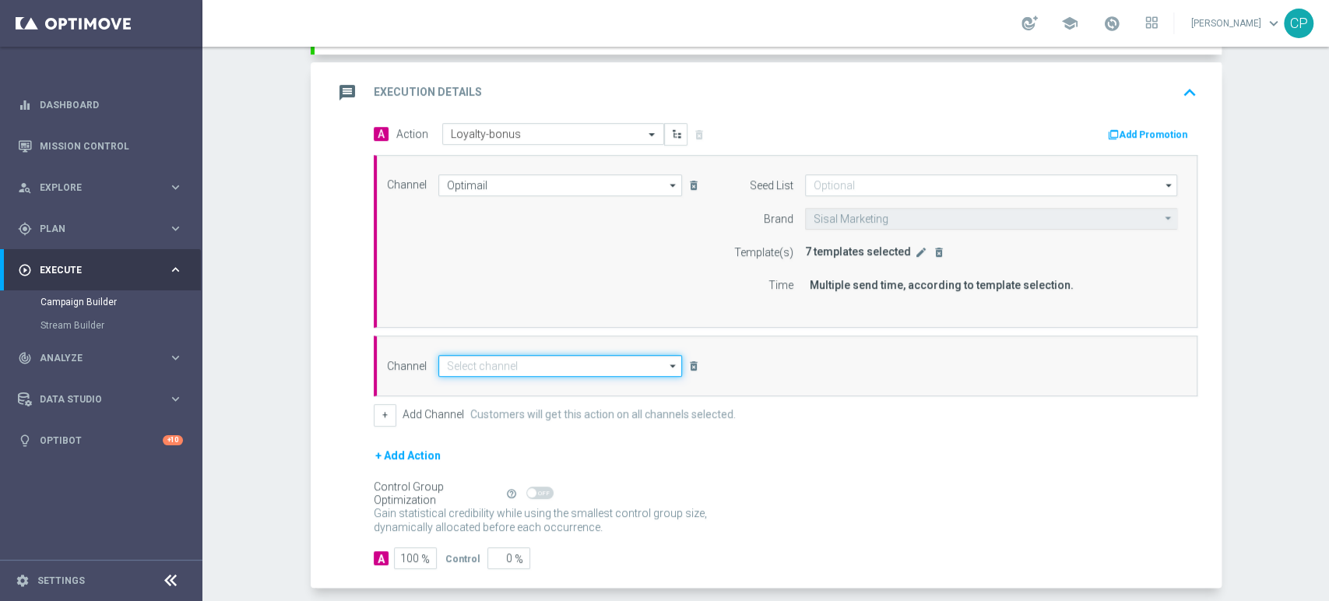
click at [492, 369] on input at bounding box center [560, 366] width 244 height 22
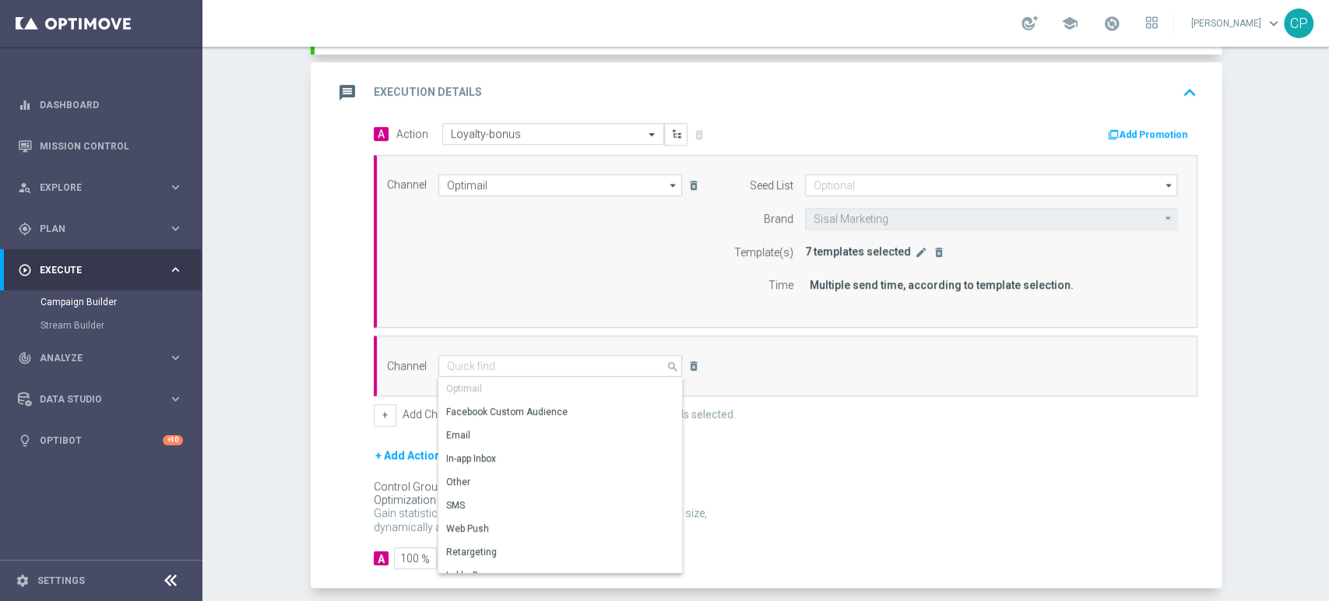
click at [338, 391] on div "A Action Select action Loyalty-bonus delete_forever Add Promotion Channel Optim…" at bounding box center [768, 355] width 907 height 465
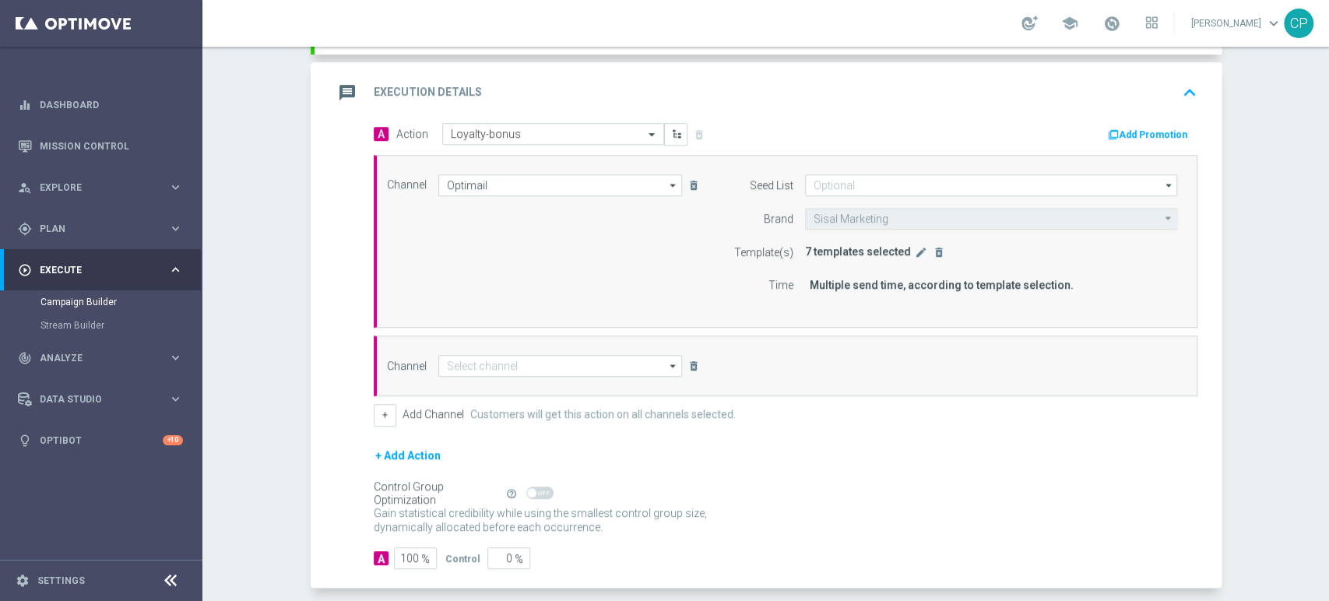
click at [745, 441] on form "A Action Select action Loyalty-bonus delete_forever Add Promotion Channel Optim…" at bounding box center [786, 346] width 824 height 446
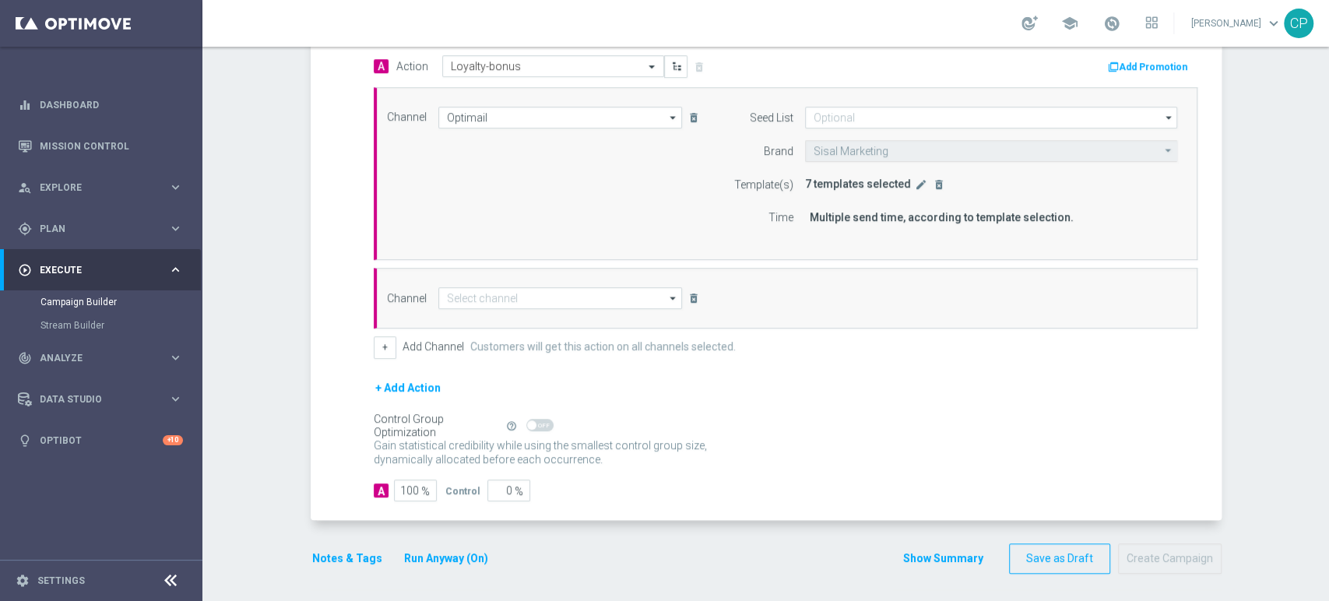
click at [636, 561] on div "Notes & Tags Run Anyway (On) Show Summary Save as Draft Create Campaign" at bounding box center [766, 558] width 911 height 30
click at [687, 294] on icon "delete_forever" at bounding box center [693, 298] width 12 height 12
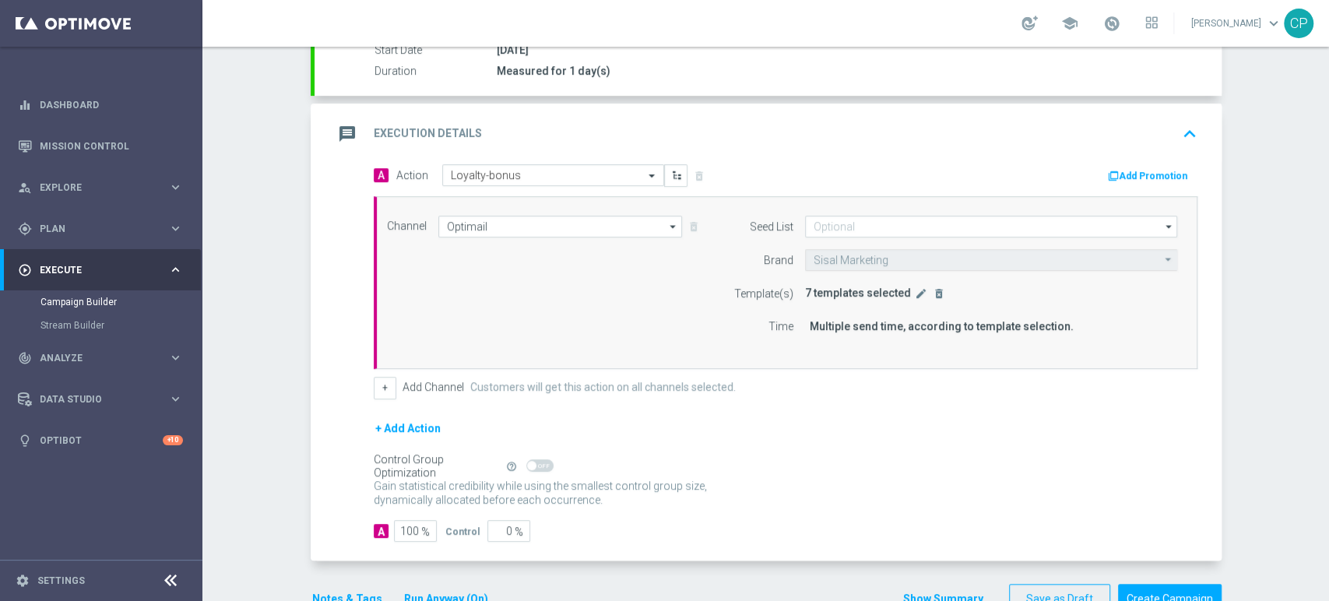
scroll to position [315, 0]
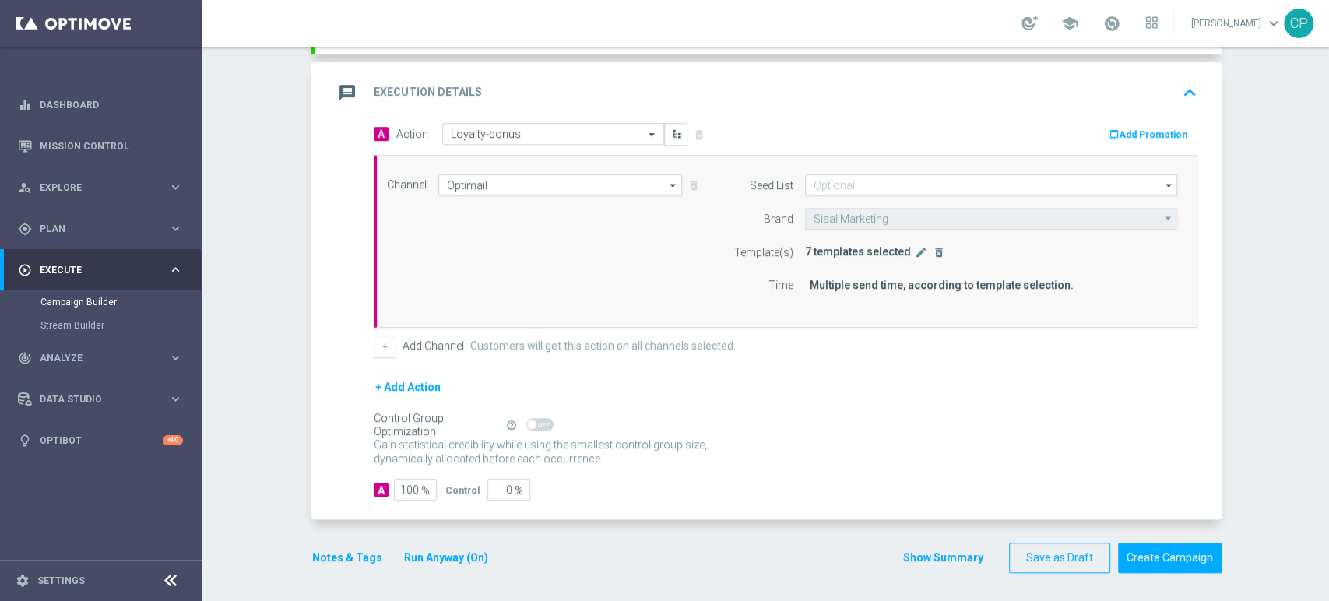
click at [329, 553] on button "Notes & Tags" at bounding box center [347, 557] width 73 height 19
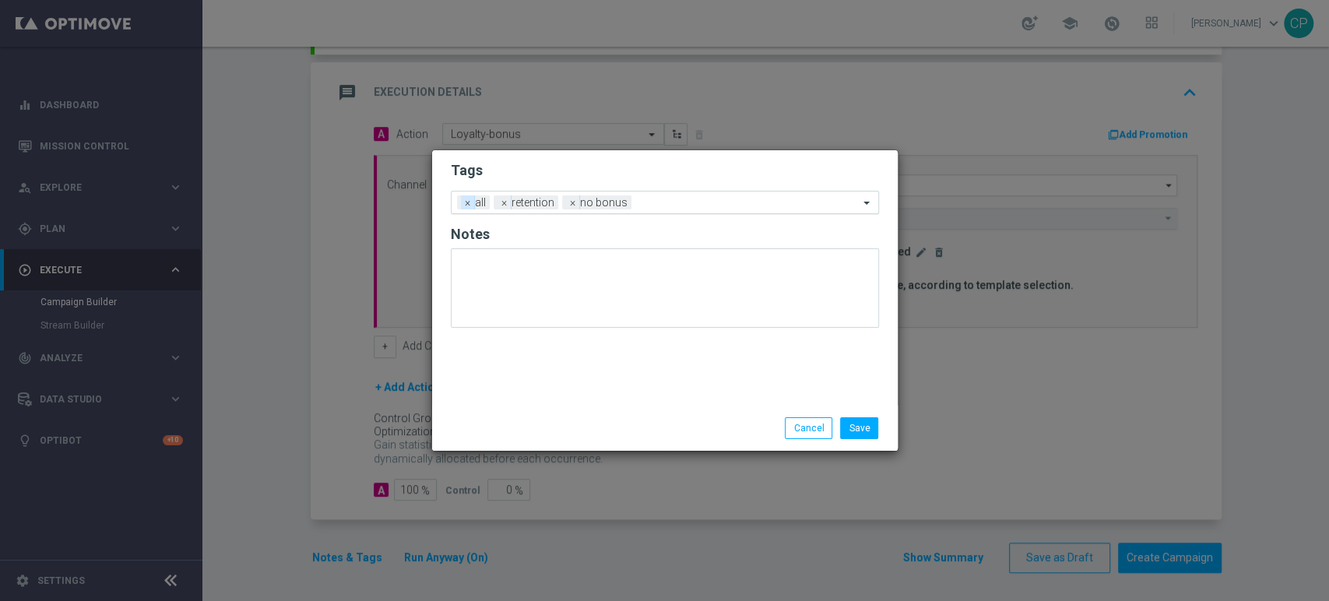
click at [467, 202] on span "×" at bounding box center [468, 202] width 14 height 14
click at [627, 206] on input "text" at bounding box center [730, 203] width 258 height 13
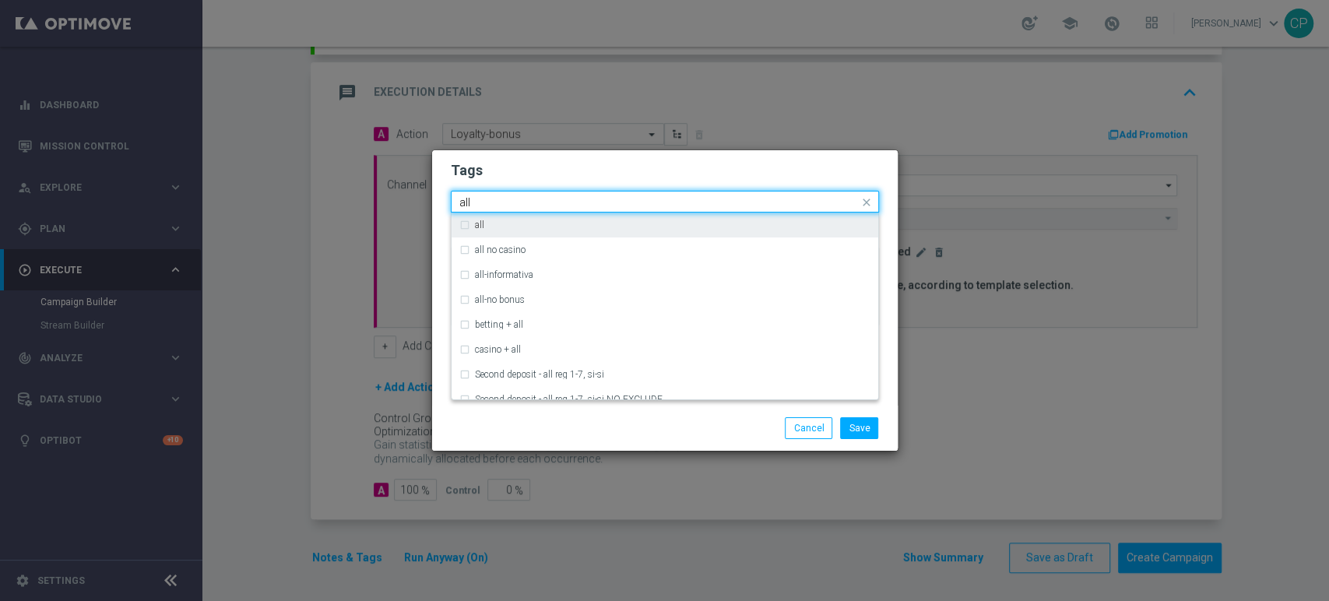
click at [475, 221] on label "all" at bounding box center [479, 224] width 9 height 9
type input "all"
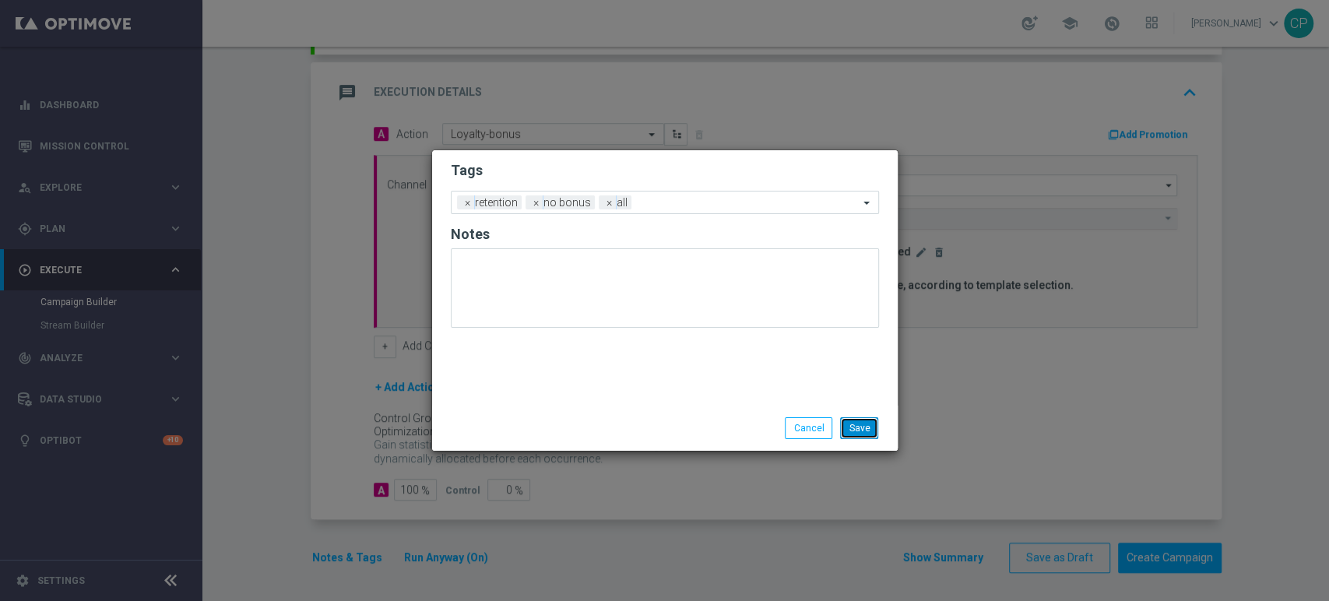
click at [861, 427] on button "Save" at bounding box center [859, 428] width 38 height 22
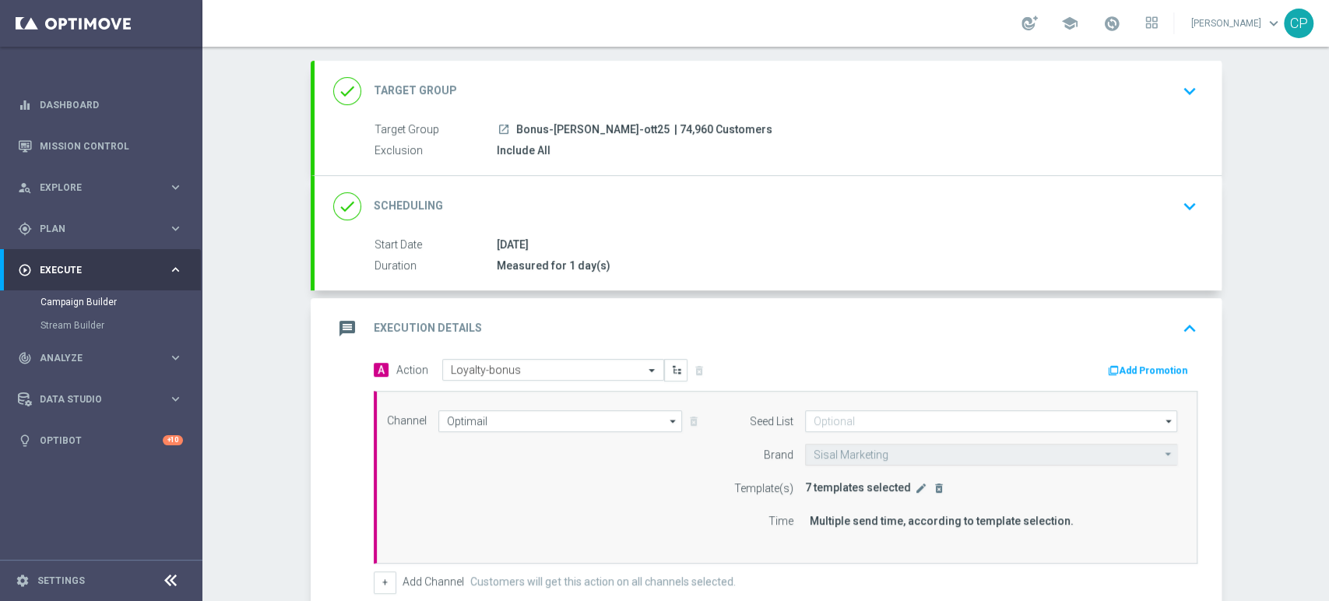
scroll to position [64, 0]
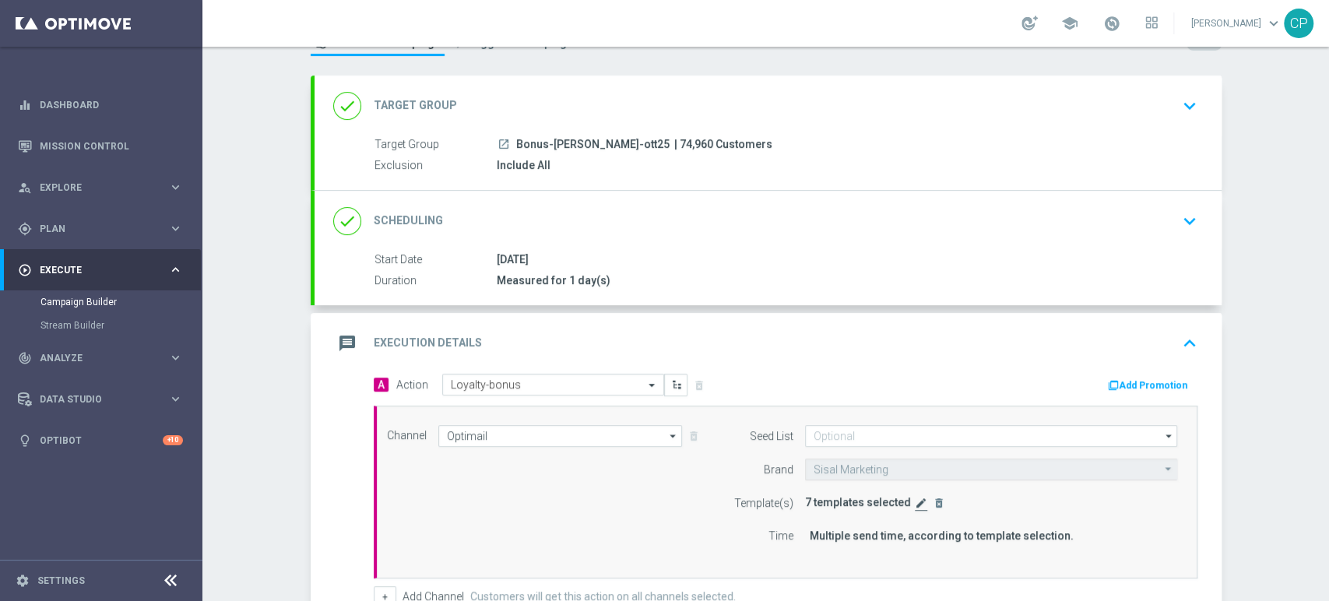
click at [915, 501] on icon "edit" at bounding box center [921, 503] width 12 height 12
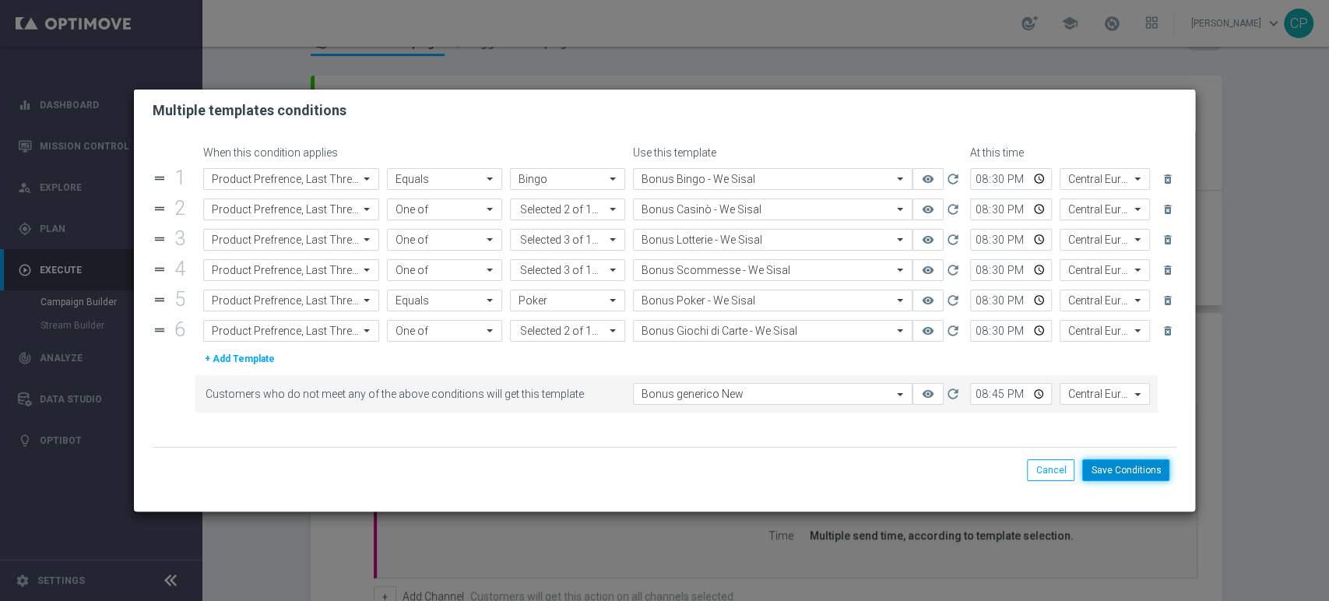
click at [1120, 466] on button "Save Conditions" at bounding box center [1125, 470] width 87 height 22
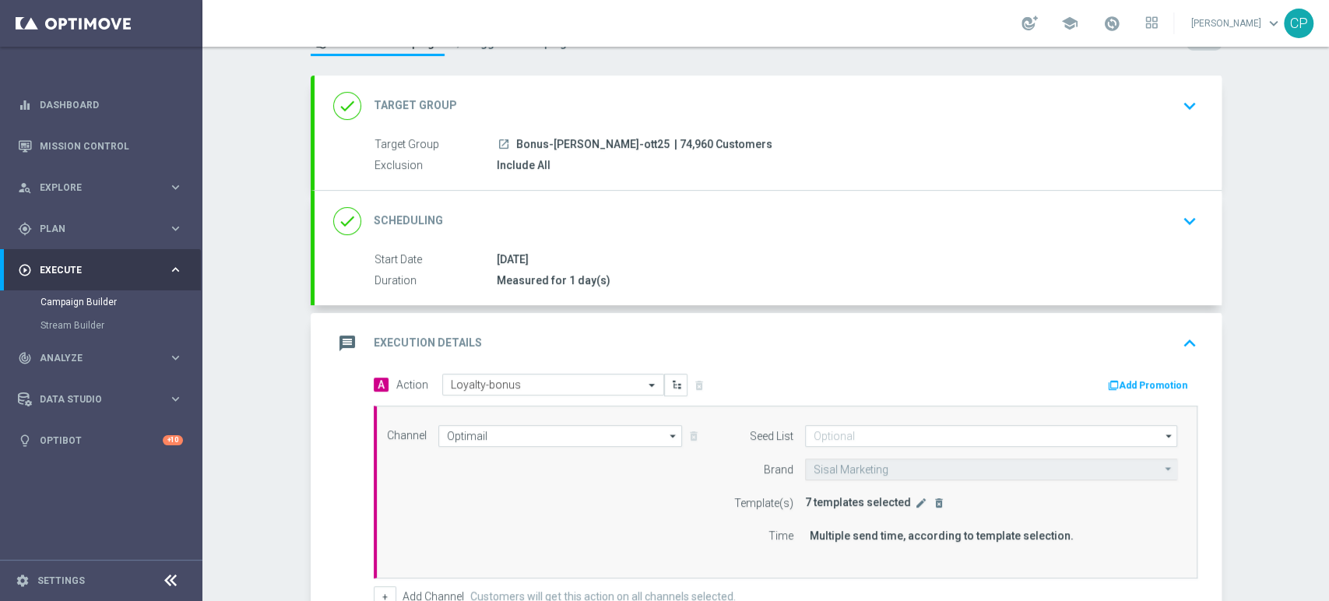
scroll to position [315, 0]
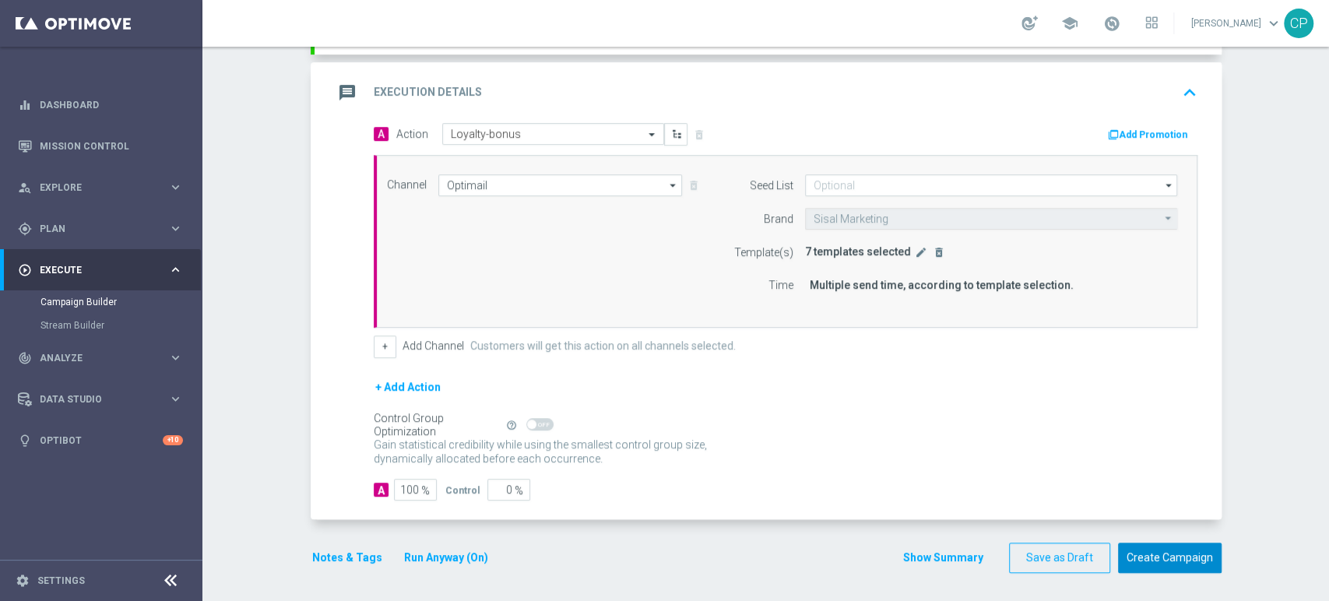
click at [1155, 553] on button "Create Campaign" at bounding box center [1170, 558] width 104 height 30
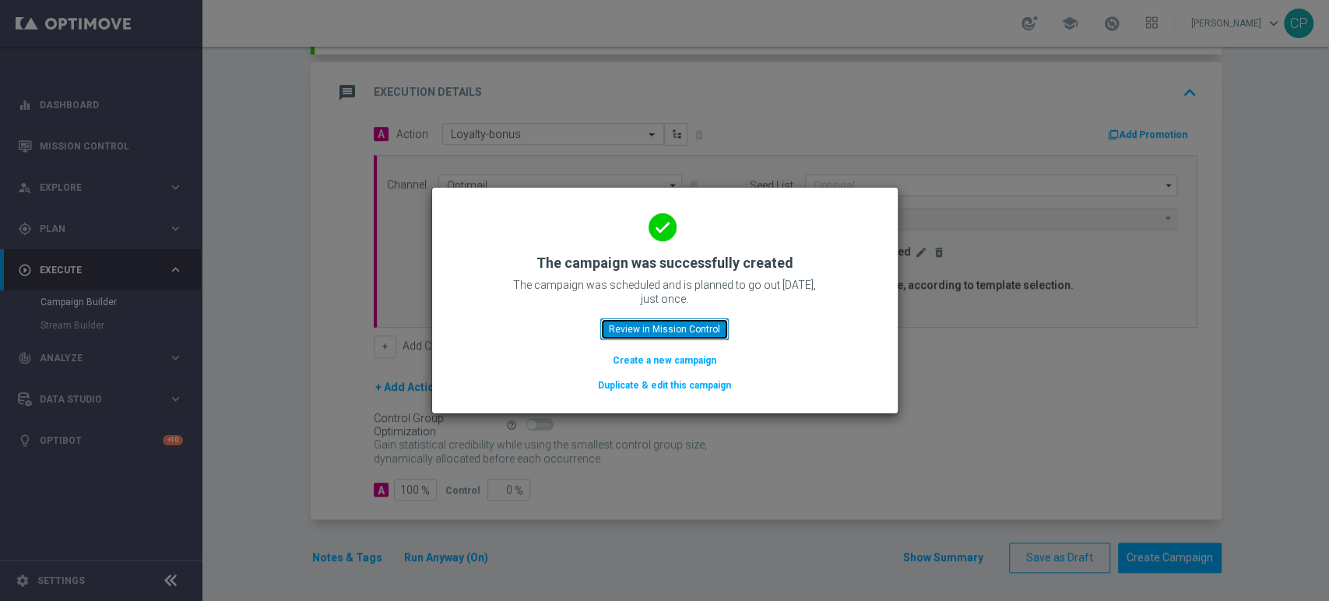
click at [638, 327] on button "Review in Mission Control" at bounding box center [664, 329] width 128 height 22
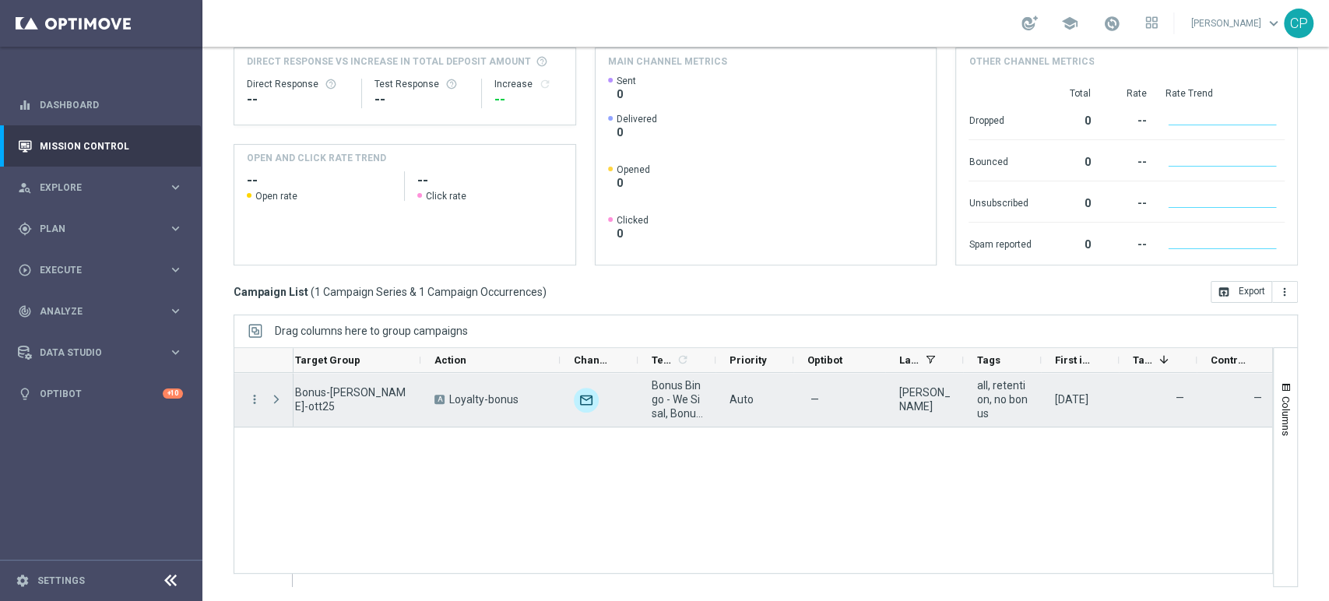
scroll to position [0, 335]
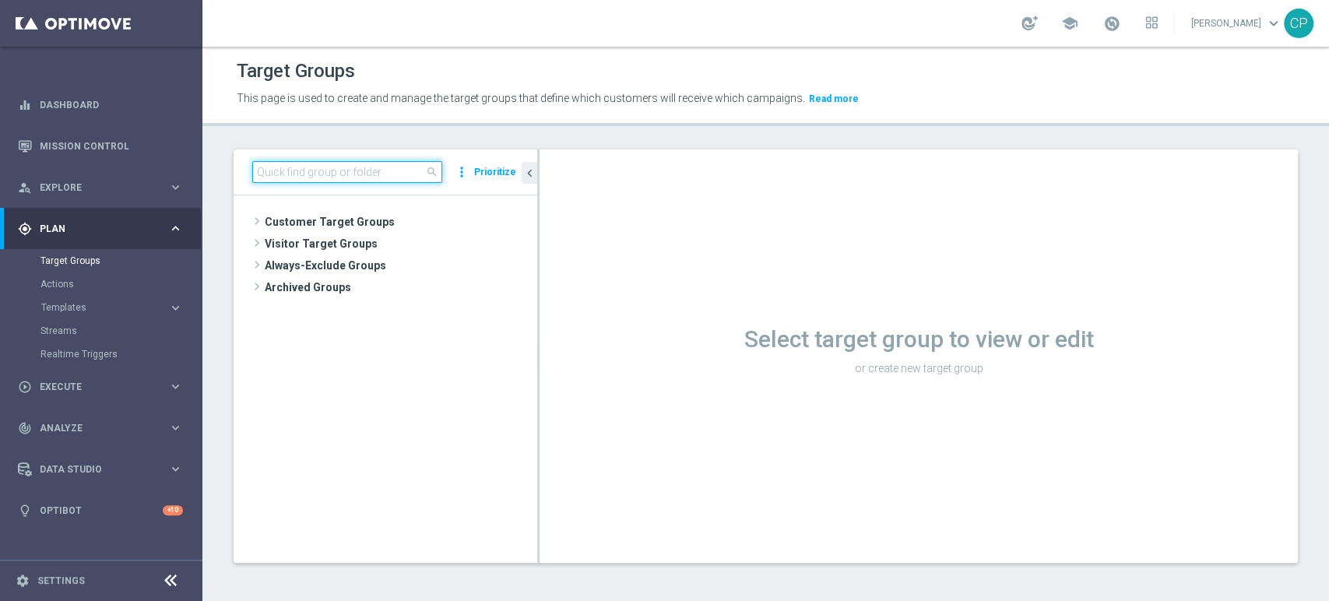
click at [362, 173] on input at bounding box center [347, 172] width 190 height 22
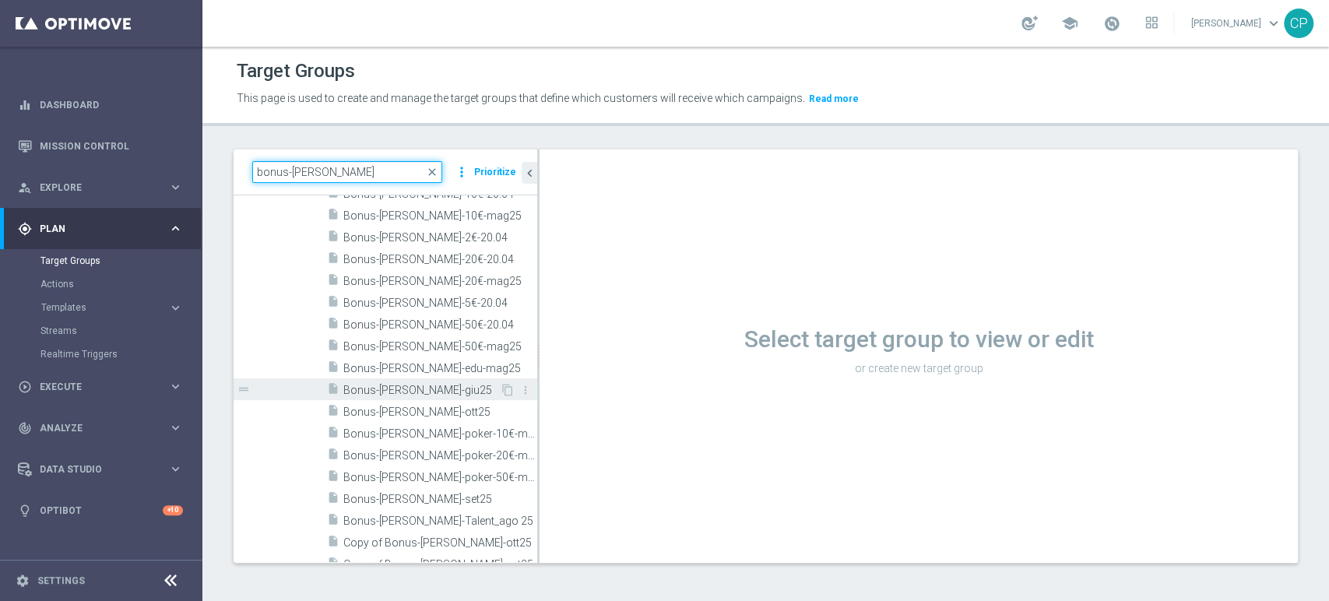
scroll to position [131, 0]
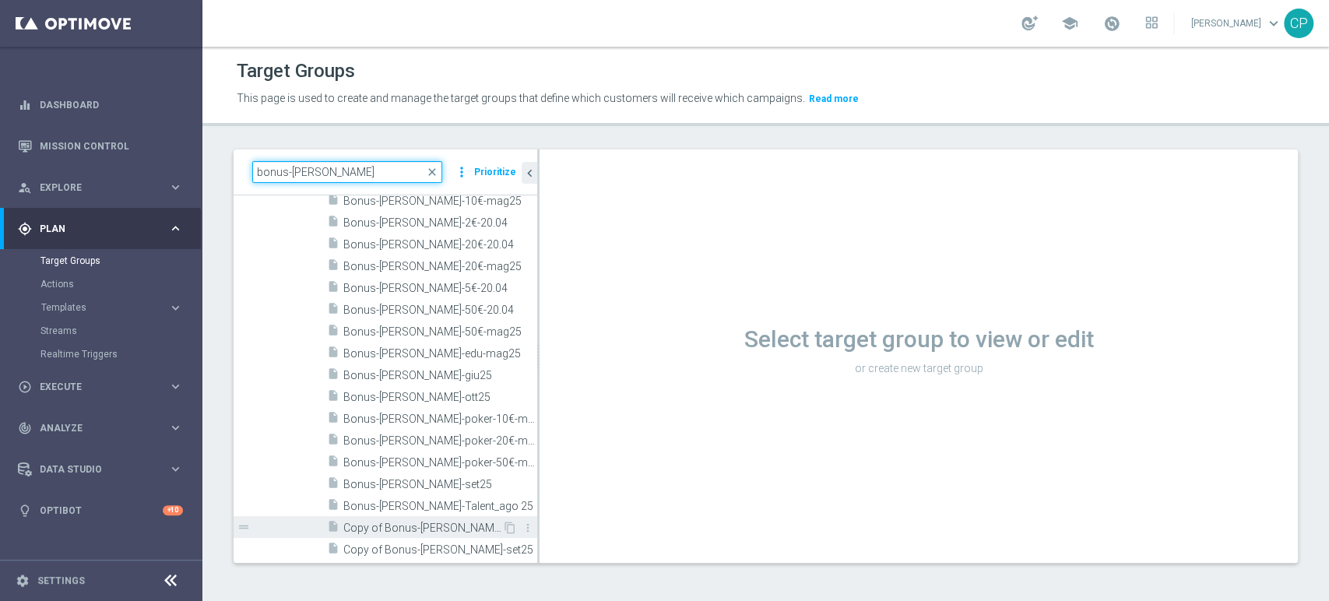
type input "bonus-[PERSON_NAME]"
click at [417, 523] on span "Copy of Bonus-[PERSON_NAME]-ott25" at bounding box center [422, 528] width 159 height 13
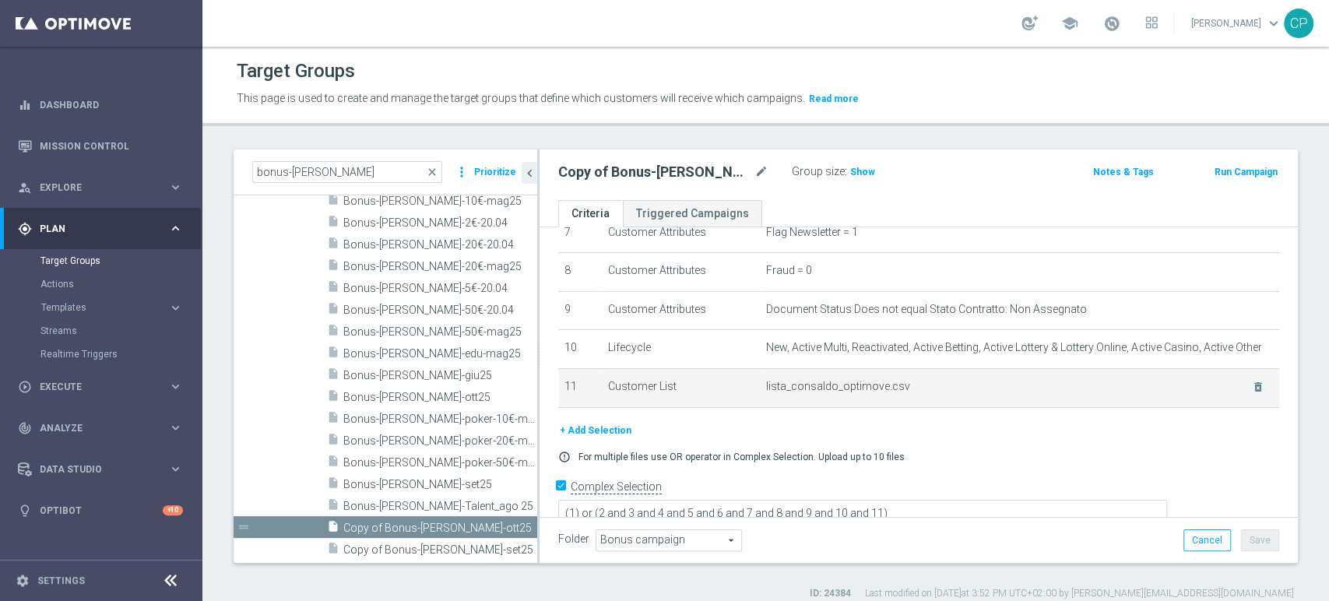
scroll to position [222, 0]
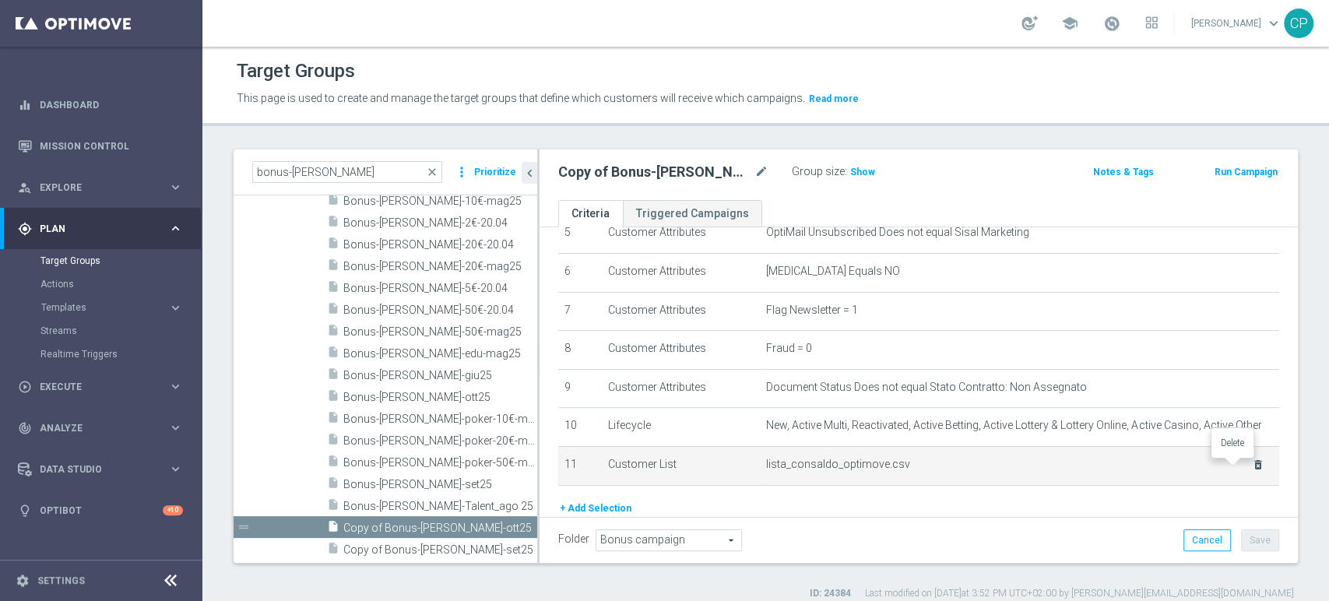
click at [1252, 468] on icon "delete_forever" at bounding box center [1258, 465] width 12 height 12
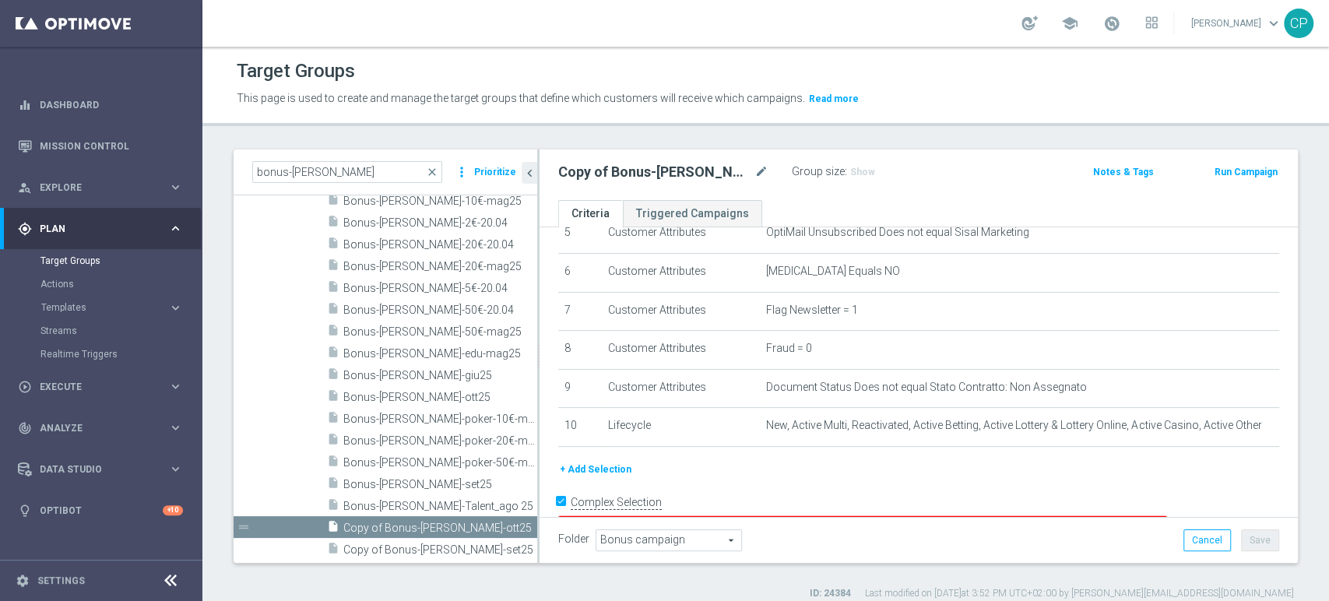
click at [606, 472] on button "+ Add Selection" at bounding box center [595, 469] width 75 height 17
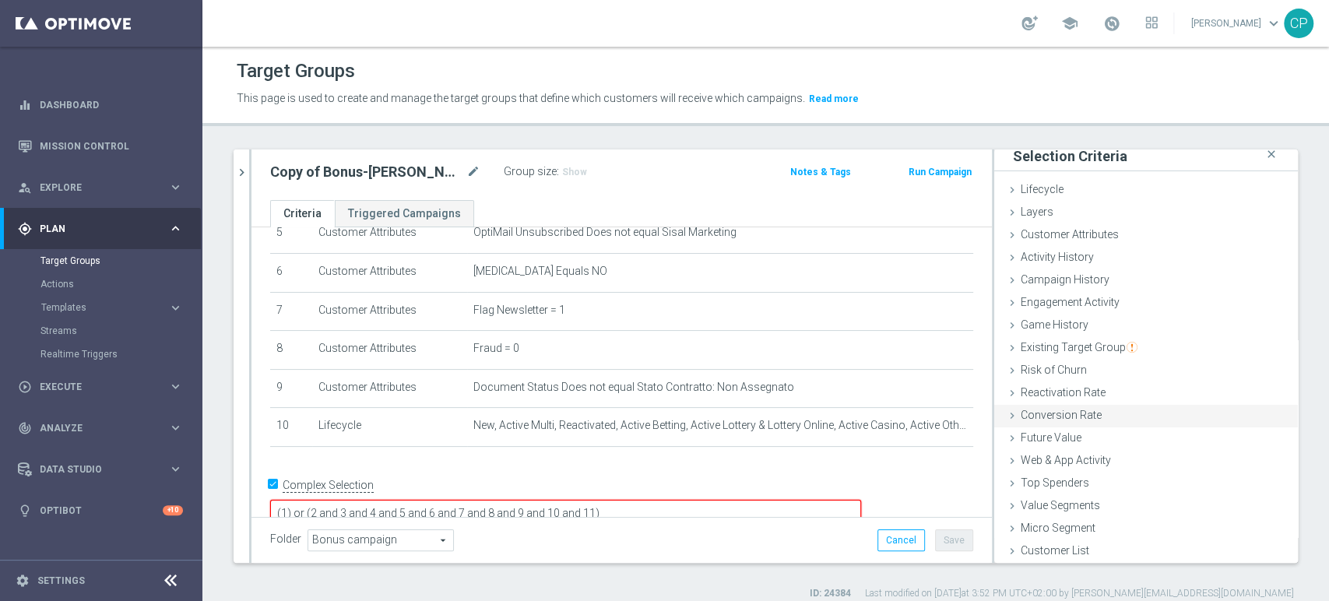
scroll to position [12, 0]
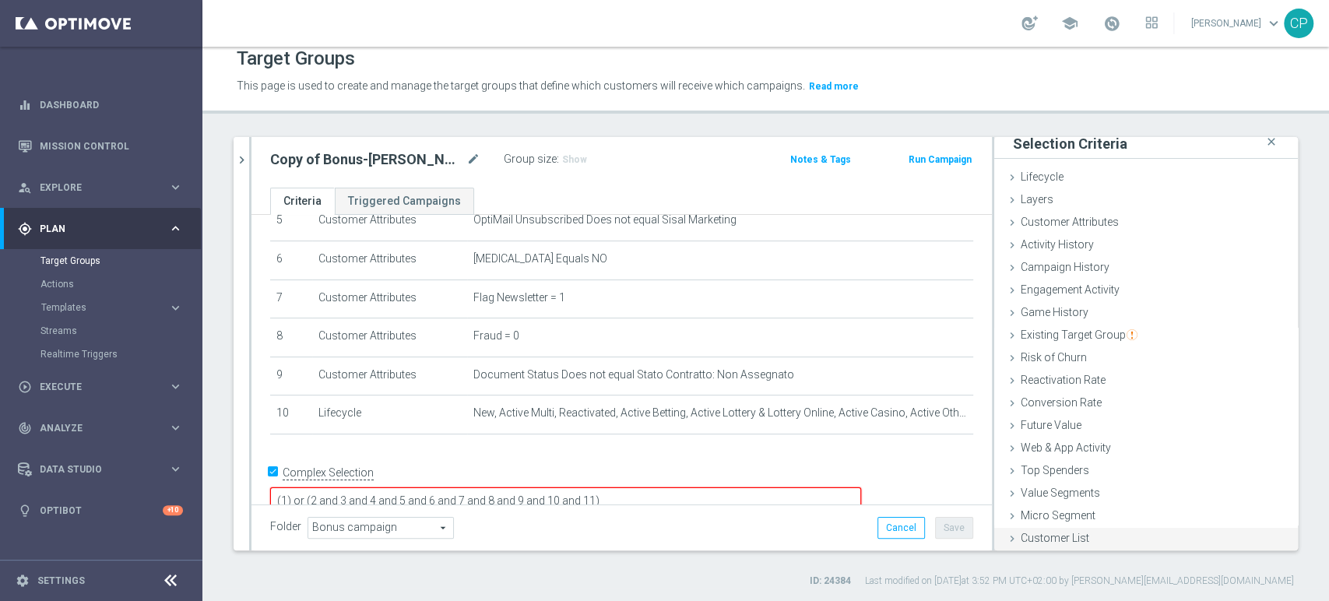
click at [1006, 533] on icon at bounding box center [1012, 539] width 12 height 12
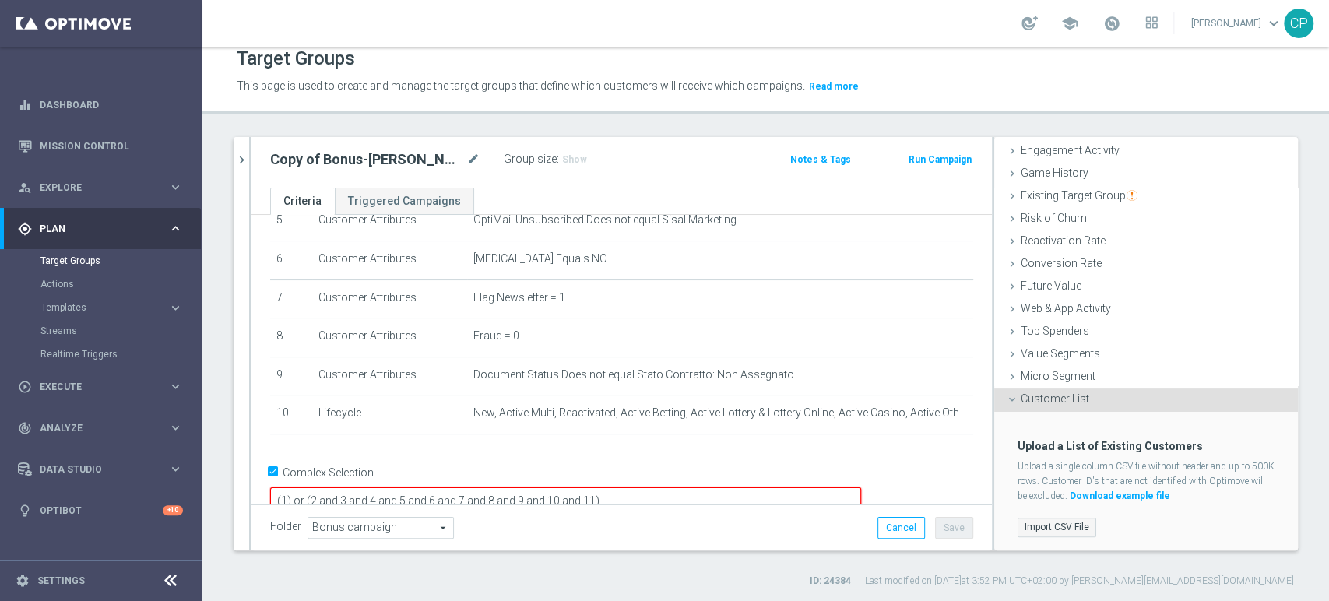
click at [1018, 530] on label "Import CSV File" at bounding box center [1057, 527] width 79 height 19
click at [0, 0] on input "Import CSV File" at bounding box center [0, 0] width 0 height 0
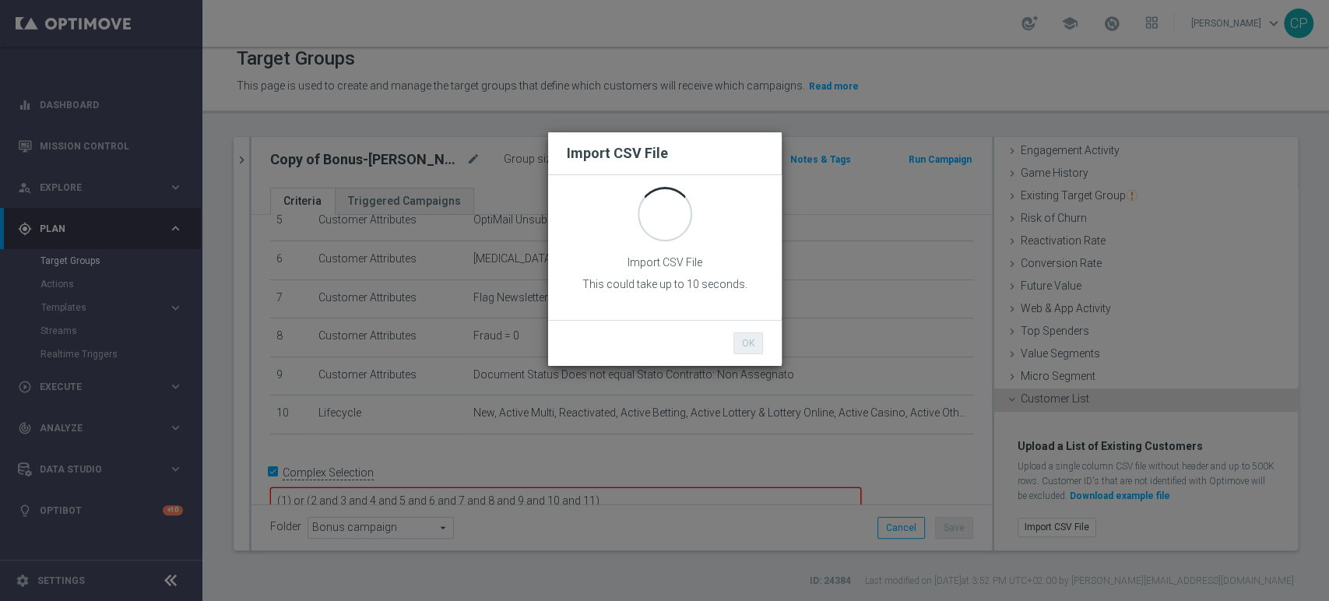
scroll to position [0, 0]
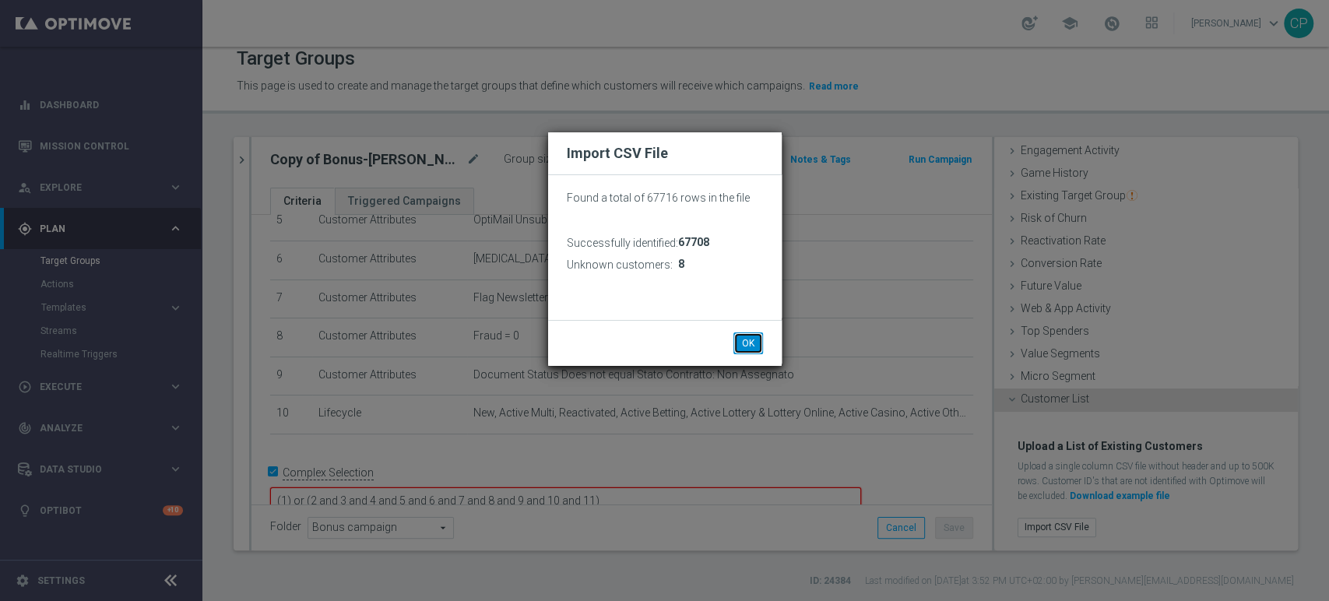
click at [747, 339] on button "OK" at bounding box center [748, 343] width 30 height 22
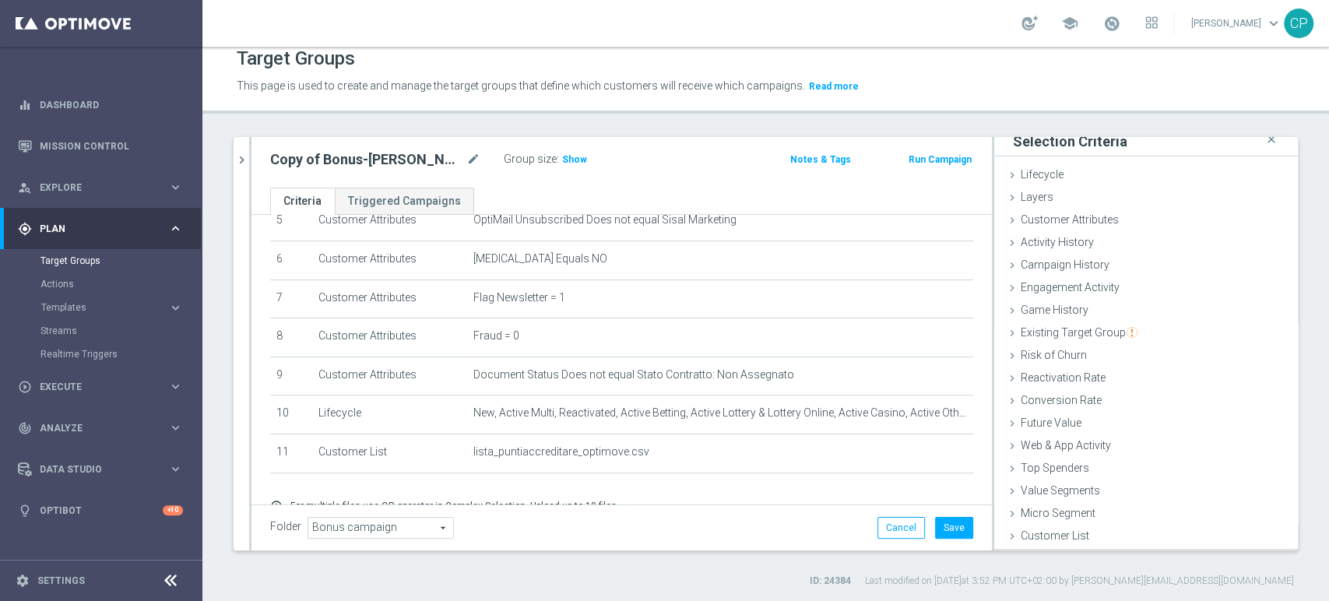
scroll to position [8, 0]
click at [562, 154] on span "Show" at bounding box center [574, 159] width 25 height 11
click at [937, 528] on button "Save" at bounding box center [954, 528] width 38 height 22
click at [119, 381] on div "play_circle_outline Execute" at bounding box center [93, 387] width 150 height 14
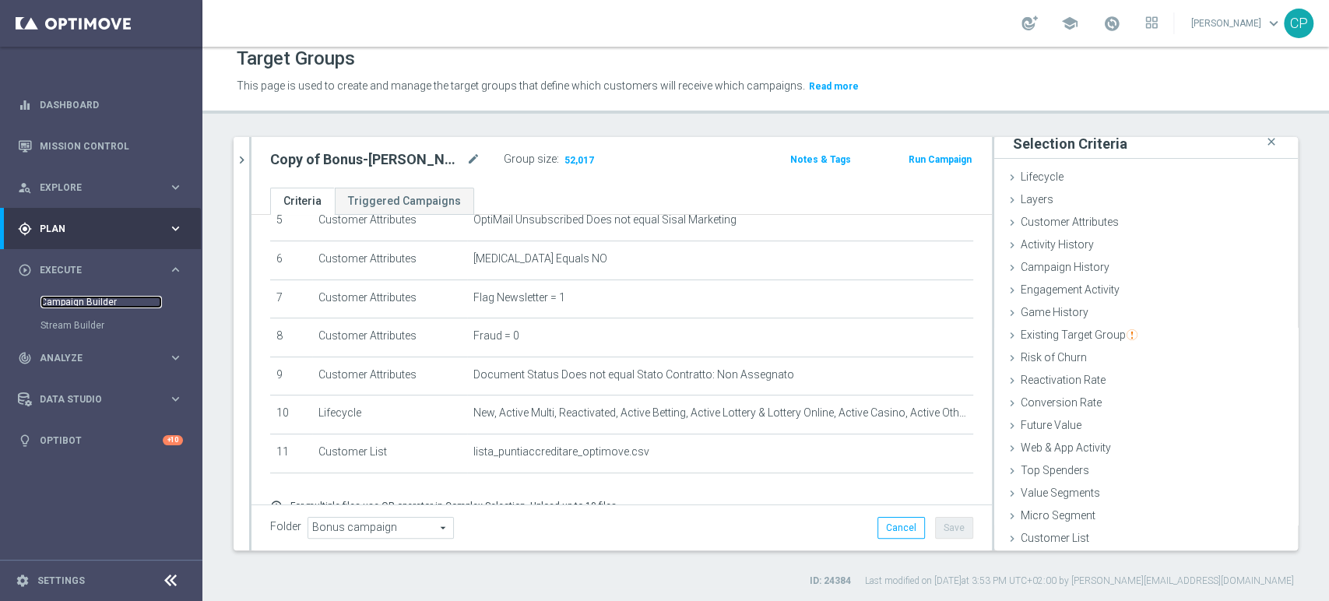
click at [96, 299] on link "Campaign Builder" at bounding box center [100, 302] width 121 height 12
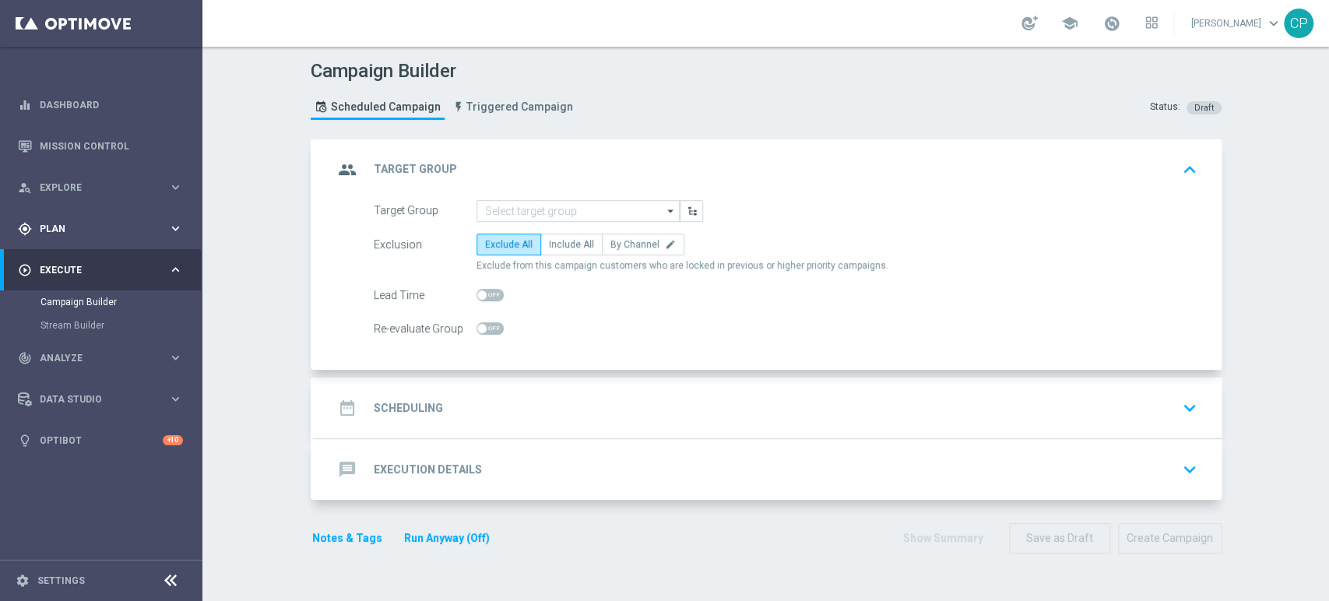
click at [111, 228] on span "Plan" at bounding box center [104, 228] width 128 height 9
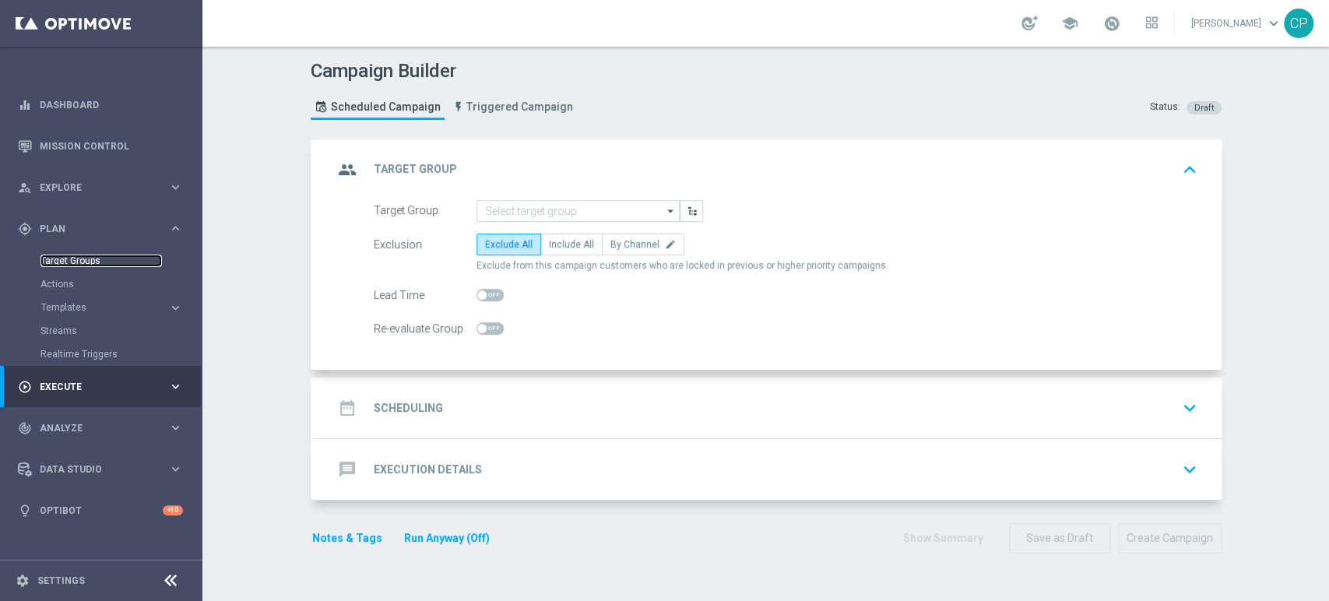
click at [79, 260] on link "Target Groups" at bounding box center [100, 261] width 121 height 12
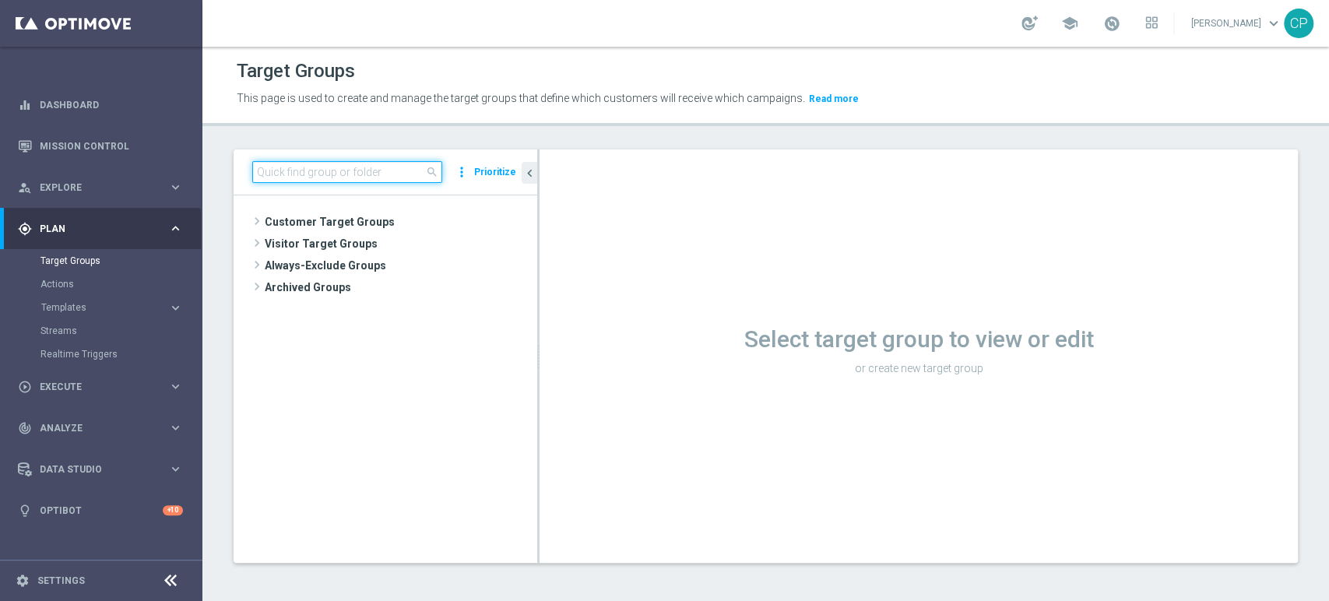
click at [316, 174] on input at bounding box center [347, 172] width 190 height 22
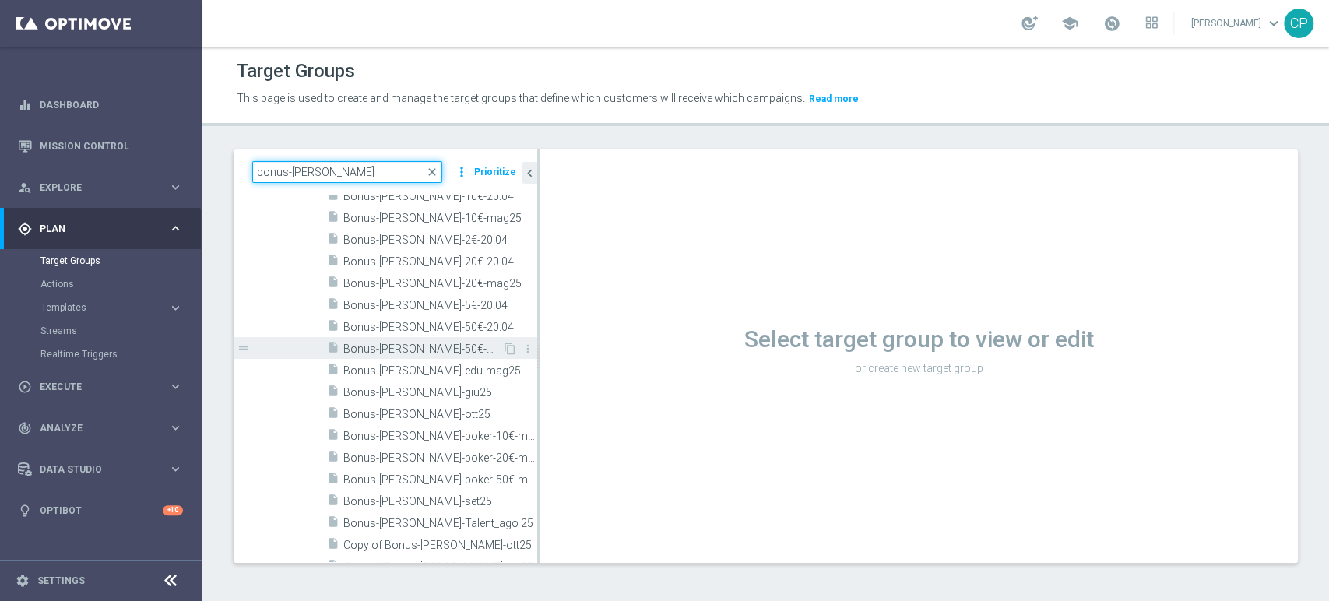
scroll to position [131, 0]
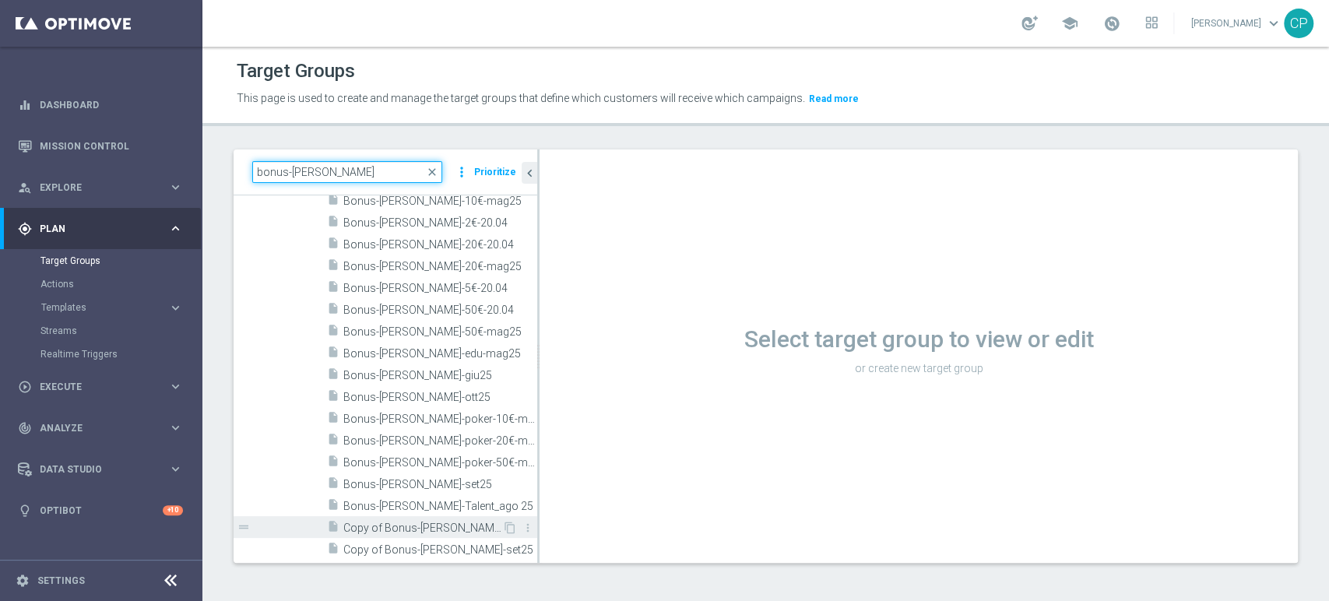
type input "bonus-[PERSON_NAME]"
click at [449, 524] on span "Copy of Bonus-loy-ott25" at bounding box center [422, 528] width 159 height 13
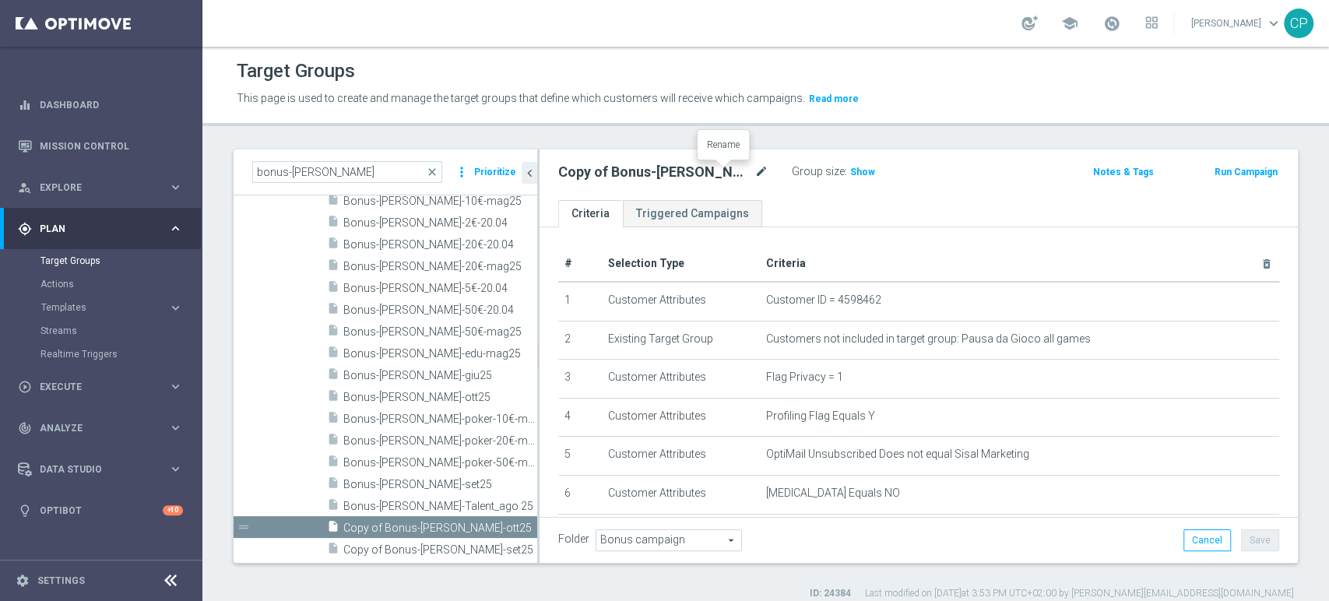
click at [754, 172] on icon "mode_edit" at bounding box center [761, 172] width 14 height 19
click at [602, 172] on input "Copy of Bonus-loy-ott25" at bounding box center [663, 174] width 210 height 22
click at [652, 173] on input "Bonus-[PERSON_NAME]-[DATE]" at bounding box center [663, 174] width 210 height 22
type input "Bonus-loy-ott25-puntidaaccrdidtare"
click at [858, 209] on ul "Criteria Triggered Campaigns" at bounding box center [919, 213] width 758 height 27
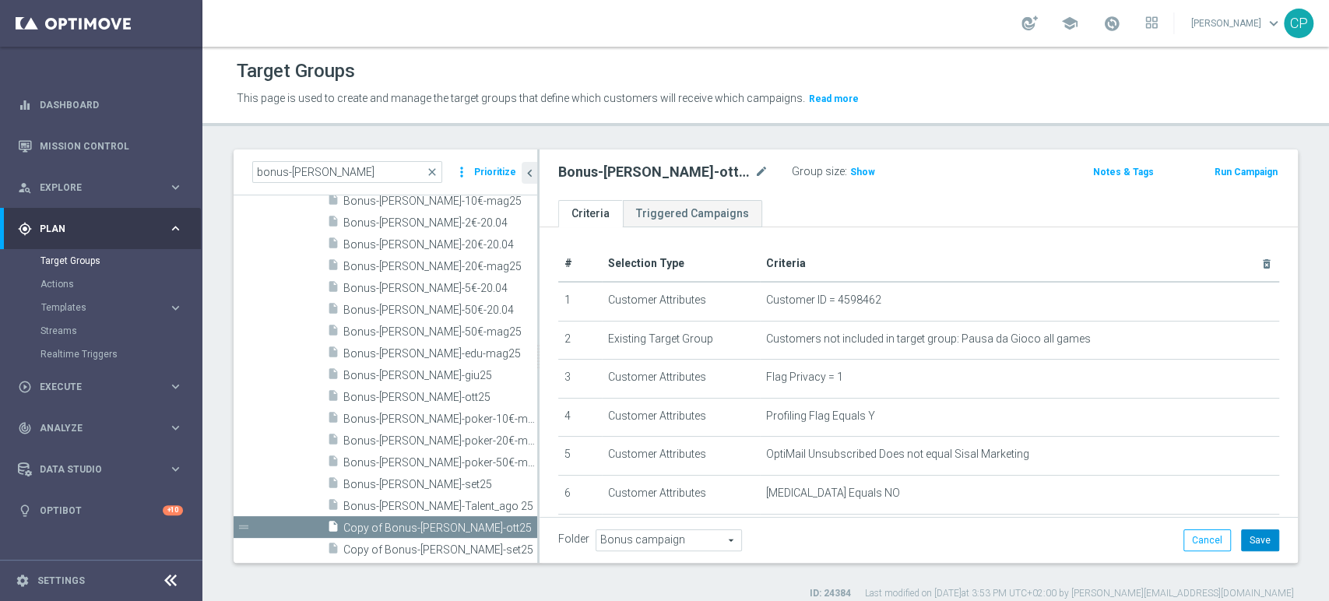
click at [1246, 536] on button "Save" at bounding box center [1260, 540] width 38 height 22
click at [94, 388] on span "Execute" at bounding box center [104, 386] width 128 height 9
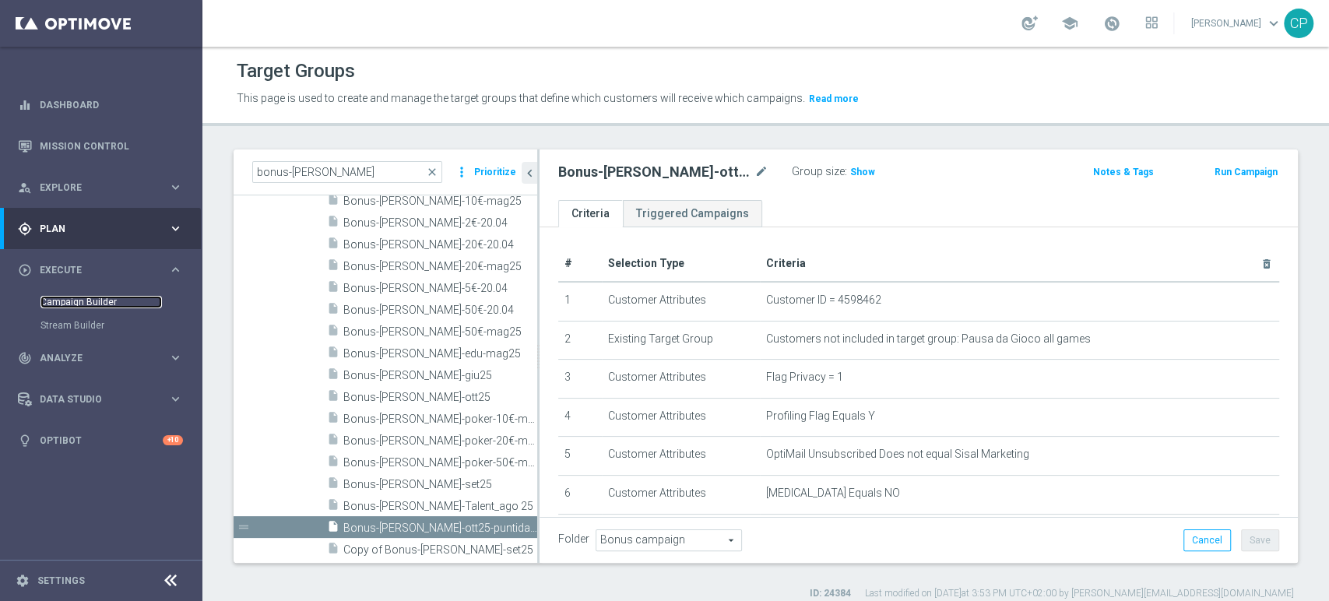
click at [90, 301] on link "Campaign Builder" at bounding box center [100, 302] width 121 height 12
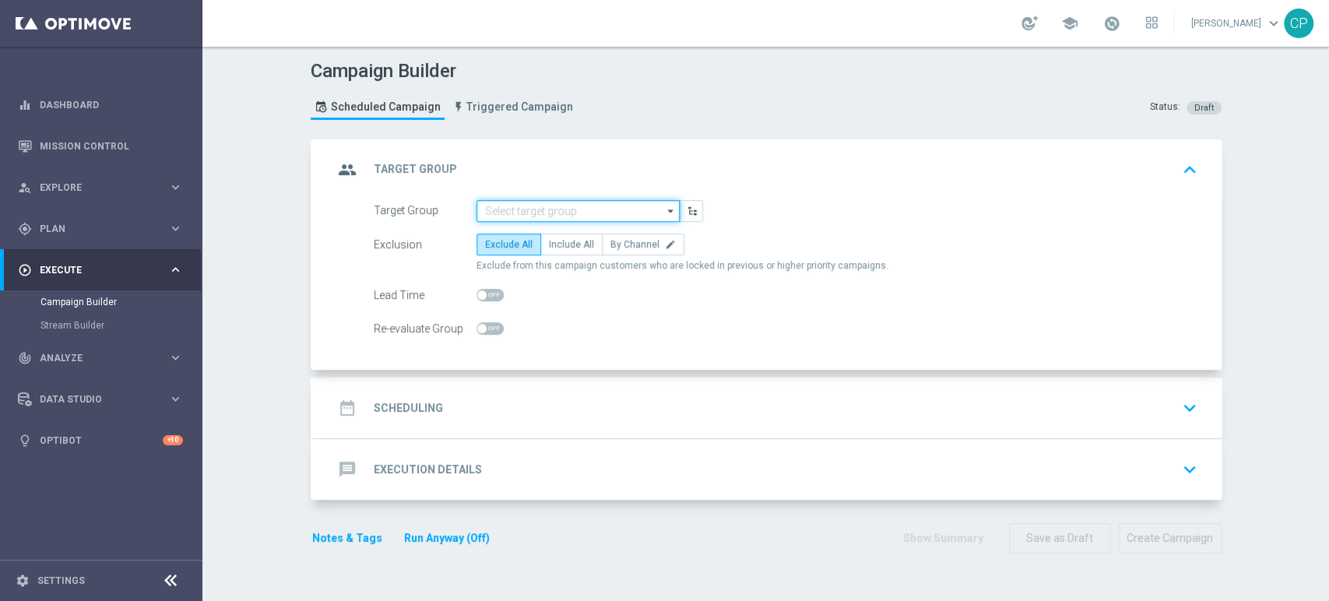
click at [576, 213] on input at bounding box center [577, 211] width 203 height 22
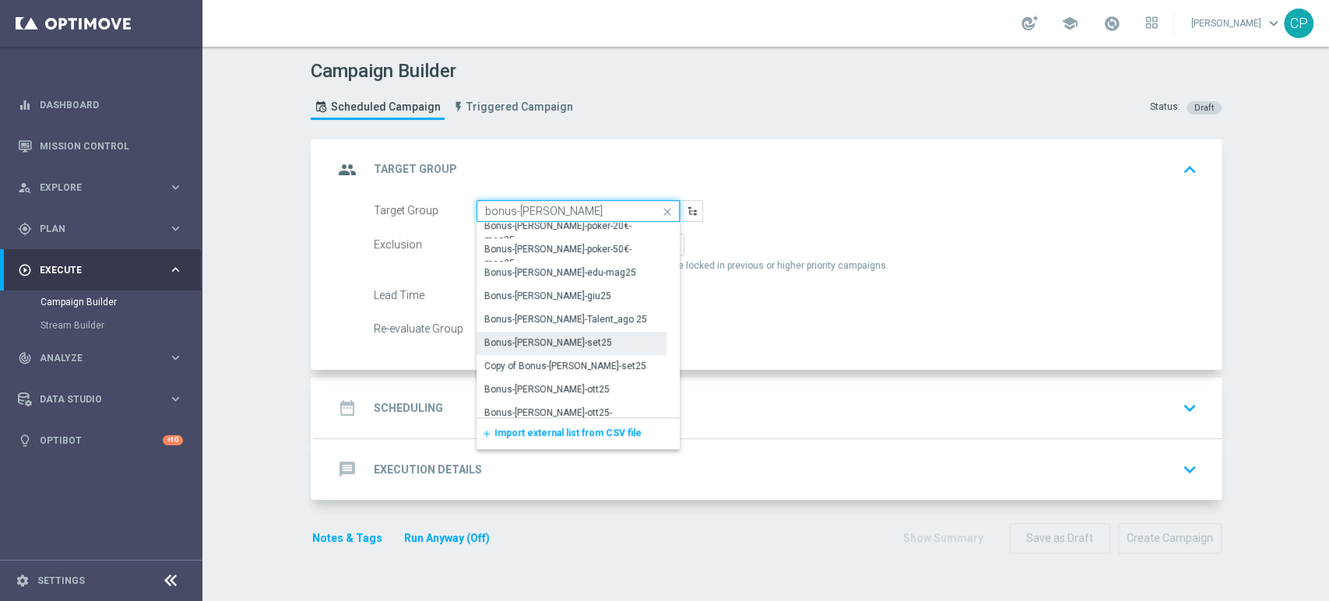
scroll to position [225, 0]
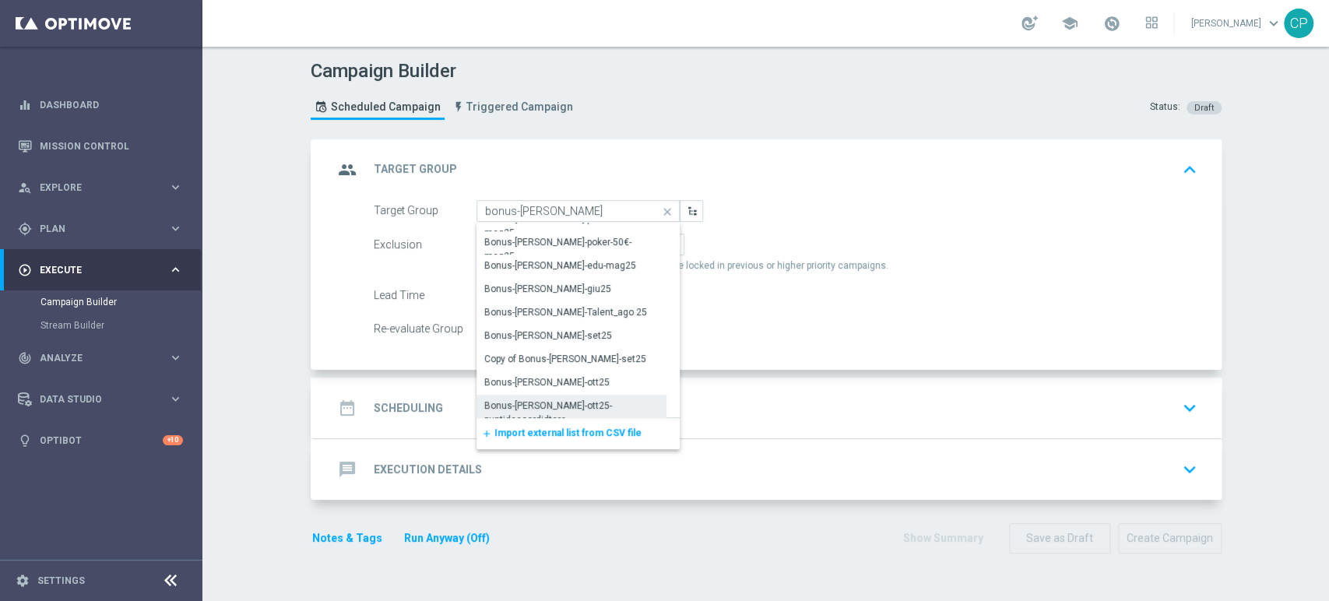
click at [561, 399] on div "Bonus-loy-ott25-puntidaaccrdidtare" at bounding box center [571, 413] width 175 height 28
type input "Bonus-loy-ott25-puntidaaccrdidtare"
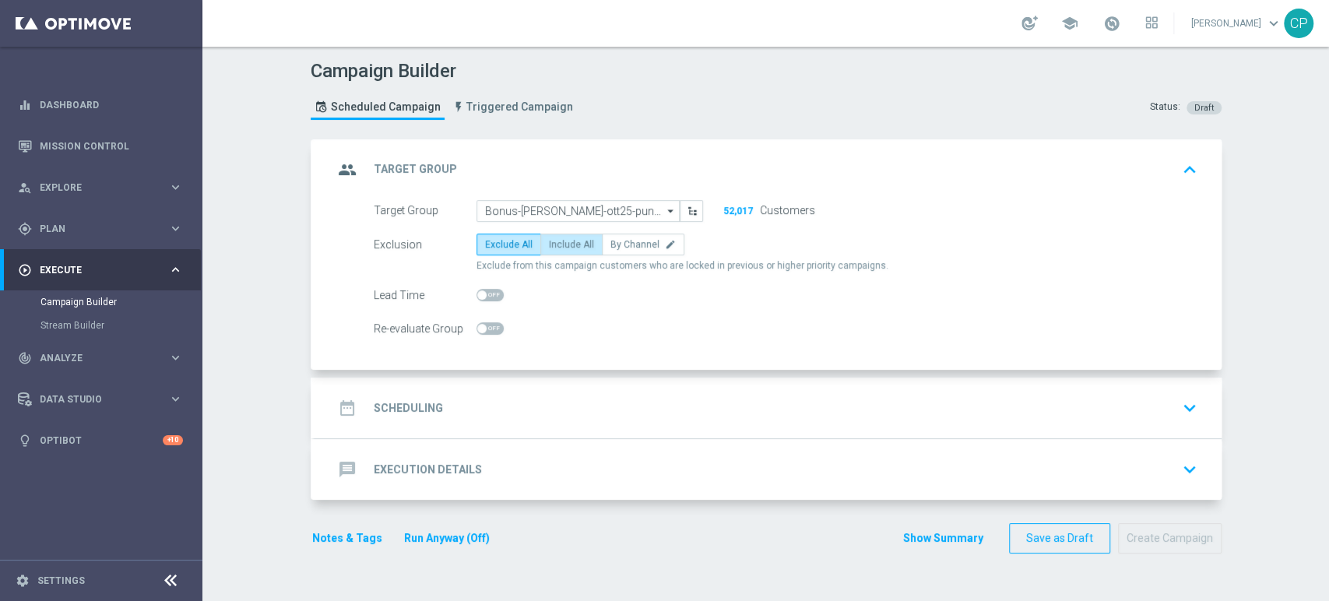
click at [560, 241] on span "Include All" at bounding box center [571, 244] width 45 height 11
click at [559, 242] on input "Include All" at bounding box center [554, 247] width 10 height 10
radio input "true"
click at [74, 142] on link "Mission Control" at bounding box center [111, 145] width 143 height 41
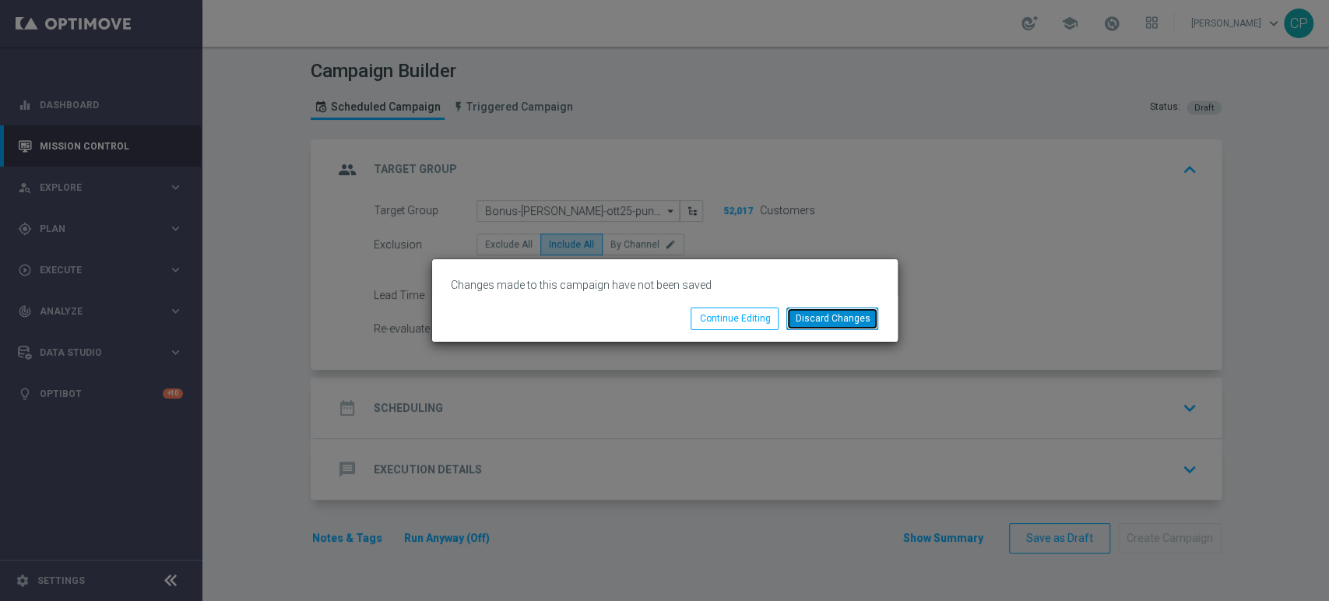
click at [822, 322] on button "Discard Changes" at bounding box center [832, 319] width 92 height 22
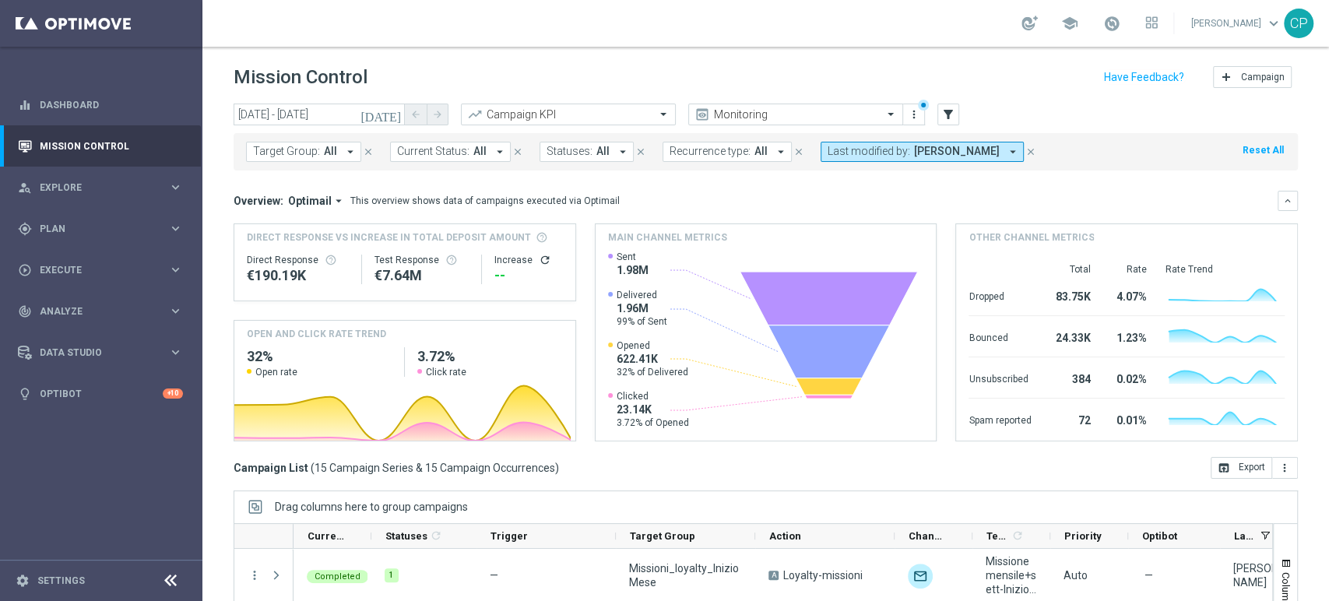
click at [390, 110] on icon "[DATE]" at bounding box center [381, 114] width 42 height 14
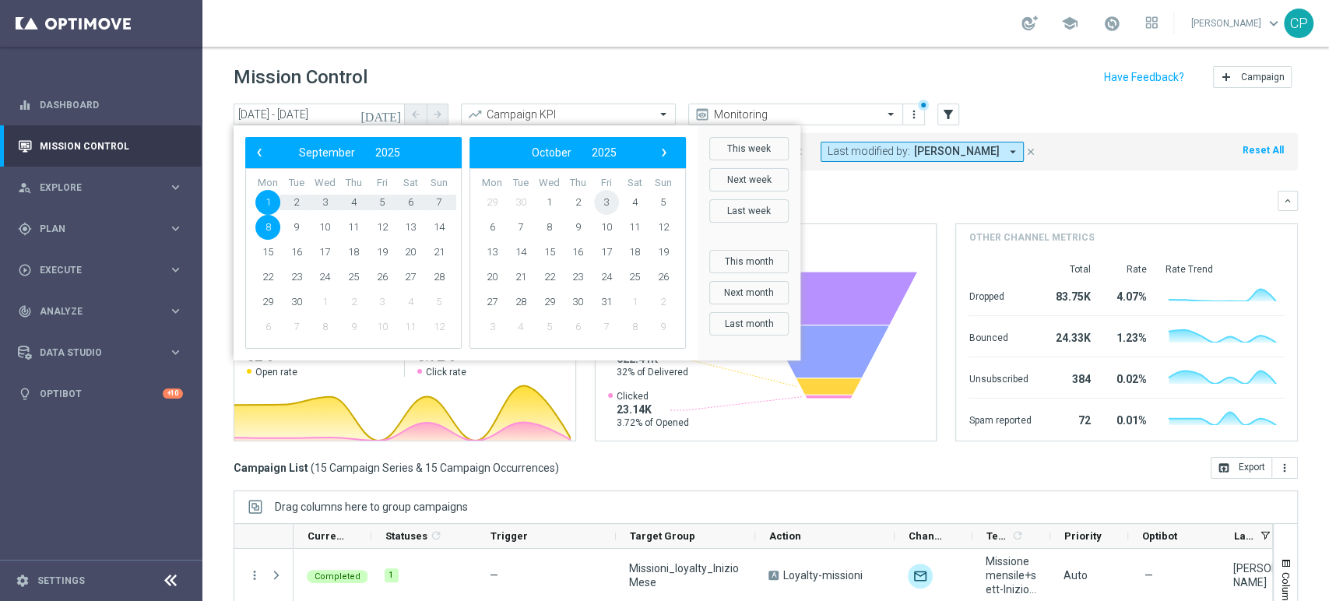
click at [604, 199] on span "3" at bounding box center [606, 202] width 25 height 25
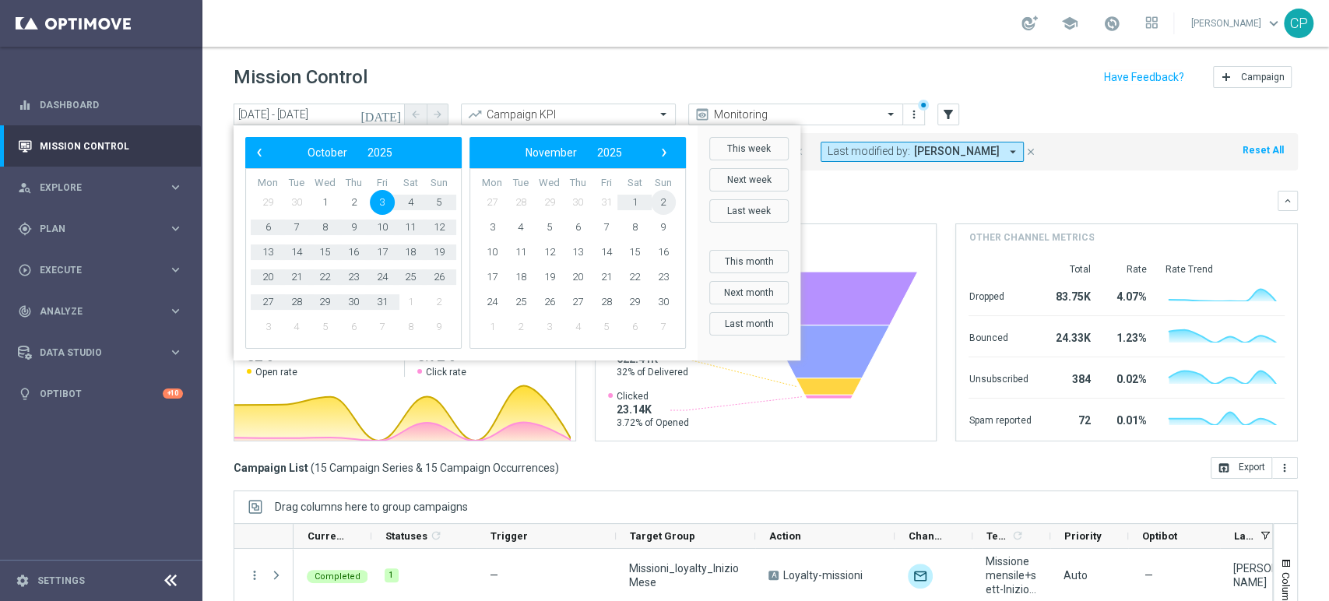
click at [674, 198] on span "2" at bounding box center [663, 202] width 25 height 25
type input "03 Oct 2025 - 02 Nov 2025"
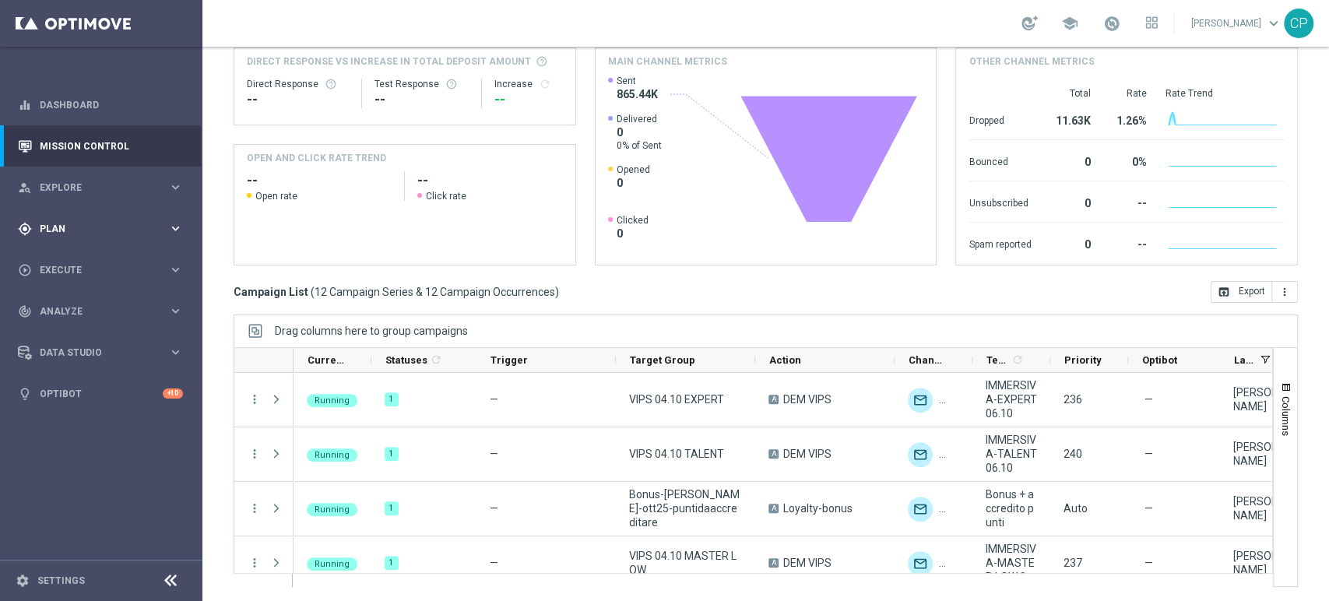
click at [113, 226] on span "Plan" at bounding box center [104, 228] width 128 height 9
click at [65, 306] on span "Templates" at bounding box center [96, 307] width 111 height 9
click at [67, 325] on link "Optimail" at bounding box center [105, 331] width 114 height 12
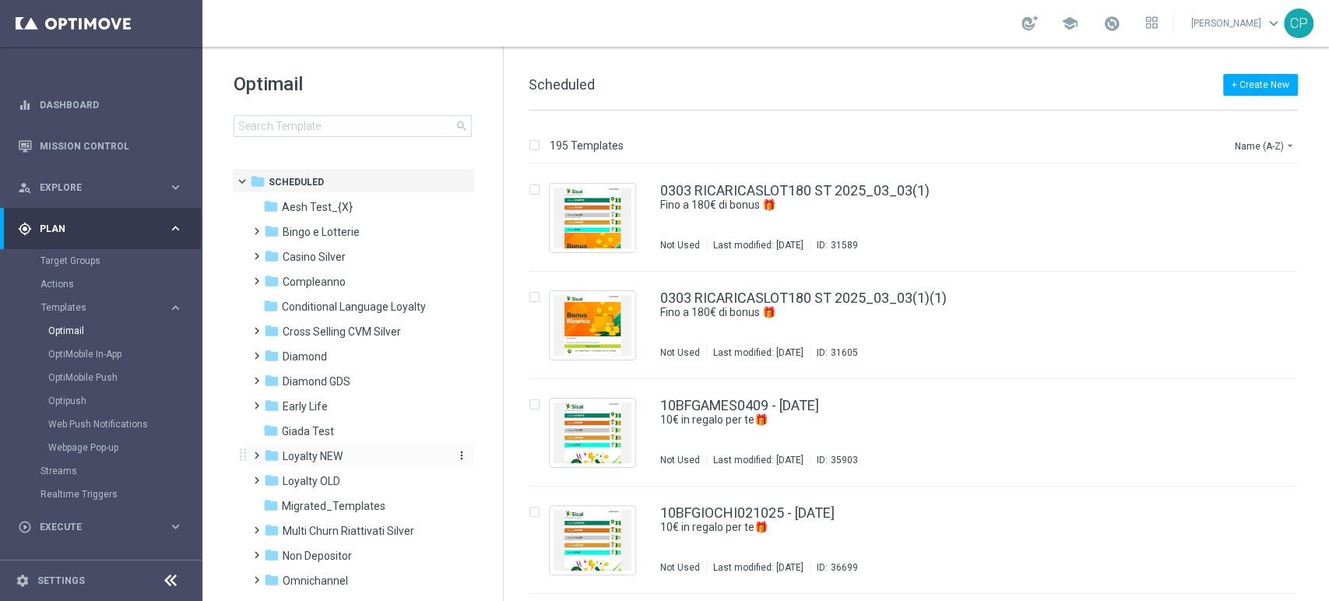
click at [328, 455] on span "Loyalty NEW" at bounding box center [313, 456] width 60 height 14
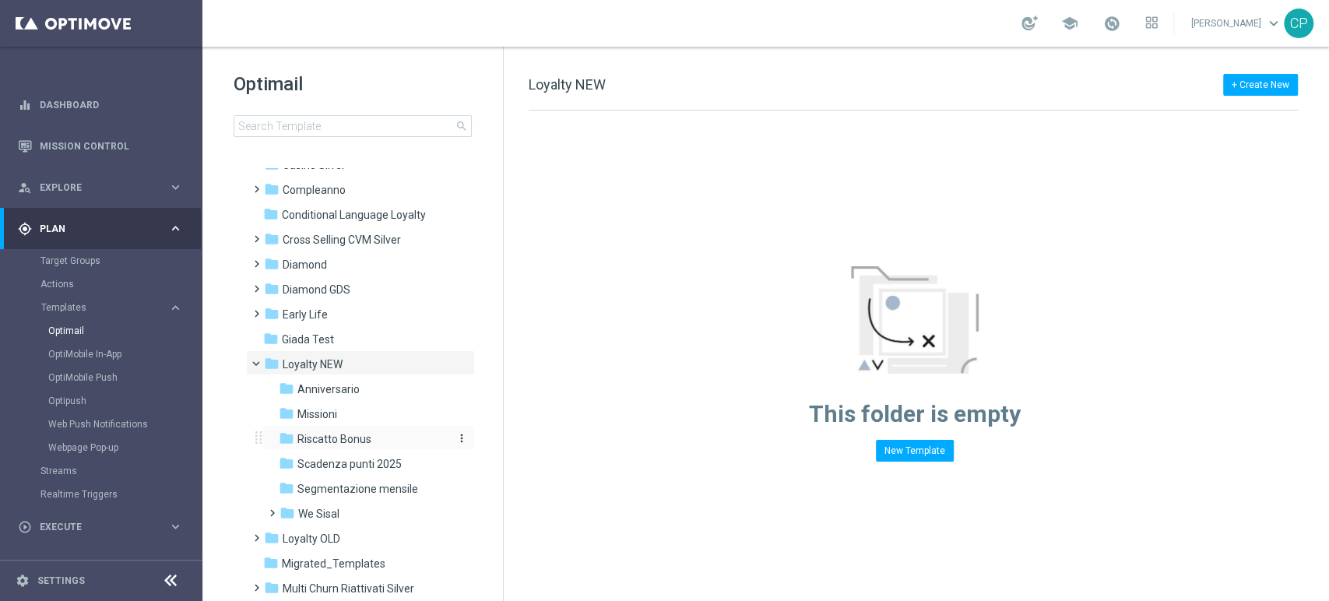
scroll to position [103, 0]
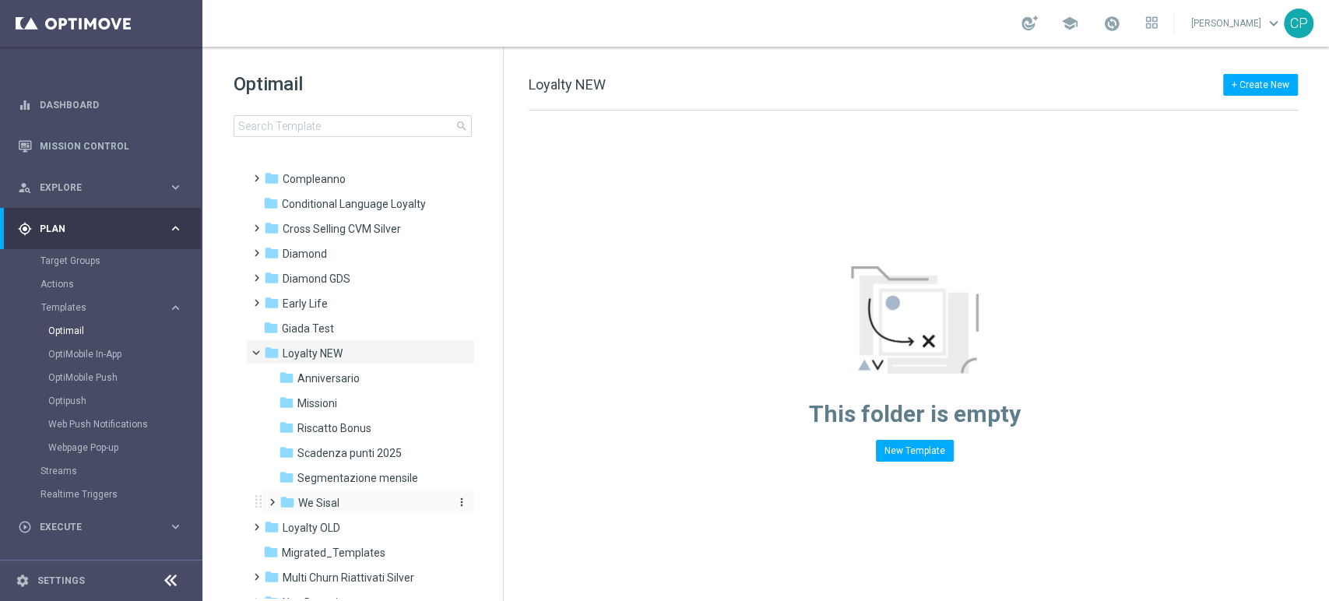
click at [319, 498] on span "We Sisal" at bounding box center [318, 503] width 41 height 14
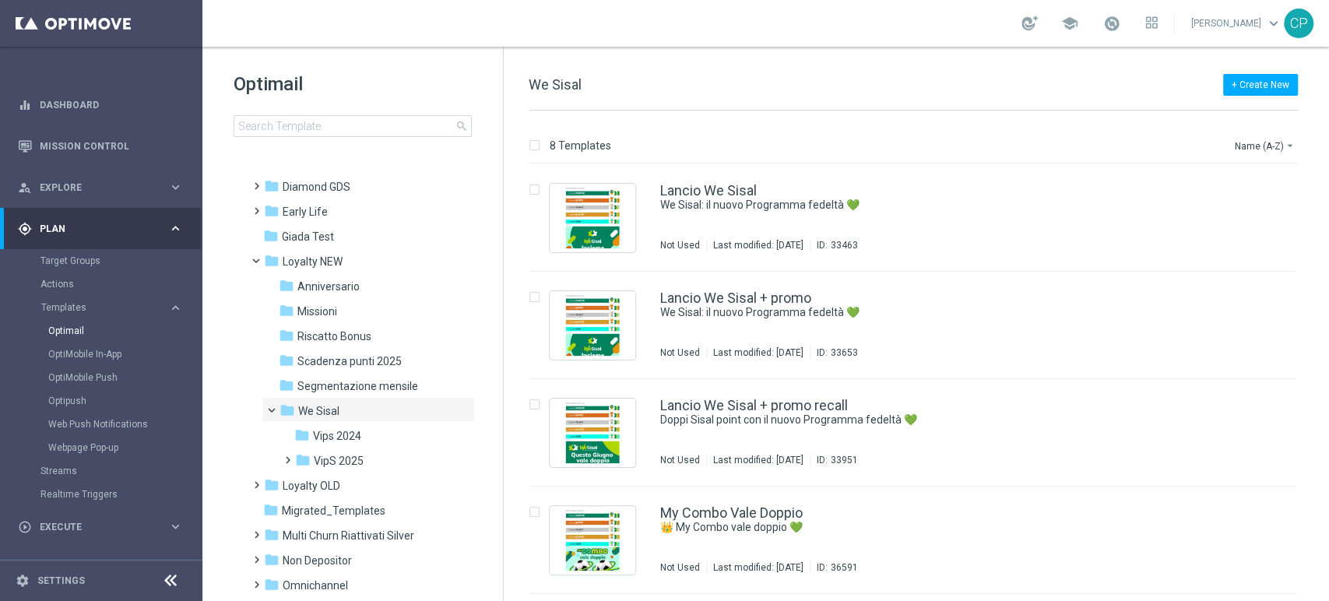
scroll to position [195, 0]
click at [353, 459] on span "VipS 2025" at bounding box center [339, 460] width 50 height 14
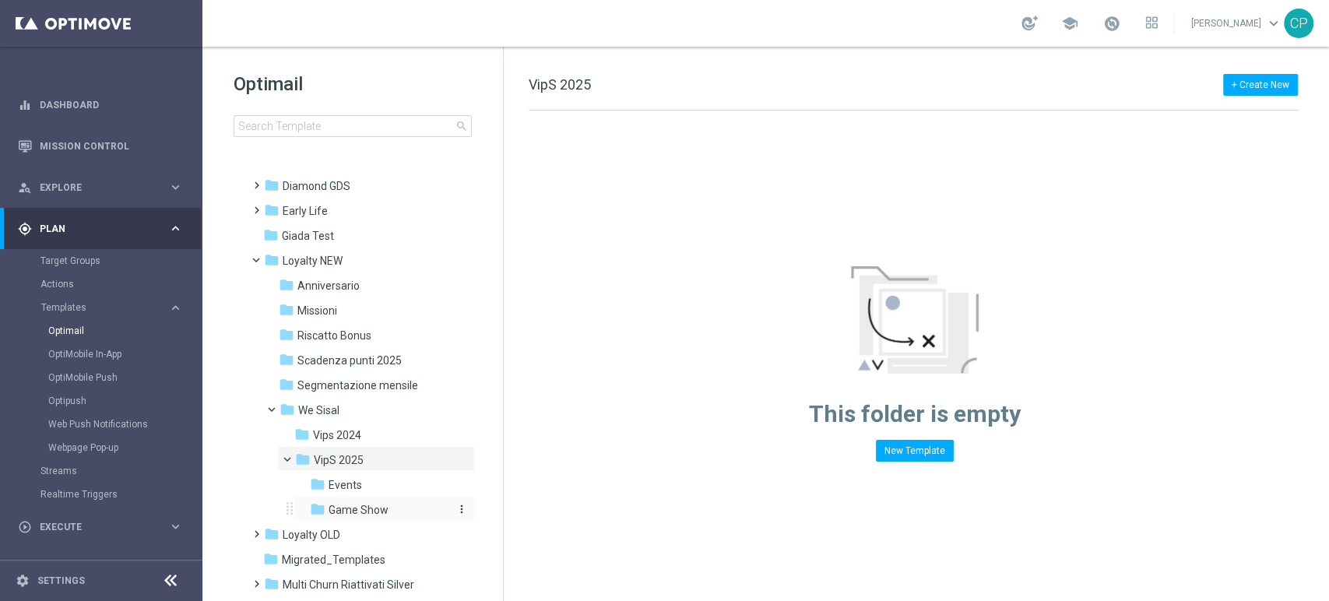
click at [374, 504] on span "Game Show" at bounding box center [359, 510] width 60 height 14
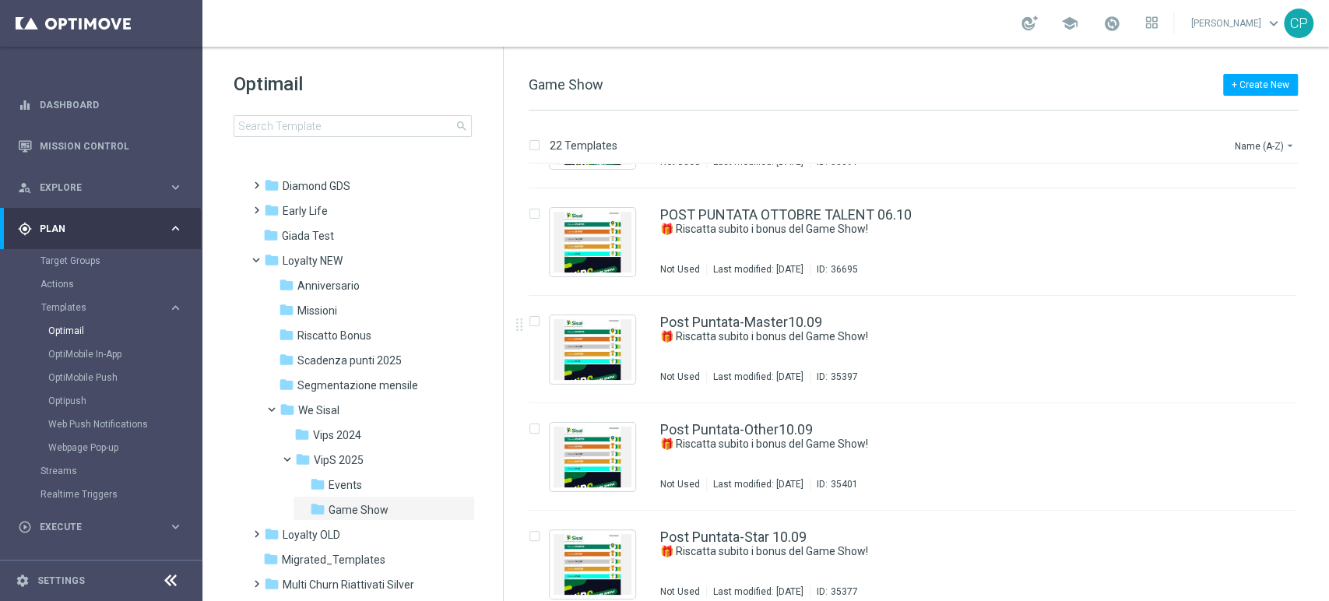
scroll to position [1482, 0]
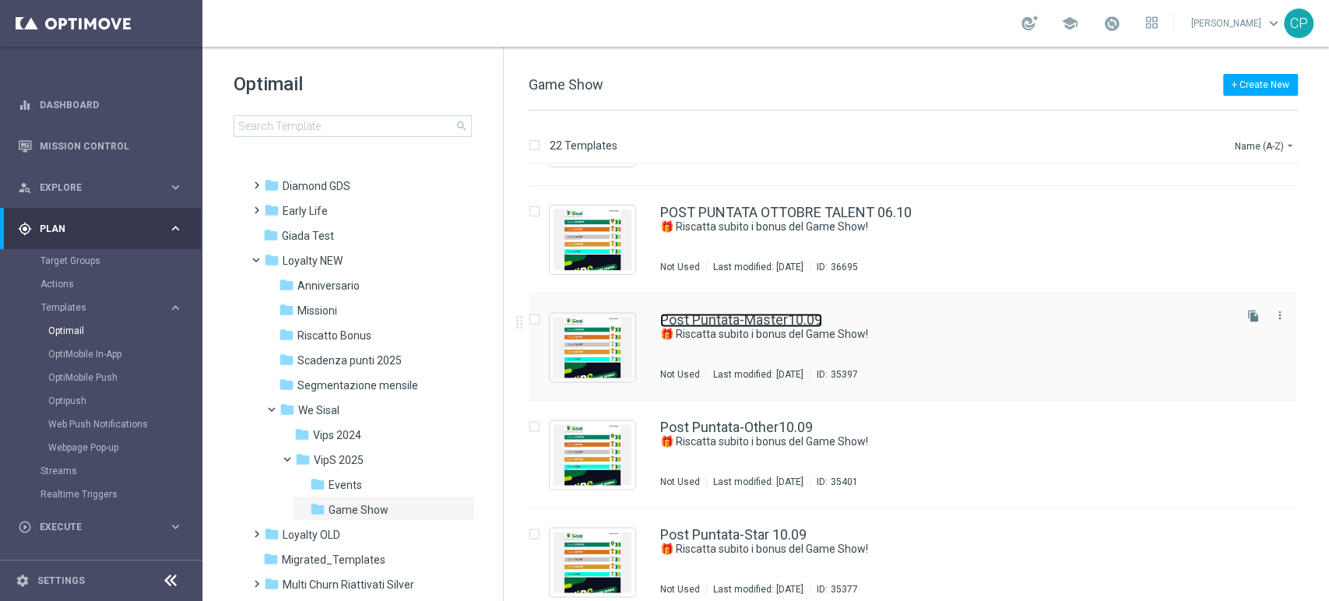
click at [784, 323] on link "Post Puntata-Master10.09" at bounding box center [741, 320] width 162 height 14
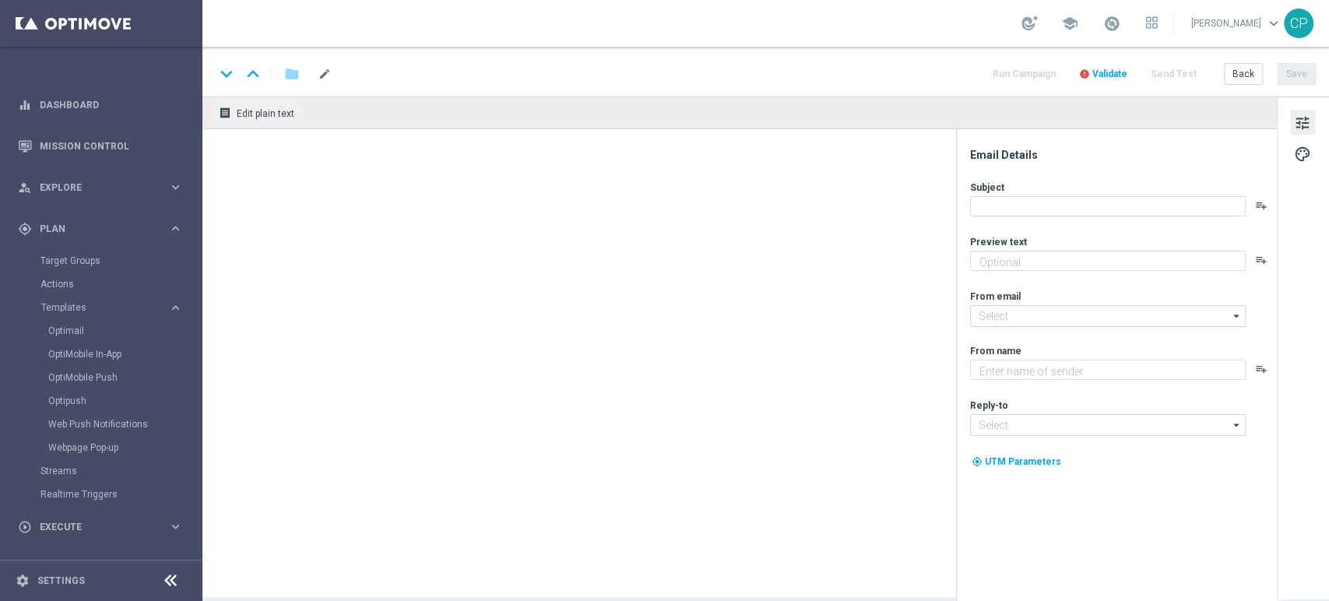
type textarea "Scopri le tue promozioni post puntata"
type input "[EMAIL_ADDRESS][DOMAIN_NAME]"
type textarea "Sisal"
type input "[EMAIL_ADDRESS][DOMAIN_NAME]"
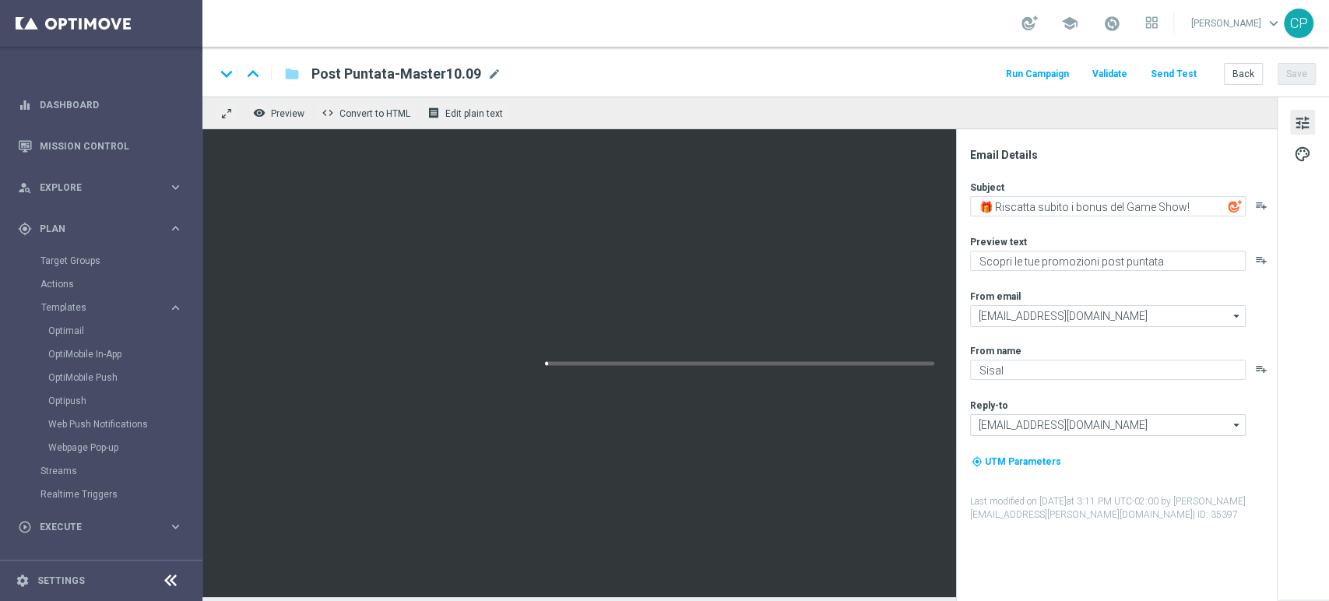
click at [494, 428] on div at bounding box center [739, 363] width 1074 height 468
